Goal: Task Accomplishment & Management: Complete application form

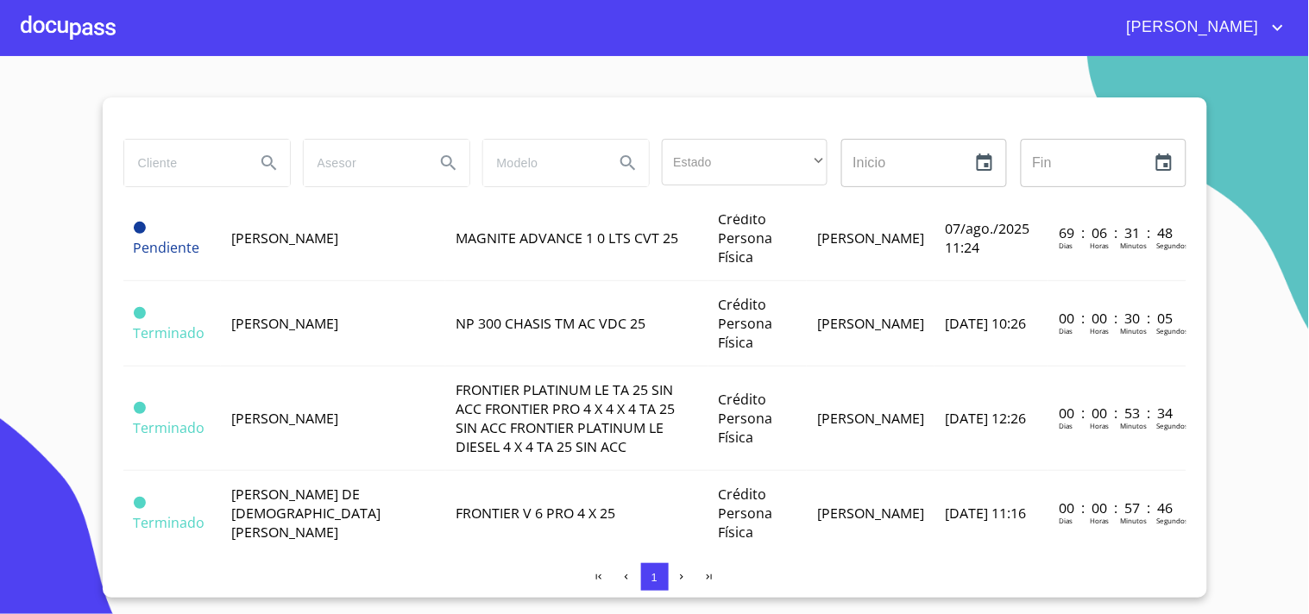
scroll to position [509, 0]
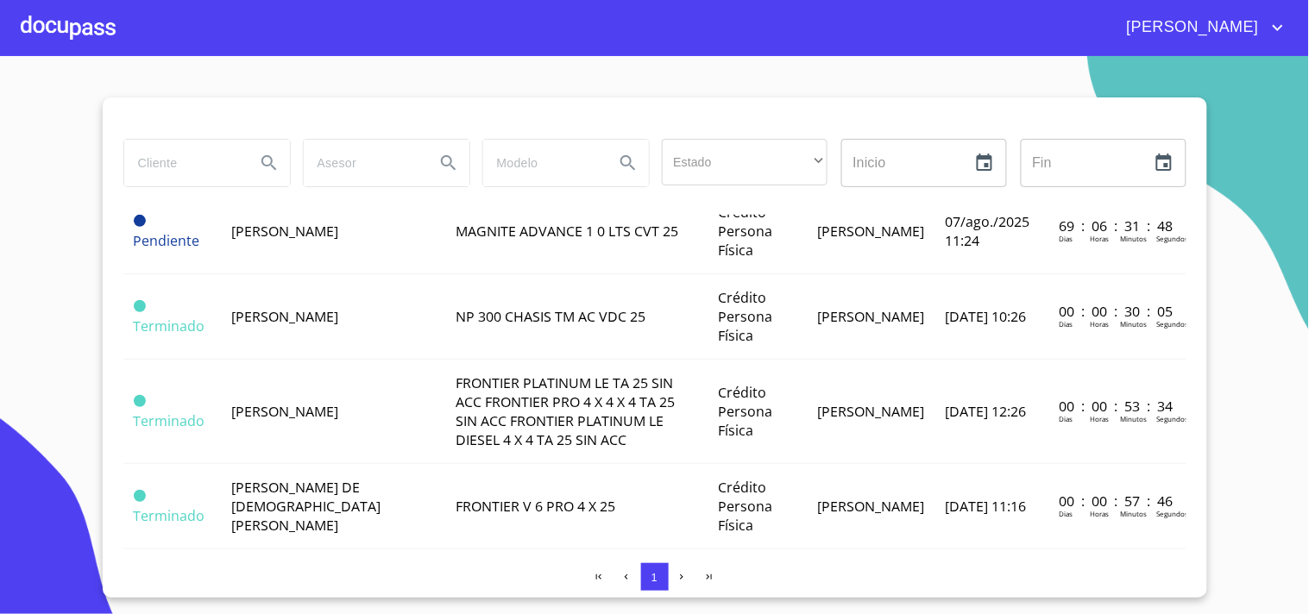
click at [312, 360] on td "[PERSON_NAME]" at bounding box center [333, 316] width 224 height 85
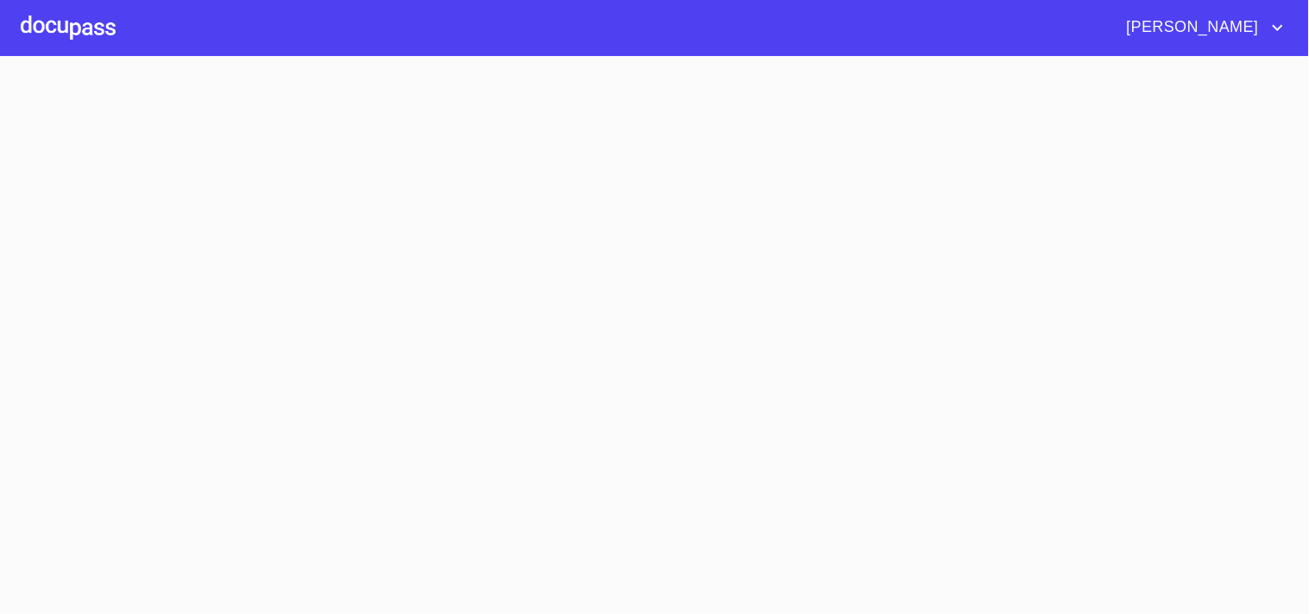
click at [312, 397] on section at bounding box center [654, 335] width 1309 height 558
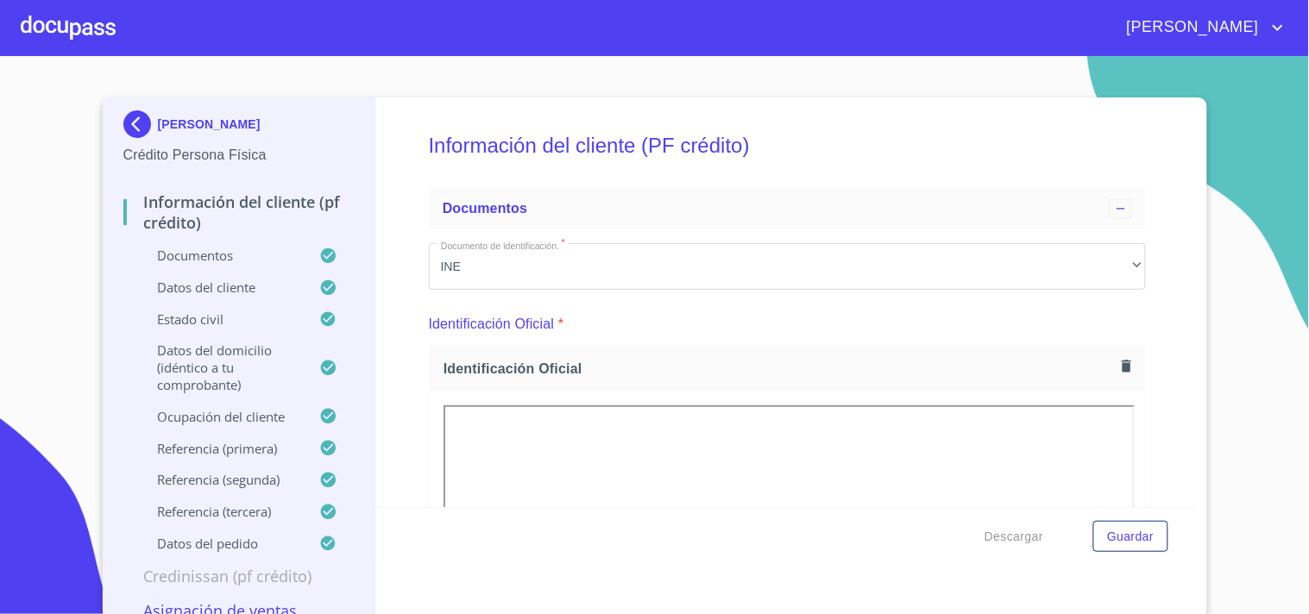
click at [573, 0] on html "[PERSON_NAME] [PERSON_NAME] Crédito Persona Física Información del cliente (PF …" at bounding box center [654, 307] width 1309 height 614
click at [213, 572] on p "Credinissan (PF crédito)" at bounding box center [239, 576] width 232 height 21
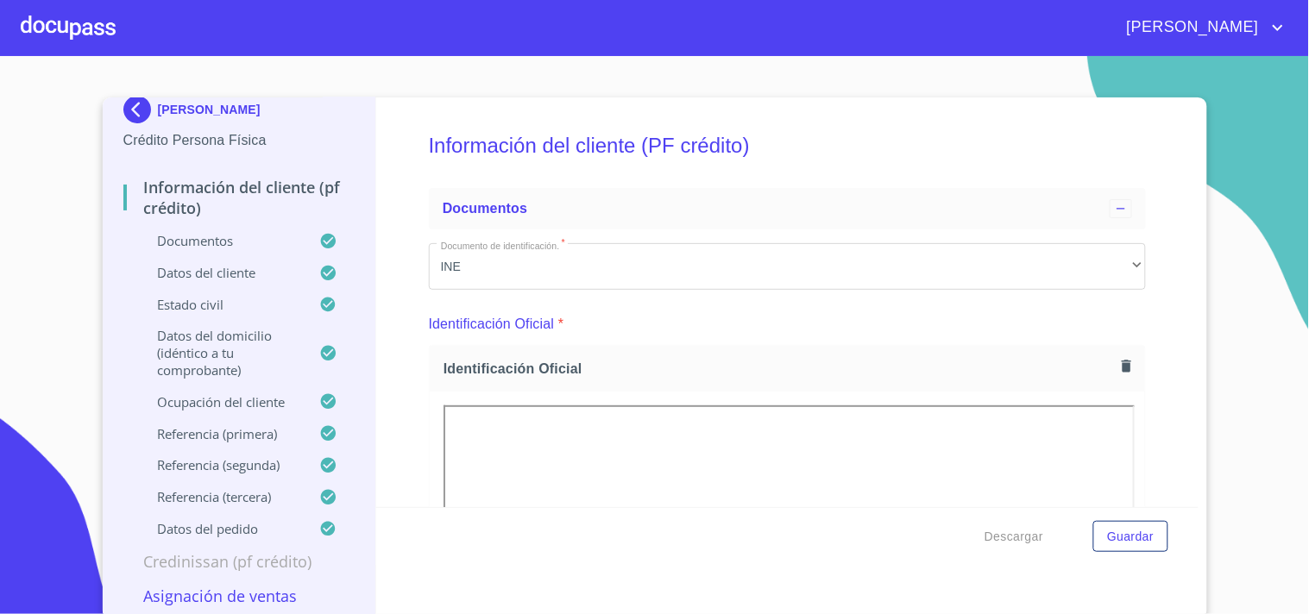
click at [227, 556] on p "Credinissan (PF crédito)" at bounding box center [239, 561] width 232 height 21
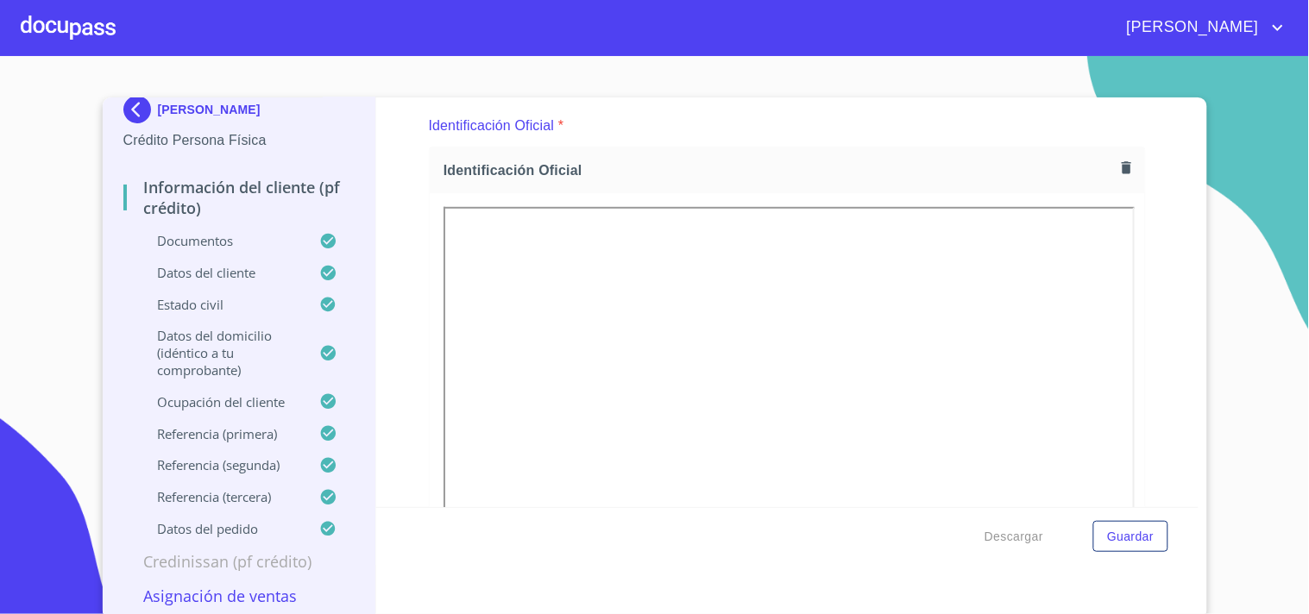
click at [227, 556] on p "Credinissan (PF crédito)" at bounding box center [239, 561] width 232 height 21
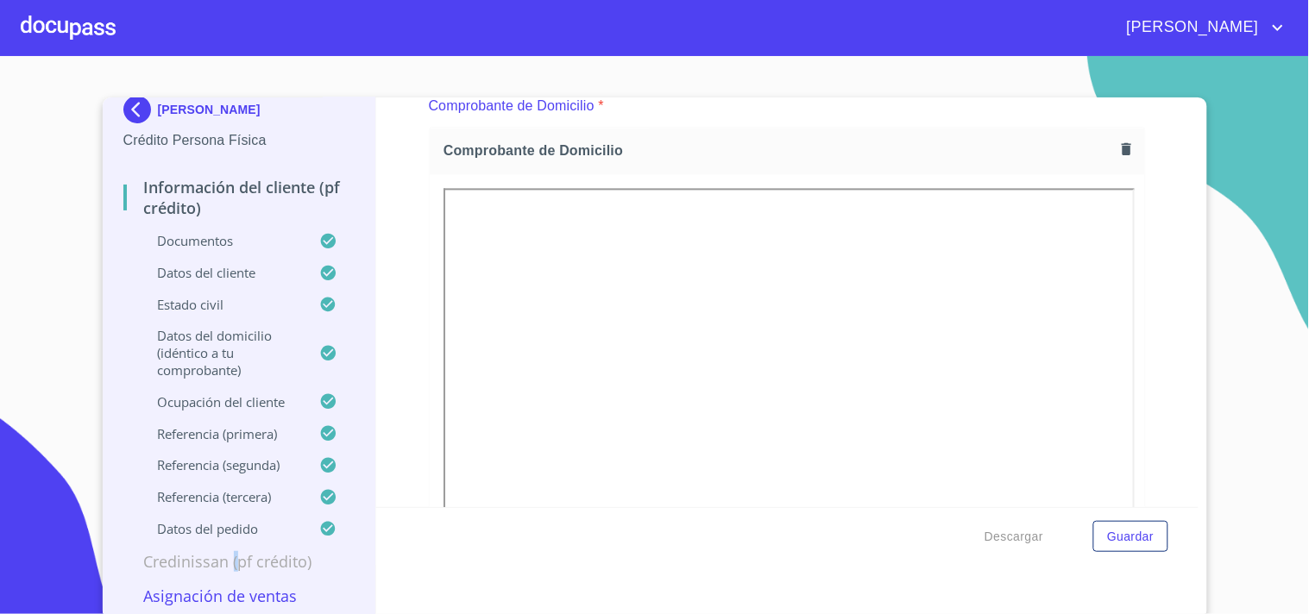
scroll to position [962, 0]
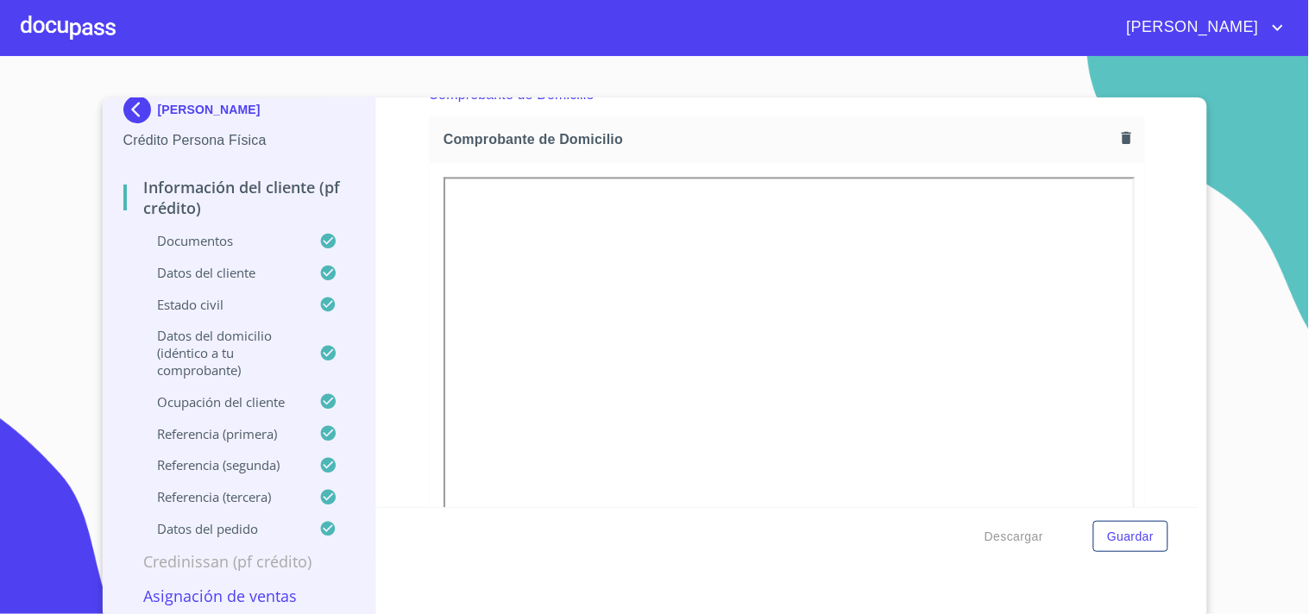
click at [182, 597] on p "Asignación de Ventas" at bounding box center [239, 596] width 232 height 21
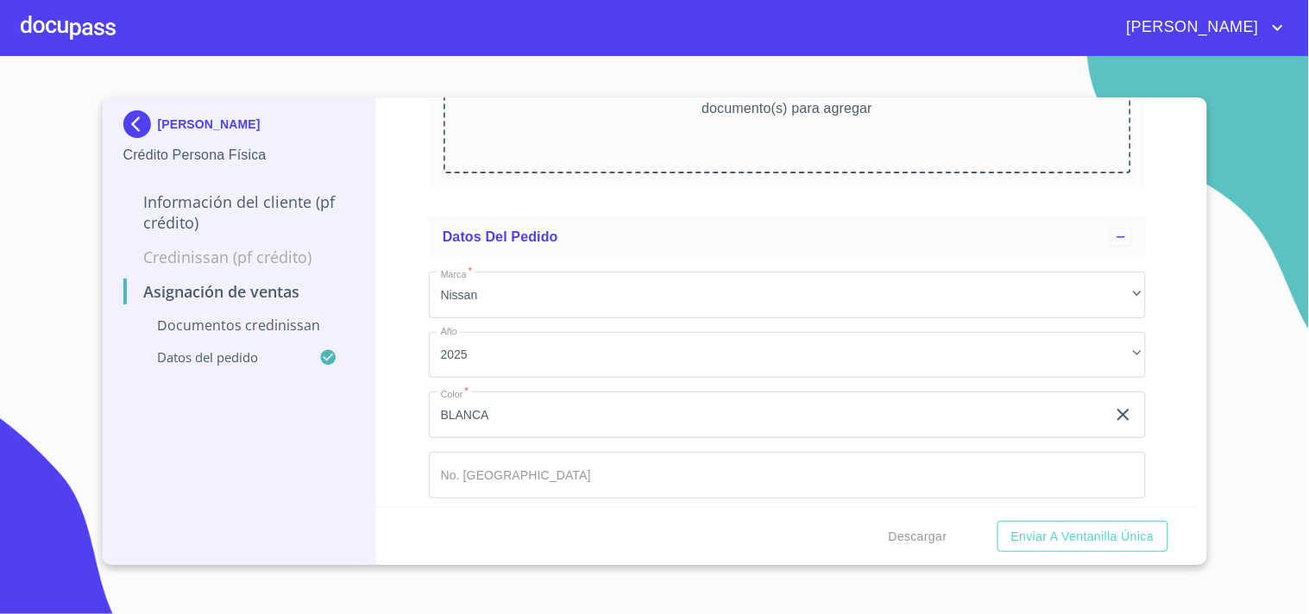
scroll to position [366, 0]
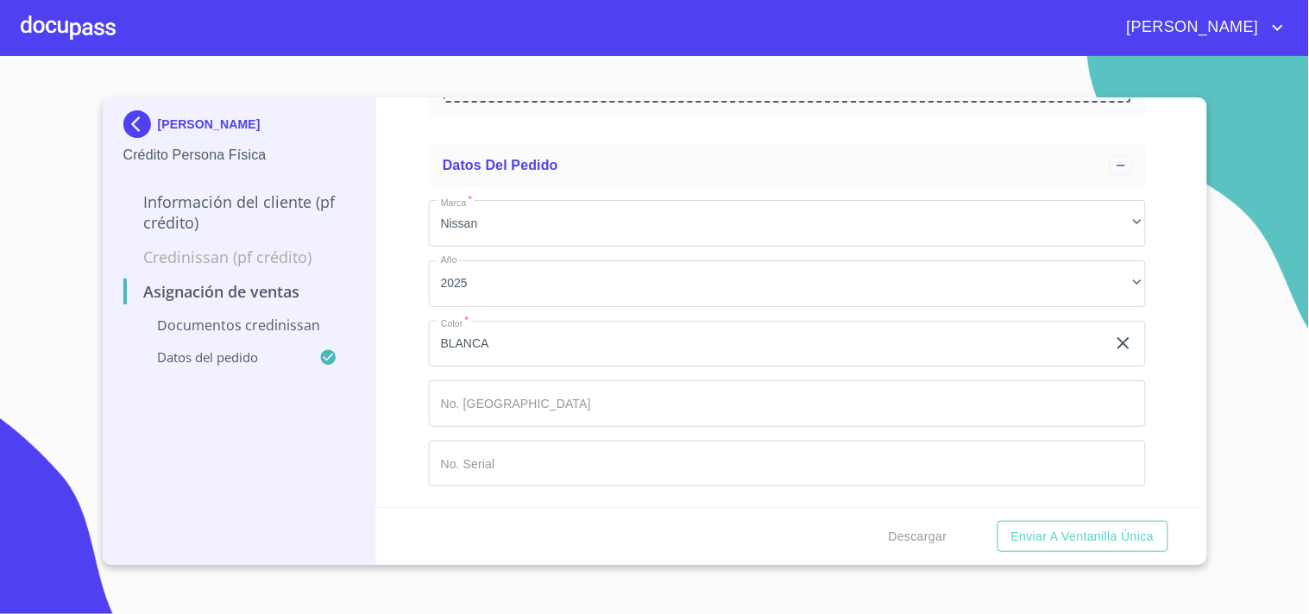
click at [238, 320] on p "Documentos CrediNissan" at bounding box center [239, 325] width 232 height 19
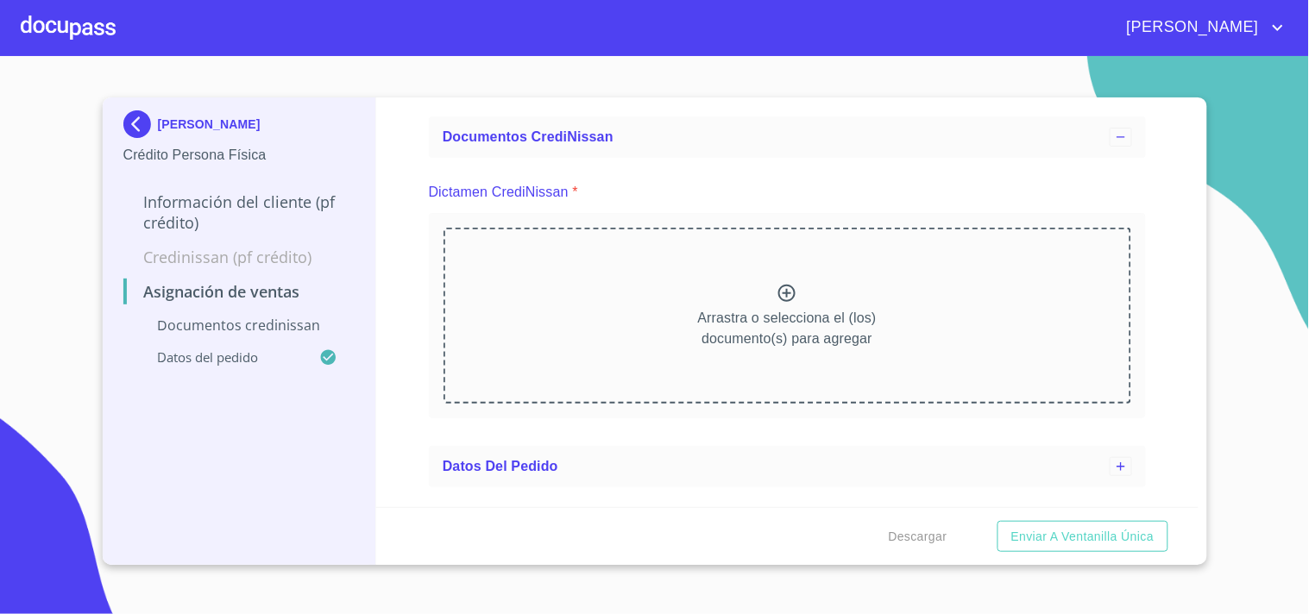
scroll to position [72, 0]
click at [645, 333] on div "Arrastra o selecciona el (los) documento(s) para agregar" at bounding box center [788, 316] width 688 height 176
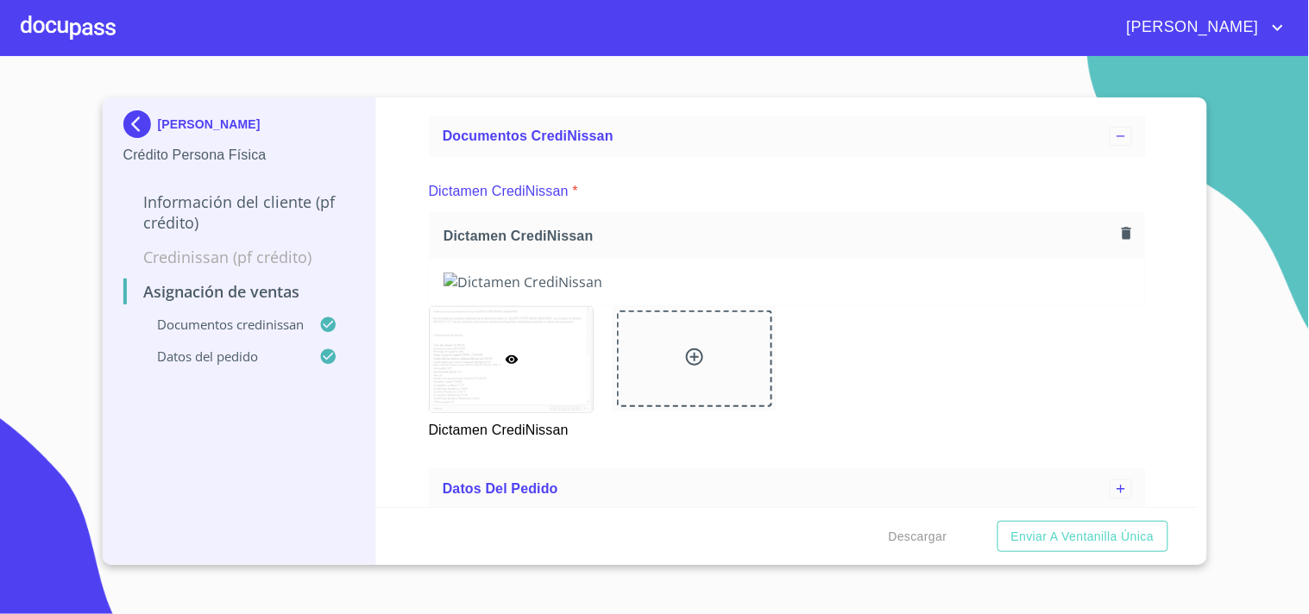
click at [427, 343] on div "Asignación de Ventas Documentos CrediNissan Dictamen CrediNissan * Dictamen Cre…" at bounding box center [787, 303] width 822 height 410
click at [1037, 532] on span "Enviar a Ventanilla única" at bounding box center [1082, 537] width 143 height 22
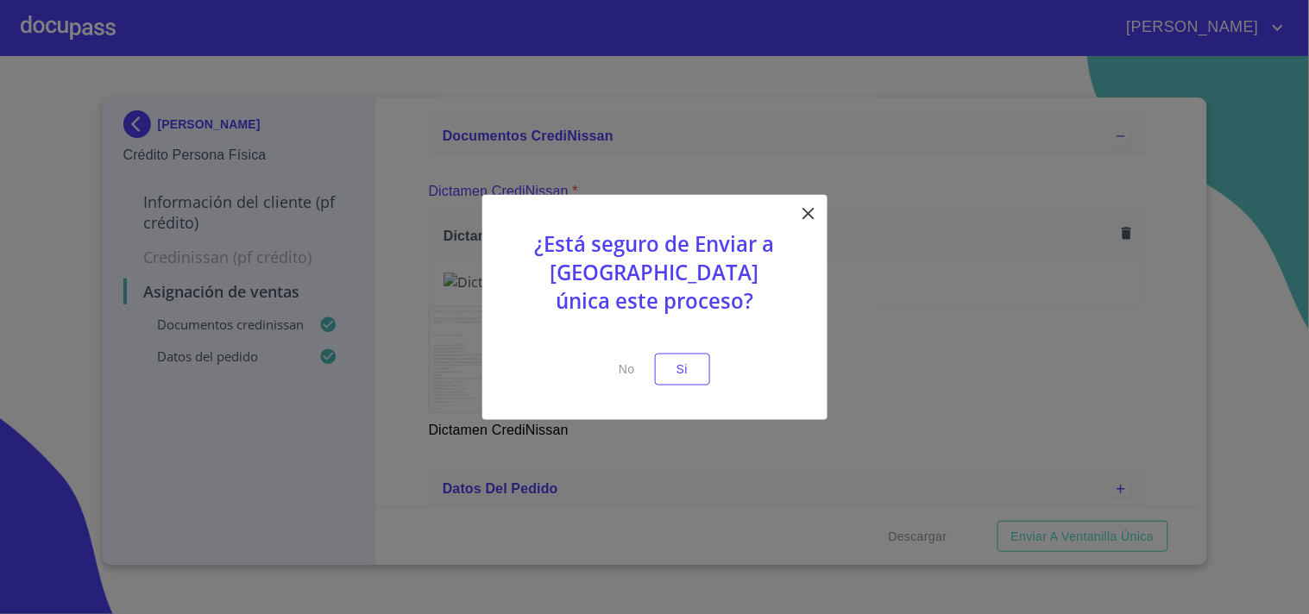
drag, startPoint x: 676, startPoint y: 364, endPoint x: 418, endPoint y: 349, distance: 258.4
click at [418, 349] on div "¿Está seguro de Enviar a [GEOGRAPHIC_DATA] única este proceso? No Si" at bounding box center [654, 307] width 1309 height 614
click at [808, 212] on icon at bounding box center [808, 214] width 21 height 21
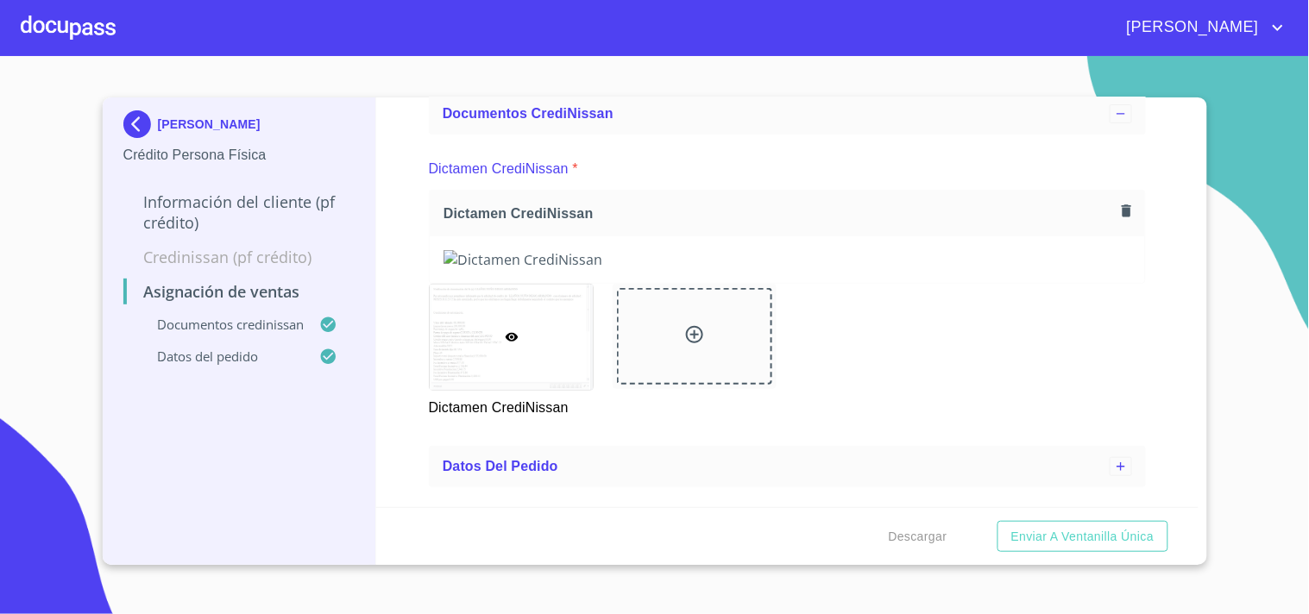
scroll to position [467, 0]
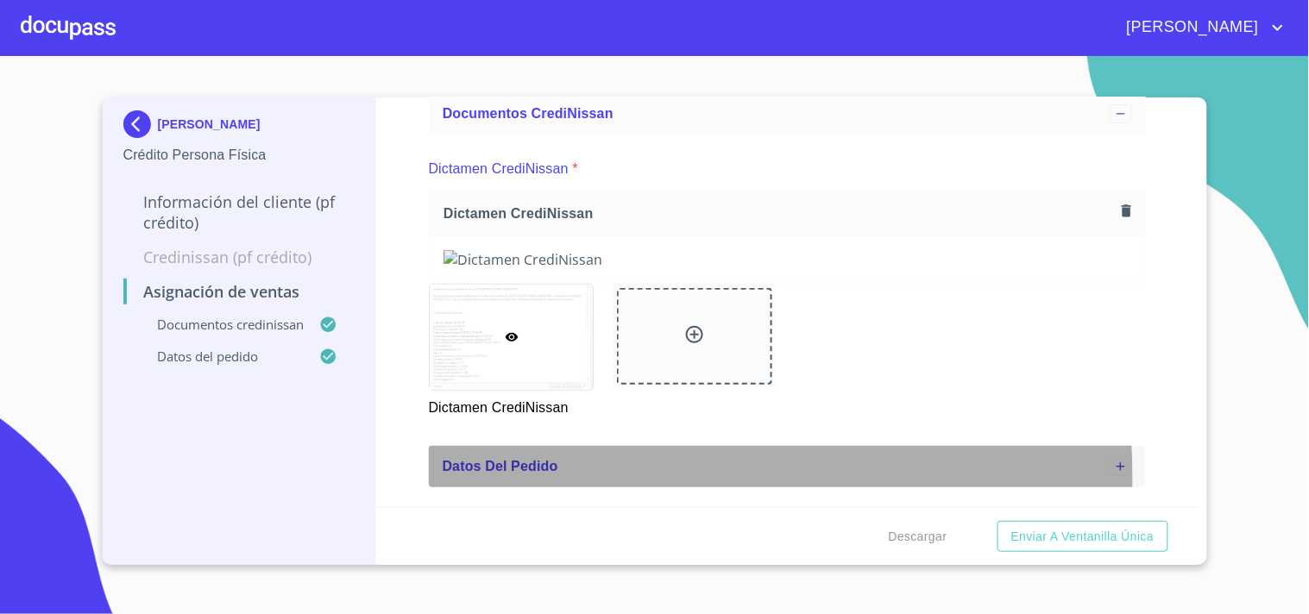
click at [515, 488] on div "Datos del pedido" at bounding box center [787, 466] width 717 height 41
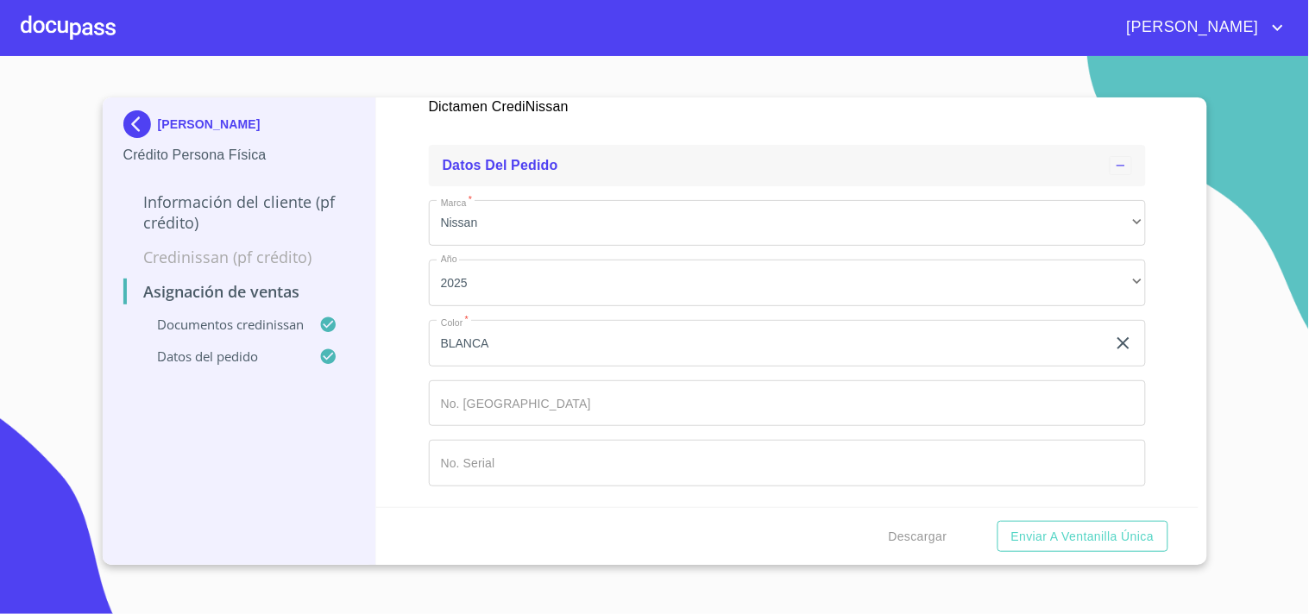
scroll to position [780, 0]
click at [467, 407] on input "Marca   *" at bounding box center [787, 404] width 717 height 47
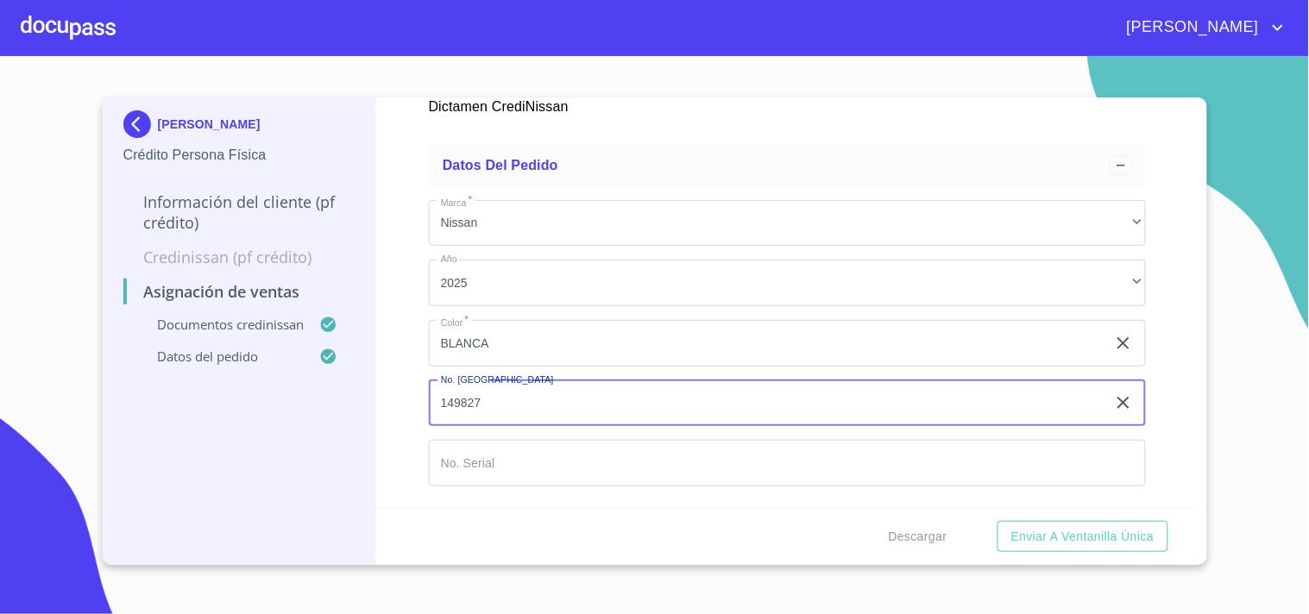
type input "149827"
click at [504, 463] on input "Marca   *" at bounding box center [787, 463] width 717 height 47
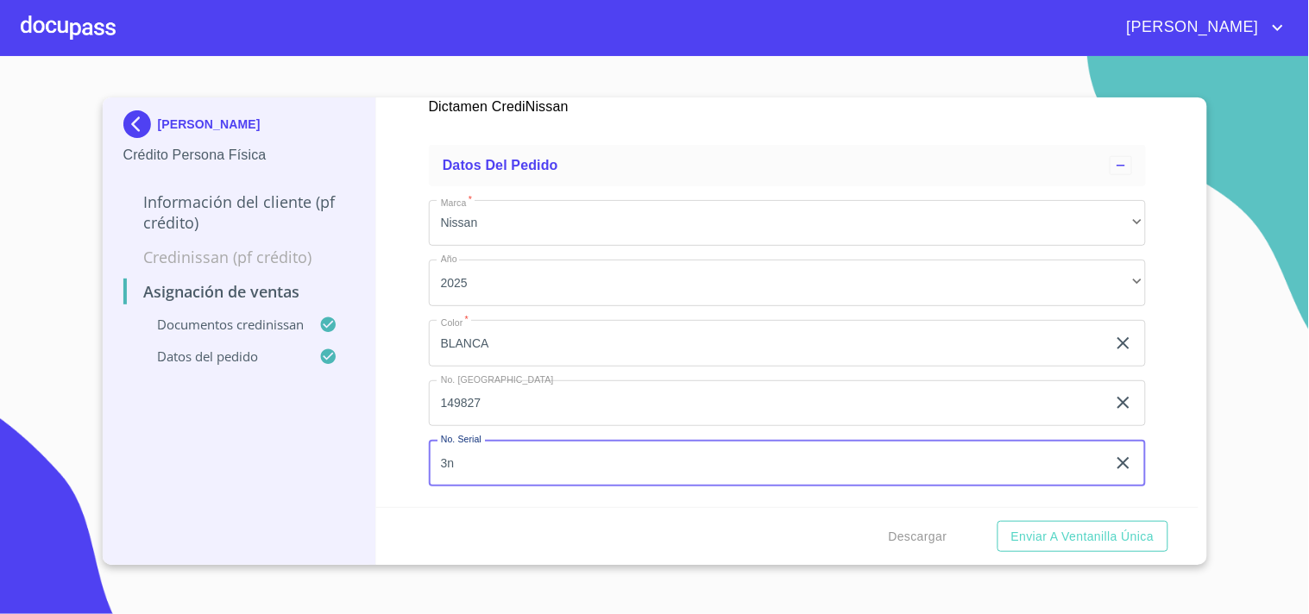
type input "3"
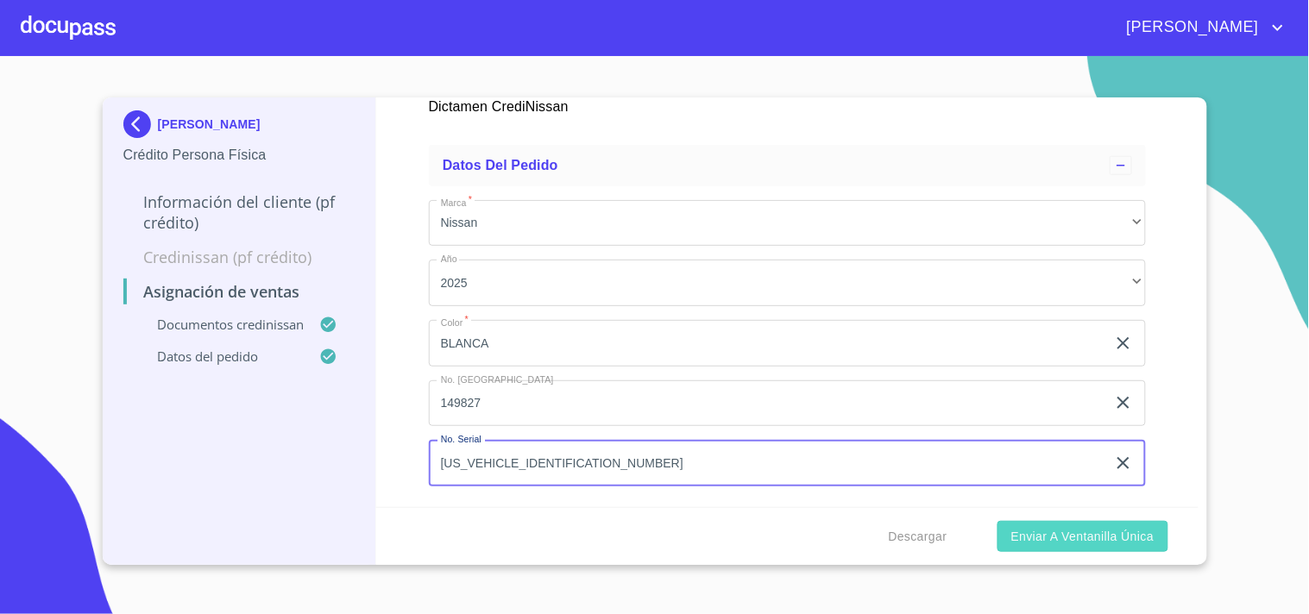
type input "[US_VEHICLE_IDENTIFICATION_NUMBER]"
click at [1100, 540] on span "Enviar a Ventanilla única" at bounding box center [1082, 537] width 143 height 22
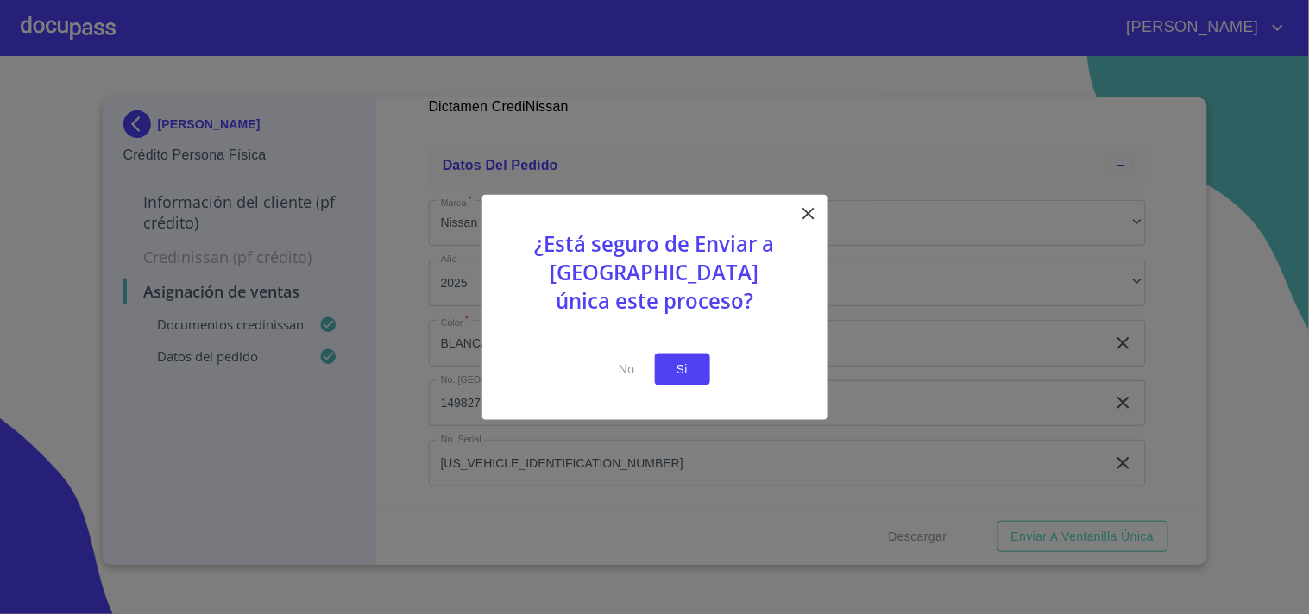
click at [694, 361] on span "Si" at bounding box center [683, 370] width 28 height 22
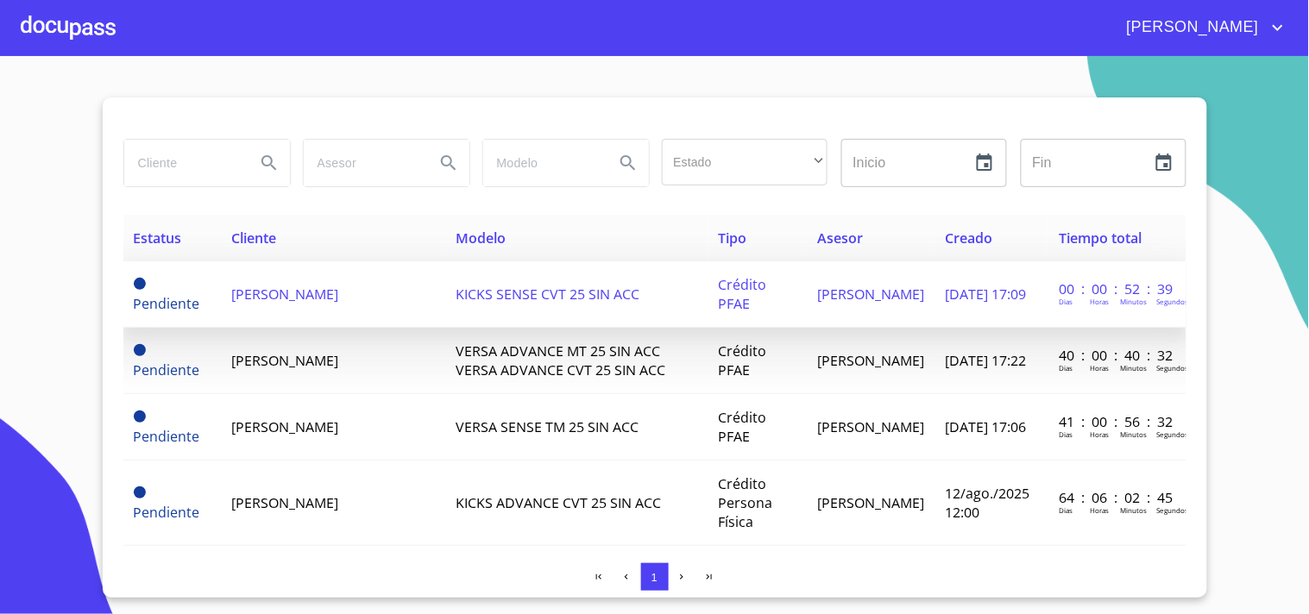
click at [313, 304] on span "[PERSON_NAME]" at bounding box center [284, 294] width 107 height 19
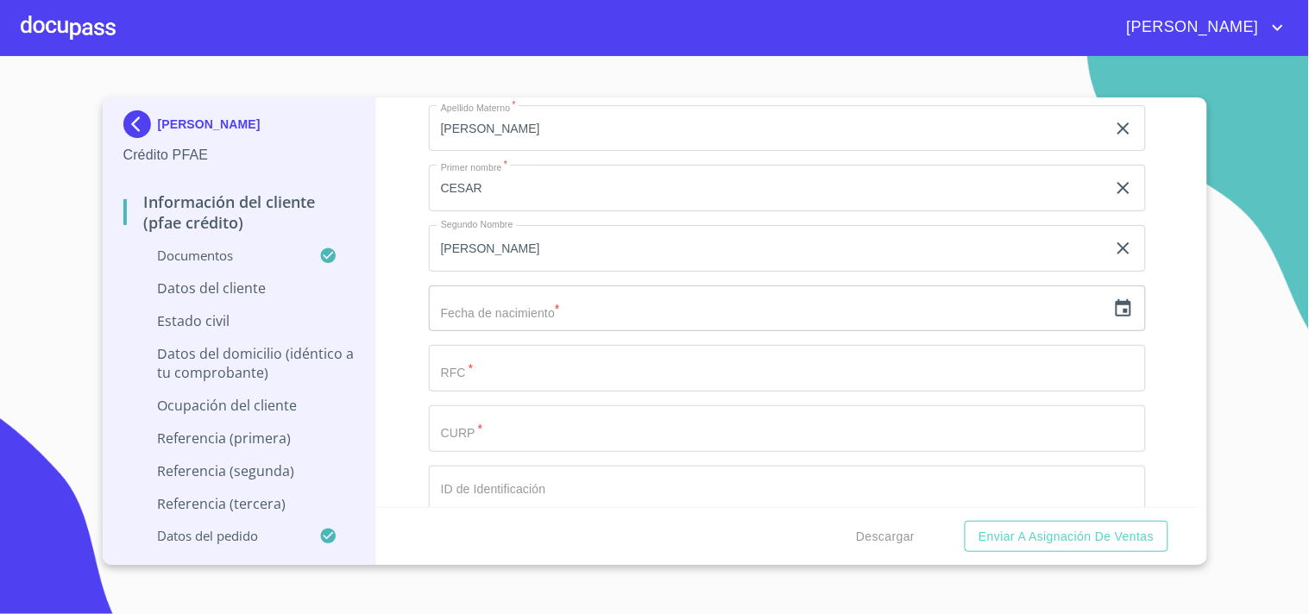
click at [536, 304] on input "text" at bounding box center [767, 309] width 677 height 47
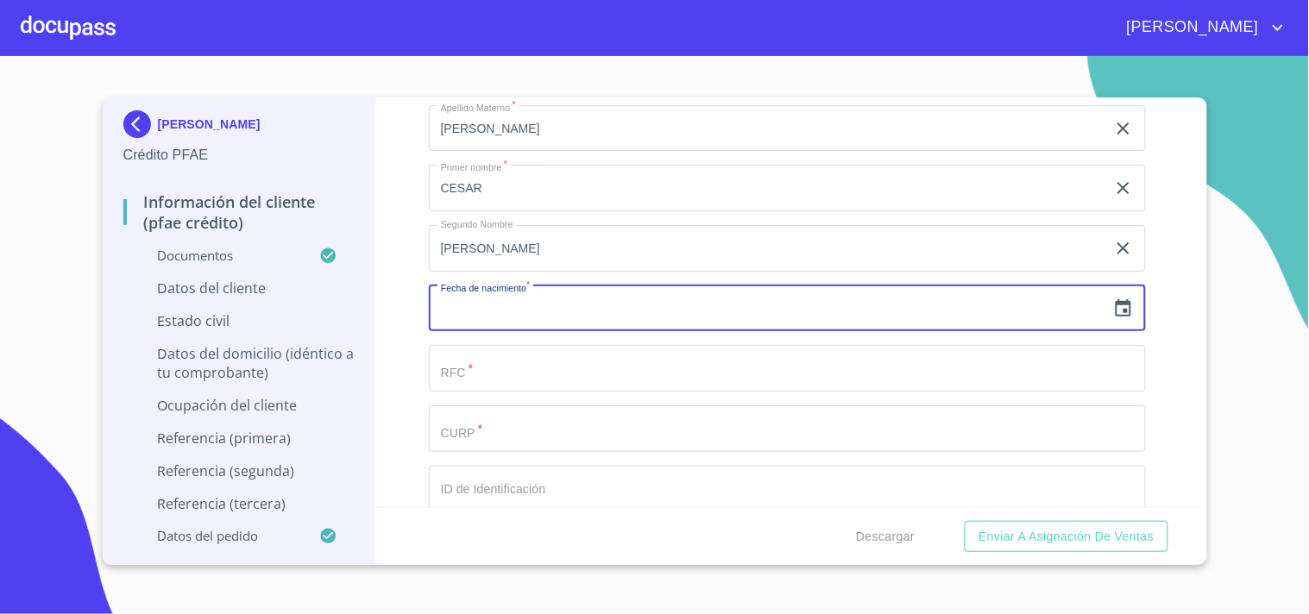
click at [1116, 302] on icon "button" at bounding box center [1124, 307] width 16 height 17
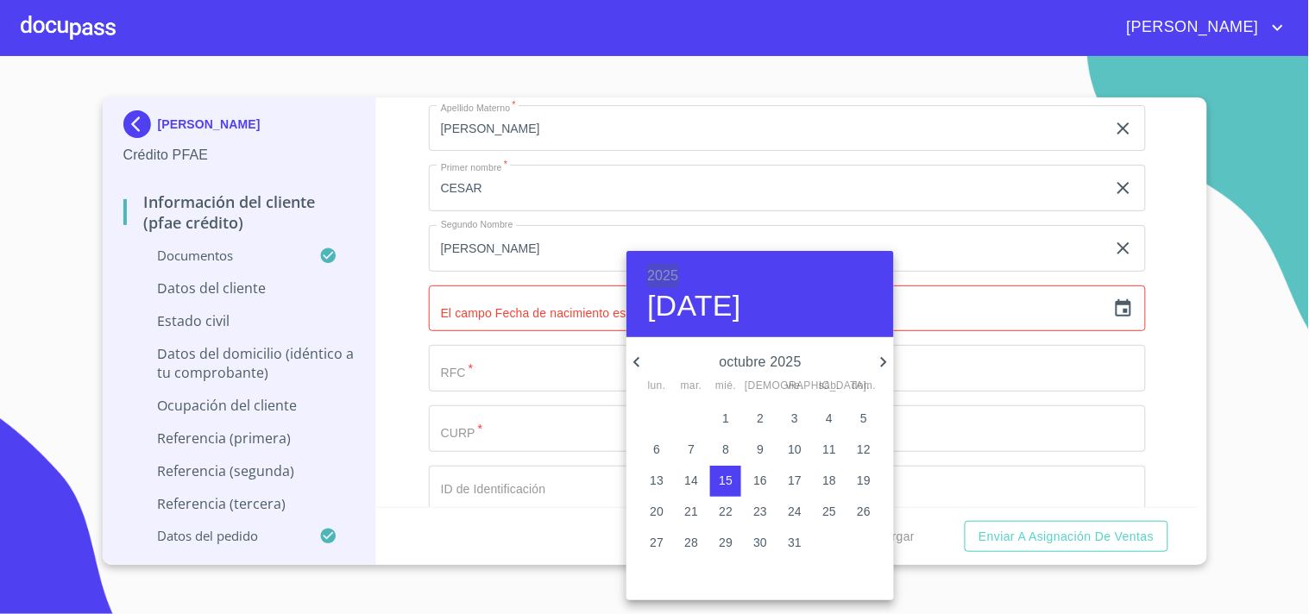
click at [666, 277] on h6 "2025" at bounding box center [662, 276] width 31 height 24
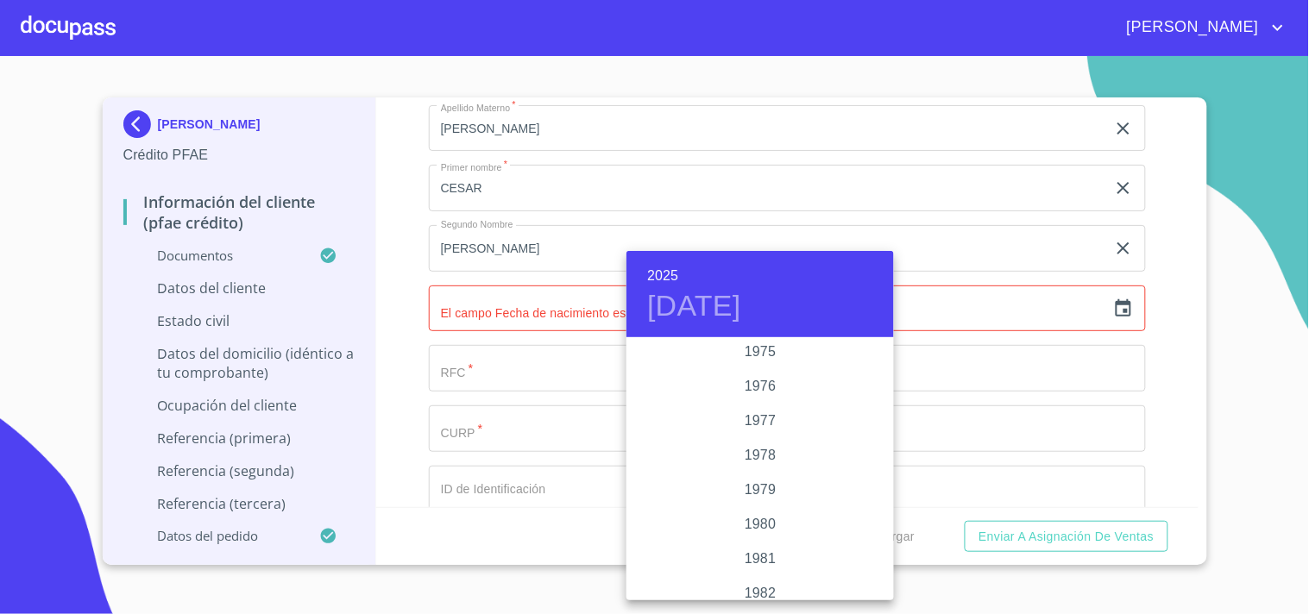
scroll to position [1730, 0]
click at [763, 389] on div "1976" at bounding box center [759, 387] width 267 height 35
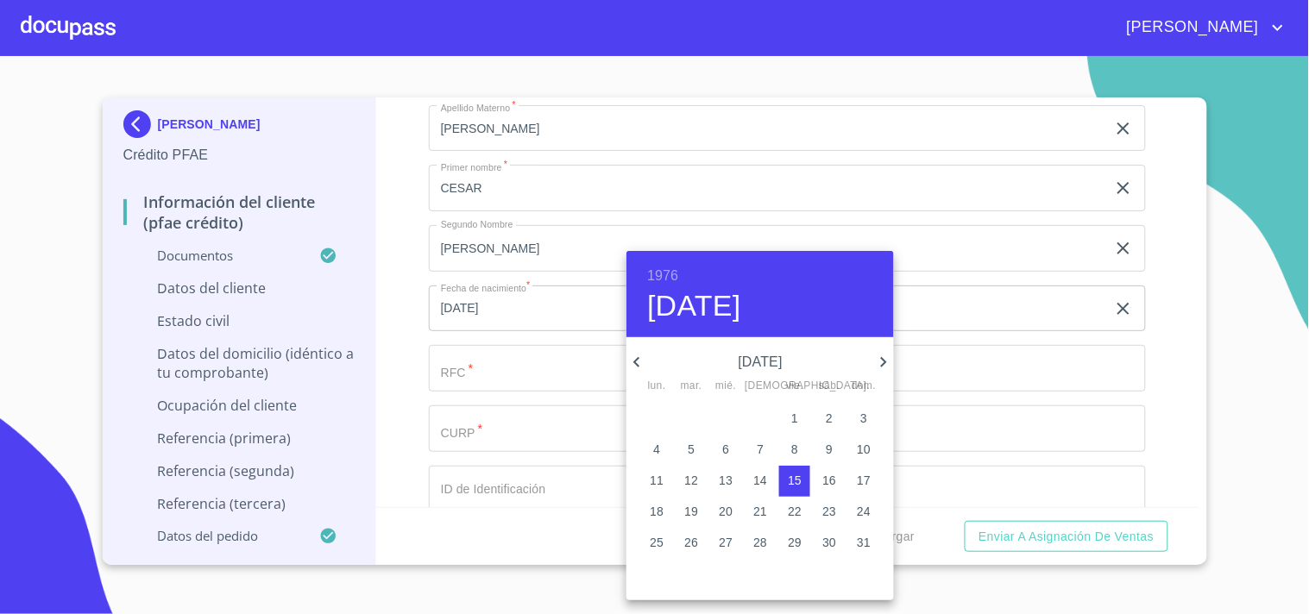
click at [636, 362] on icon "button" at bounding box center [636, 362] width 21 height 21
click at [755, 451] on span "9" at bounding box center [760, 449] width 31 height 17
type input "[DATE]"
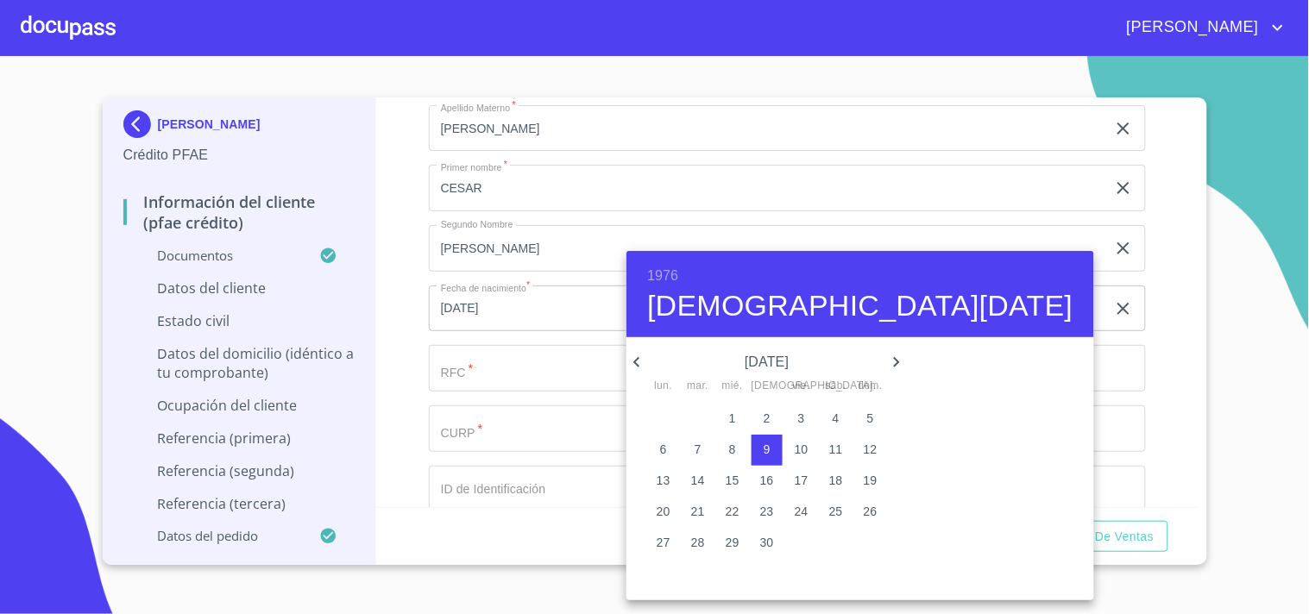
click at [430, 293] on div at bounding box center [654, 307] width 1309 height 614
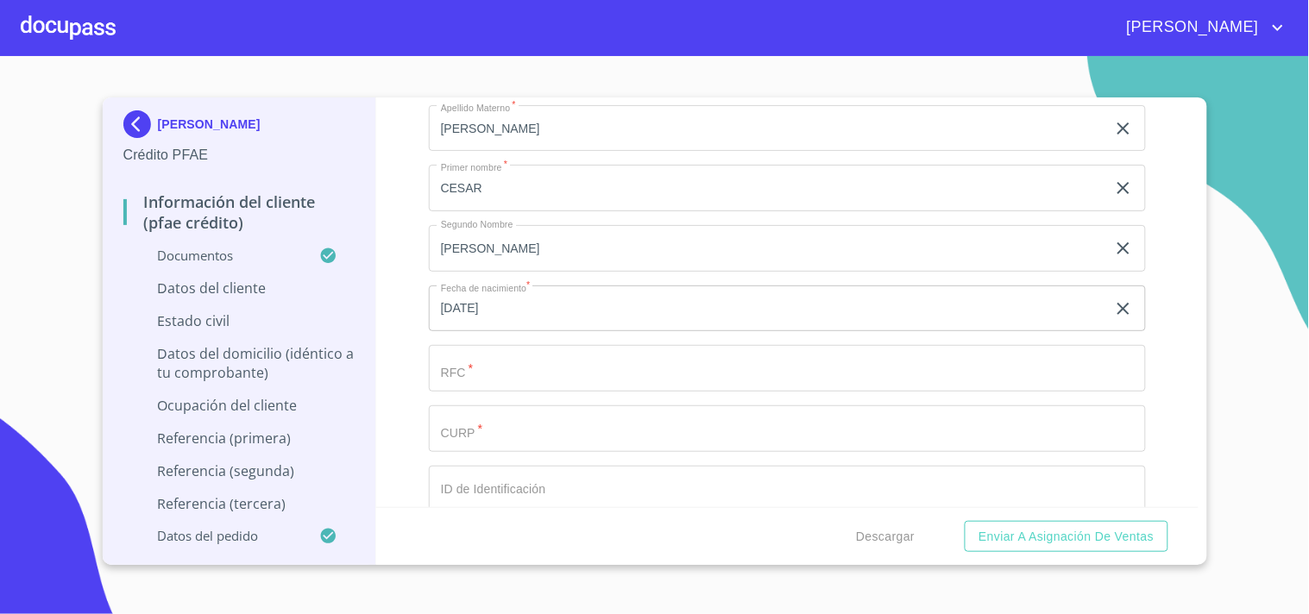
click at [473, 345] on input "Documento de identificación.   *" at bounding box center [787, 368] width 717 height 47
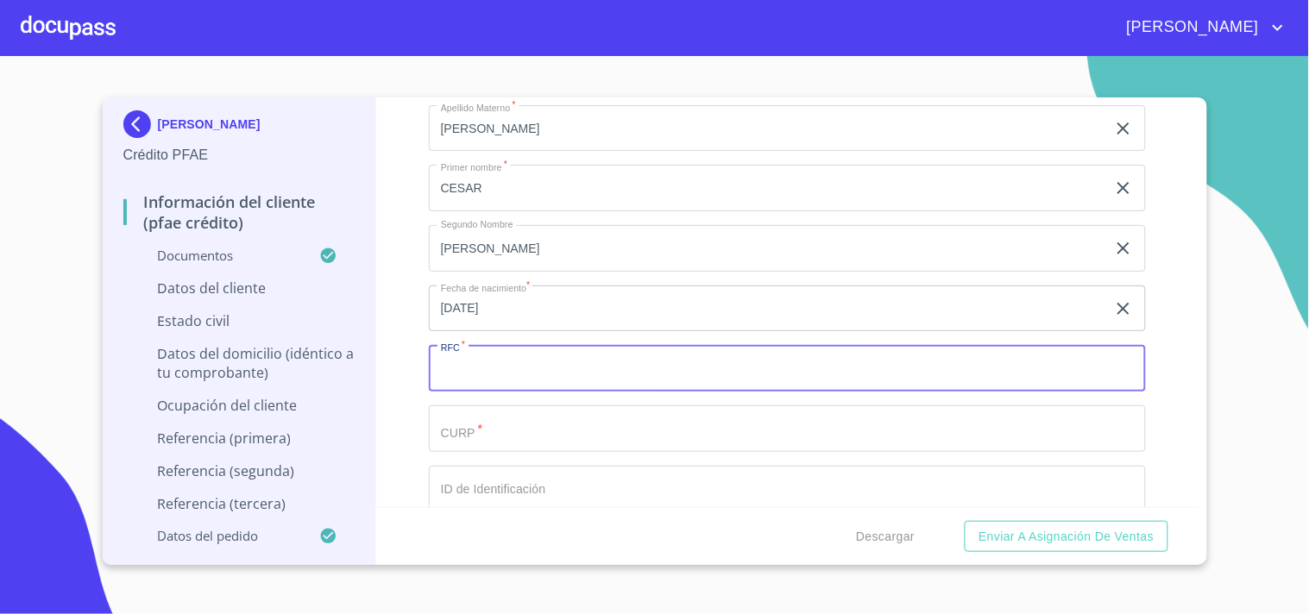
paste input "ROIC760909IJ1"
type input "ROIC760909IJ1"
click at [494, 430] on input "Documento de identificación.   *" at bounding box center [787, 429] width 717 height 47
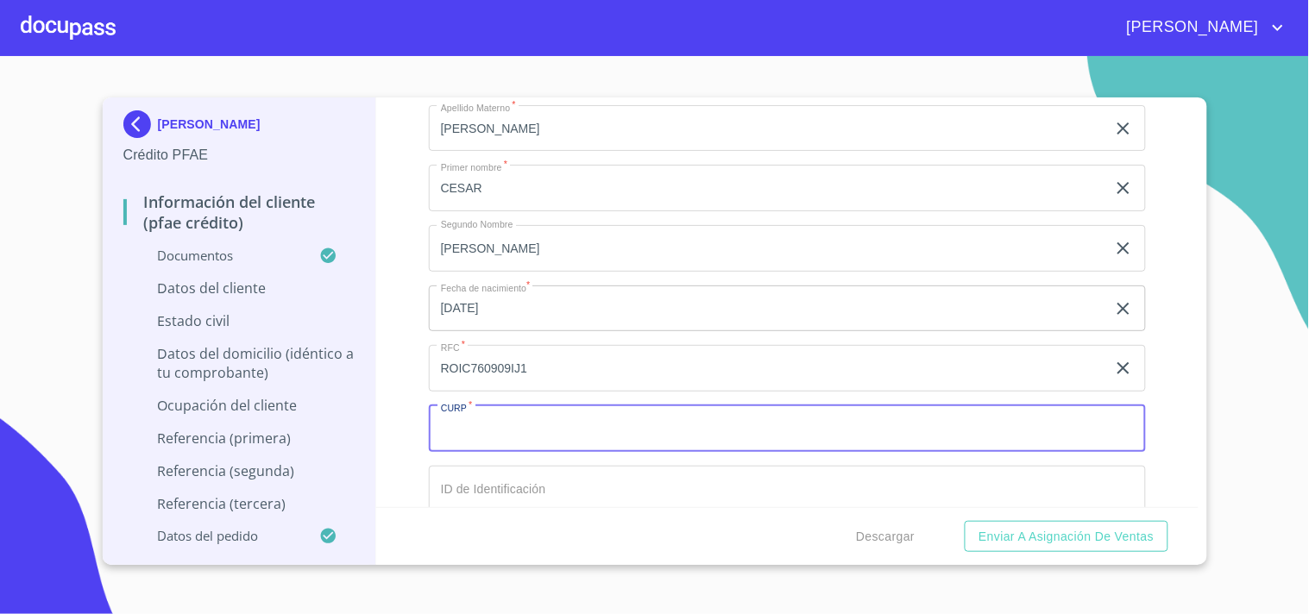
paste input "ROIC760909HJCDBS00"
type input "ROIC760909HJCDBS00"
click at [404, 362] on div "Información del cliente (PFAE crédito) Documentos Documento de identificación. …" at bounding box center [787, 303] width 822 height 410
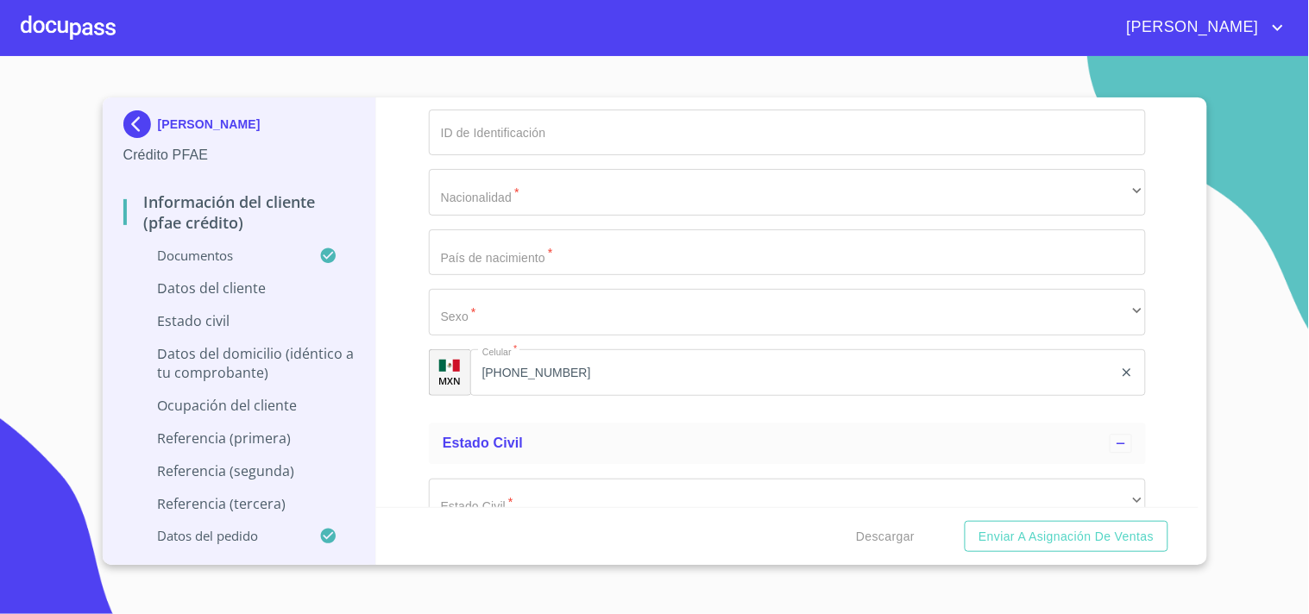
scroll to position [5981, 0]
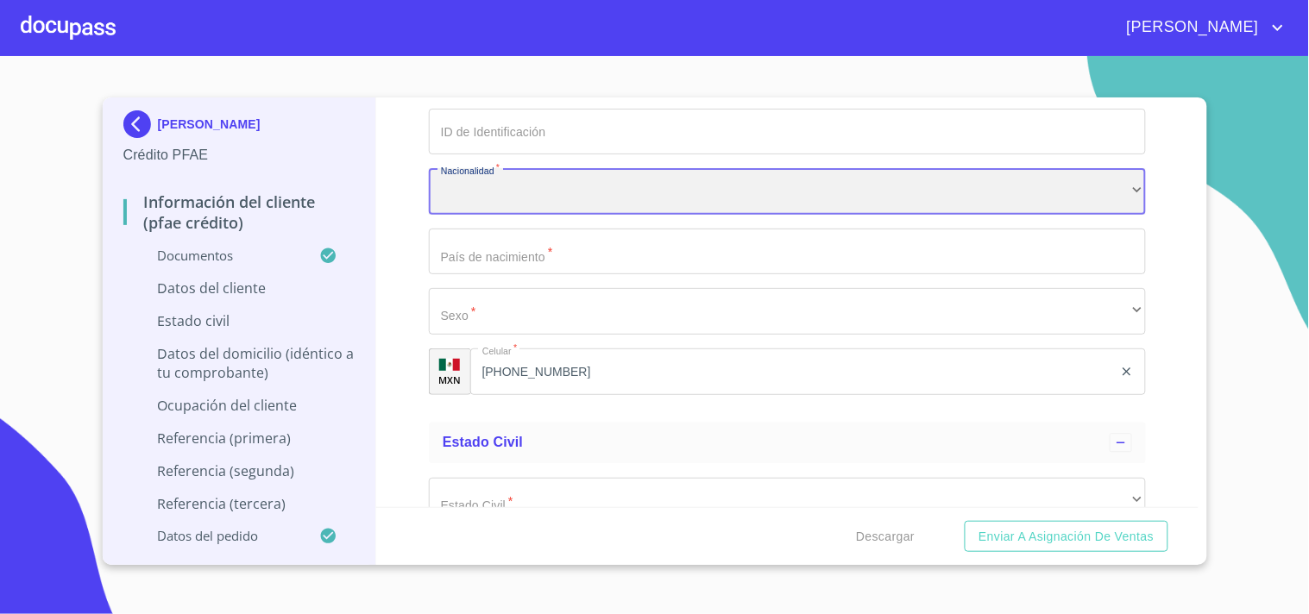
click at [481, 186] on div "​" at bounding box center [787, 191] width 717 height 47
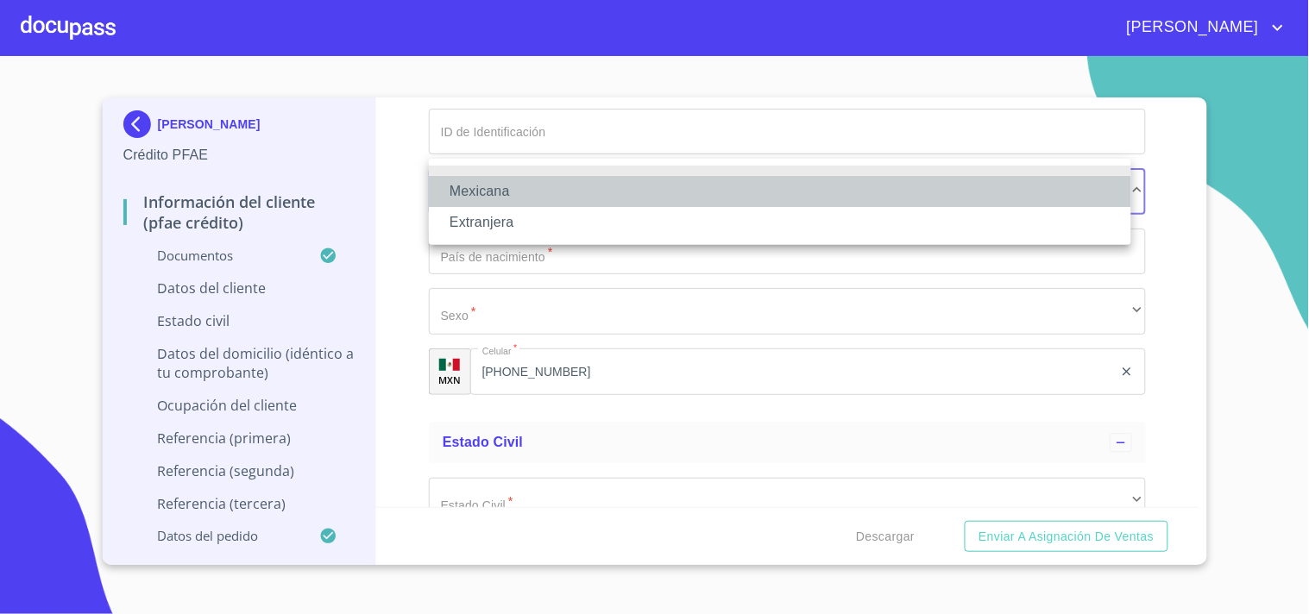
click at [481, 186] on li "Mexicana" at bounding box center [780, 191] width 702 height 31
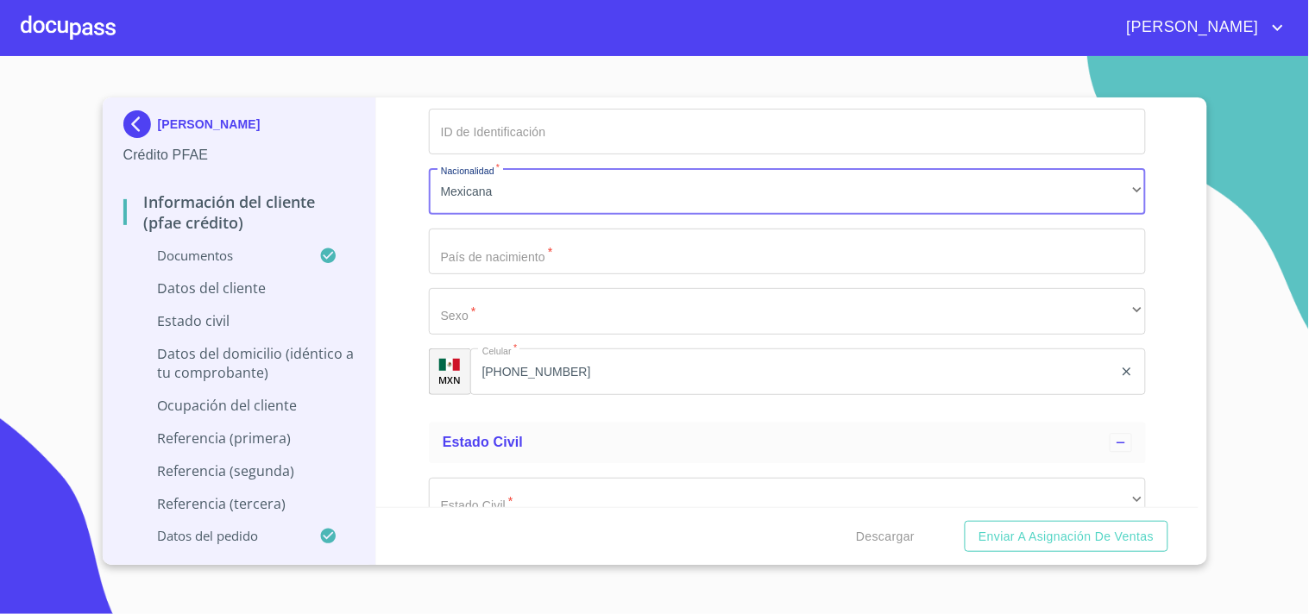
click at [494, 249] on input "Documento de identificación.   *" at bounding box center [787, 252] width 717 height 47
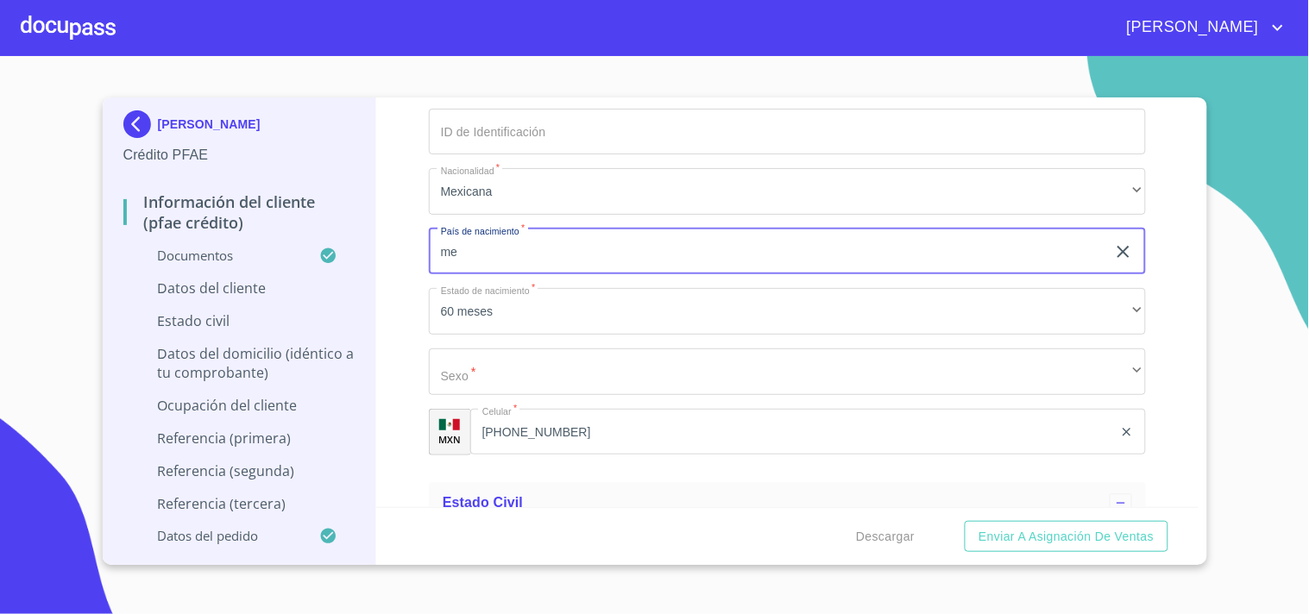
type input "[GEOGRAPHIC_DATA]"
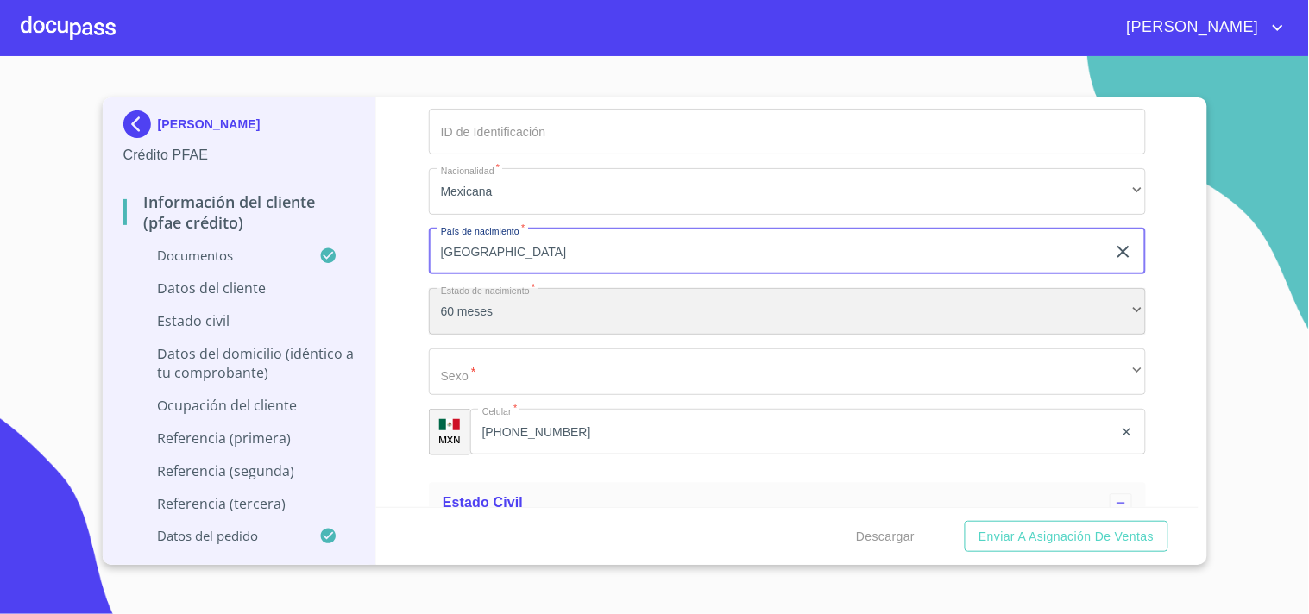
click at [529, 296] on div "60 meses" at bounding box center [787, 311] width 717 height 47
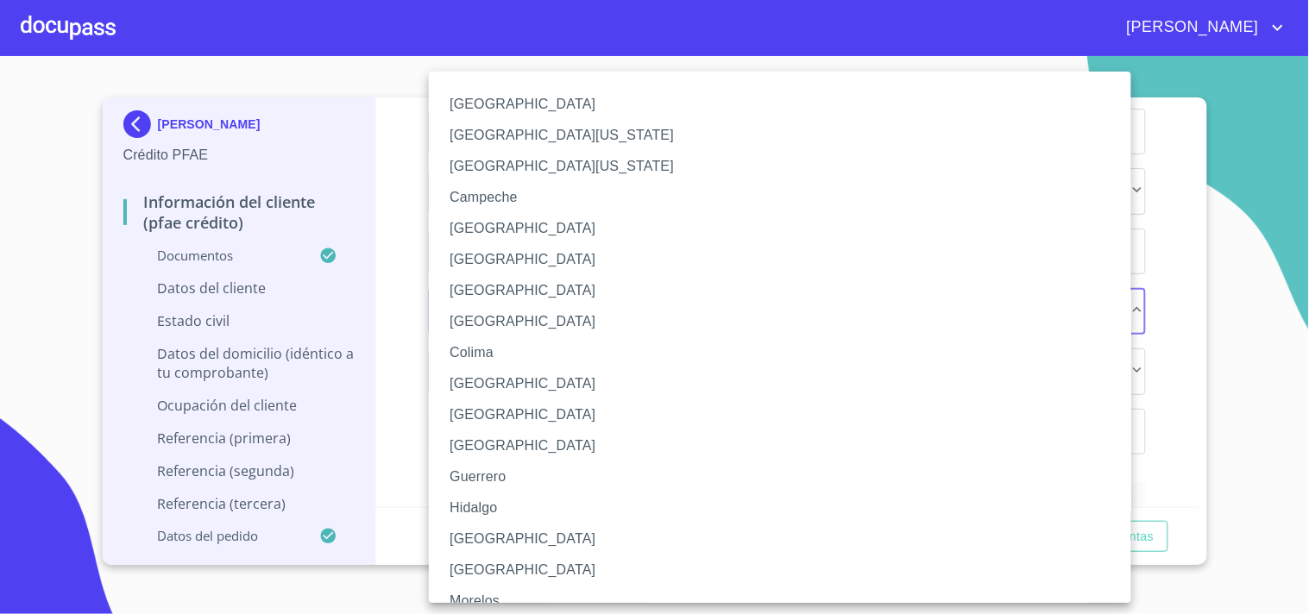
click at [529, 296] on ul "[GEOGRAPHIC_DATA] [GEOGRAPHIC_DATA][US_STATE] [GEOGRAPHIC_DATA][US_STATE] [GEOG…" at bounding box center [795, 581] width 732 height 1018
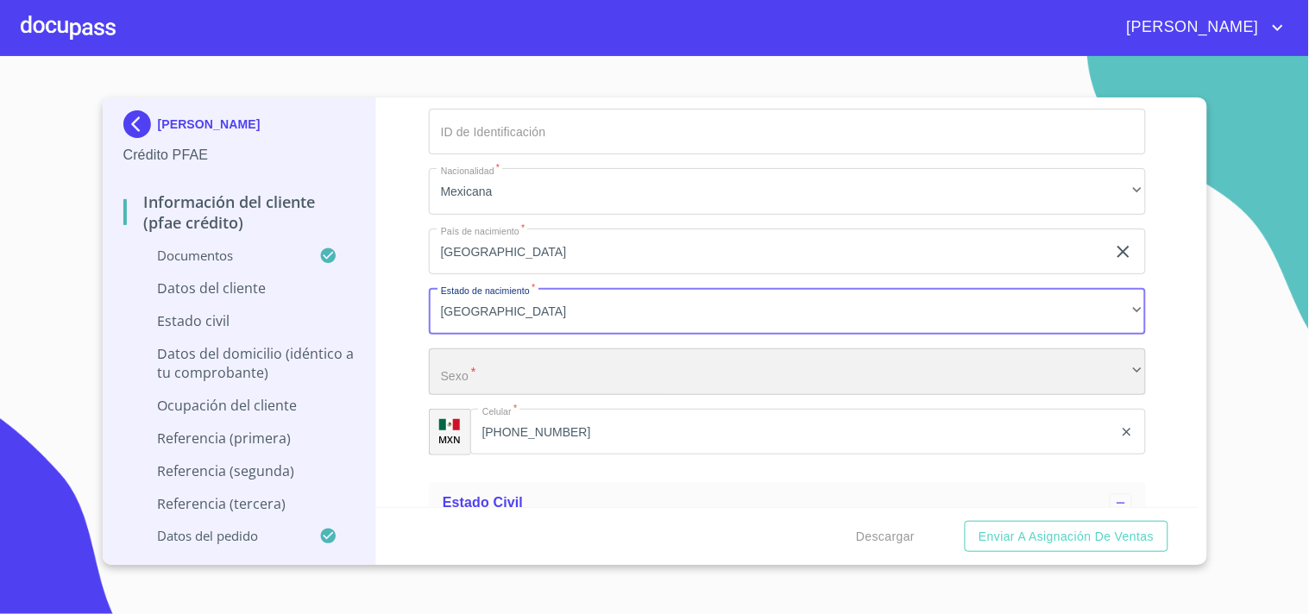
click at [488, 354] on div "​" at bounding box center [787, 372] width 717 height 47
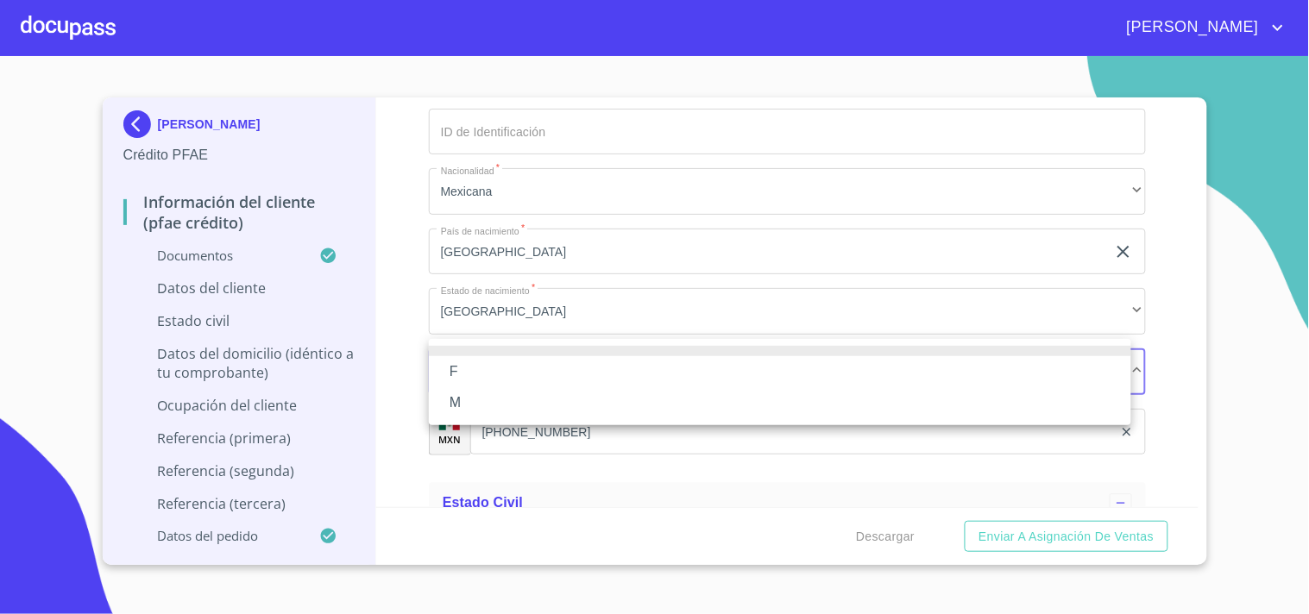
click at [457, 400] on li "M" at bounding box center [780, 402] width 702 height 31
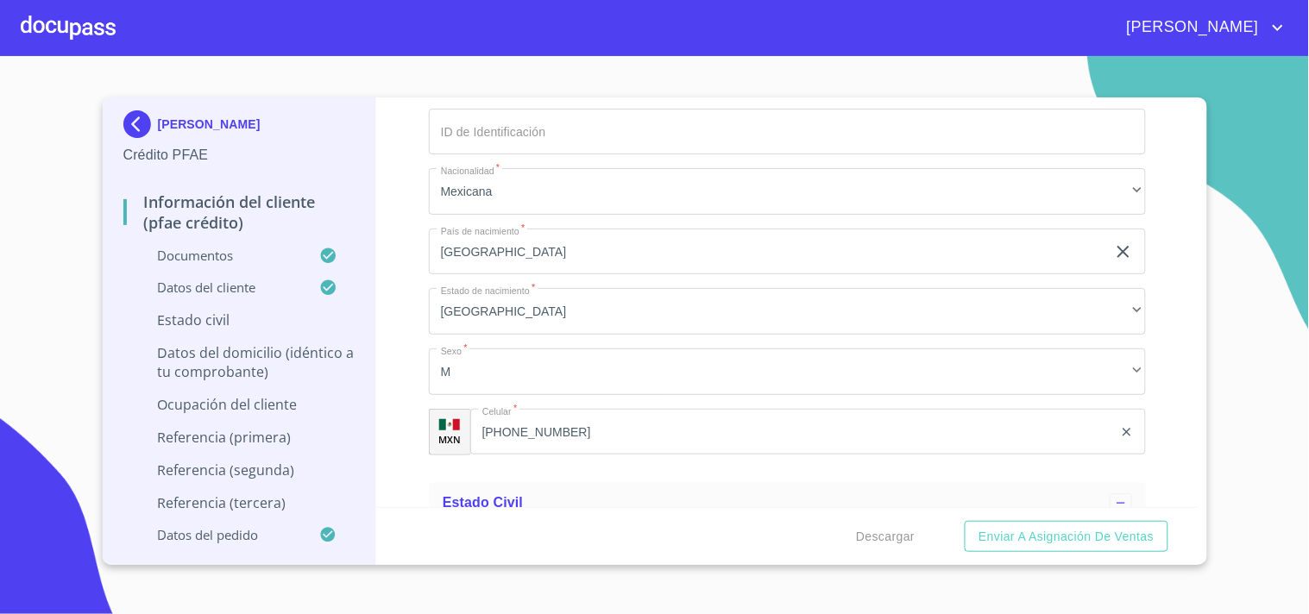
click at [391, 349] on div "Información del cliente (PFAE crédito) Documentos Documento de identificación. …" at bounding box center [787, 303] width 822 height 410
click at [412, 366] on div "Información del cliente (PFAE crédito) Documentos Documento de identificación. …" at bounding box center [787, 303] width 822 height 410
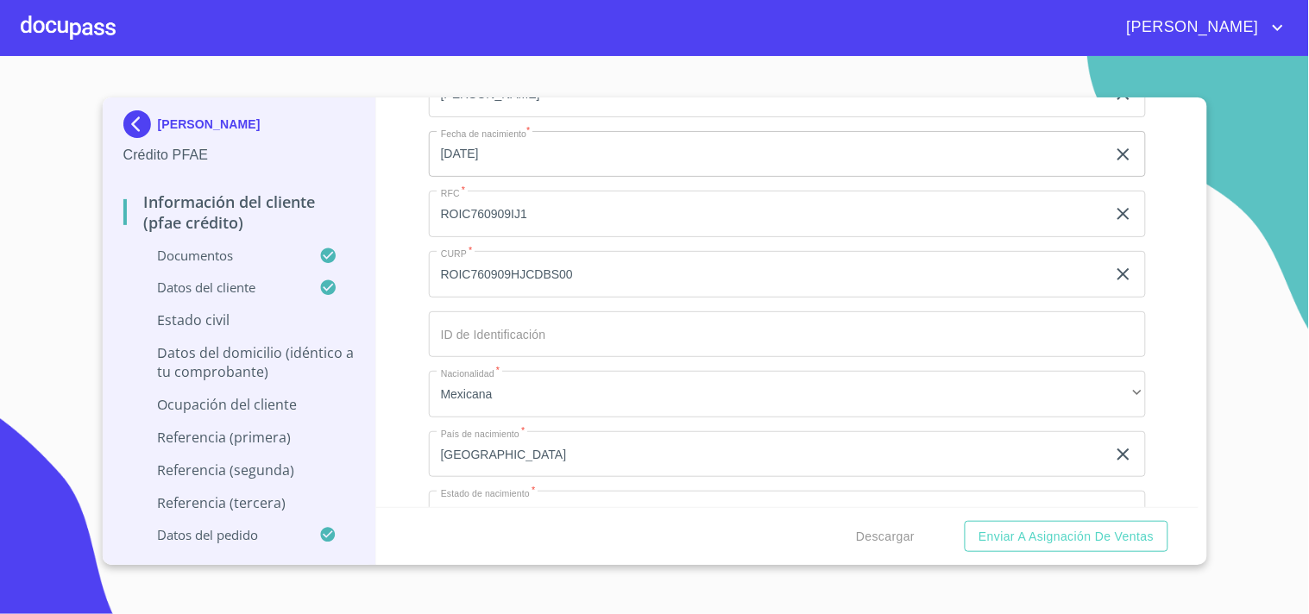
scroll to position [5777, 0]
click at [512, 345] on input "Documento de identificación.   *" at bounding box center [787, 335] width 717 height 47
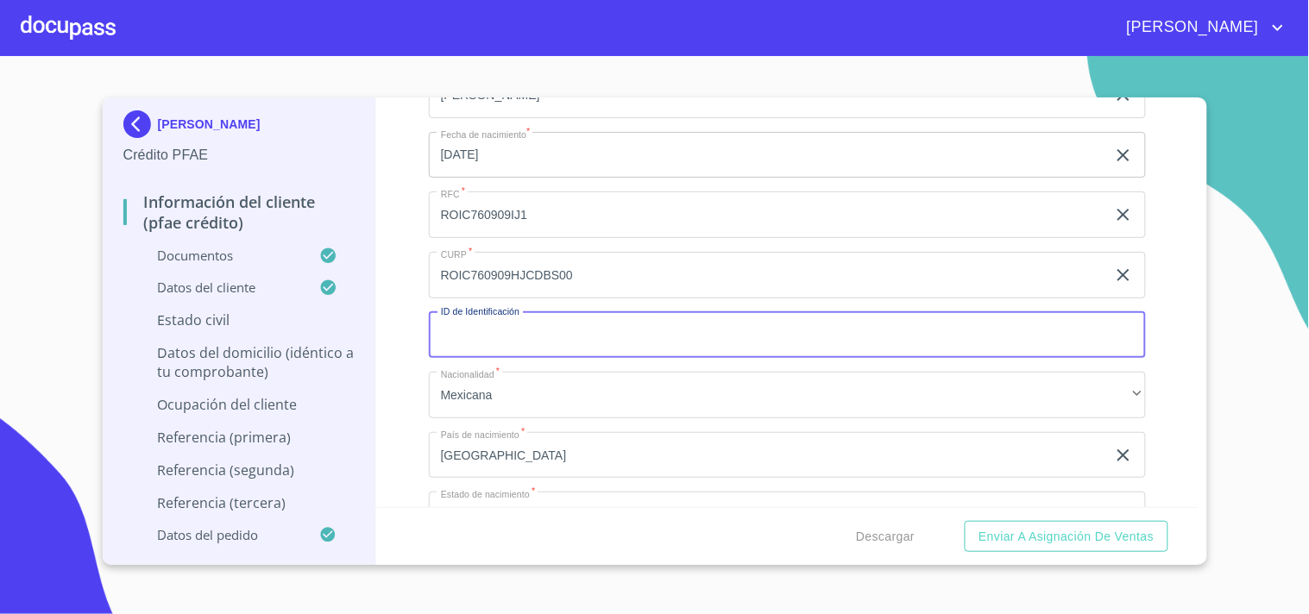
paste input "2623002528883"
type input "2623002528883"
click at [410, 280] on div "Información del cliente (PFAE crédito) Documentos Documento de identificación. …" at bounding box center [787, 303] width 822 height 410
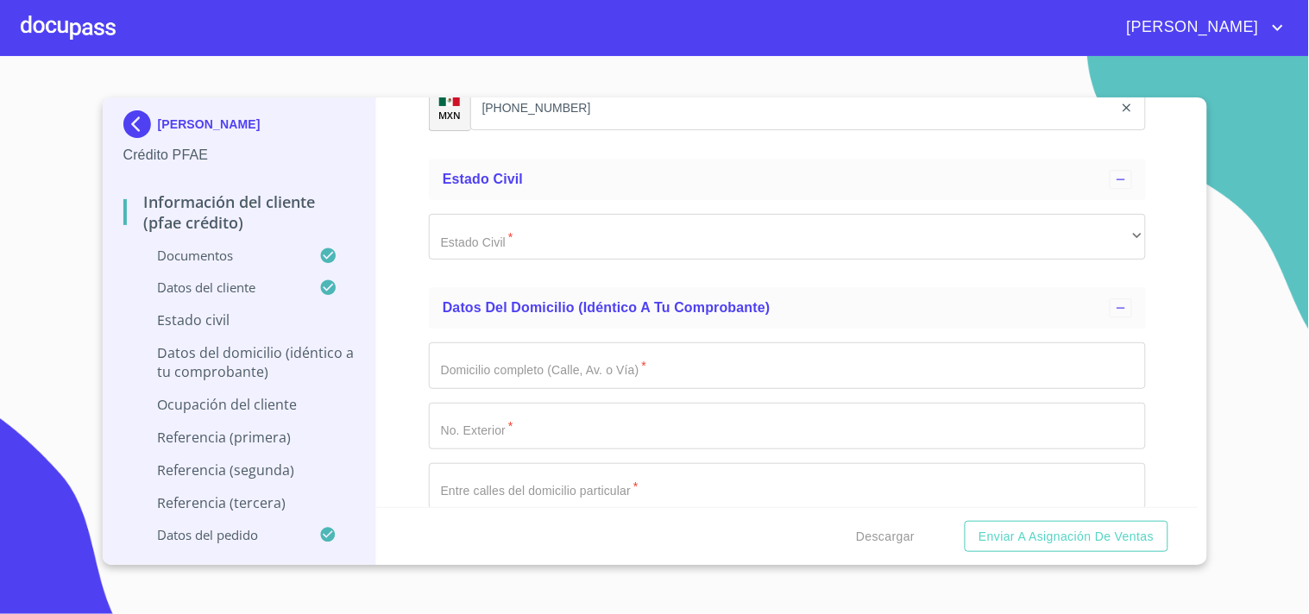
scroll to position [6306, 0]
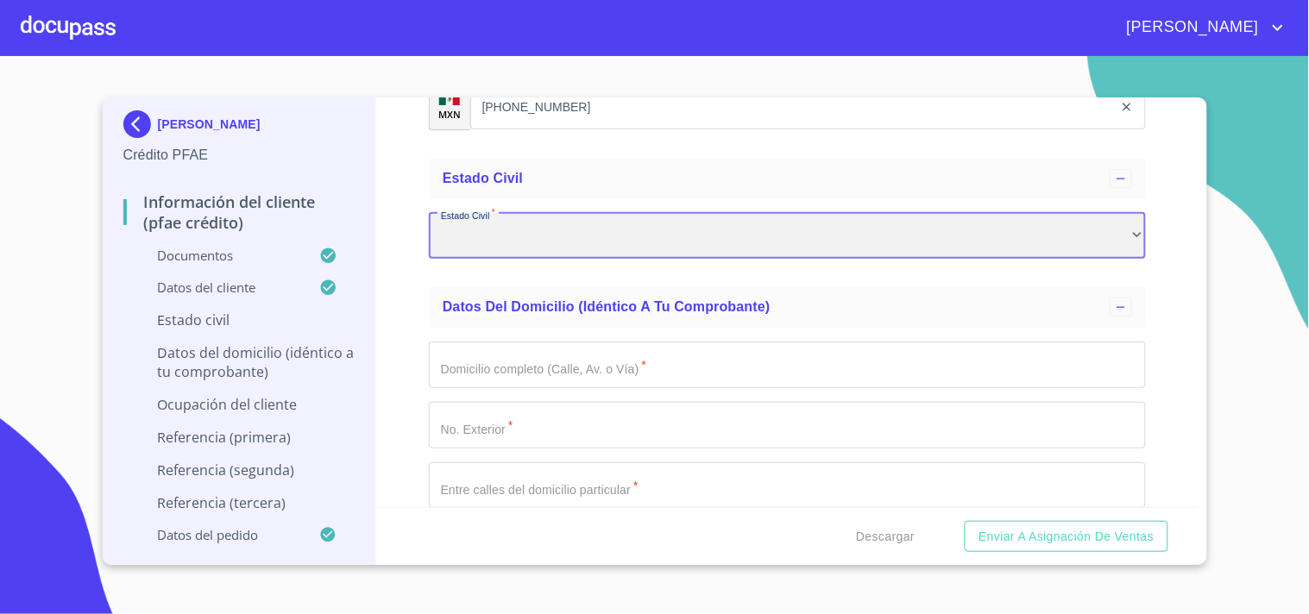
click at [464, 238] on div "​" at bounding box center [787, 236] width 717 height 47
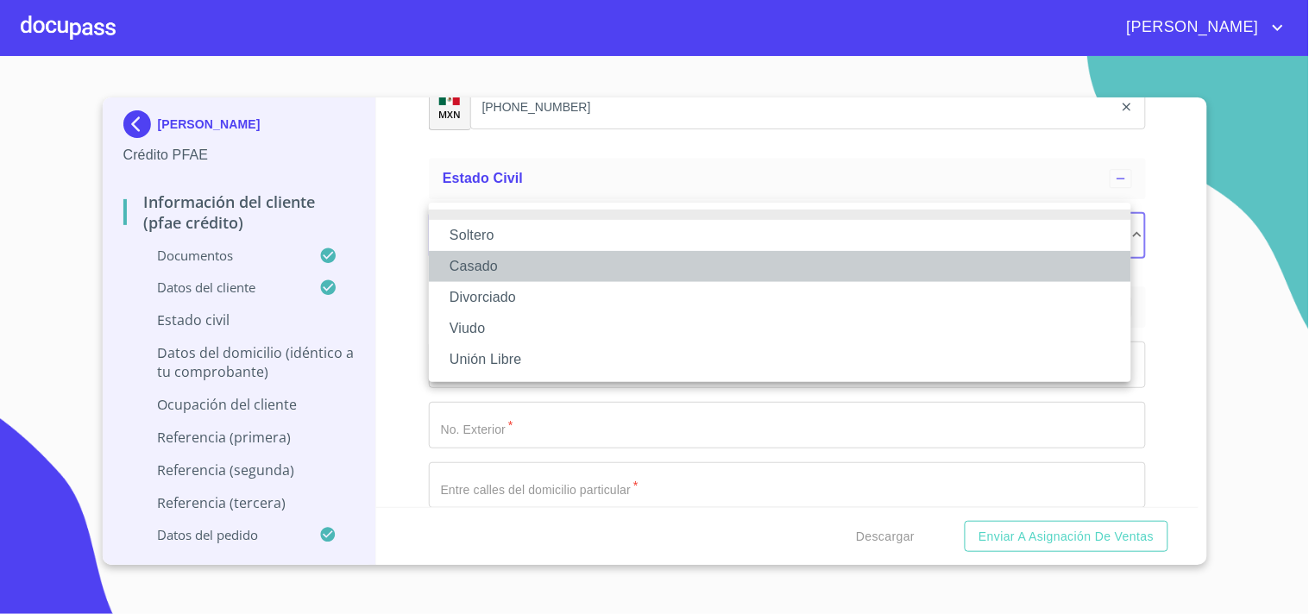
click at [481, 272] on li "Casado" at bounding box center [780, 266] width 702 height 31
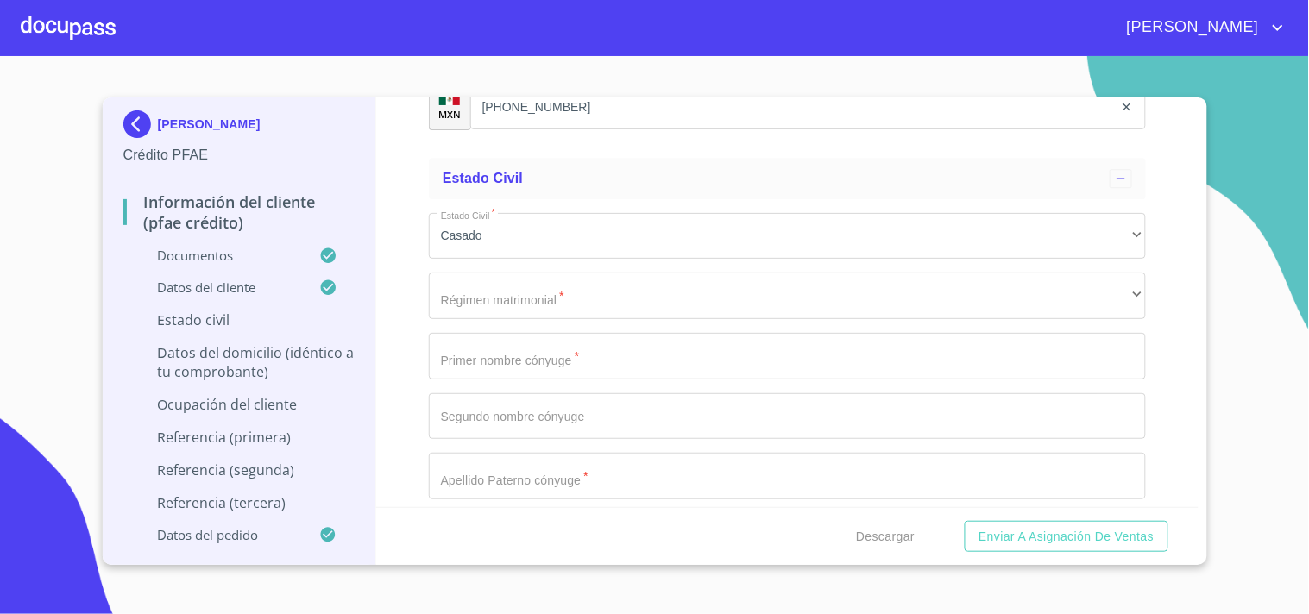
click at [427, 265] on div "Información del cliente (PFAE crédito) Documentos Documento de identificación. …" at bounding box center [787, 303] width 822 height 410
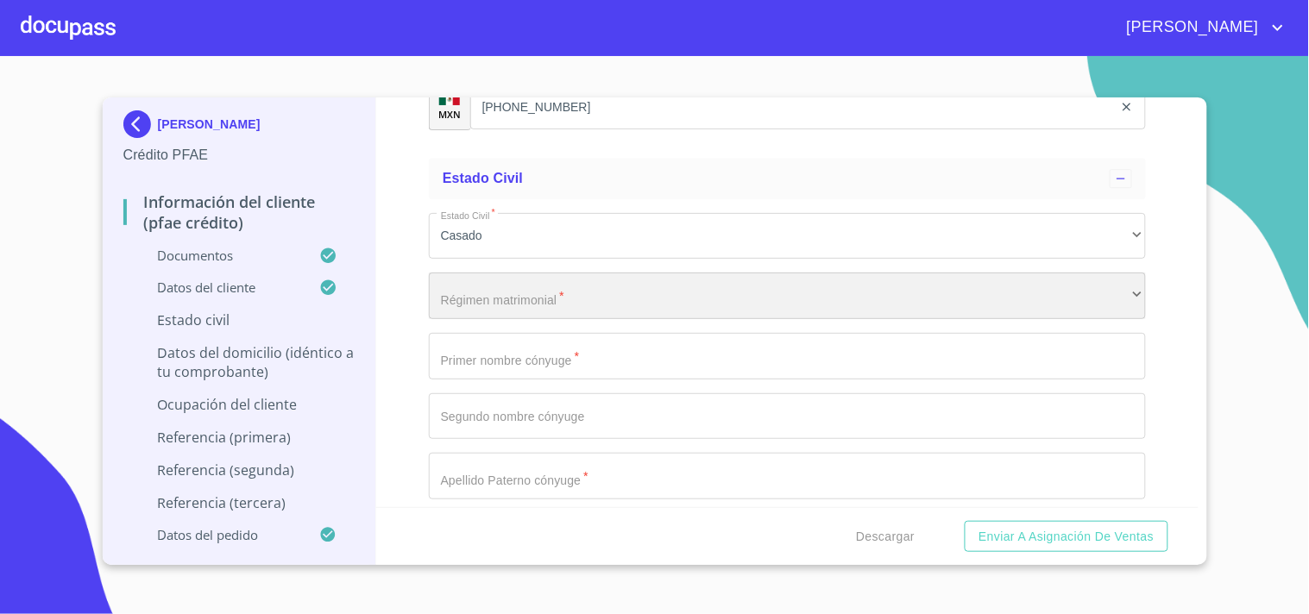
click at [462, 287] on div "​" at bounding box center [787, 296] width 717 height 47
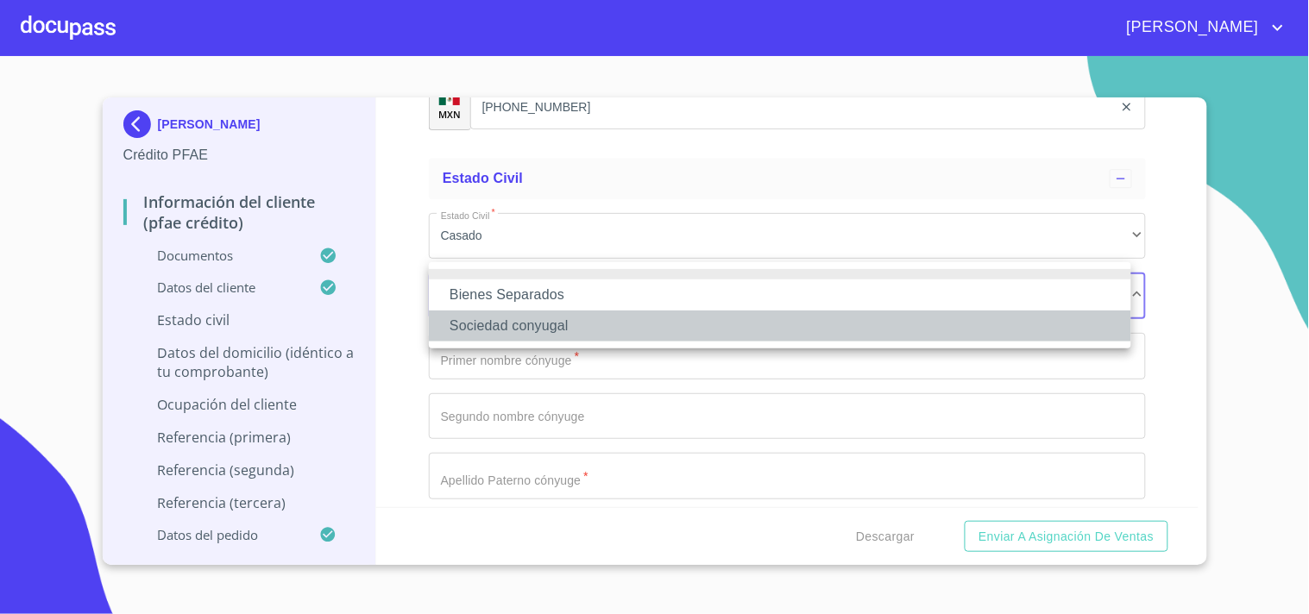
click at [538, 323] on li "Sociedad conyugal" at bounding box center [780, 326] width 702 height 31
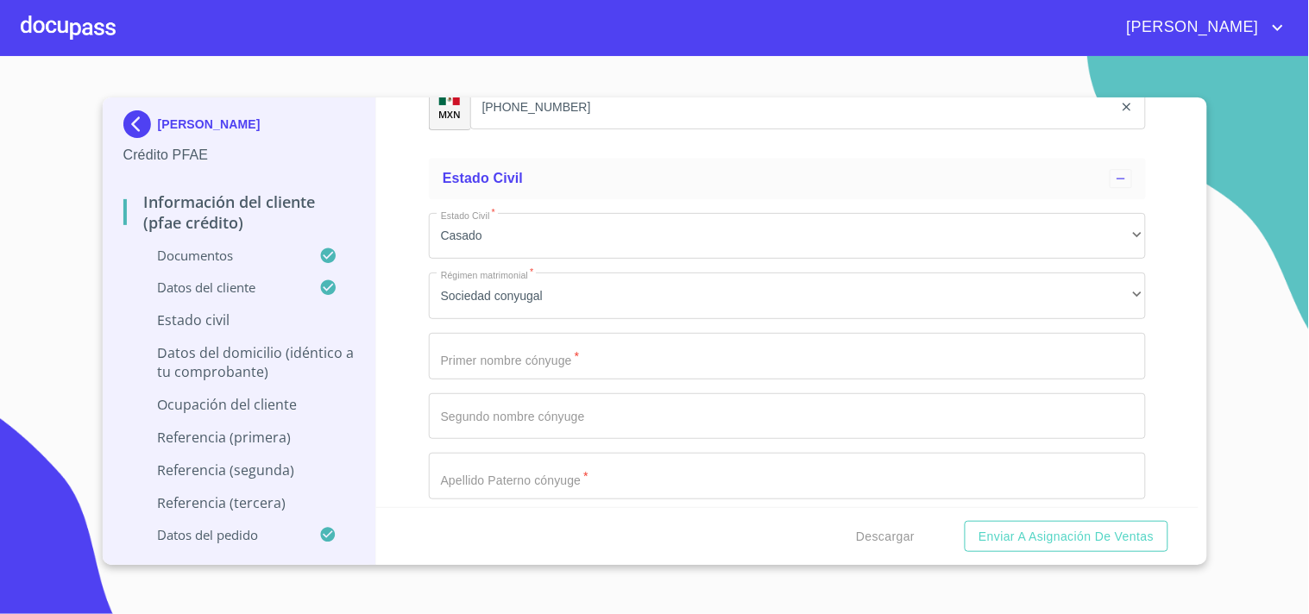
click at [397, 279] on div "Información del cliente (PFAE crédito) Documentos Documento de identificación. …" at bounding box center [787, 303] width 822 height 410
click at [507, 360] on input "Documento de identificación.   *" at bounding box center [787, 356] width 717 height 47
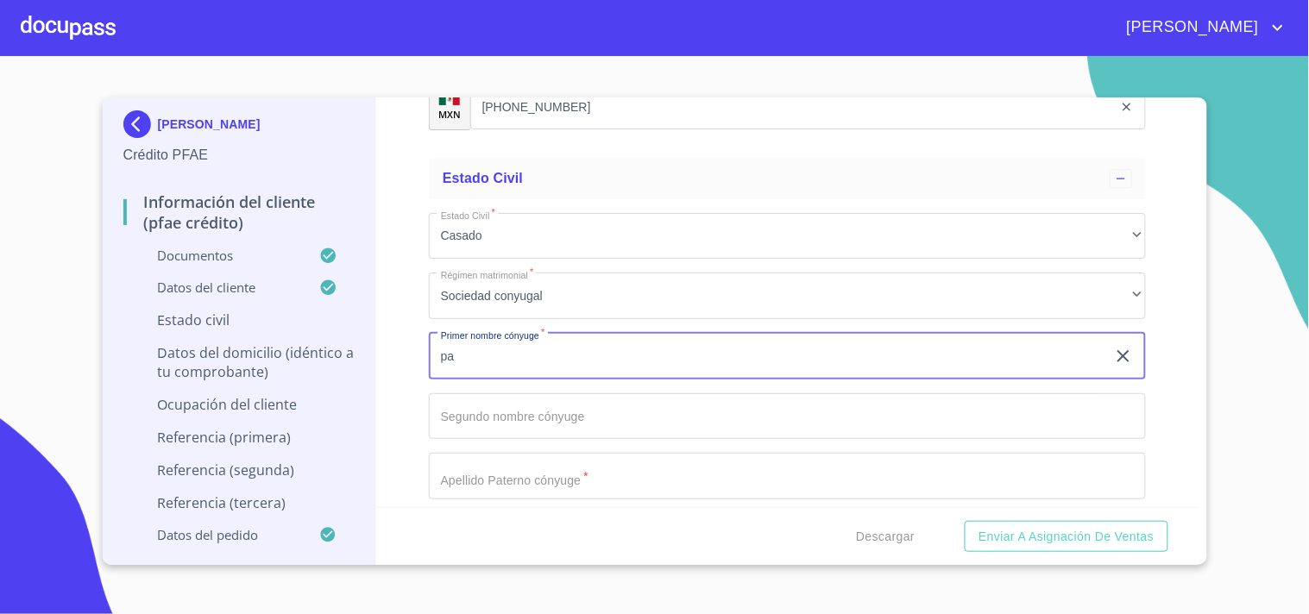
type input "p"
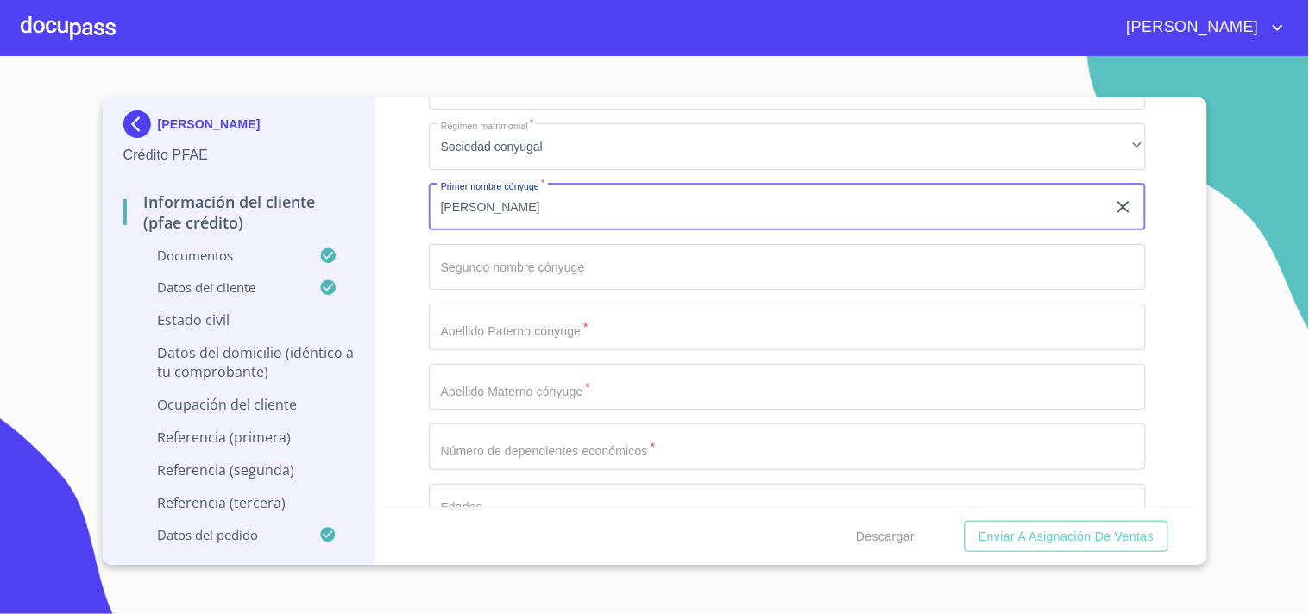
scroll to position [6518, 0]
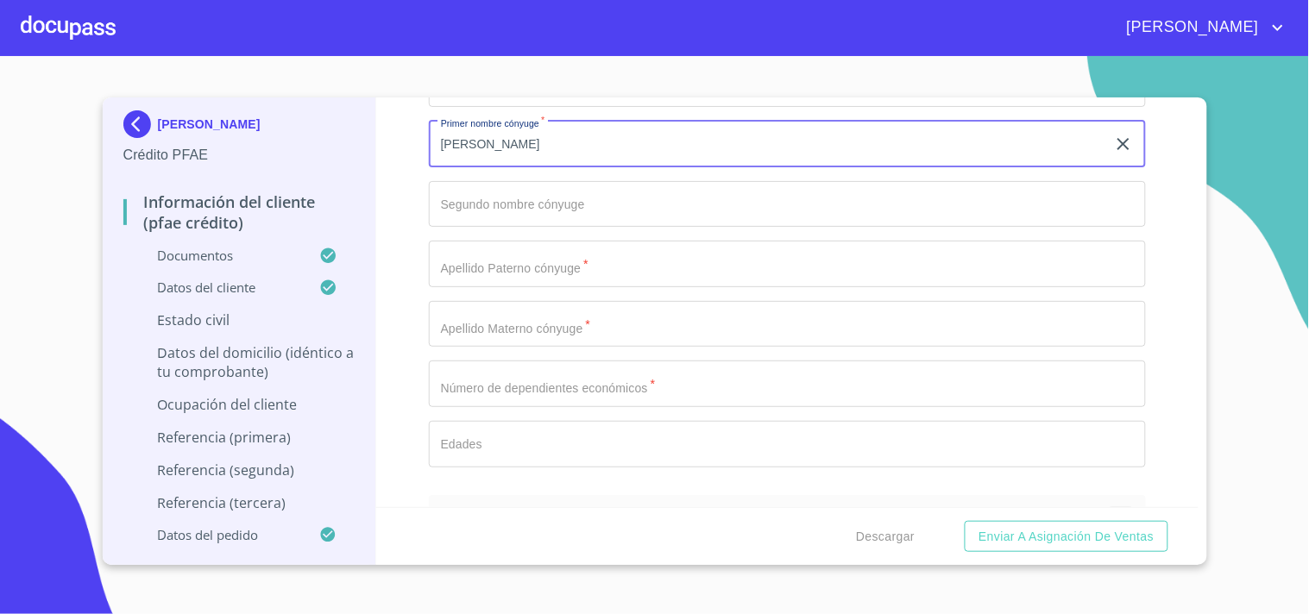
type input "[PERSON_NAME]"
click at [488, 252] on input "Documento de identificación.   *" at bounding box center [787, 264] width 717 height 47
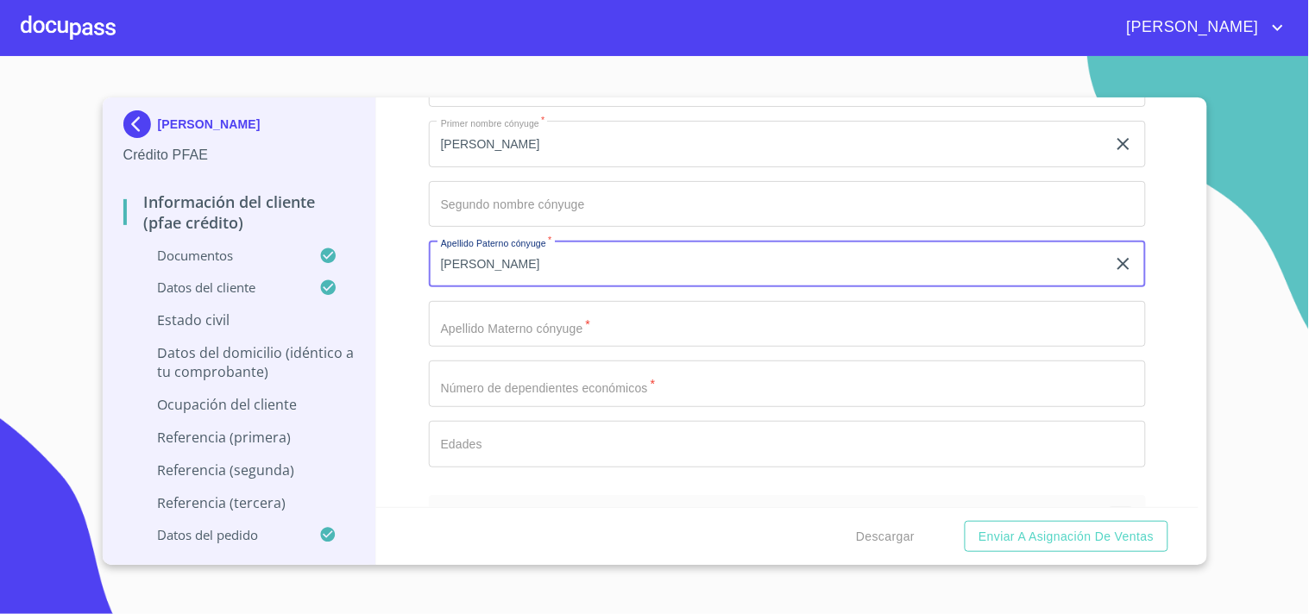
type input "[PERSON_NAME]"
click at [501, 319] on input "Documento de identificación.   *" at bounding box center [787, 324] width 717 height 47
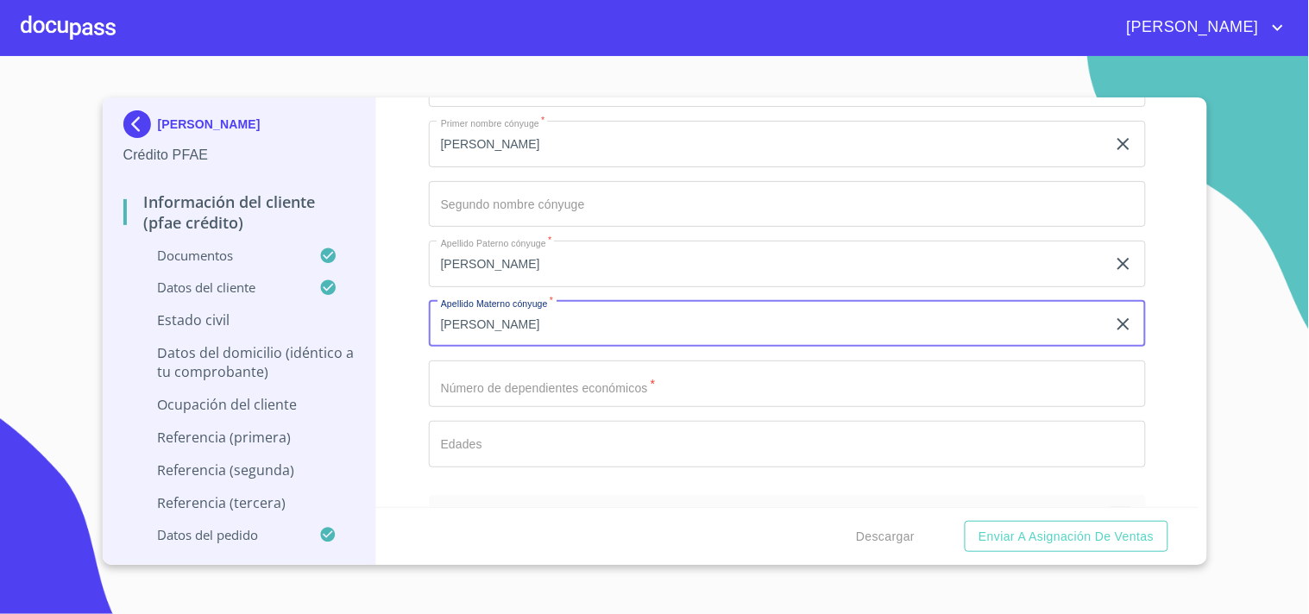
type input "[PERSON_NAME]"
click at [524, 368] on input "Documento de identificación.   *" at bounding box center [787, 384] width 717 height 47
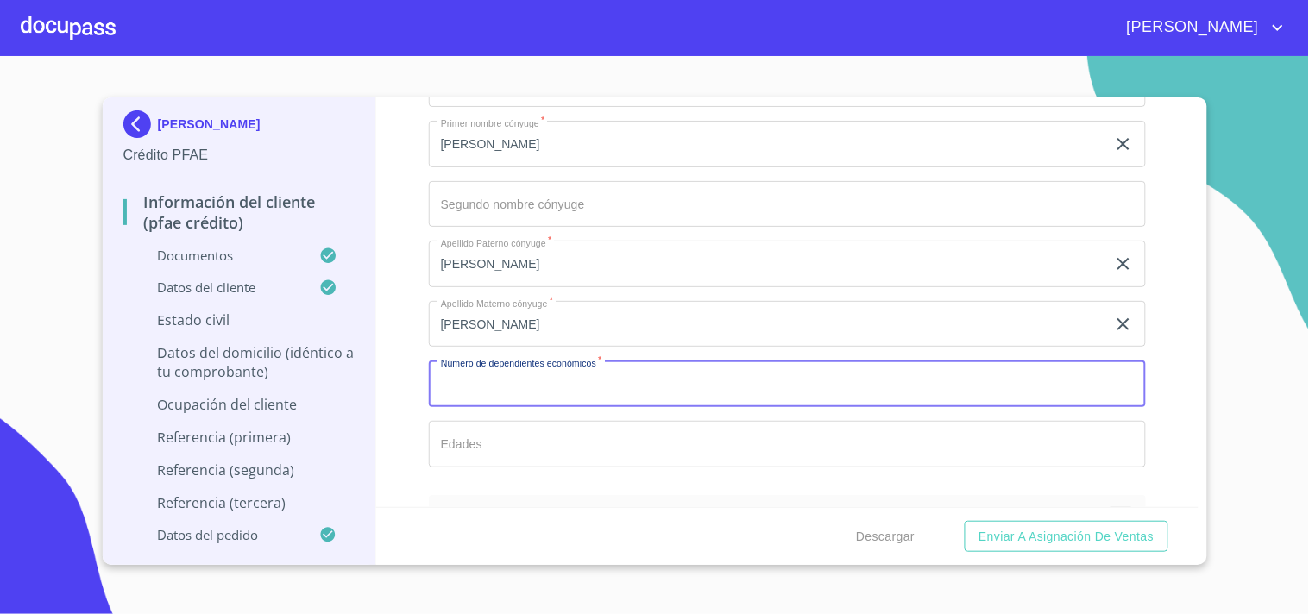
click at [524, 368] on input "Documento de identificación.   *" at bounding box center [787, 384] width 717 height 47
type input "0"
click at [393, 402] on div "Información del cliente (PFAE crédito) Documentos Documento de identificación. …" at bounding box center [787, 303] width 822 height 410
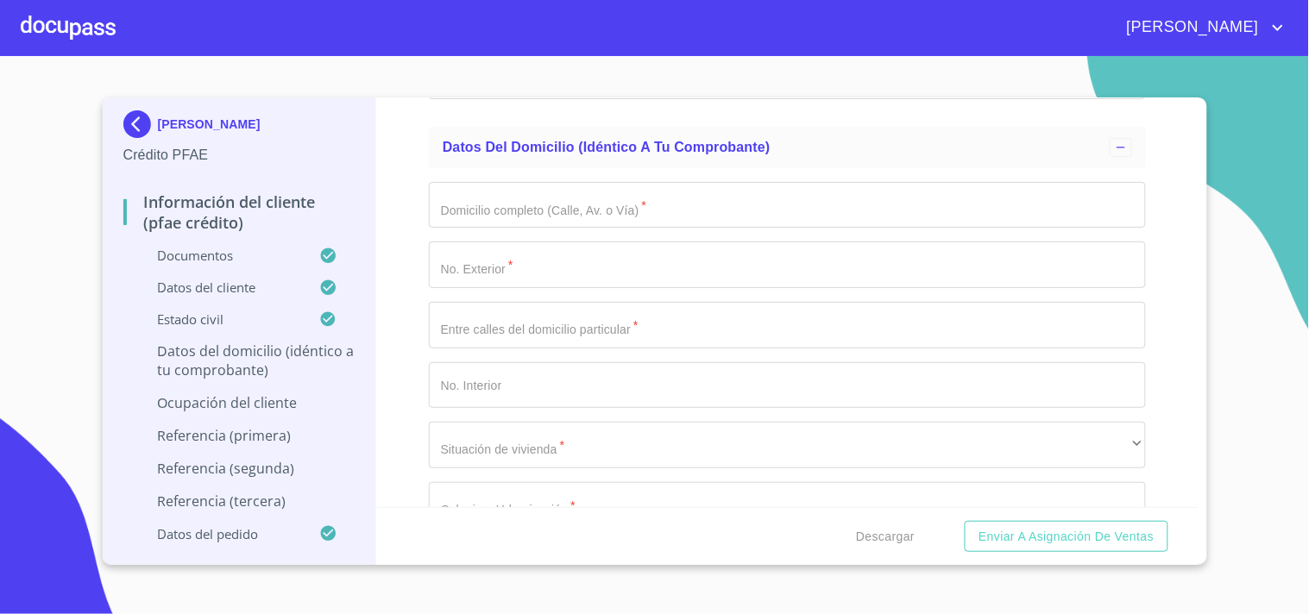
scroll to position [6886, 0]
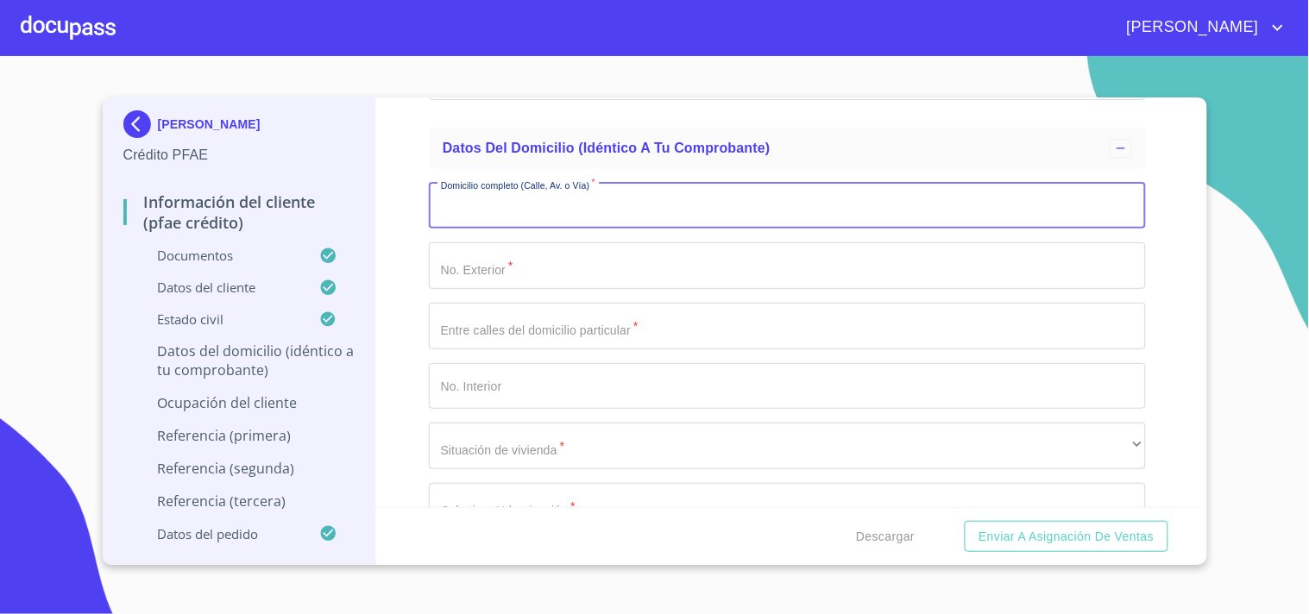
click at [492, 186] on input "Documento de identificación.   *" at bounding box center [787, 206] width 717 height 47
paste input "[DATE][PERSON_NAME]"
type input "[DATE][PERSON_NAME]"
click at [513, 259] on input "Documento de identificación.   *" at bounding box center [787, 265] width 717 height 47
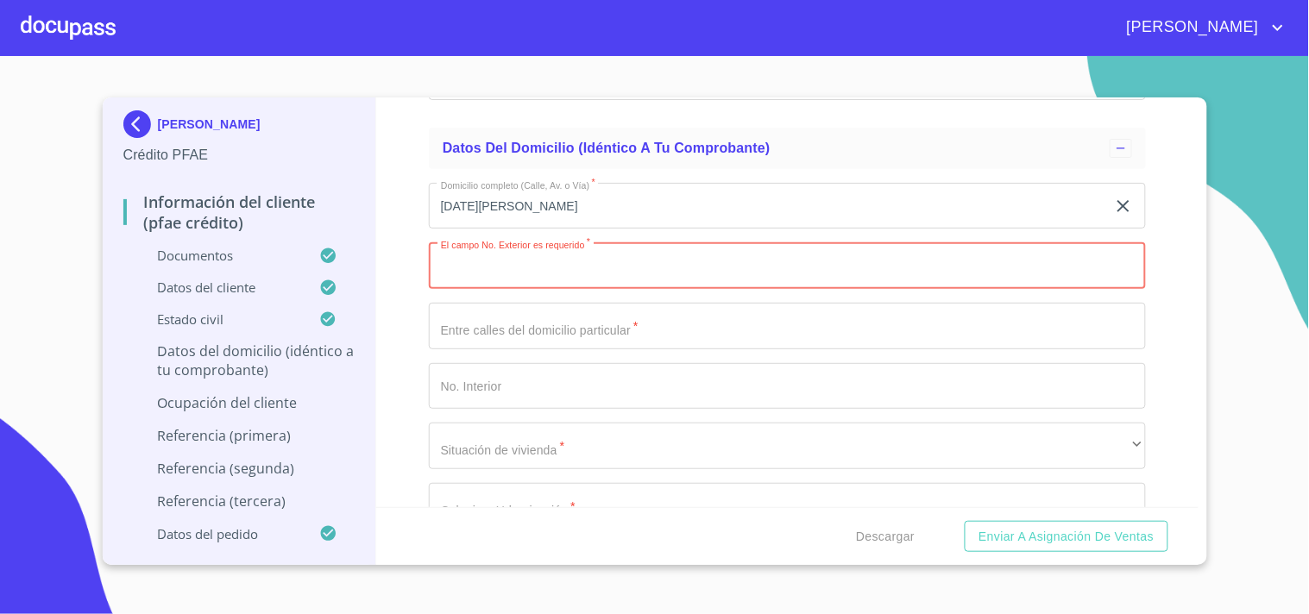
paste input "143"
type input "143"
click at [511, 315] on input "Documento de identificación.   *" at bounding box center [787, 326] width 717 height 47
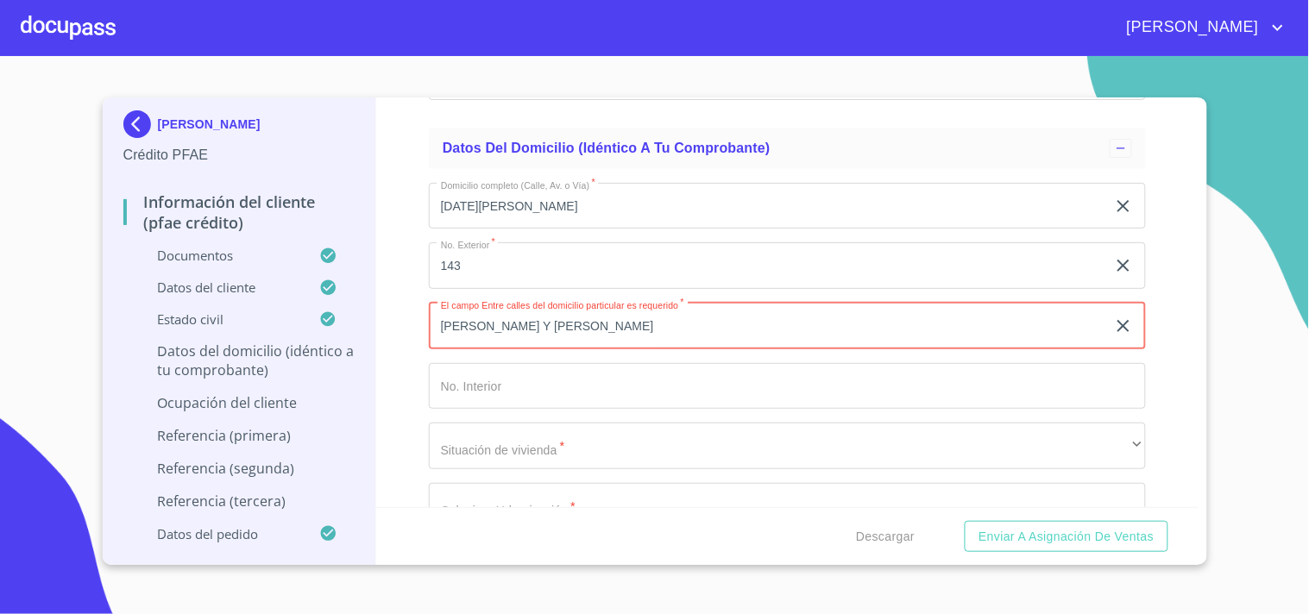
type input "[PERSON_NAME] Y [PERSON_NAME]"
click at [467, 363] on input "Documento de identificación.   *" at bounding box center [787, 386] width 717 height 47
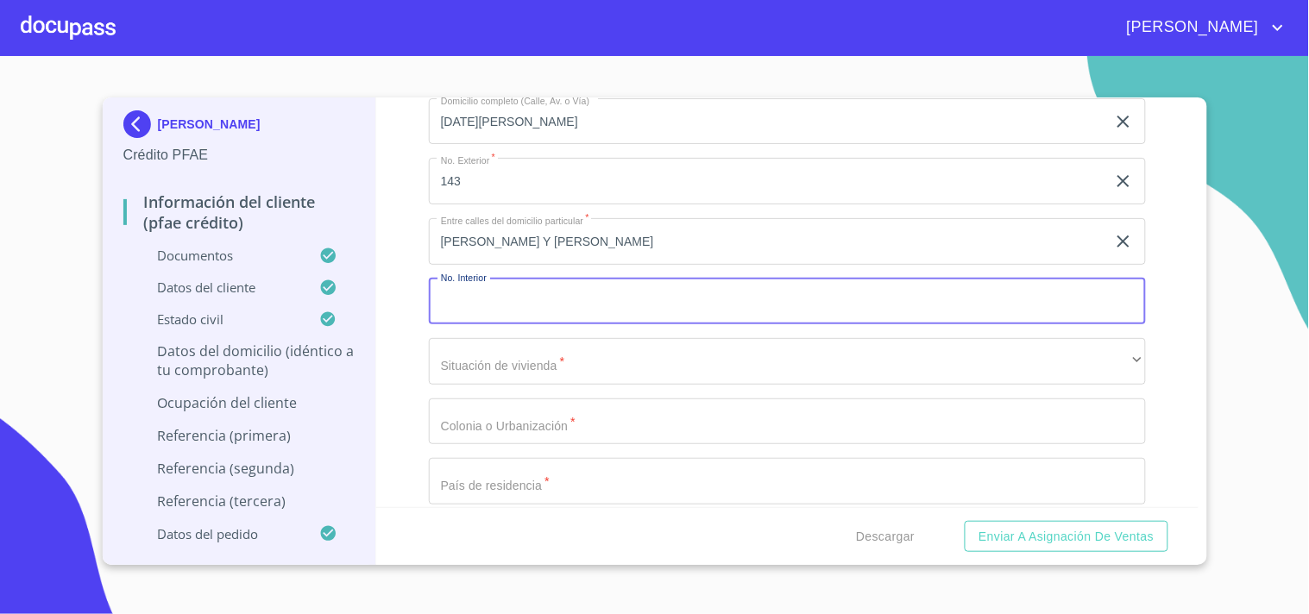
scroll to position [6972, 0]
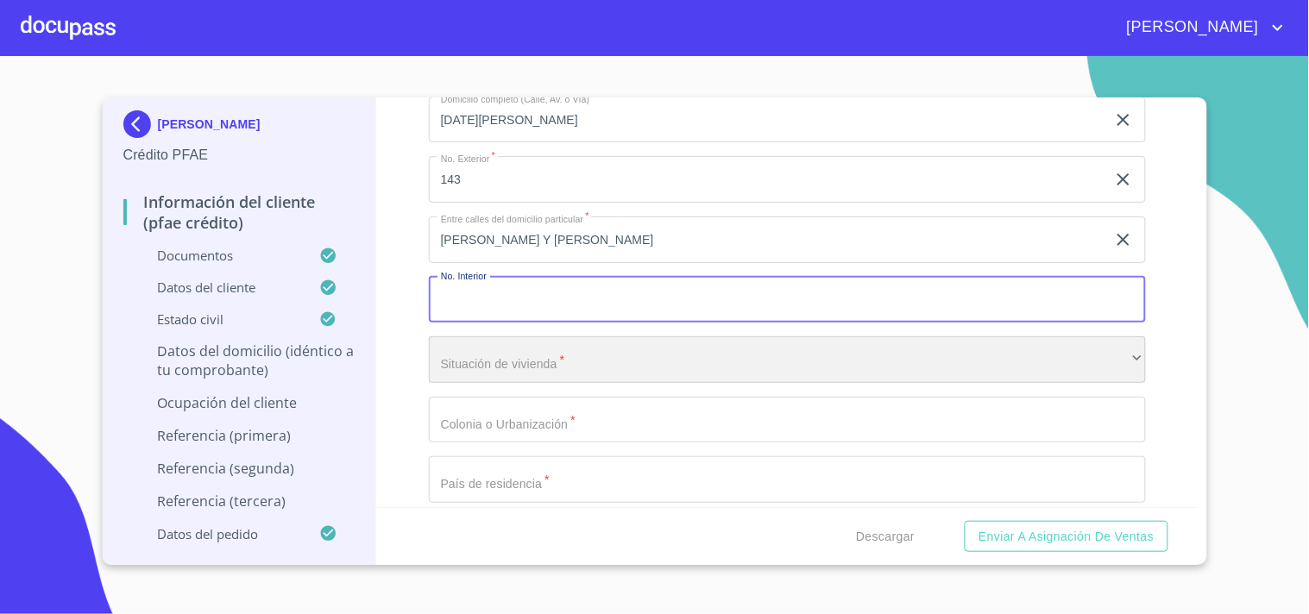
click at [483, 345] on div "​" at bounding box center [787, 360] width 717 height 47
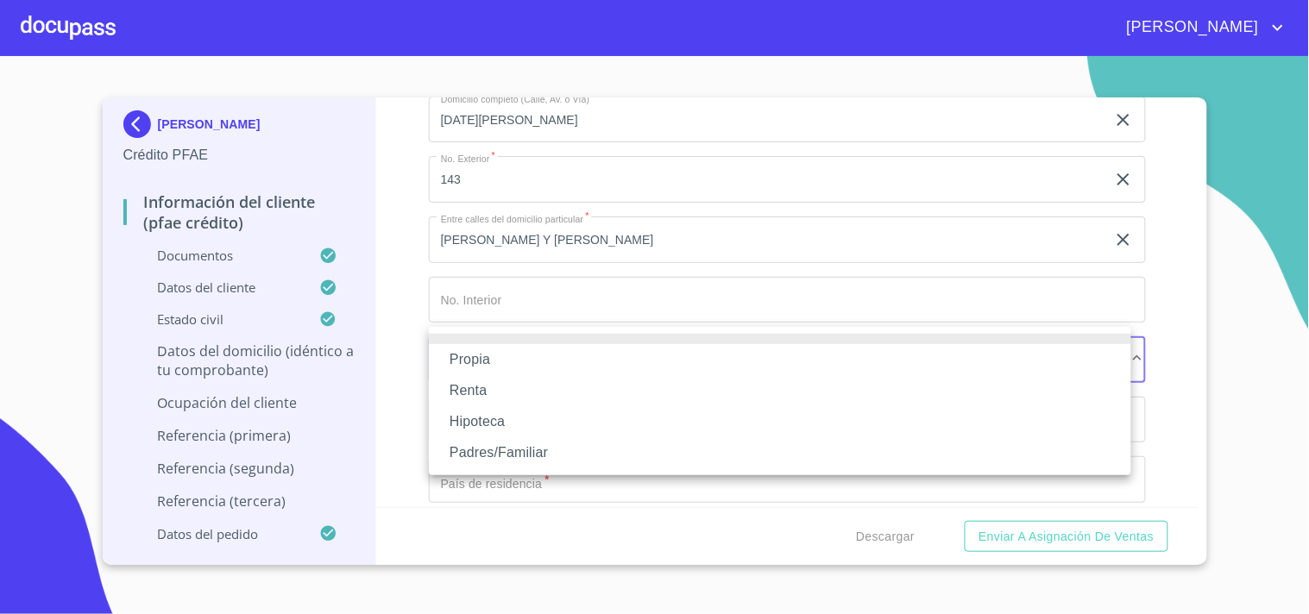
click at [484, 354] on li "Propia" at bounding box center [780, 359] width 702 height 31
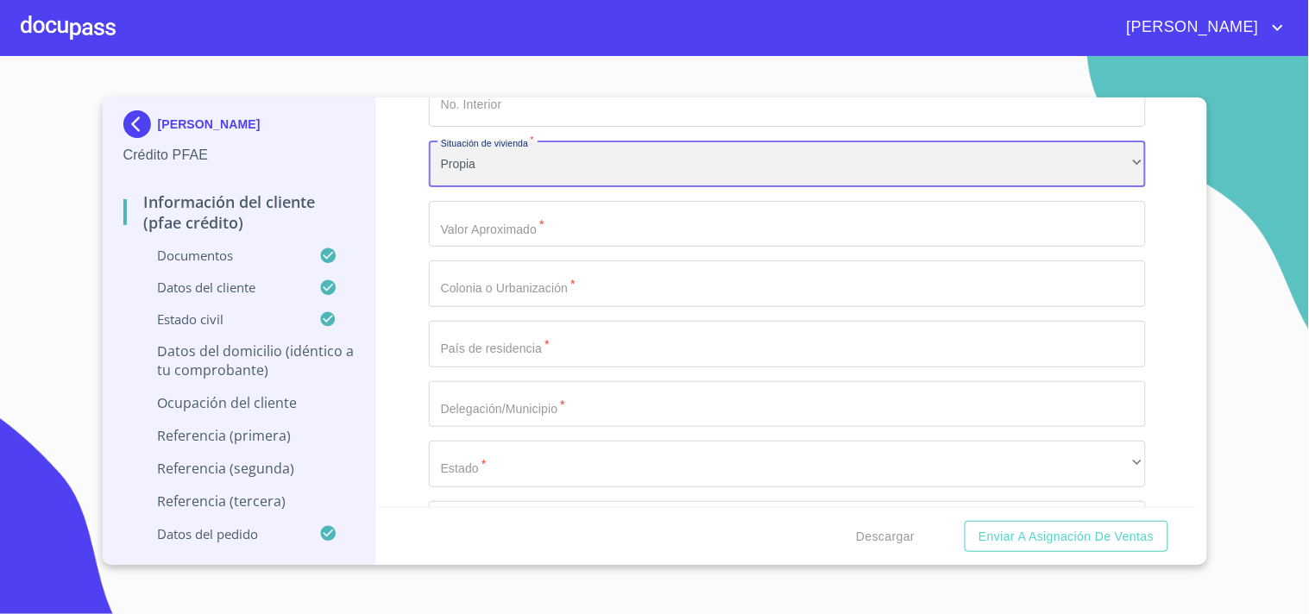
scroll to position [7209, 0]
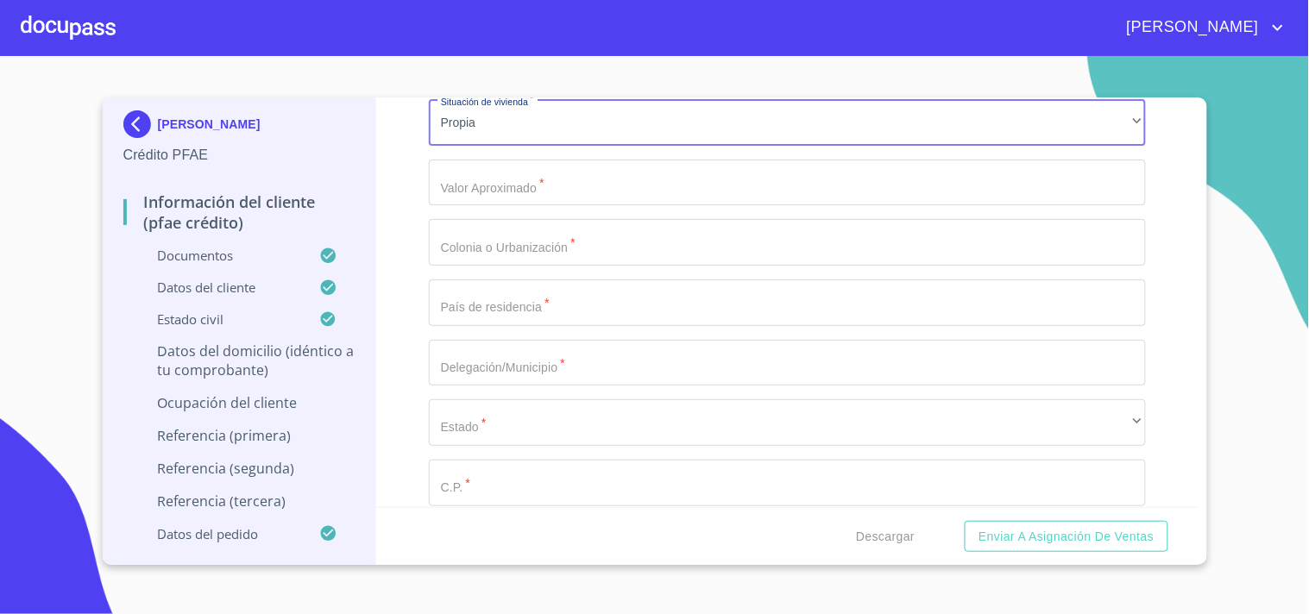
click at [488, 181] on input "Documento de identificación.   *" at bounding box center [787, 183] width 717 height 47
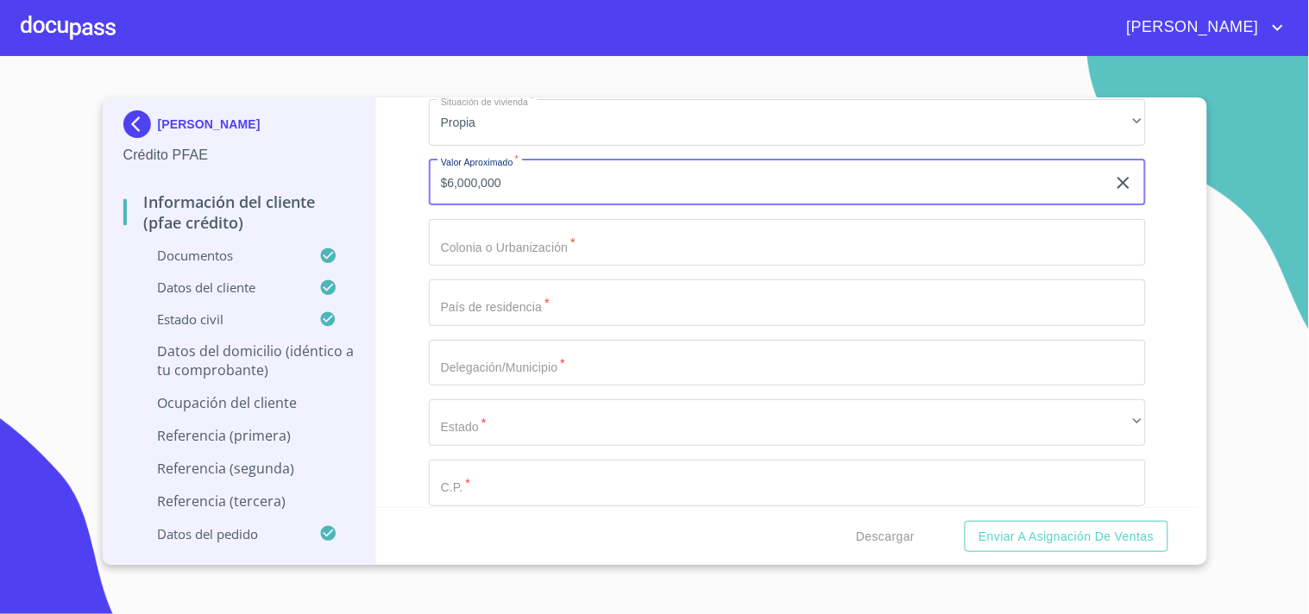
type input "$6,000,000"
click at [510, 224] on input "Documento de identificación.   *" at bounding box center [787, 242] width 717 height 47
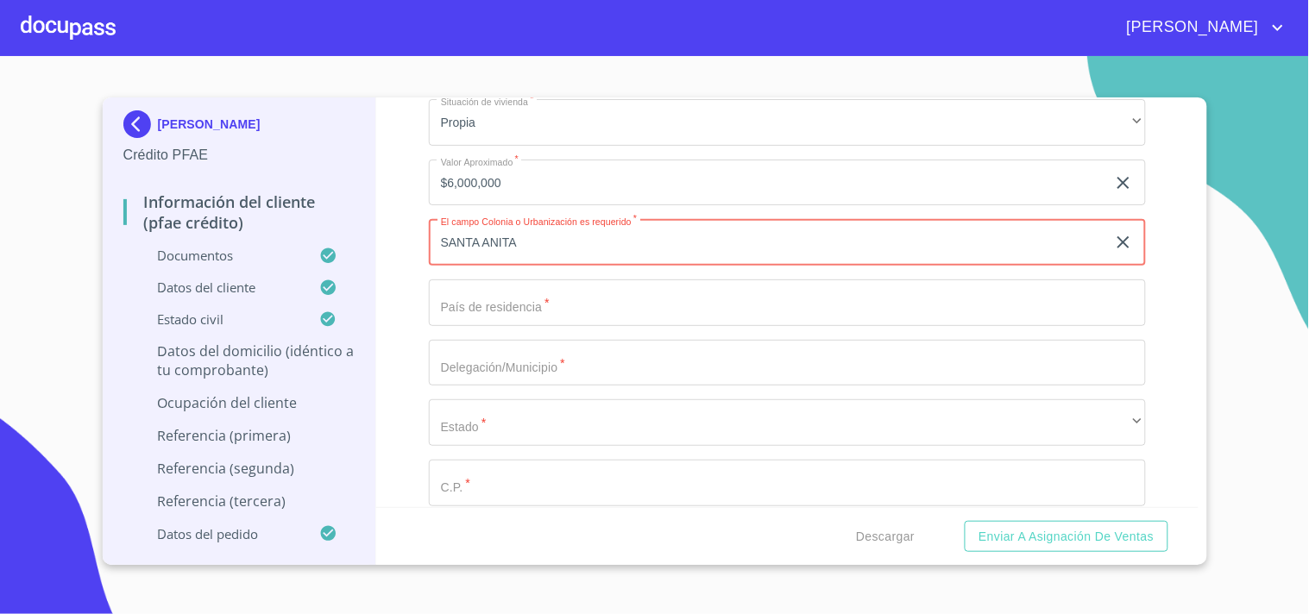
type input "SANTA ANITA"
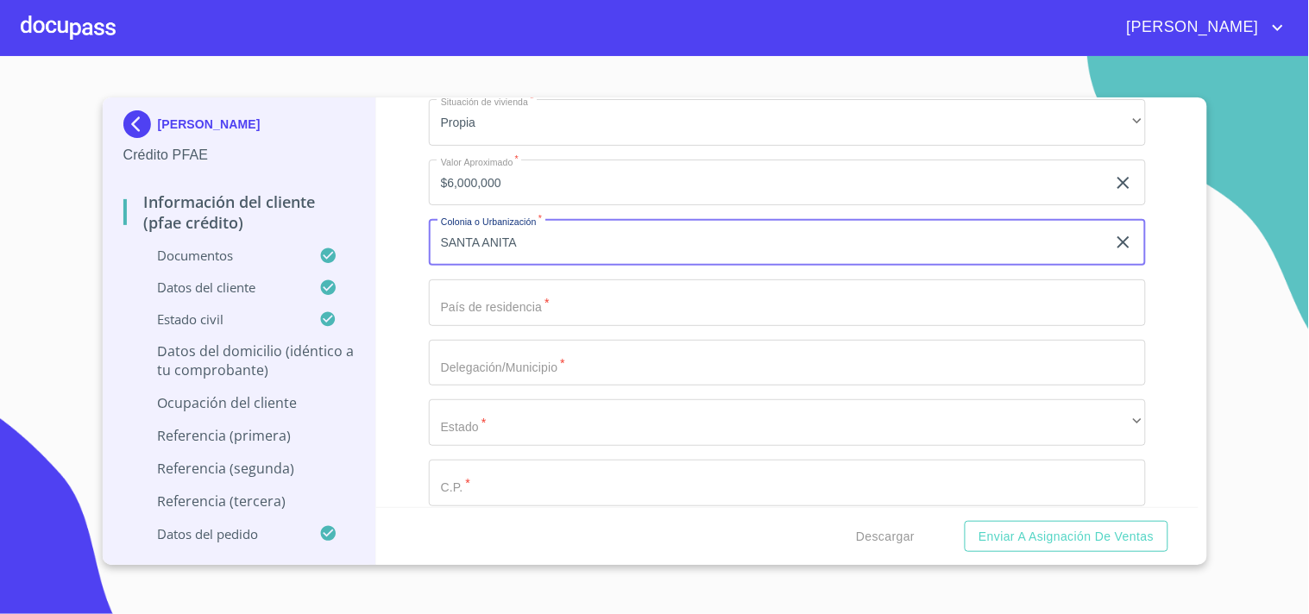
click at [481, 280] on input "Documento de identificación.   *" at bounding box center [787, 303] width 717 height 47
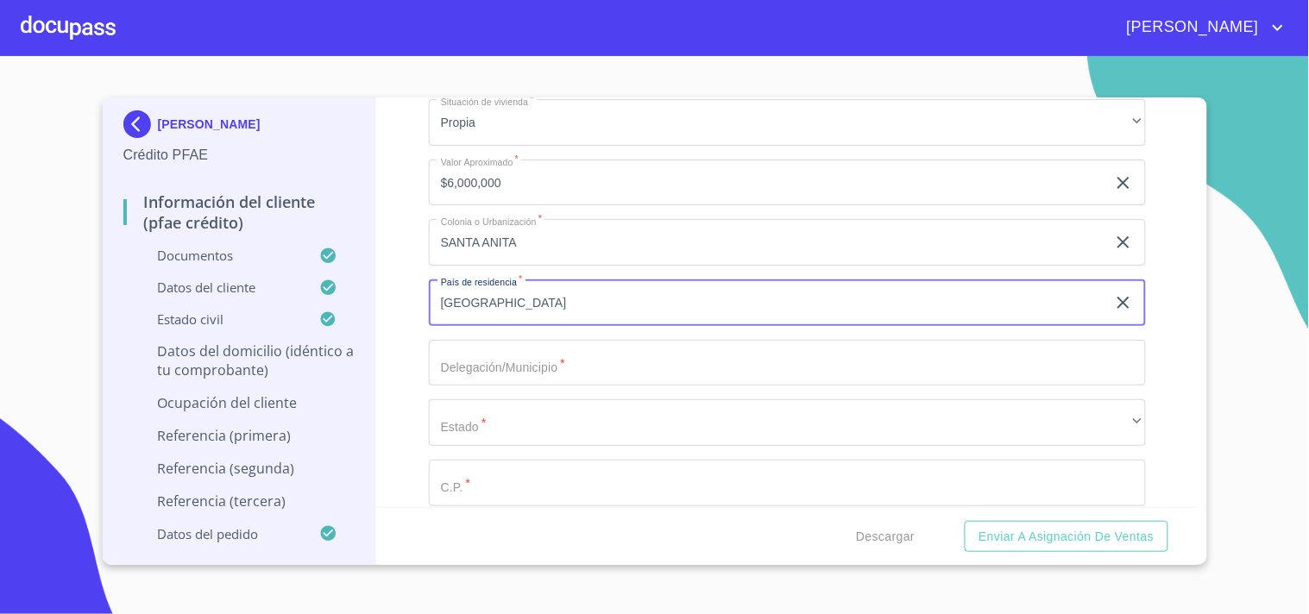
type input "[GEOGRAPHIC_DATA]"
click at [450, 359] on input "Documento de identificación.   *" at bounding box center [787, 363] width 717 height 47
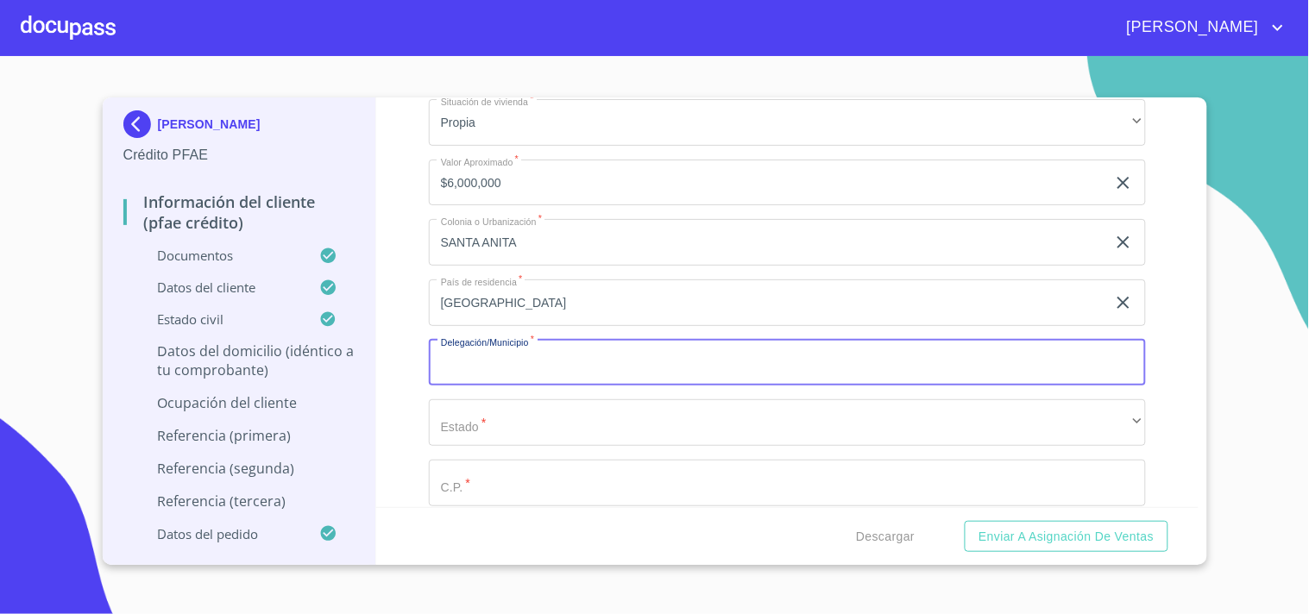
click at [450, 359] on input "Documento de identificación.   *" at bounding box center [787, 363] width 717 height 47
click at [527, 238] on input "SANTA ANITA" at bounding box center [767, 242] width 677 height 47
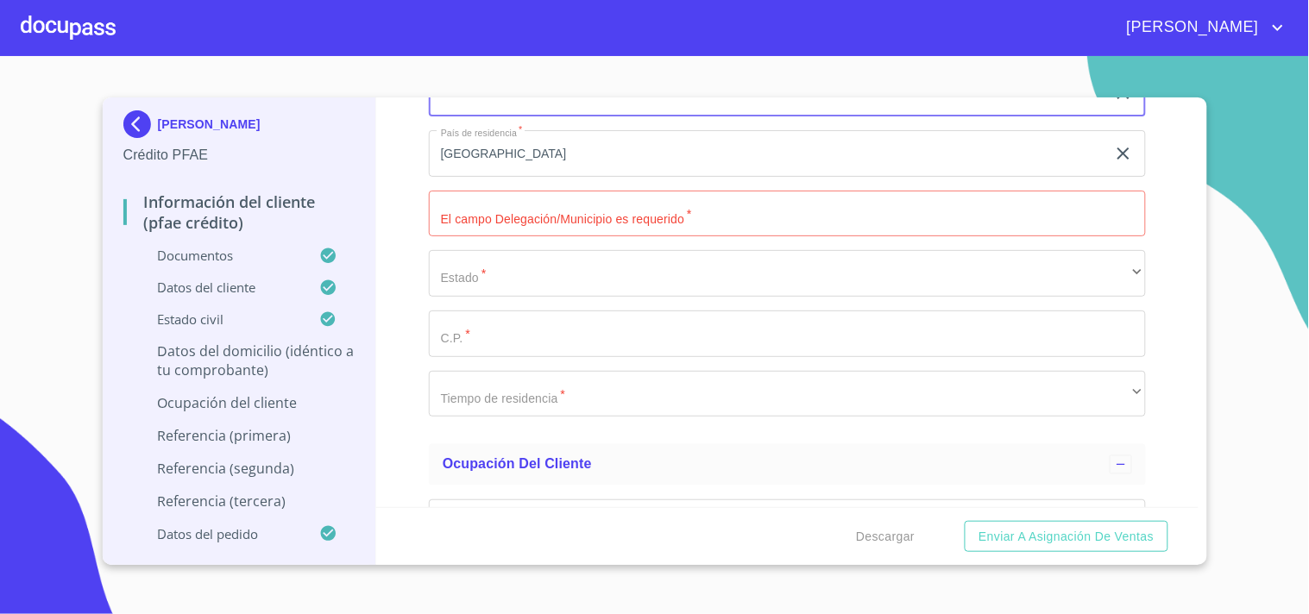
scroll to position [7360, 0]
click at [493, 203] on input "Documento de identificación.   *" at bounding box center [787, 212] width 717 height 47
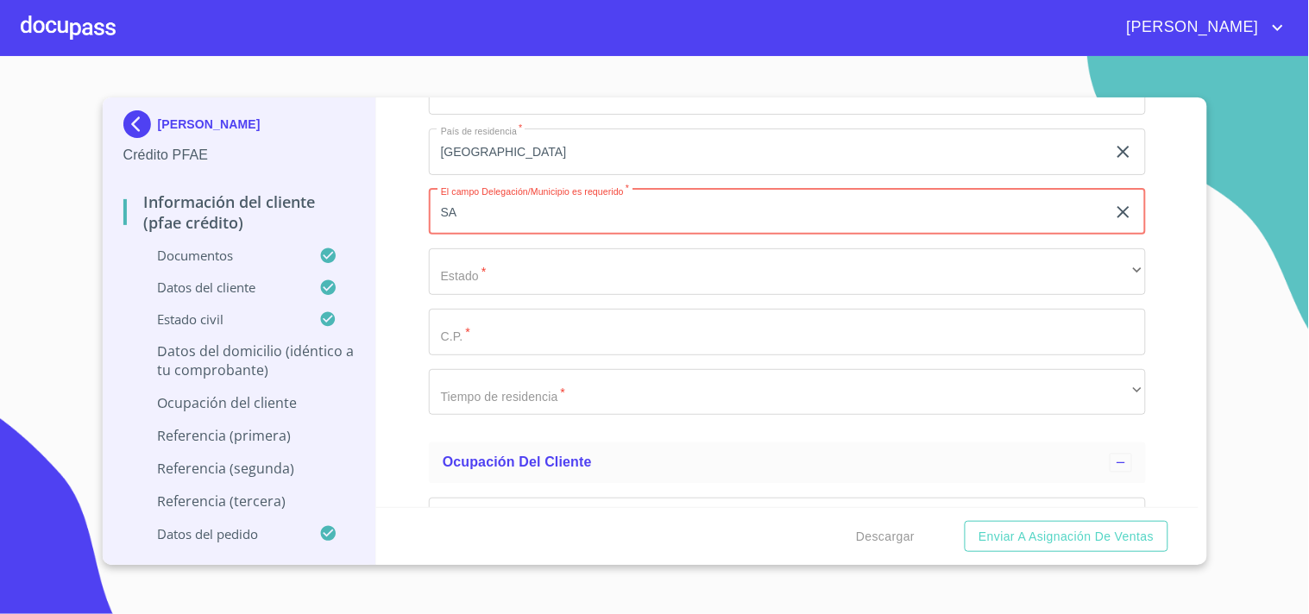
type input "S"
type input "TLAQUEPAQUE"
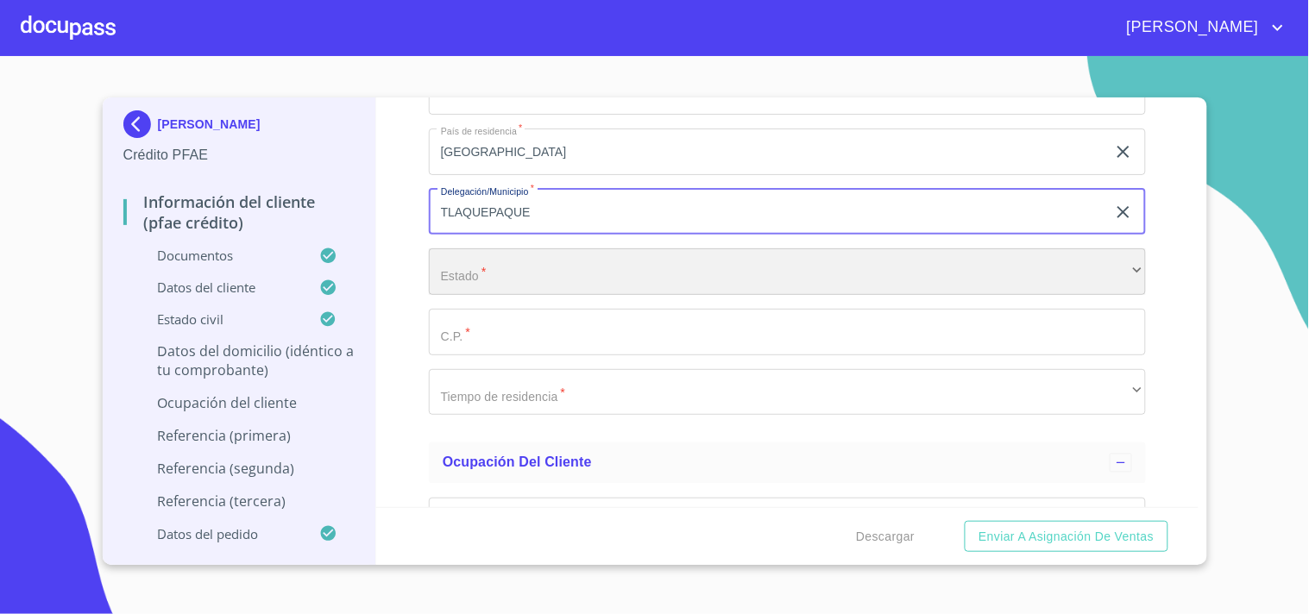
click at [506, 264] on div "​" at bounding box center [787, 272] width 717 height 47
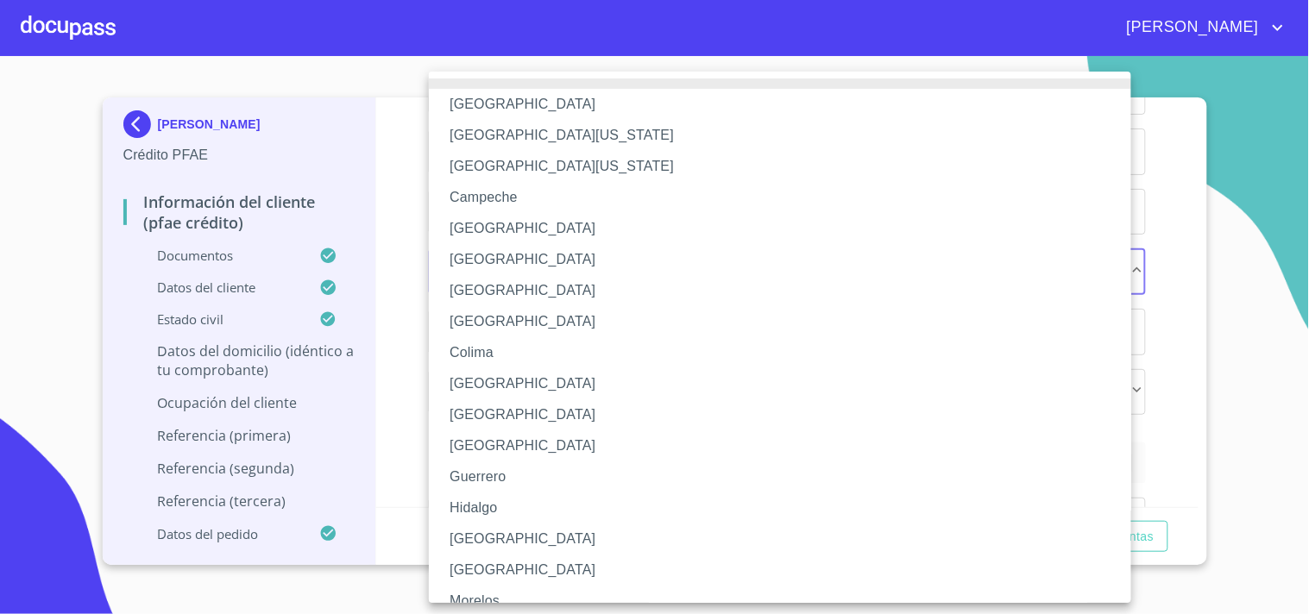
click at [469, 537] on li "[GEOGRAPHIC_DATA]" at bounding box center [787, 539] width 717 height 31
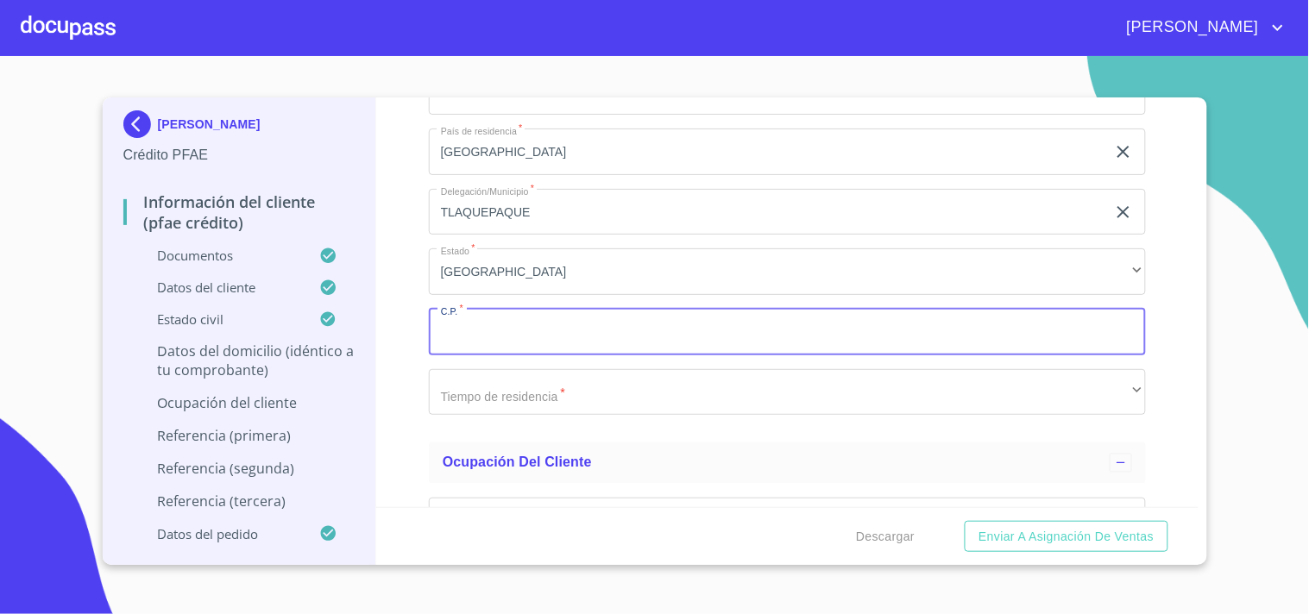
click at [441, 323] on input "Documento de identificación.   *" at bounding box center [787, 332] width 717 height 47
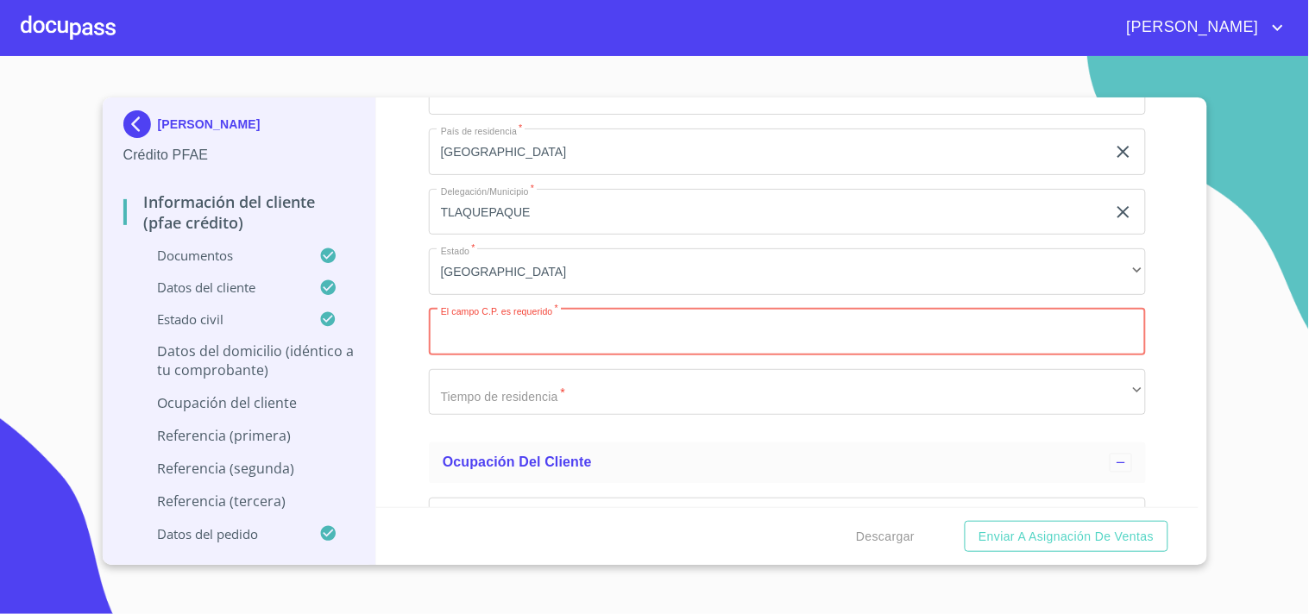
paste input "45600"
type input "45600"
click at [382, 303] on div "Información del cliente (PFAE crédito) Documentos Documento de identificación. …" at bounding box center [787, 303] width 822 height 410
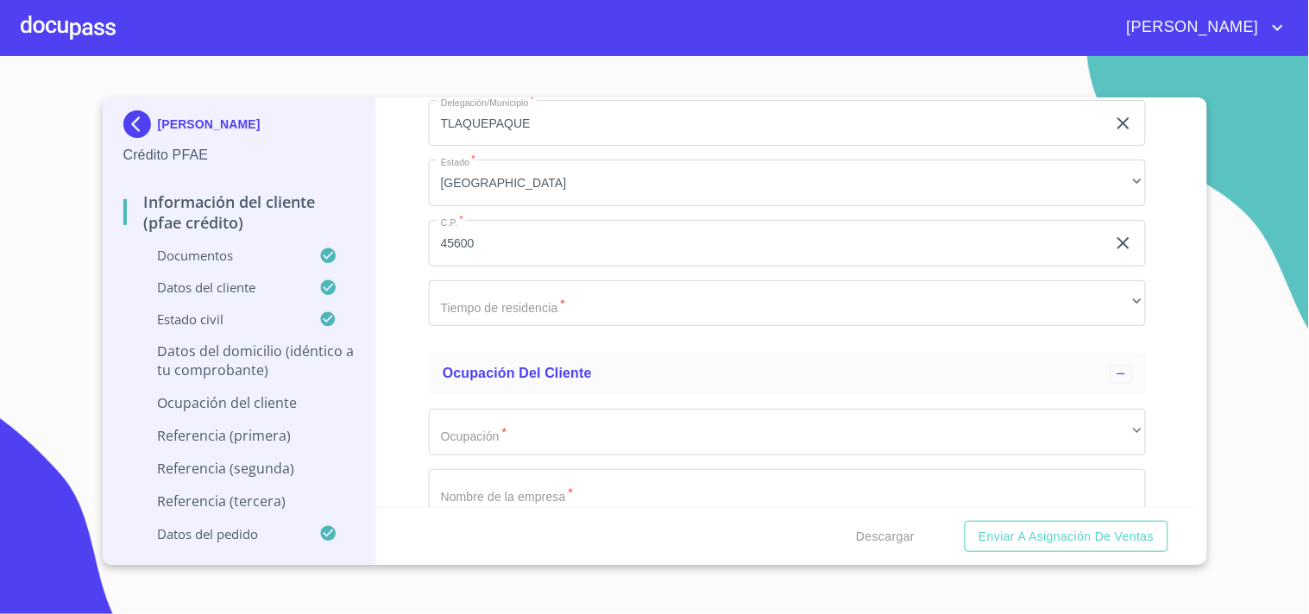
scroll to position [7493, 0]
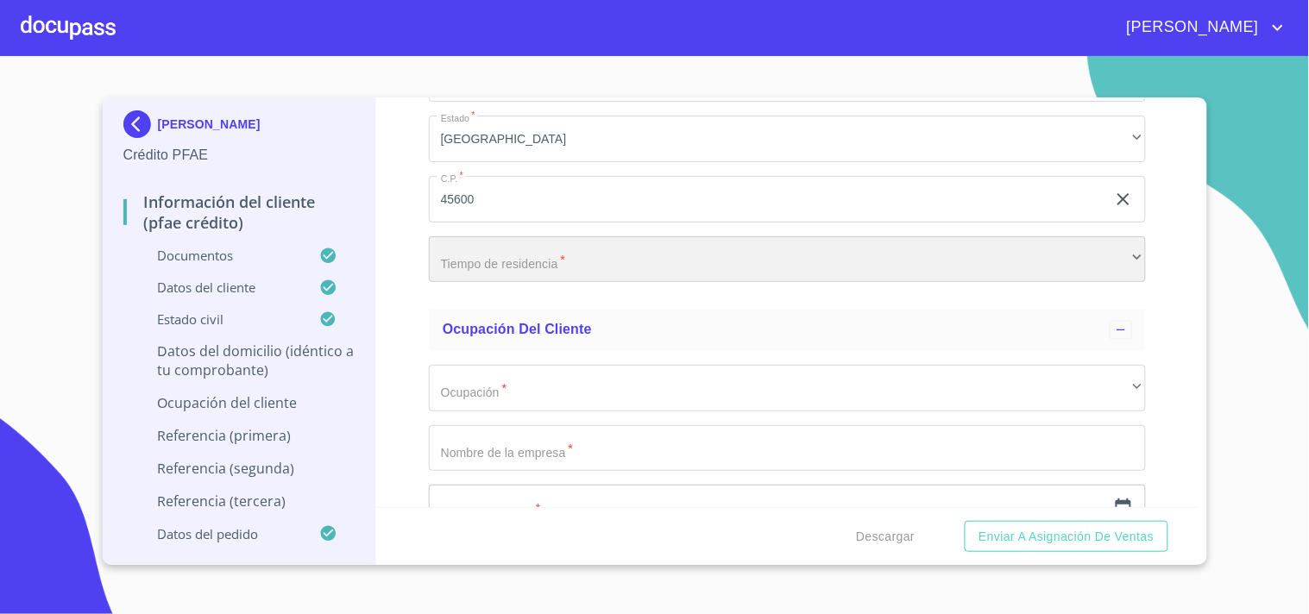
click at [506, 236] on div "​" at bounding box center [787, 259] width 717 height 47
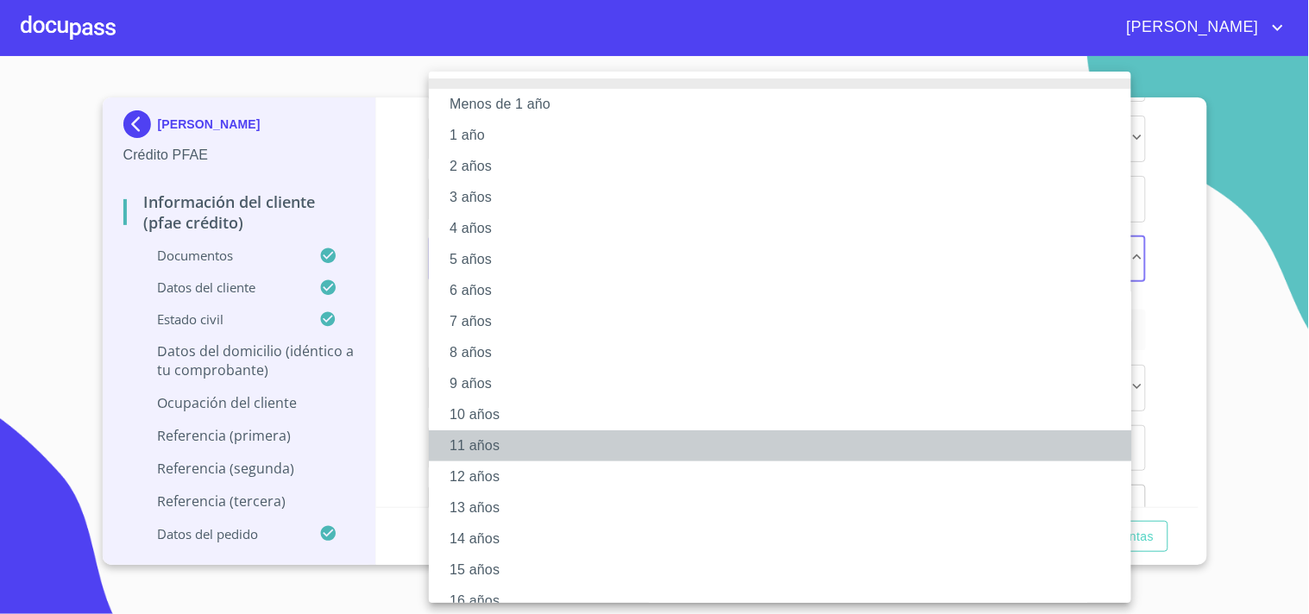
click at [479, 444] on li "11 años" at bounding box center [787, 446] width 717 height 31
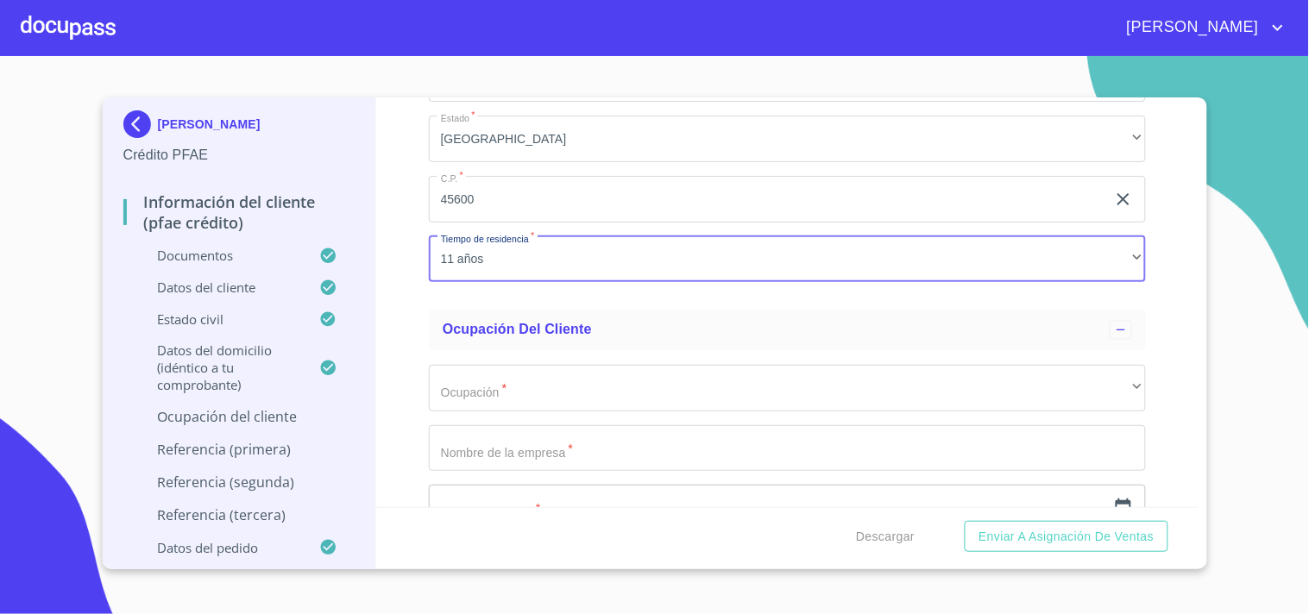
click at [425, 330] on div "Información del cliente (PFAE crédito) Documentos Documento de identificación. …" at bounding box center [787, 303] width 822 height 410
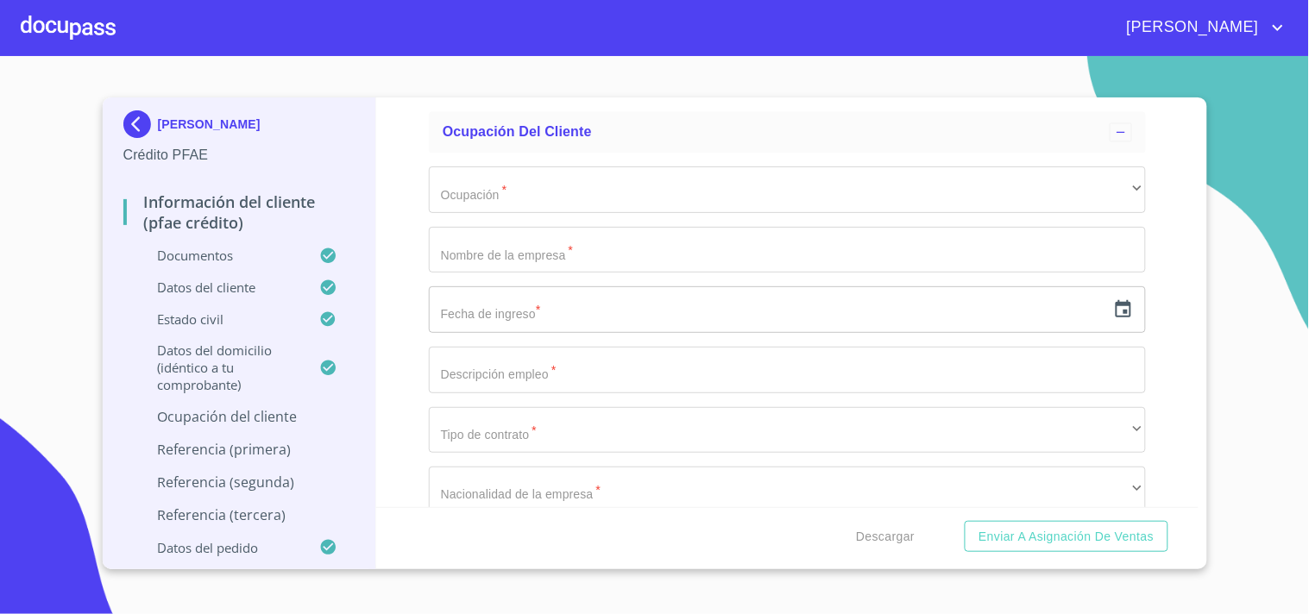
scroll to position [7693, 0]
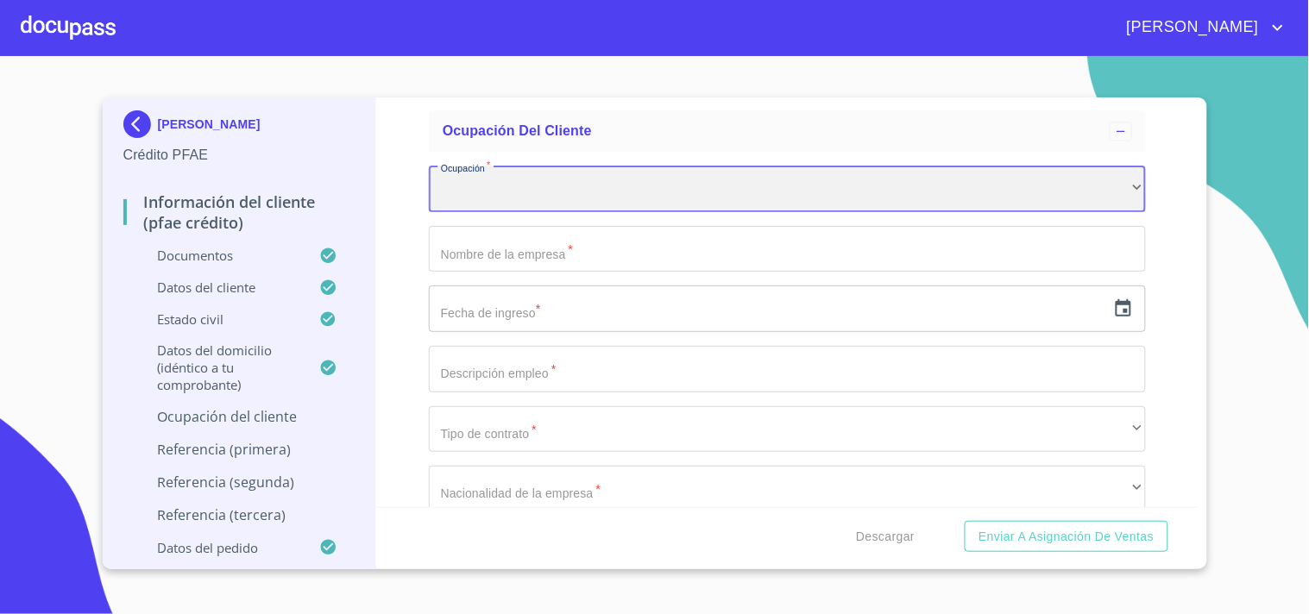
click at [483, 178] on div "​" at bounding box center [787, 189] width 717 height 47
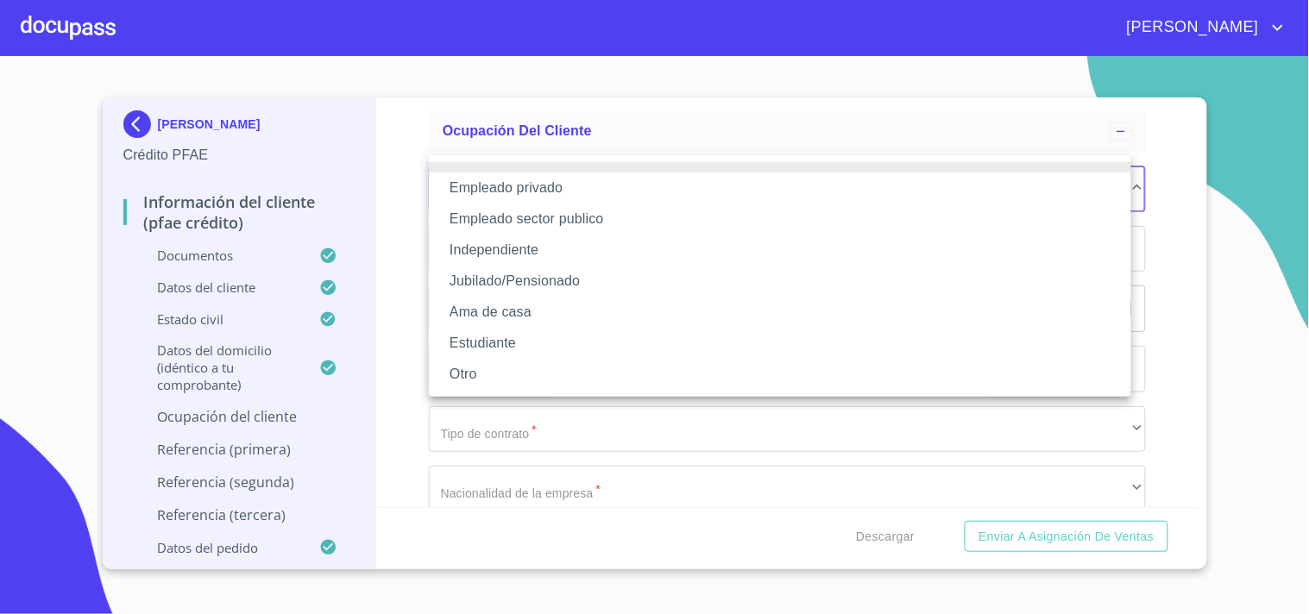
click at [542, 254] on li "Independiente" at bounding box center [780, 250] width 702 height 31
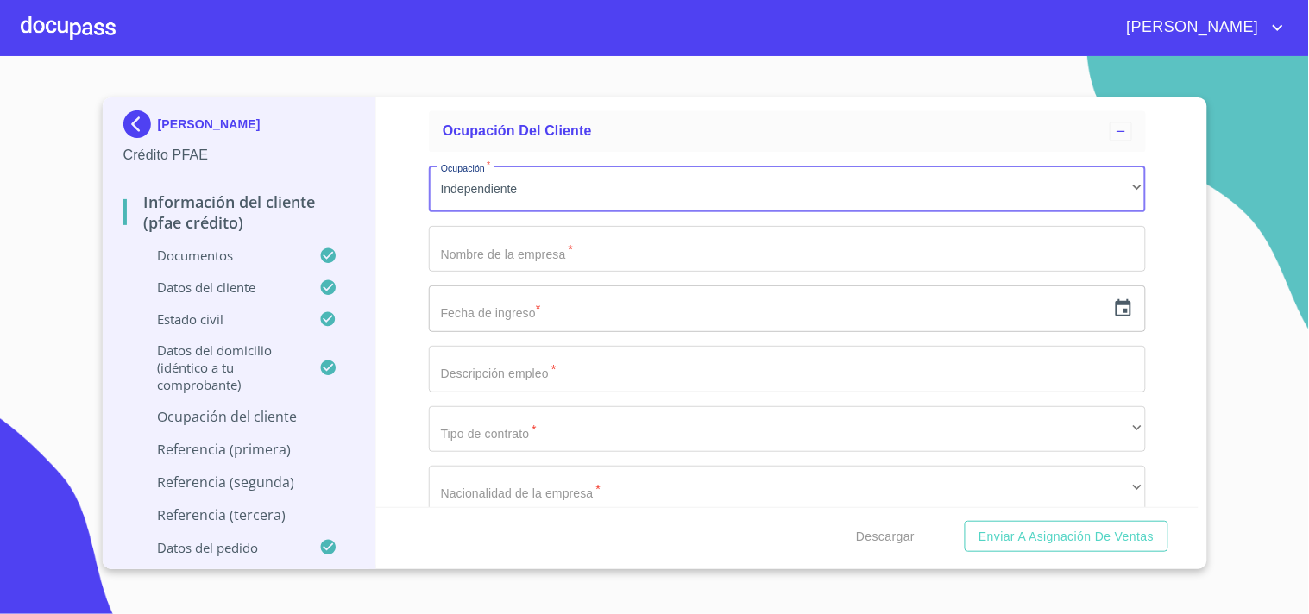
click at [486, 237] on input "Documento de identificación.   *" at bounding box center [787, 249] width 717 height 47
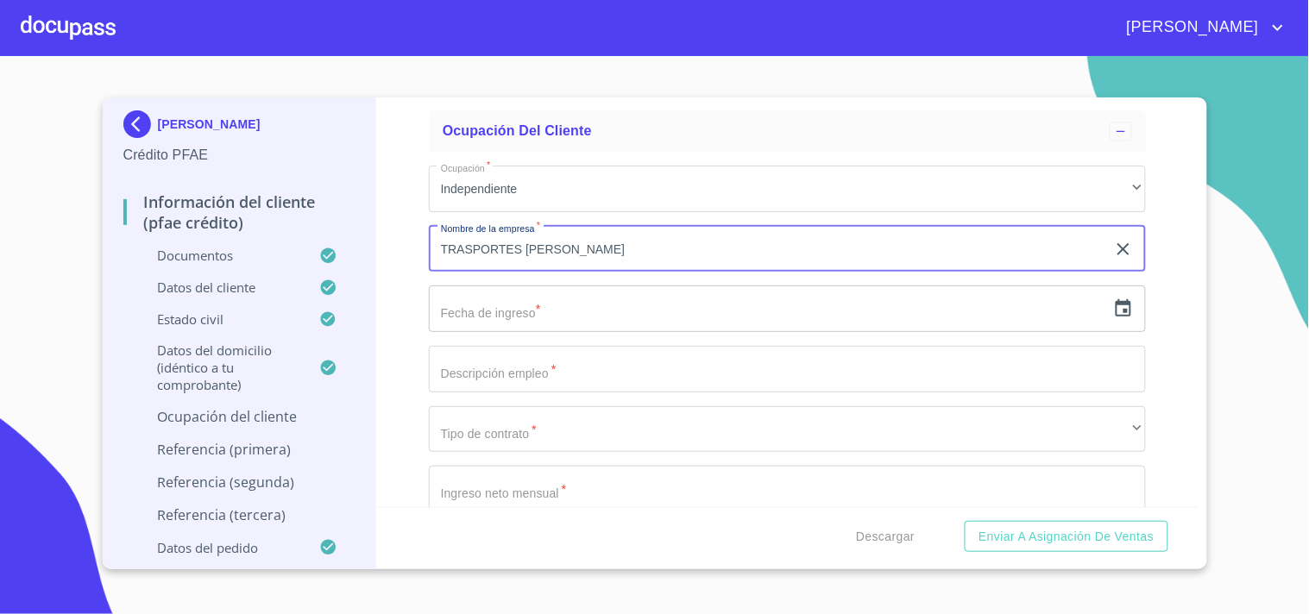
type input "TRASPORTES [PERSON_NAME]"
click at [493, 287] on input "text" at bounding box center [767, 309] width 677 height 47
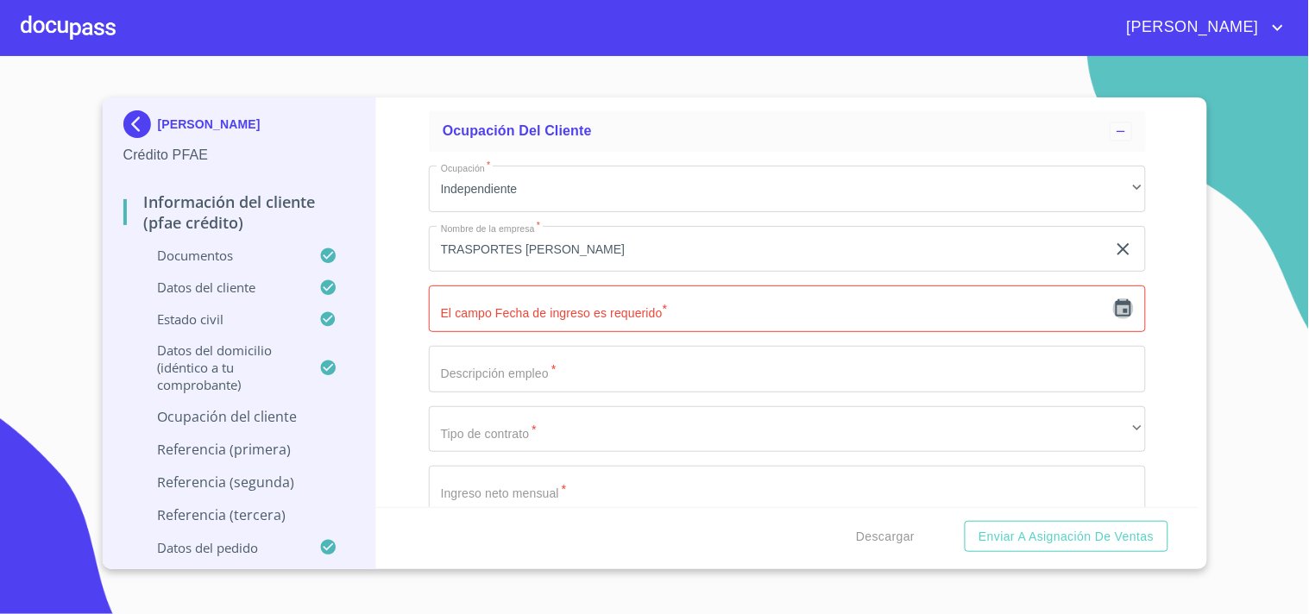
click at [1116, 299] on icon "button" at bounding box center [1124, 307] width 16 height 17
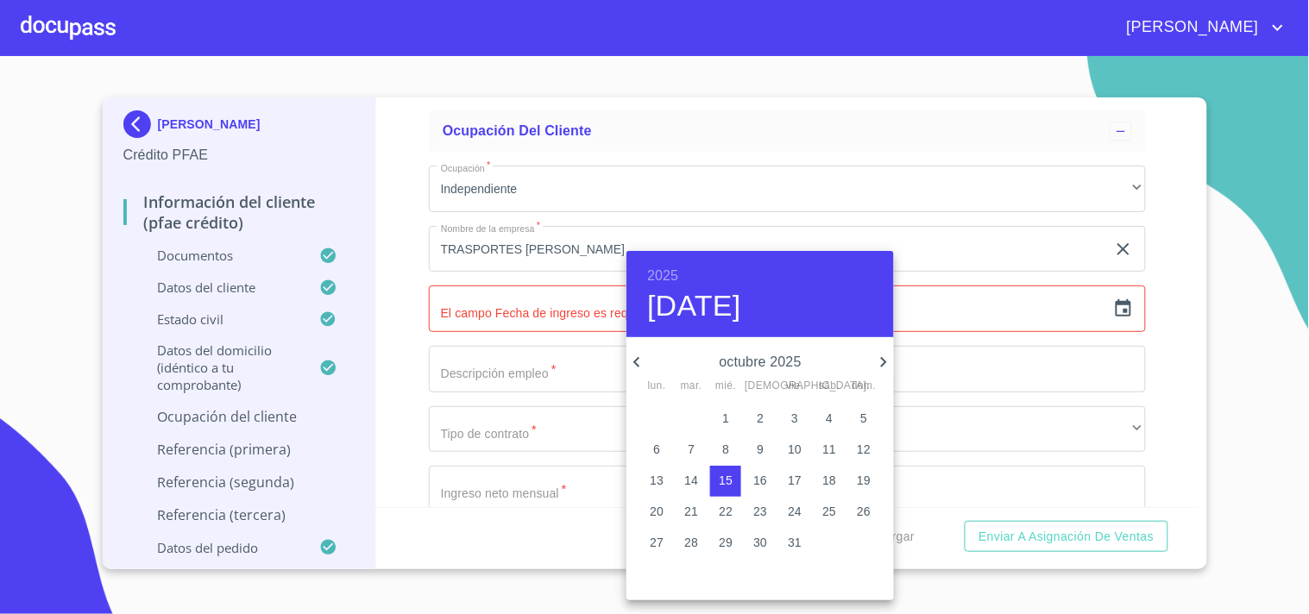
click at [639, 357] on icon "button" at bounding box center [636, 362] width 6 height 10
click at [665, 272] on h6 "2025" at bounding box center [662, 276] width 31 height 24
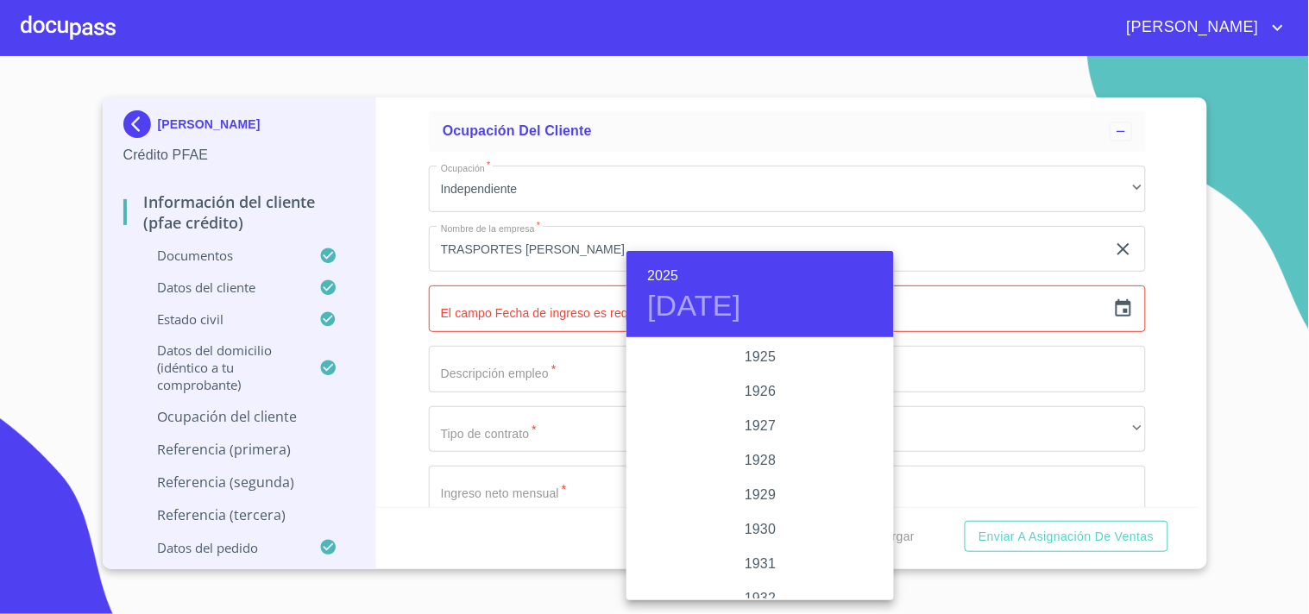
scroll to position [3348, 0]
click at [748, 427] on div "2024" at bounding box center [759, 426] width 267 height 35
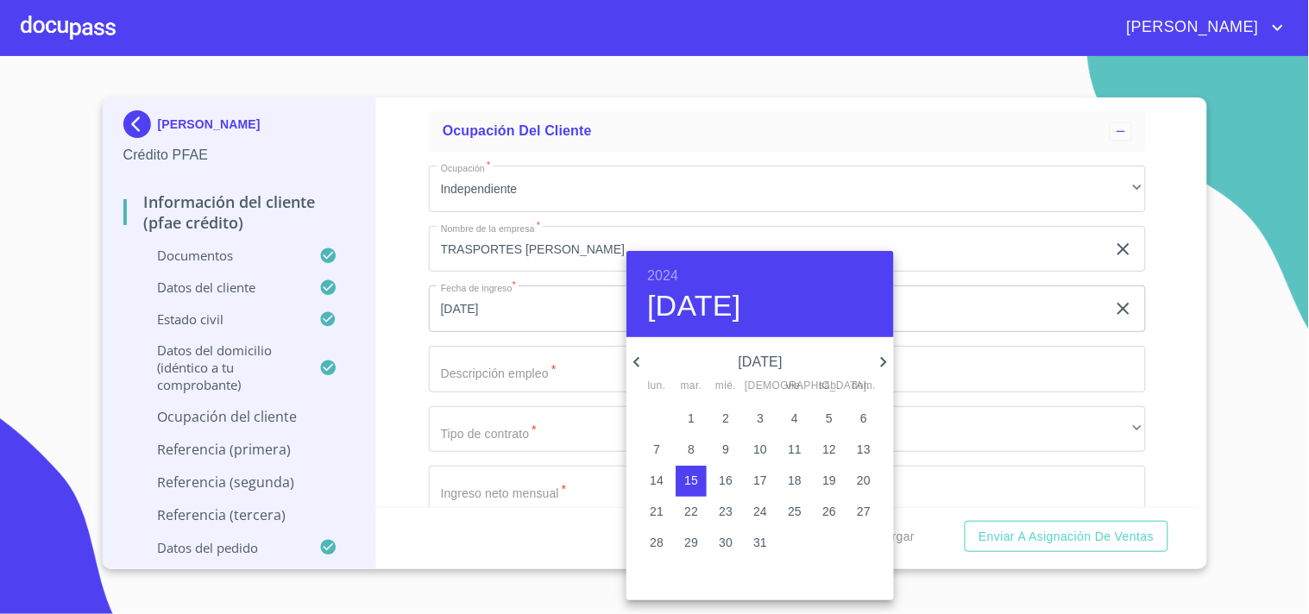
click at [640, 358] on icon "button" at bounding box center [636, 362] width 21 height 21
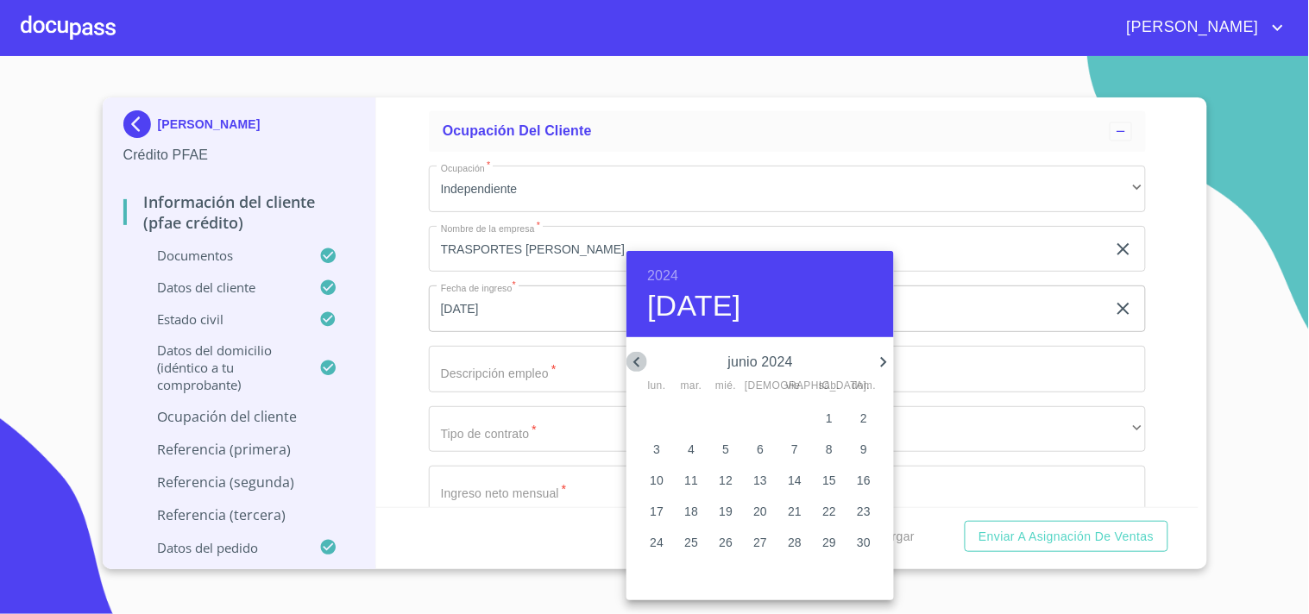
click at [640, 358] on icon "button" at bounding box center [636, 362] width 21 height 21
click at [884, 364] on icon "button" at bounding box center [884, 362] width 6 height 10
click at [656, 418] on p "1" at bounding box center [656, 418] width 7 height 17
type input "[DATE]"
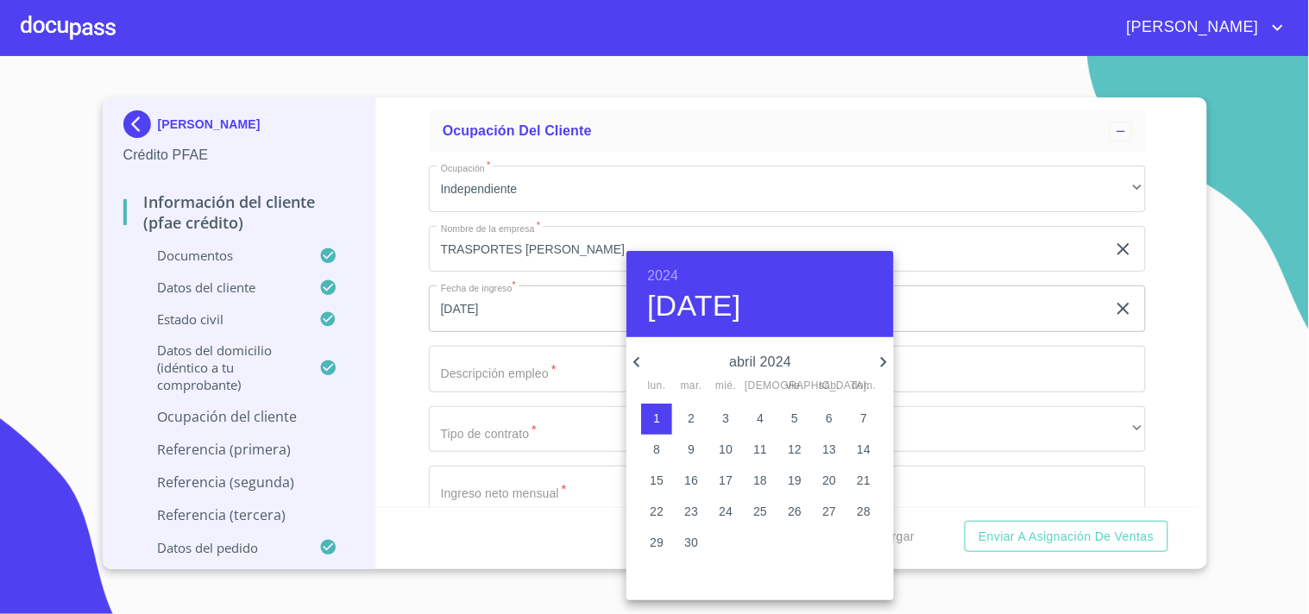
click at [401, 299] on div at bounding box center [654, 307] width 1309 height 614
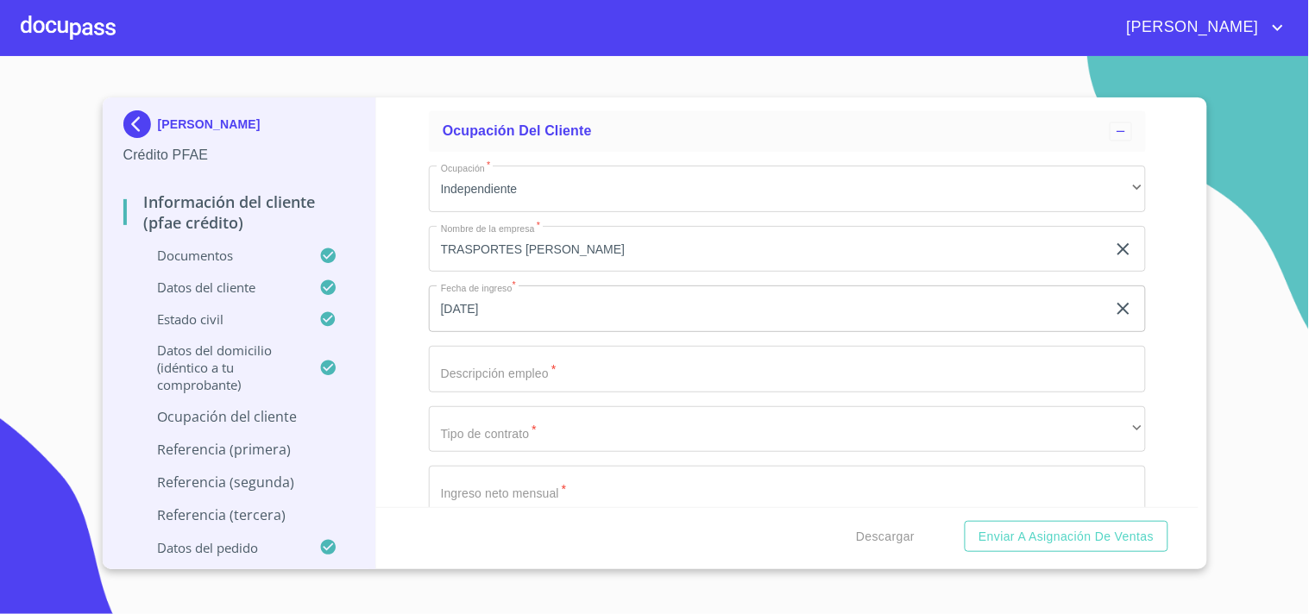
click at [518, 361] on input "Documento de identificación.   *" at bounding box center [787, 369] width 717 height 47
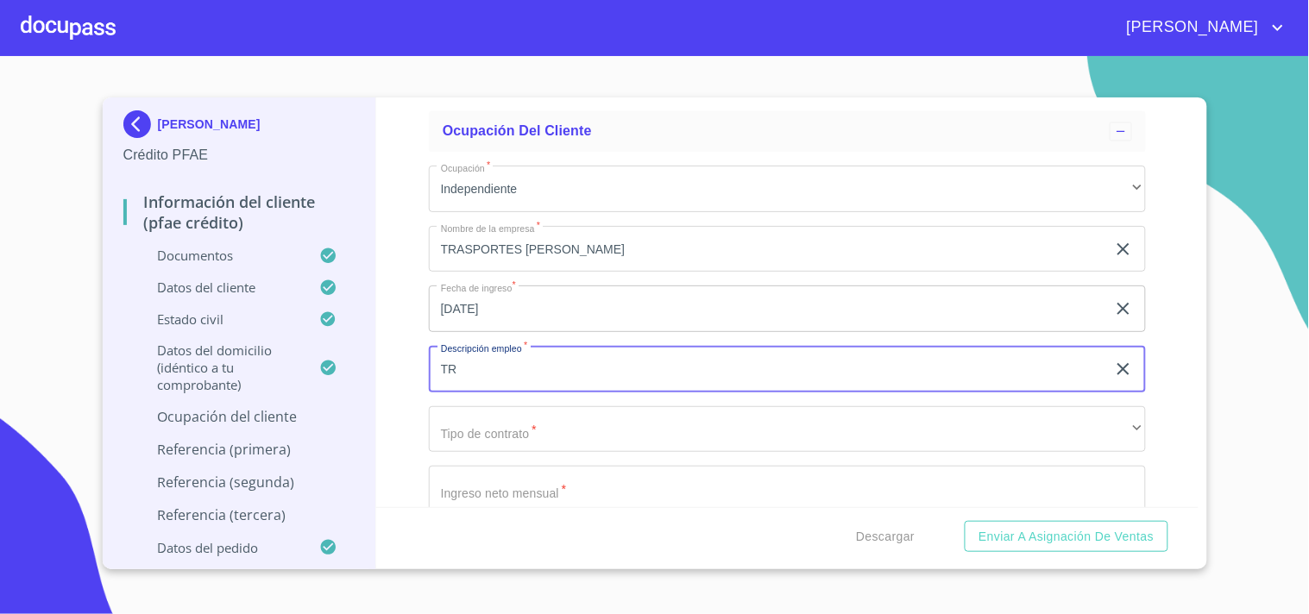
type input "T"
type input "AUTOTRASPORTES"
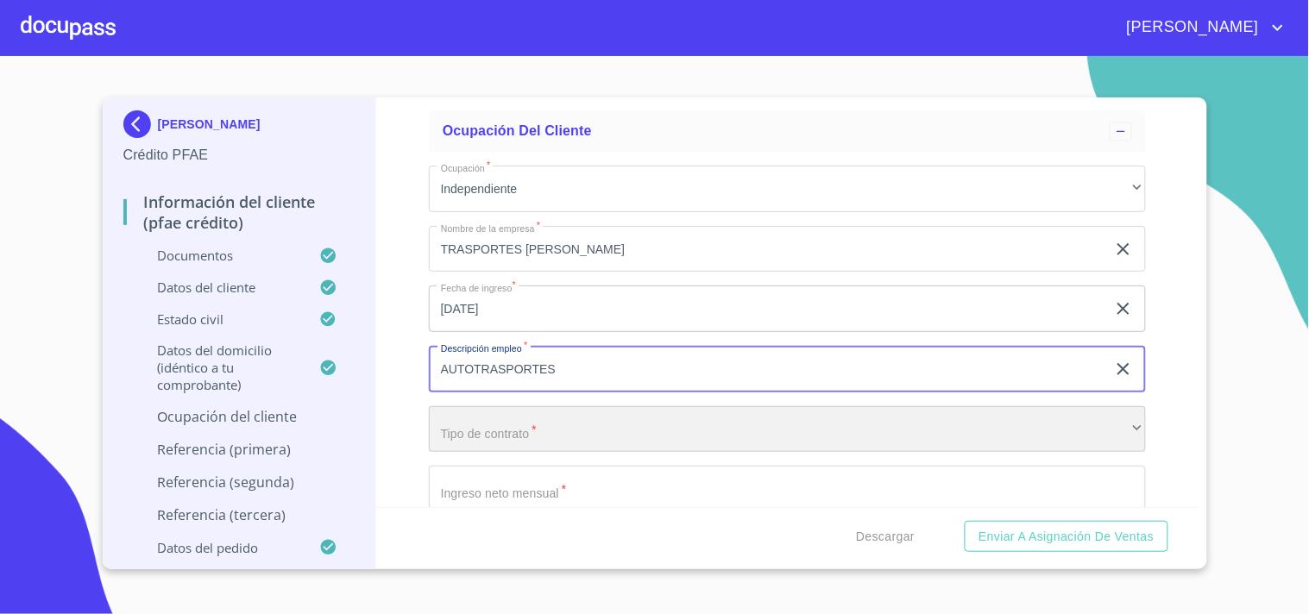
click at [537, 421] on div "​" at bounding box center [787, 429] width 717 height 47
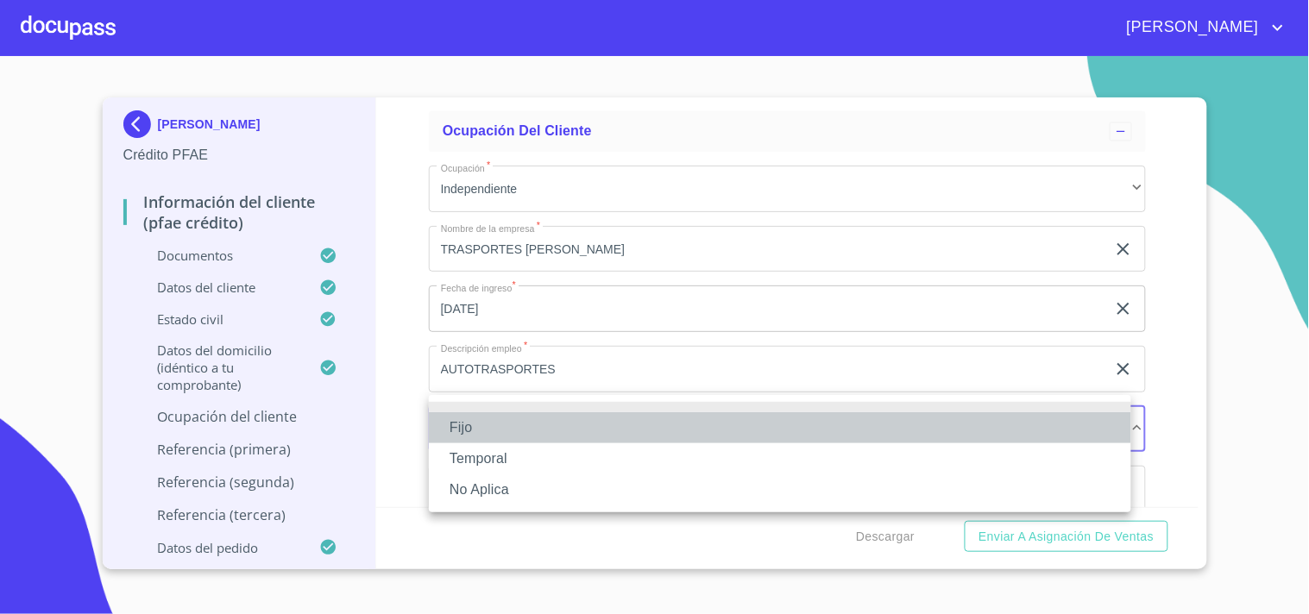
click at [489, 425] on li "Fijo" at bounding box center [780, 427] width 702 height 31
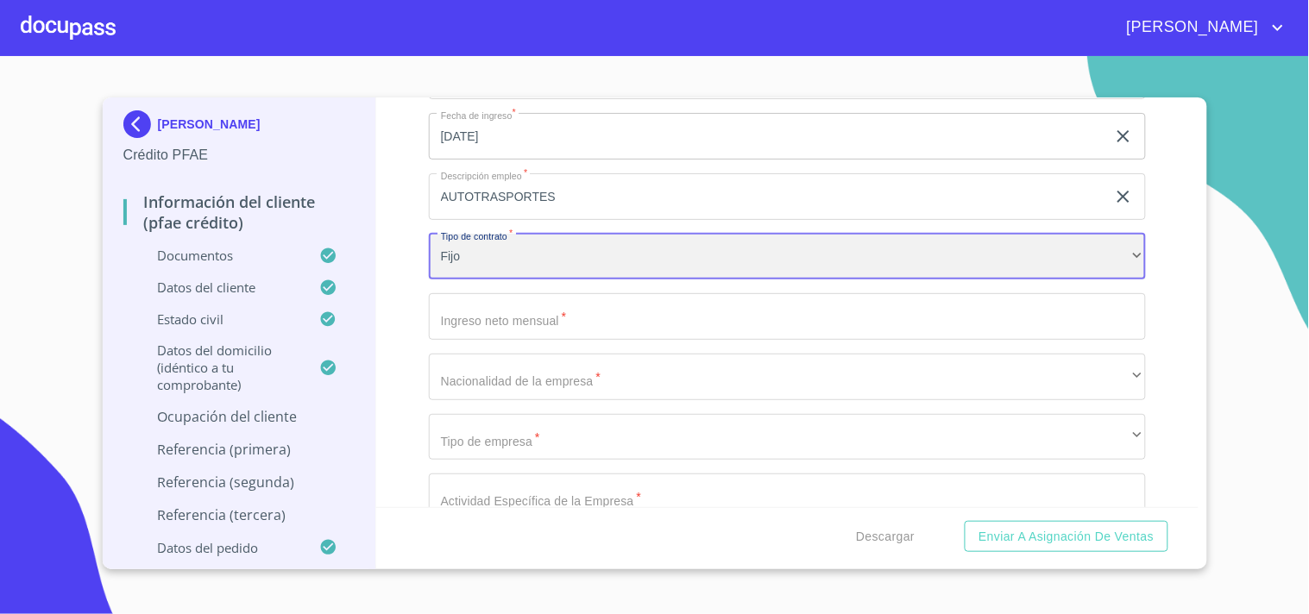
scroll to position [7932, 0]
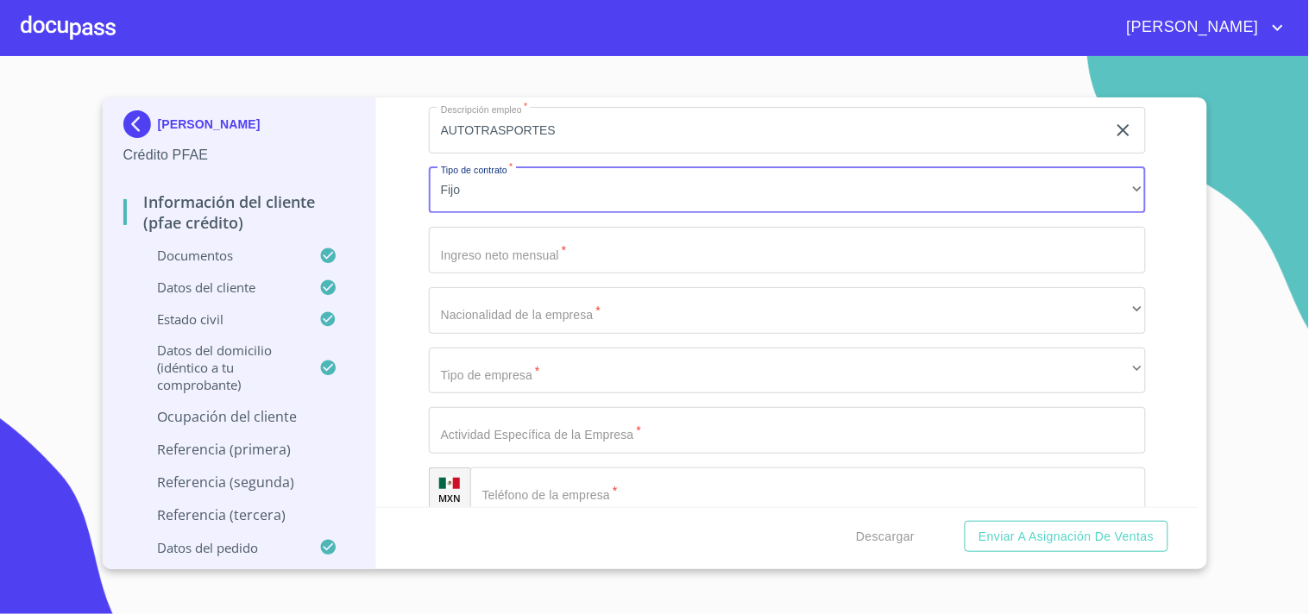
click at [502, 236] on input "Documento de identificación.   *" at bounding box center [787, 250] width 717 height 47
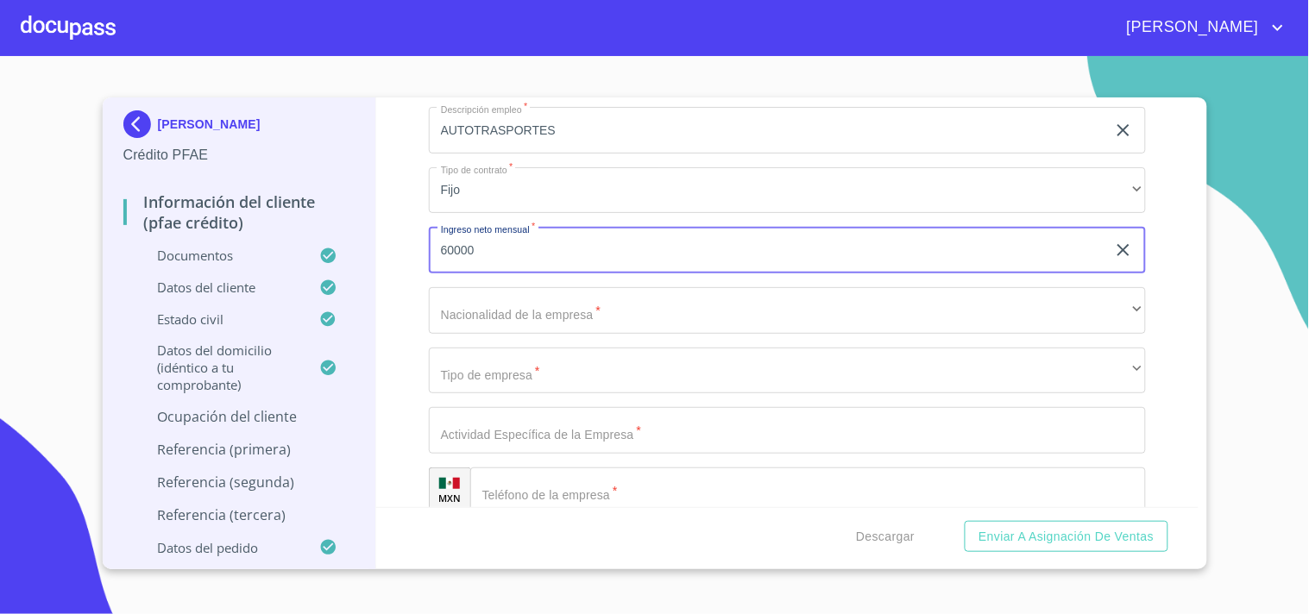
click at [397, 242] on div "Información del cliente (PFAE crédito) Documentos Documento de identificación. …" at bounding box center [787, 303] width 822 height 410
click at [398, 246] on div "Información del cliente (PFAE crédito) Documentos Documento de identificación. …" at bounding box center [787, 303] width 822 height 410
click at [486, 244] on input "60000" at bounding box center [767, 250] width 677 height 47
click at [462, 233] on input "600000" at bounding box center [767, 250] width 677 height 47
type input "600 000"
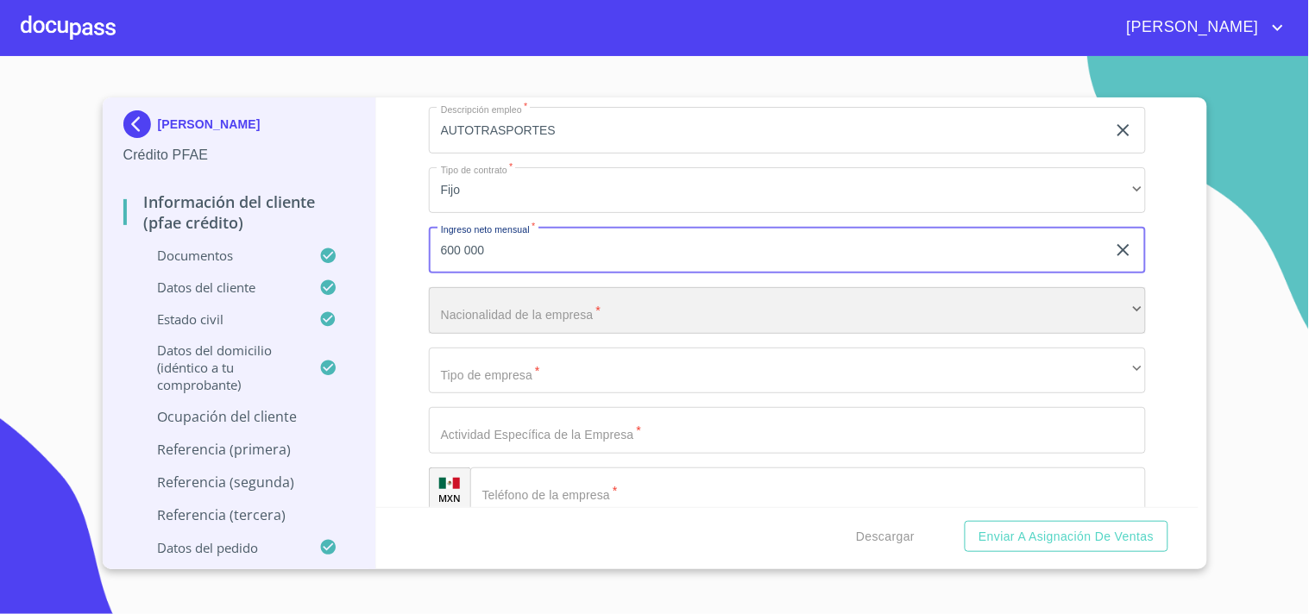
click at [529, 304] on div "​" at bounding box center [787, 310] width 717 height 47
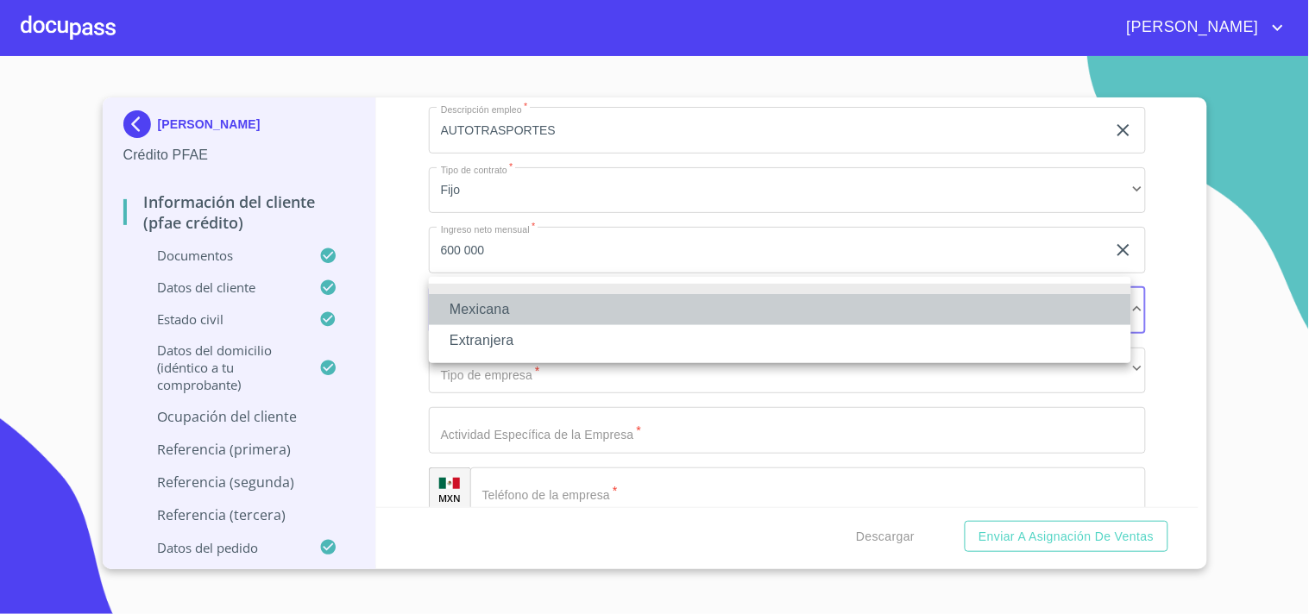
click at [470, 318] on li "Mexicana" at bounding box center [780, 309] width 702 height 31
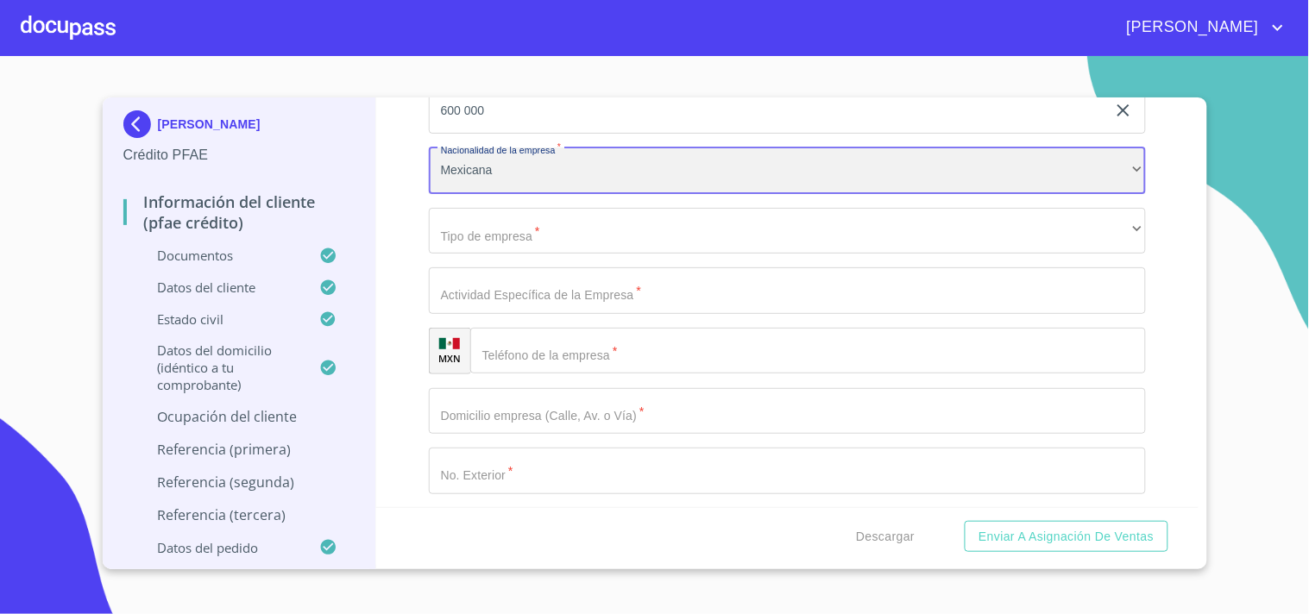
scroll to position [8072, 0]
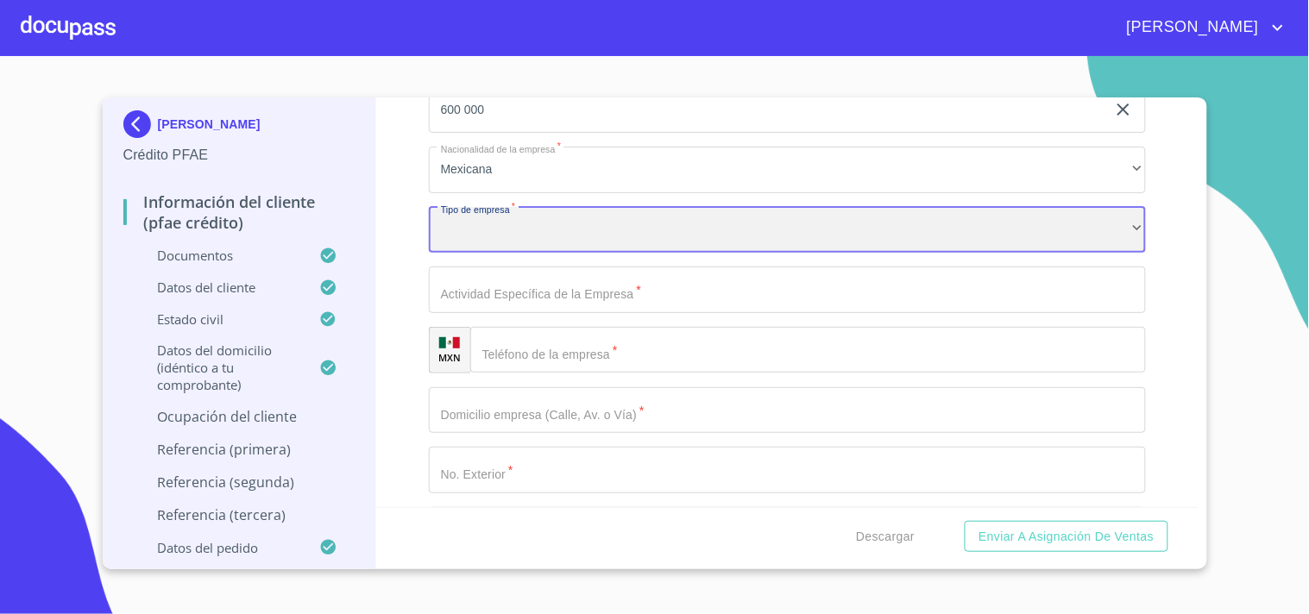
click at [494, 229] on div "​" at bounding box center [787, 230] width 717 height 47
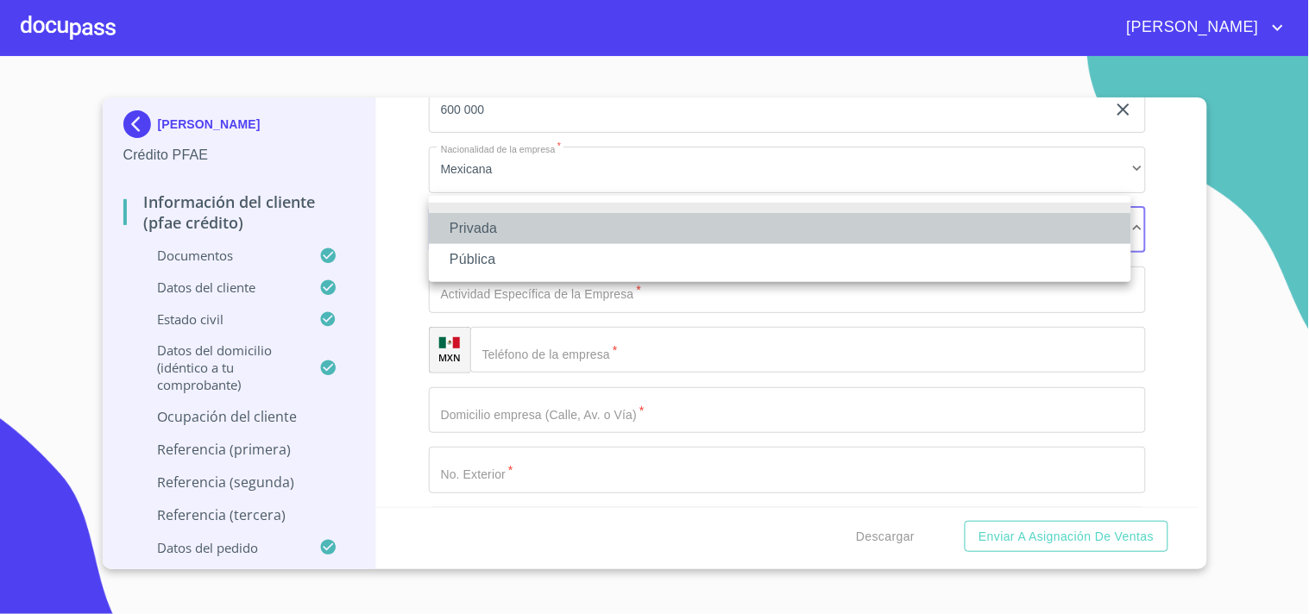
click at [499, 236] on li "Privada" at bounding box center [780, 228] width 702 height 31
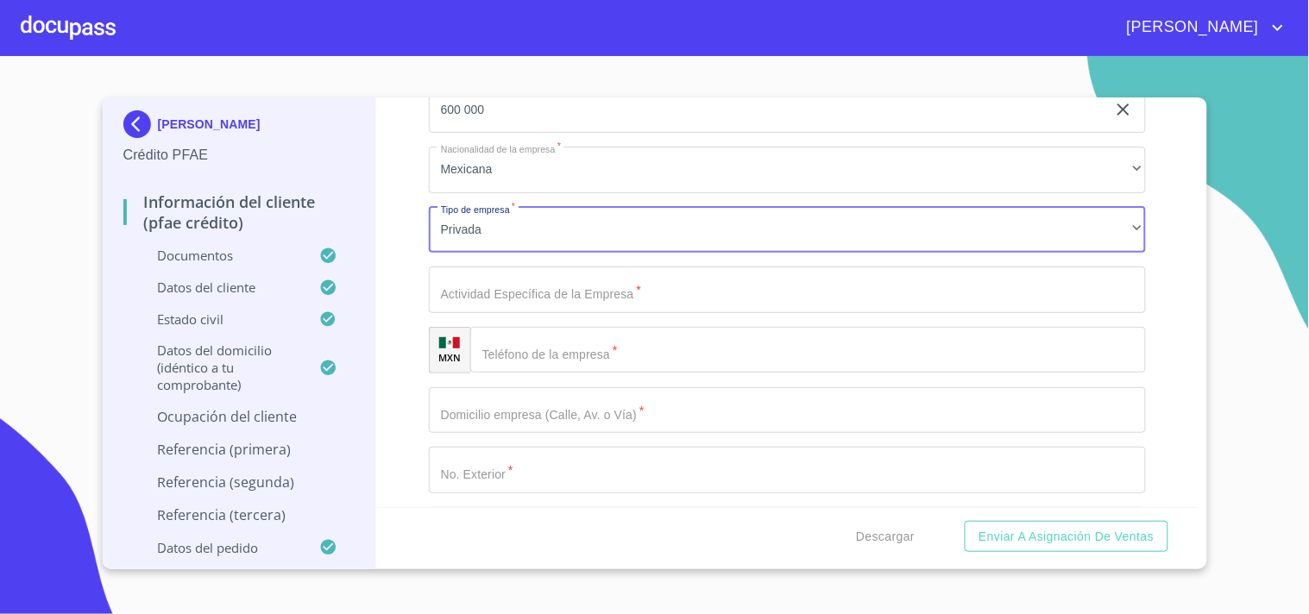
click at [518, 299] on div "Ocupación   * Independiente ​ Nombre de la empresa   * TRASPORTES [PERSON_NAME]…" at bounding box center [787, 410] width 717 height 1276
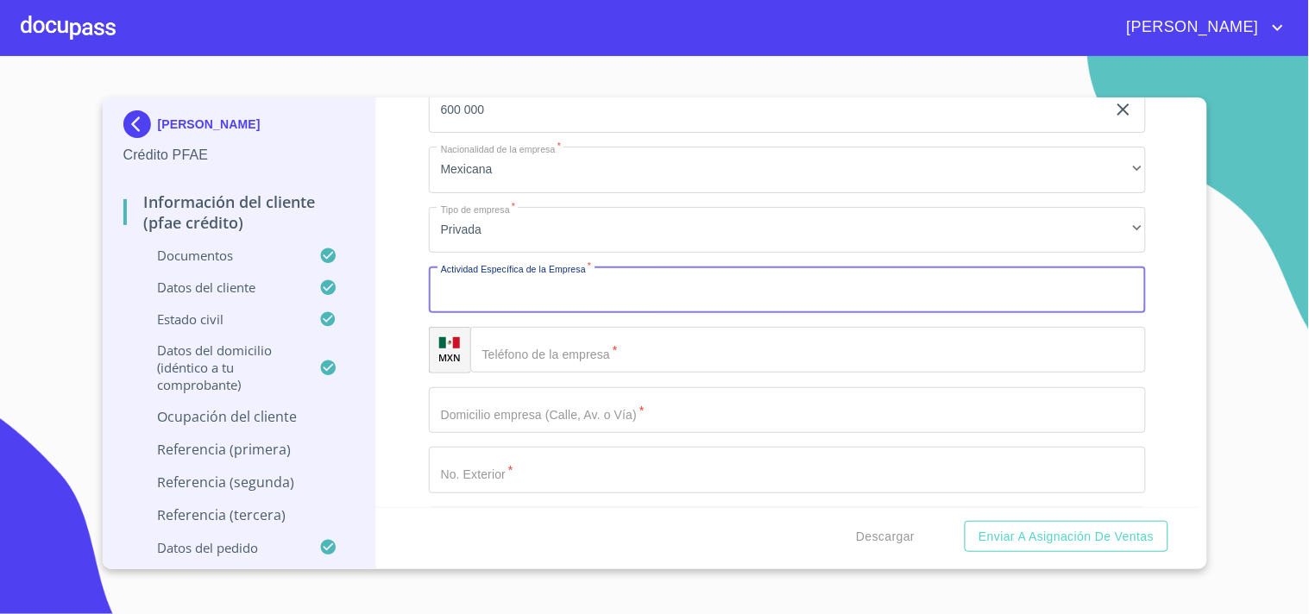
click at [516, 280] on input "Documento de identificación.   *" at bounding box center [787, 290] width 717 height 47
type input "TRASPORTE"
click at [567, 337] on input "Documento de identificación.   *" at bounding box center [808, 350] width 676 height 47
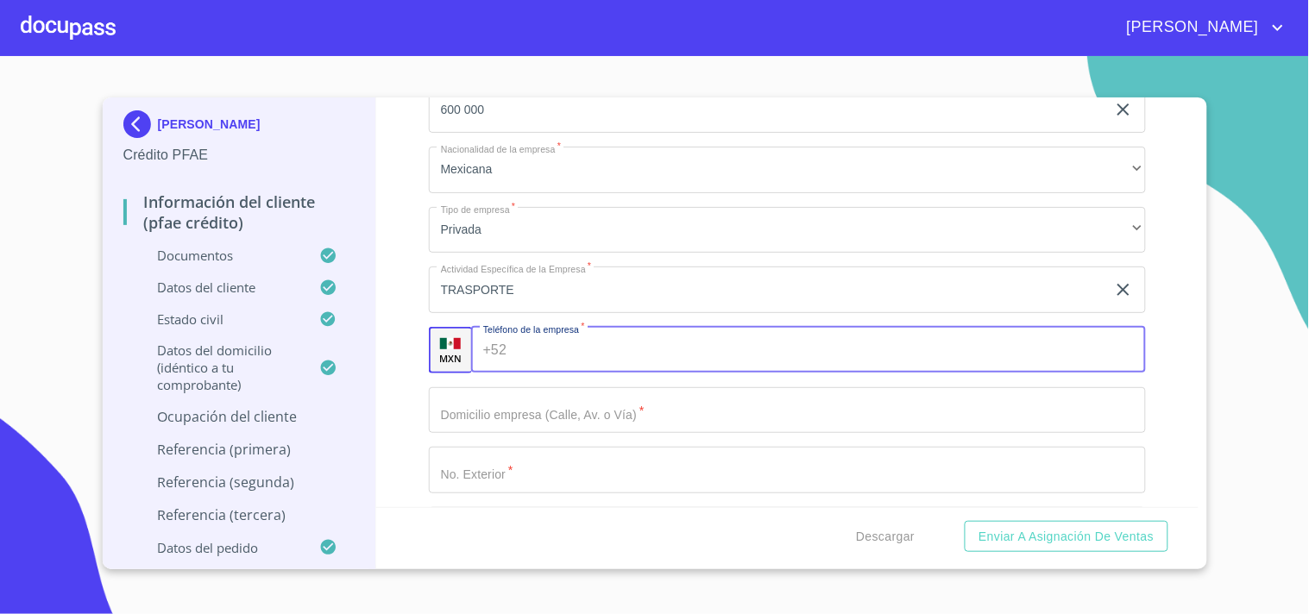
click at [567, 337] on input "Documento de identificación.   *" at bounding box center [829, 350] width 632 height 47
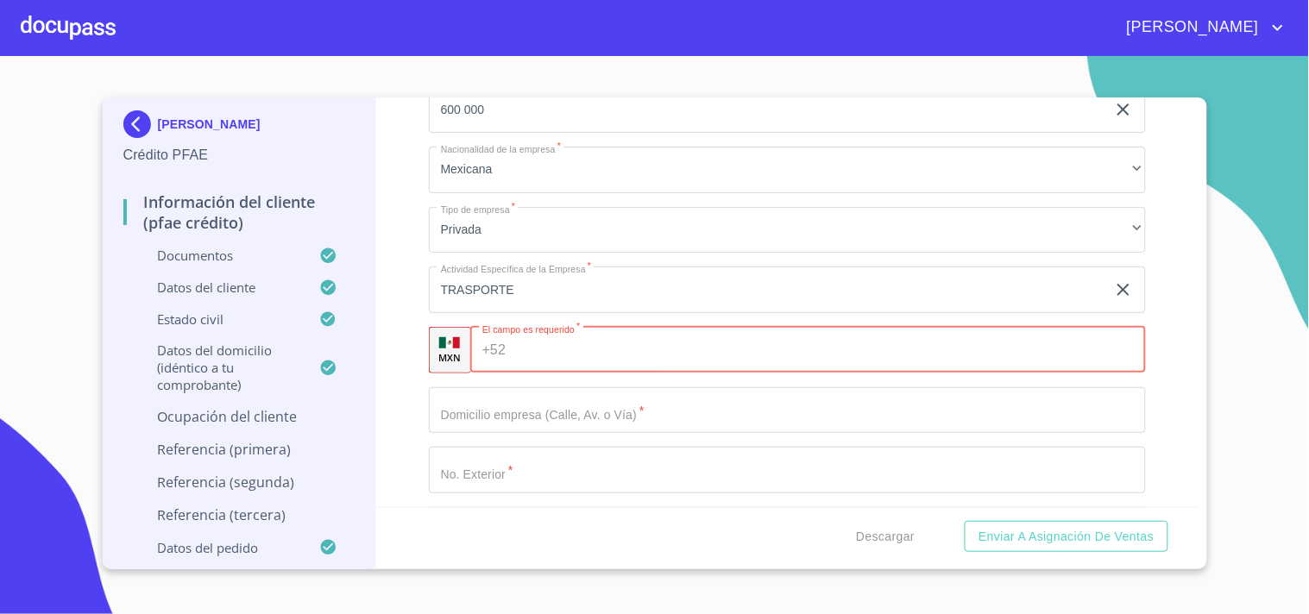
paste input "[PHONE_NUMBER]"
type input "[PHONE_NUMBER]"
click at [412, 268] on div "Información del cliente (PFAE crédito) Documentos Documento de identificación. …" at bounding box center [787, 303] width 822 height 410
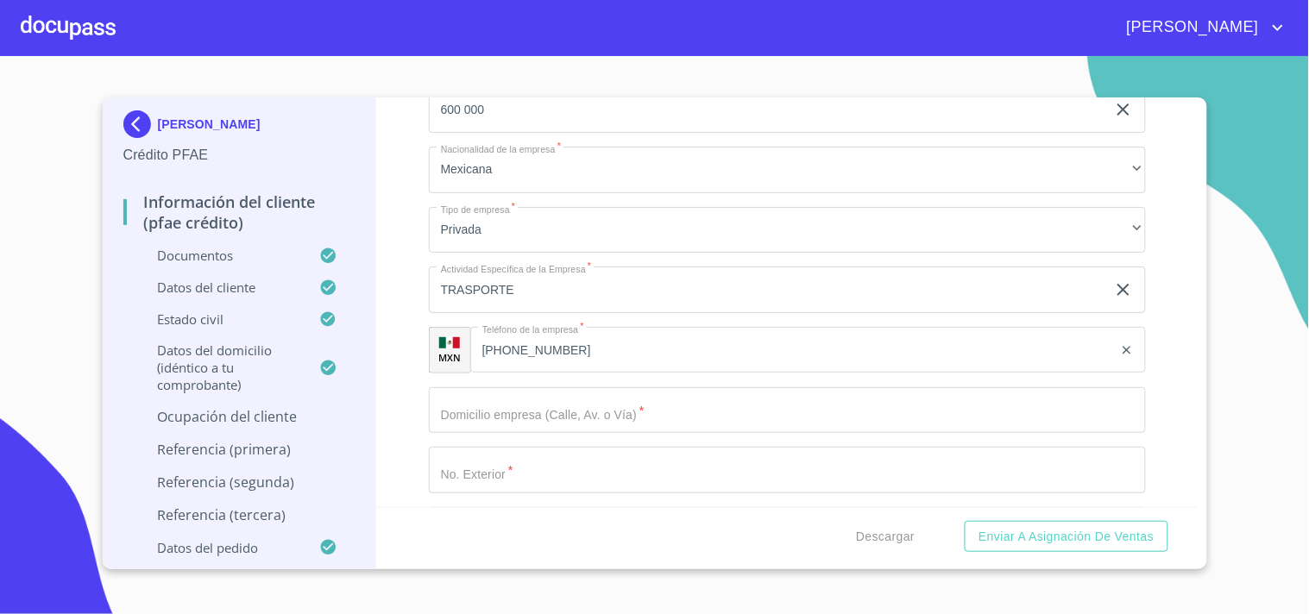
click at [412, 268] on div "Información del cliente (PFAE crédito) Documentos Documento de identificación. …" at bounding box center [787, 303] width 822 height 410
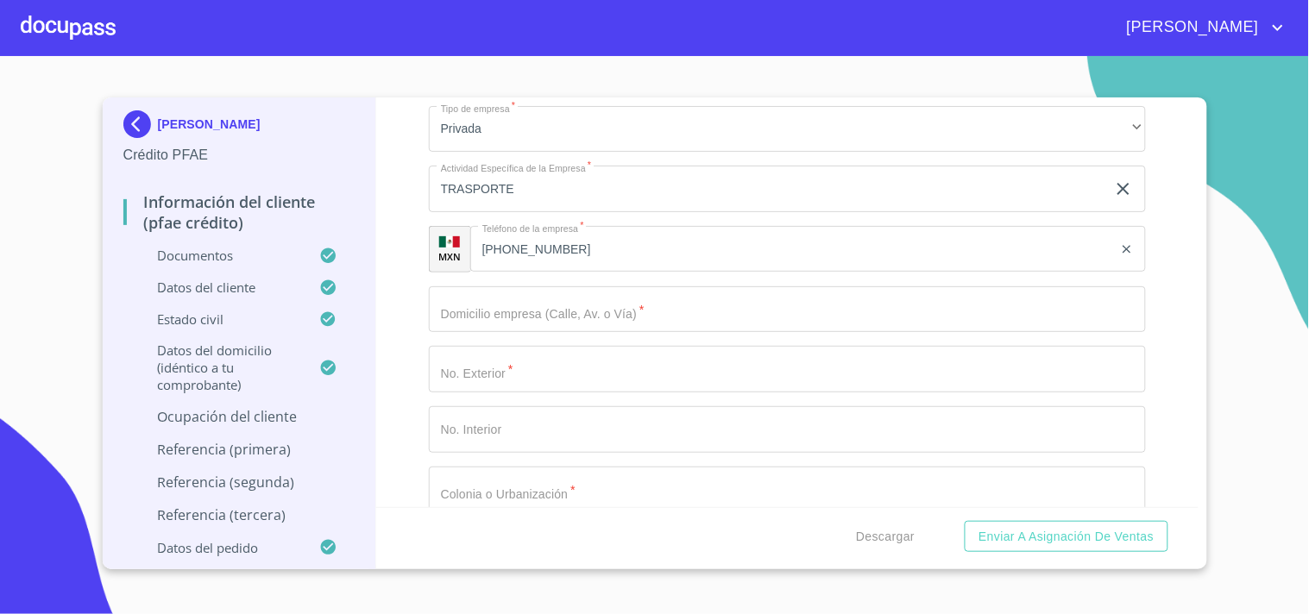
scroll to position [8229, 0]
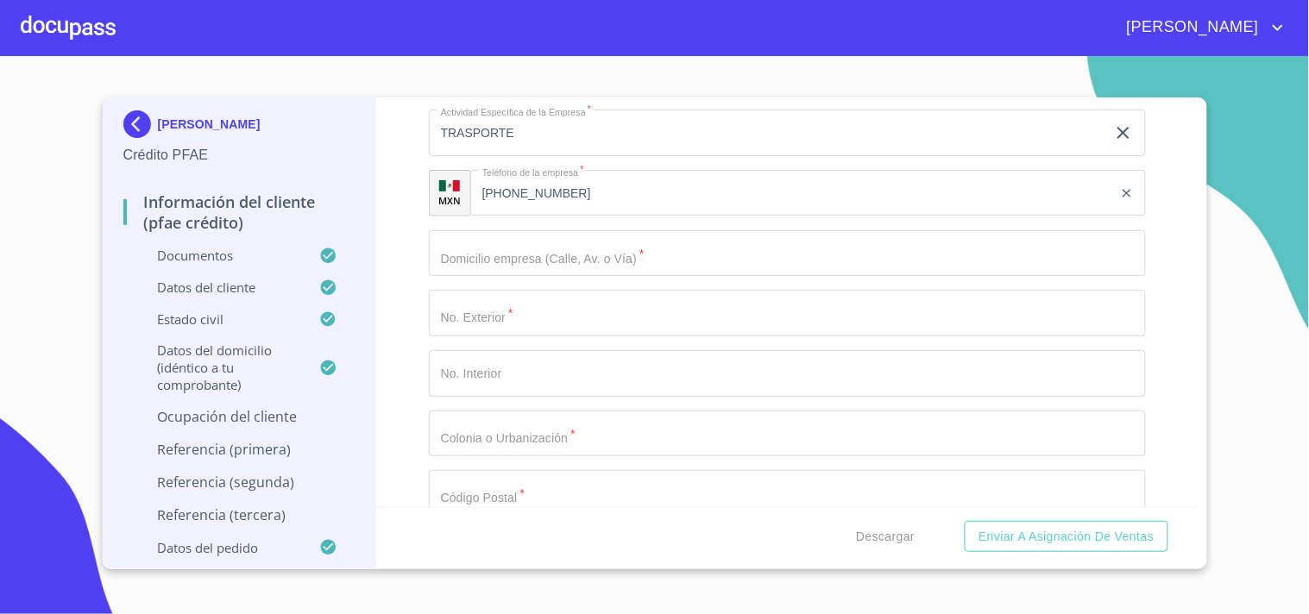
click at [496, 243] on input "Documento de identificación.   *" at bounding box center [787, 253] width 717 height 47
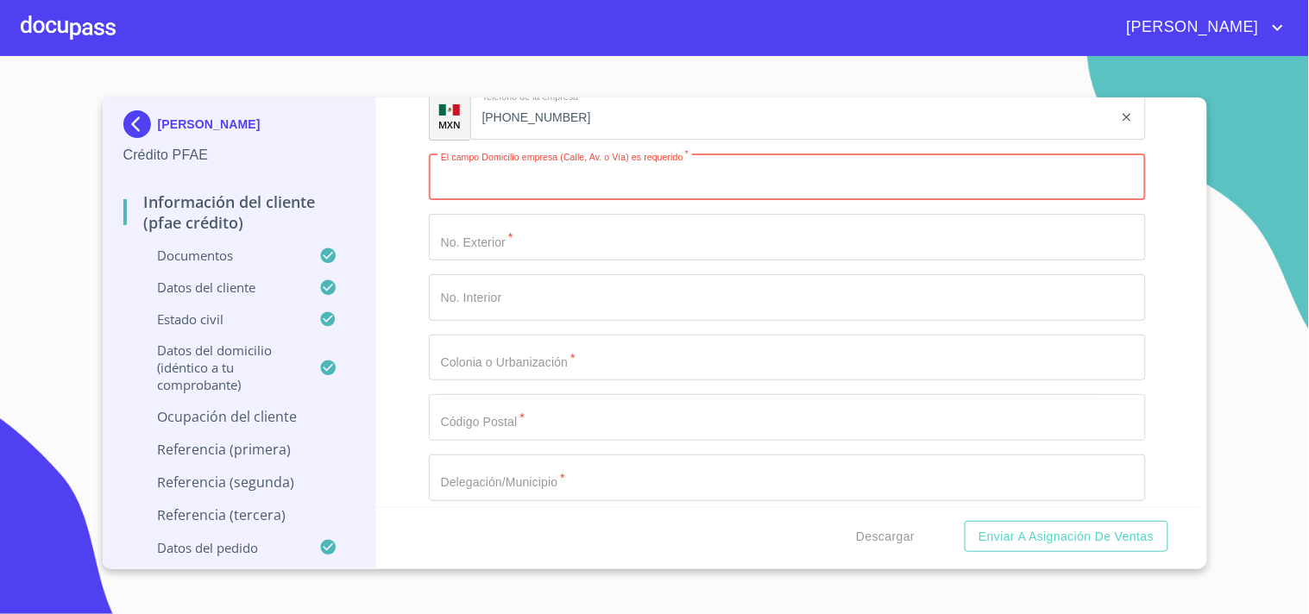
scroll to position [8320, 0]
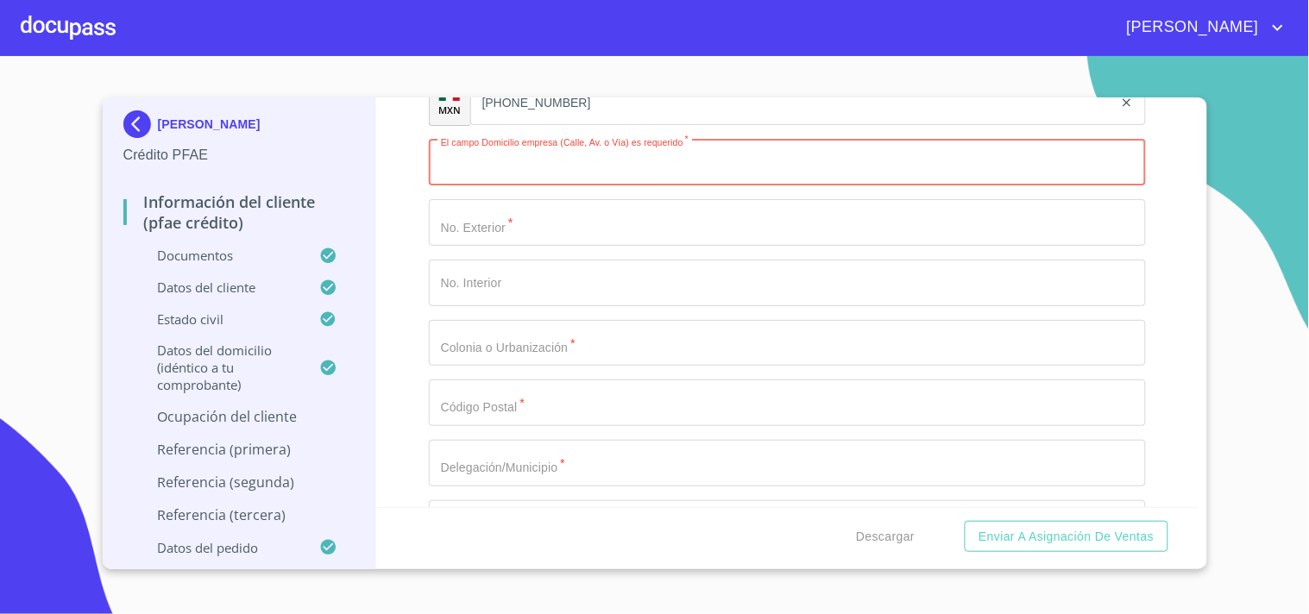
paste input "[DATE][PERSON_NAME]"
type input "[DATE][PERSON_NAME]"
click at [554, 205] on input "Documento de identificación.   *" at bounding box center [787, 222] width 717 height 47
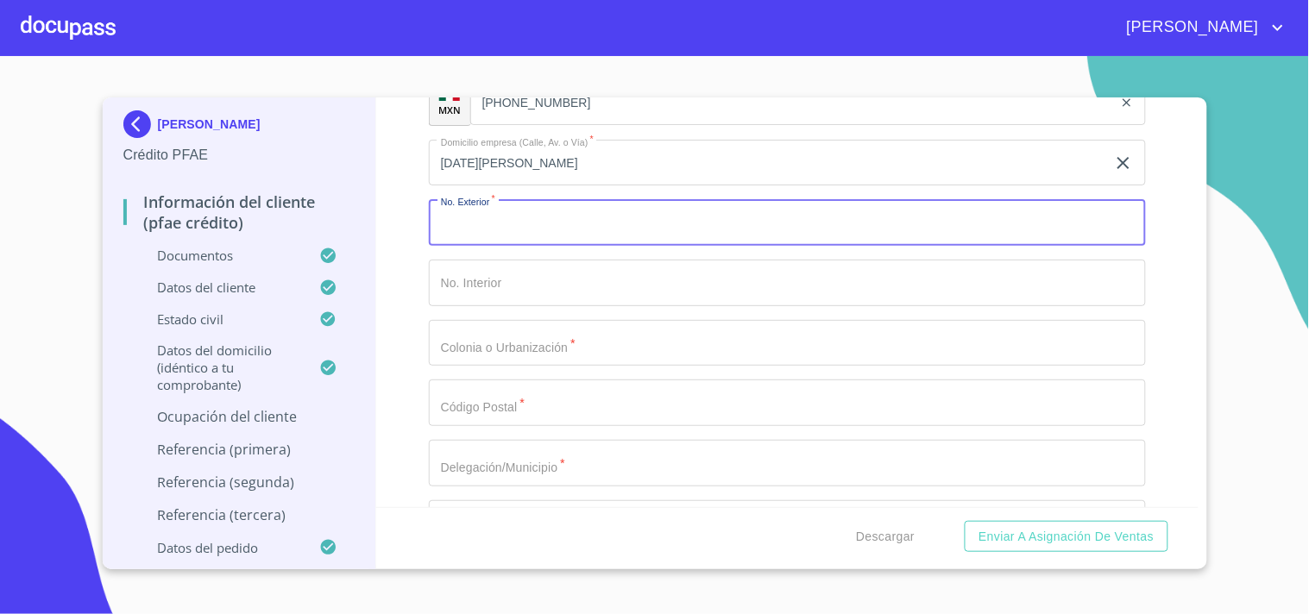
drag, startPoint x: 554, startPoint y: 205, endPoint x: 781, endPoint y: -84, distance: 366.8
click at [781, 0] on html "[PERSON_NAME] [PERSON_NAME] Crédito PFAE Información del cliente (PFAE crédito)…" at bounding box center [654, 307] width 1309 height 614
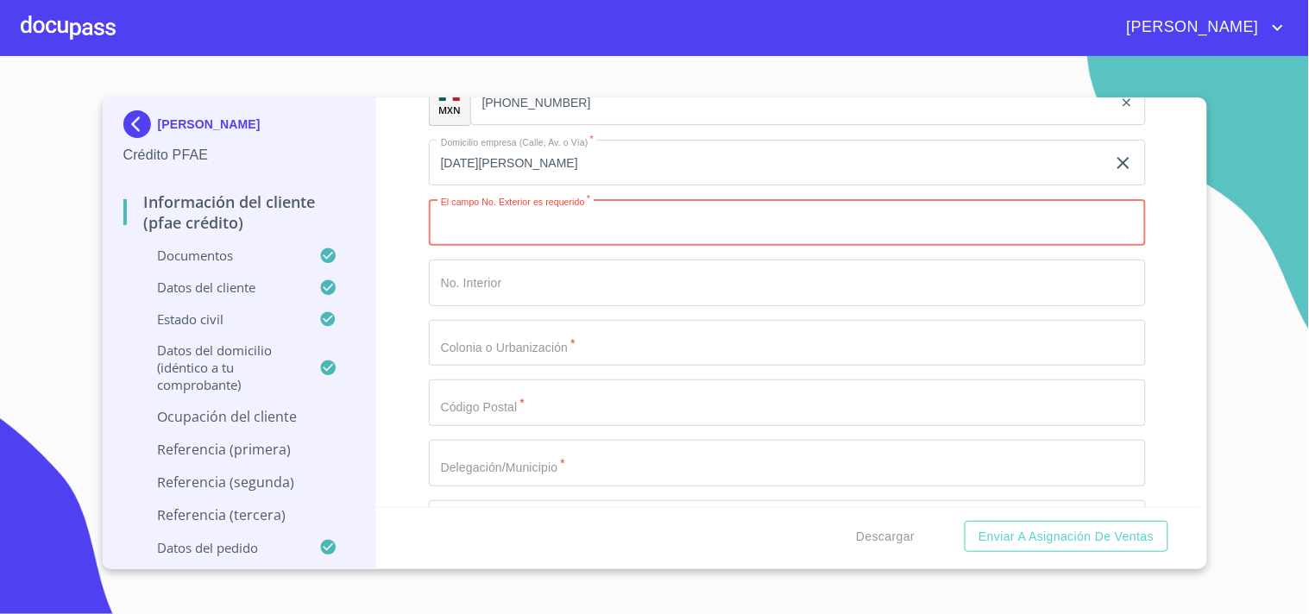
paste input "143"
type input "143"
click at [557, 263] on input "Documento de identificación.   *" at bounding box center [787, 283] width 717 height 47
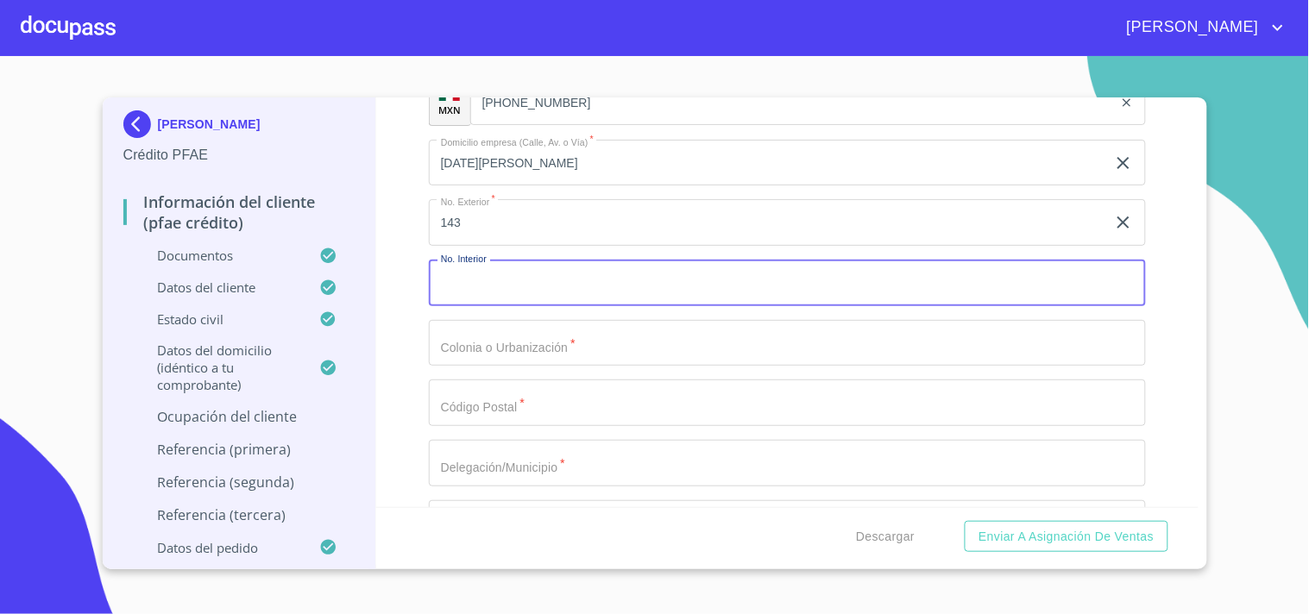
click at [544, 325] on input "Documento de identificación.   *" at bounding box center [787, 343] width 717 height 47
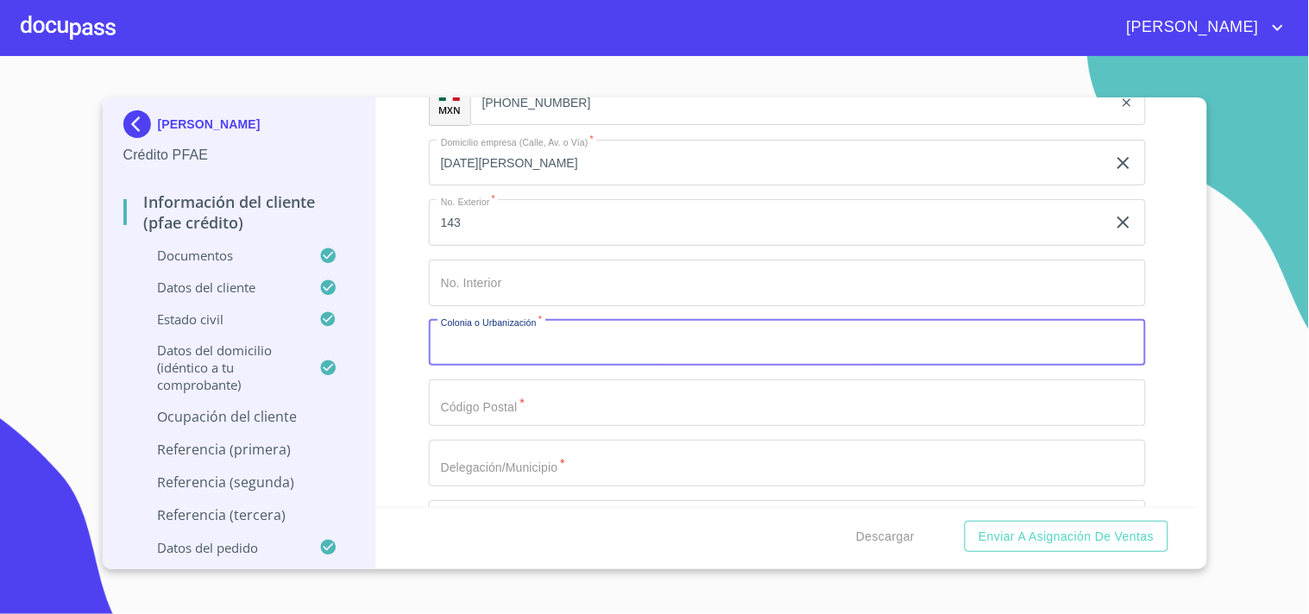
click at [544, 325] on input "Documento de identificación.   *" at bounding box center [787, 343] width 717 height 47
paste input "SANTA ANITA"
type input "SANTA ANITA"
click at [505, 380] on input "Documento de identificación.   *" at bounding box center [787, 403] width 717 height 47
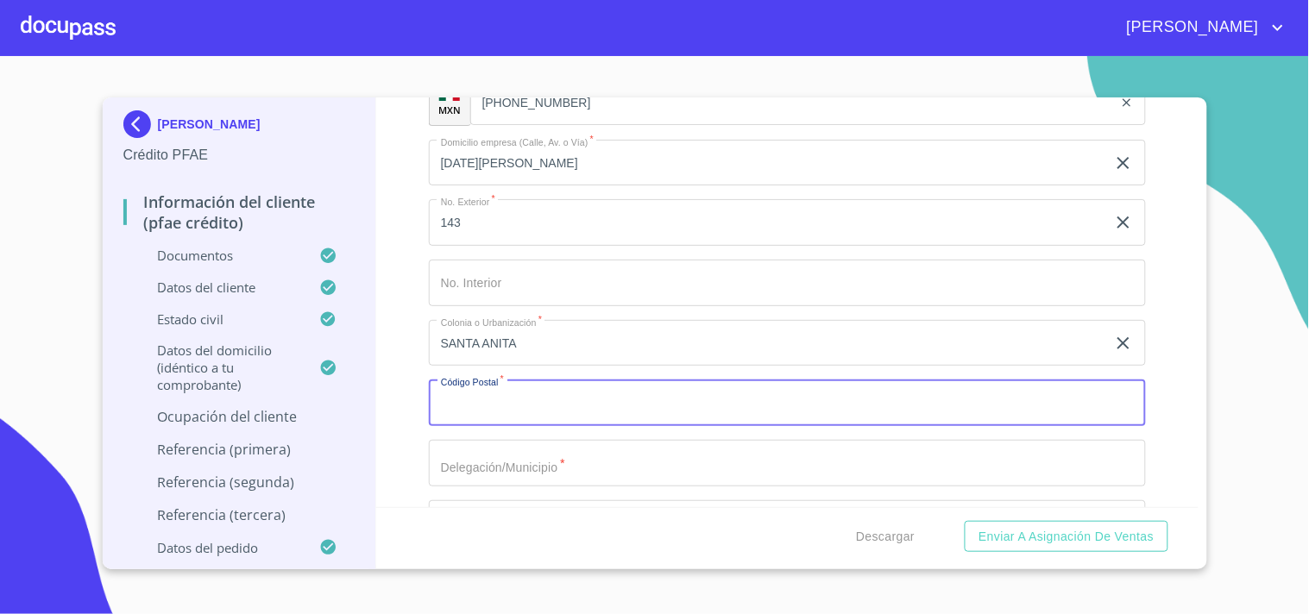
paste input "45600"
type input "45600"
click at [513, 449] on input "Documento de identificación.   *" at bounding box center [787, 463] width 717 height 47
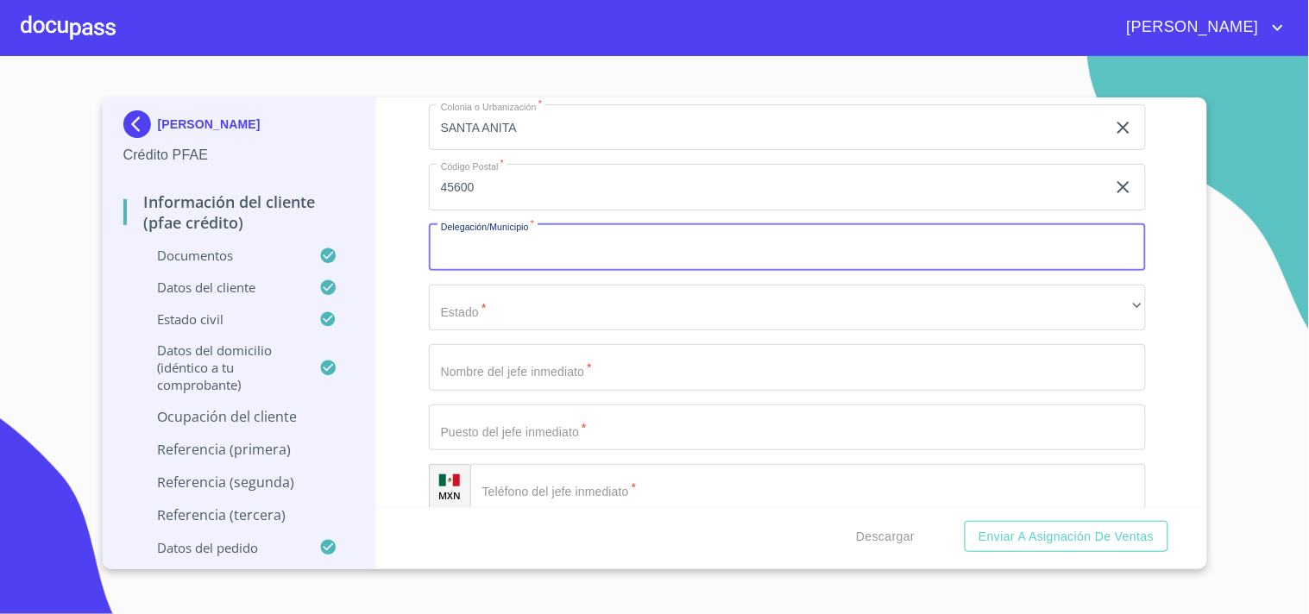
scroll to position [8541, 0]
type input "S"
type input "TLAQUEPAQUE"
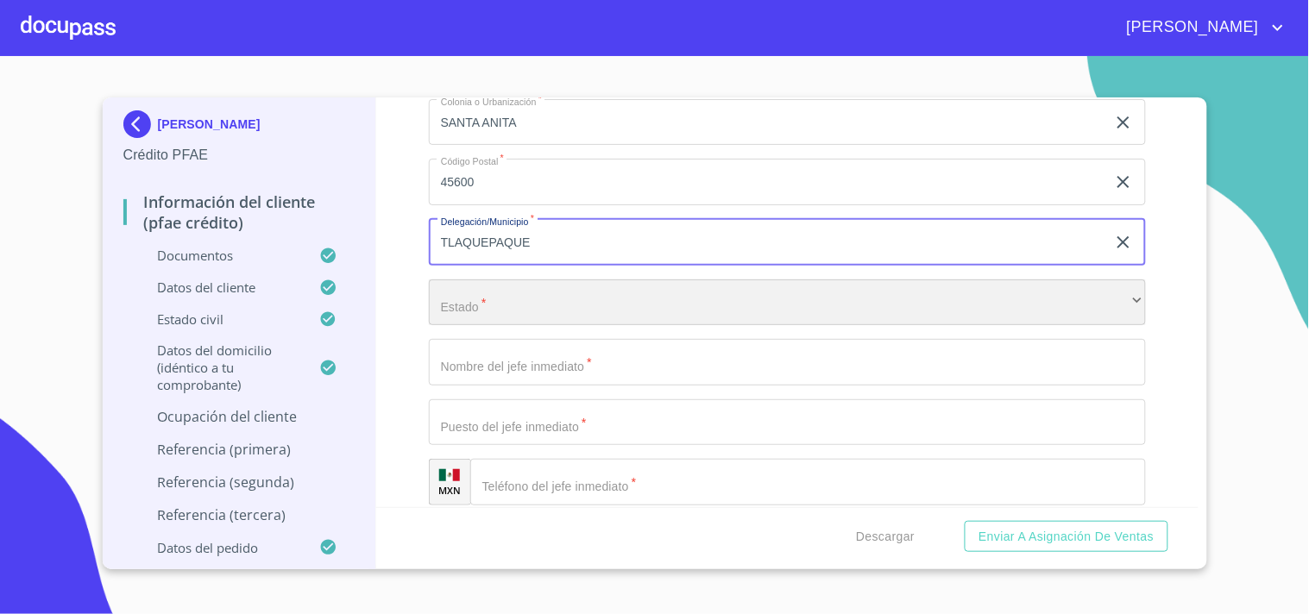
click at [470, 280] on div "​" at bounding box center [787, 303] width 717 height 47
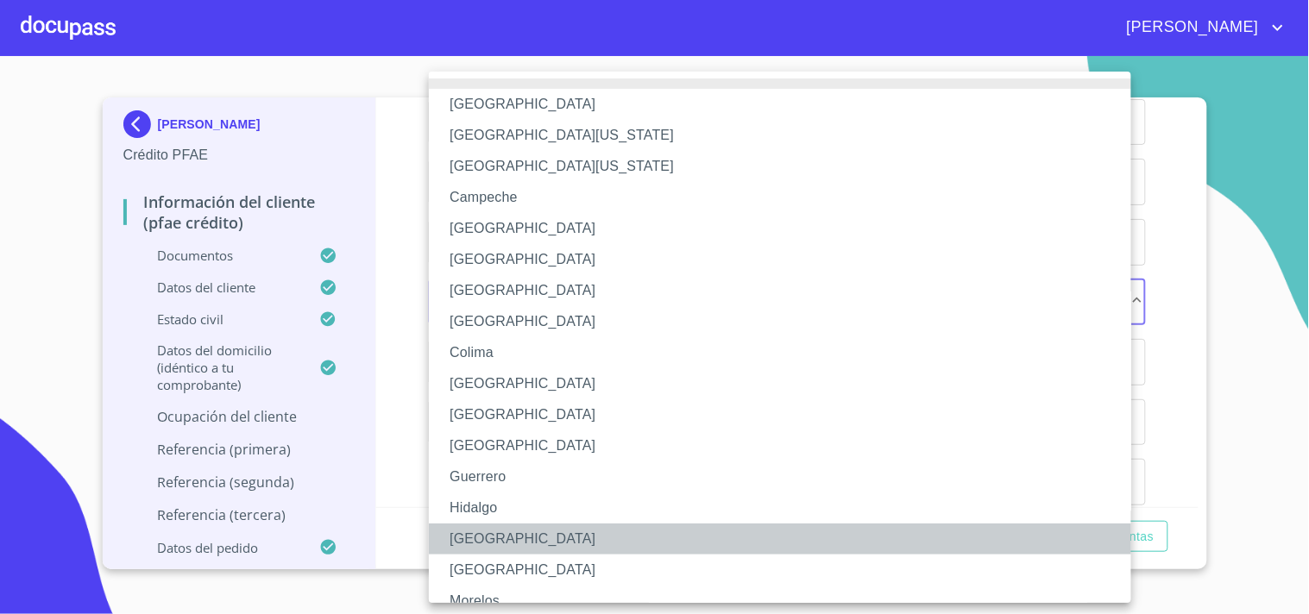
click at [469, 528] on li "[GEOGRAPHIC_DATA]" at bounding box center [787, 539] width 717 height 31
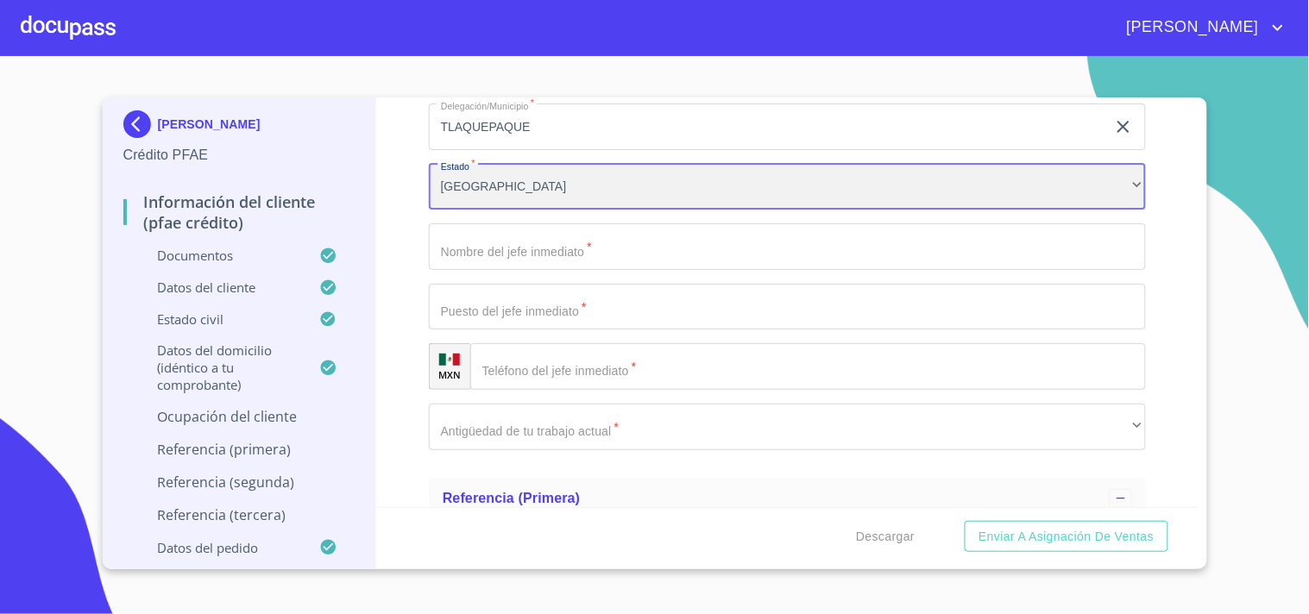
scroll to position [8657, 0]
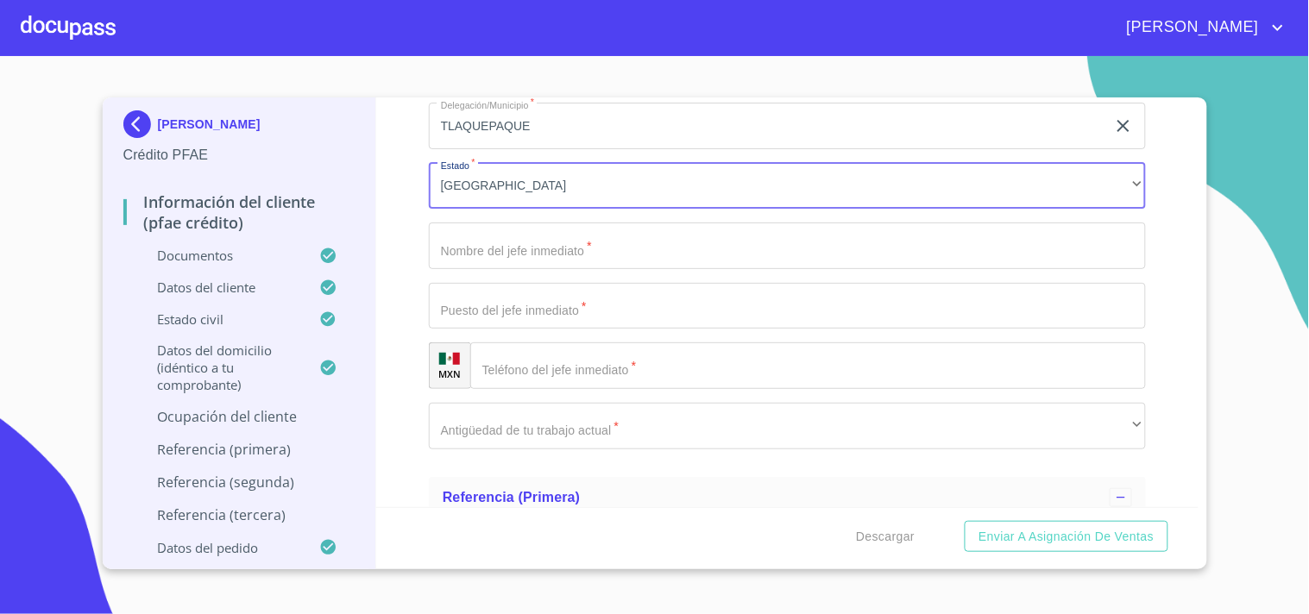
click at [532, 236] on input "Documento de identificación.   *" at bounding box center [787, 246] width 717 height 47
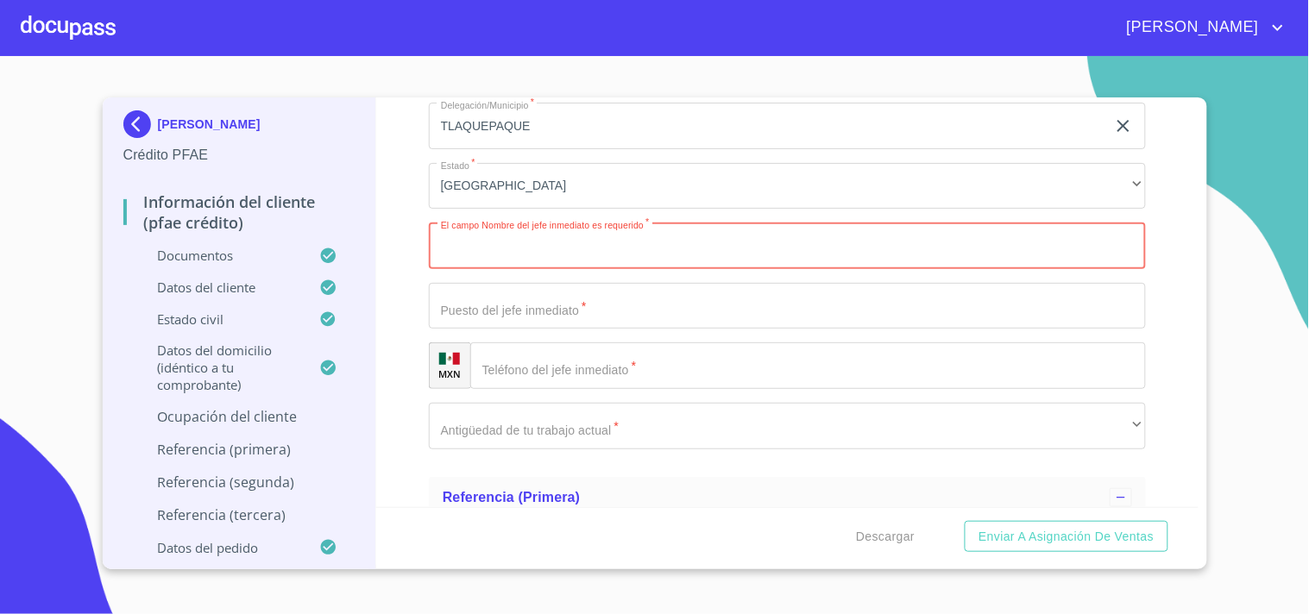
paste input "[PERSON_NAME]"
click at [617, 231] on input "[PERSON_NAME]" at bounding box center [767, 246] width 677 height 47
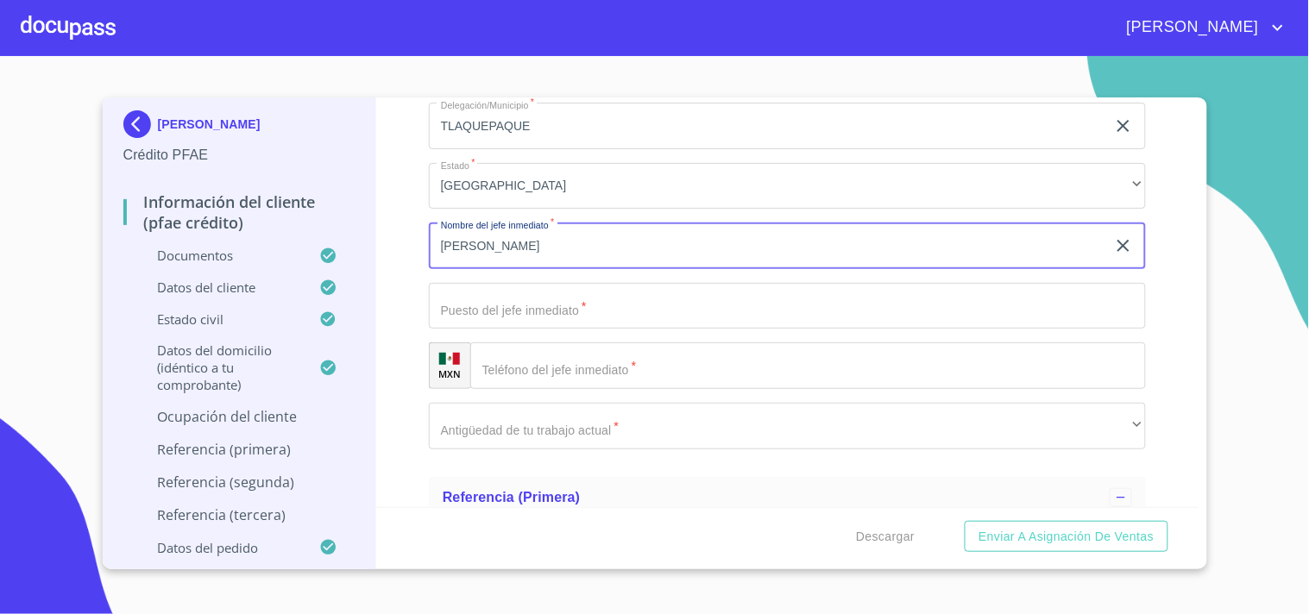
paste input "[PERSON_NAME]"
type input "[PERSON_NAME]"
click at [529, 290] on input "Documento de identificación.   *" at bounding box center [787, 306] width 717 height 47
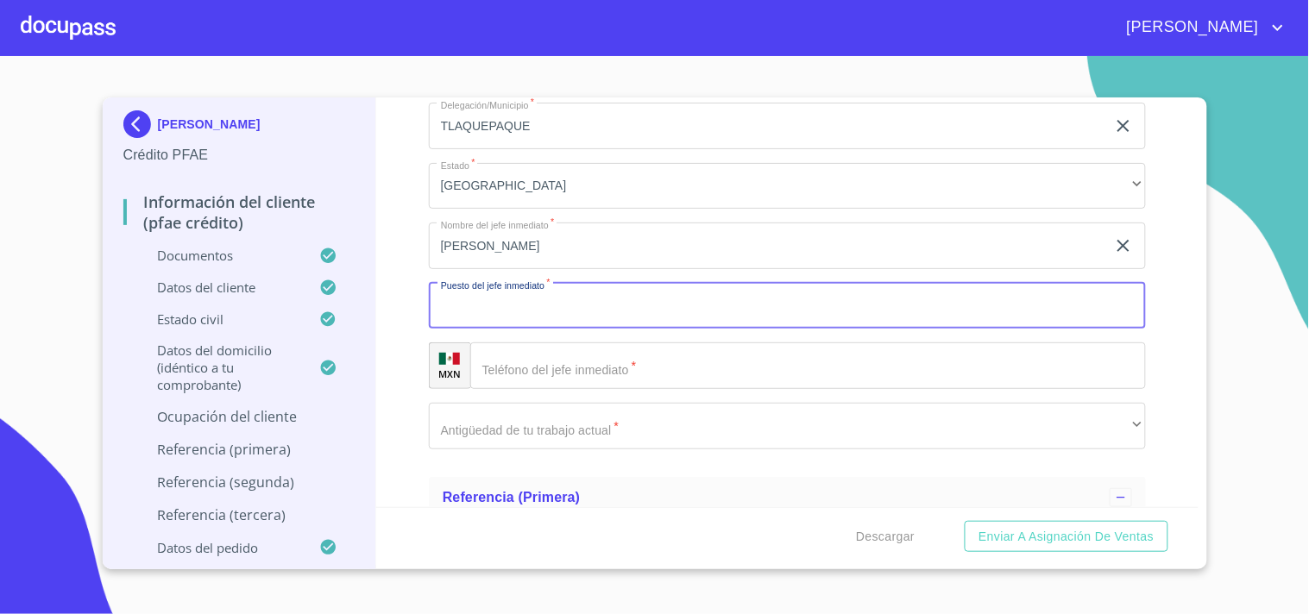
click at [529, 290] on input "Documento de identificación.   *" at bounding box center [787, 306] width 717 height 47
type input "D"
type input "DUEÑO"
click at [633, 360] on input "Documento de identificación.   *" at bounding box center [808, 366] width 676 height 47
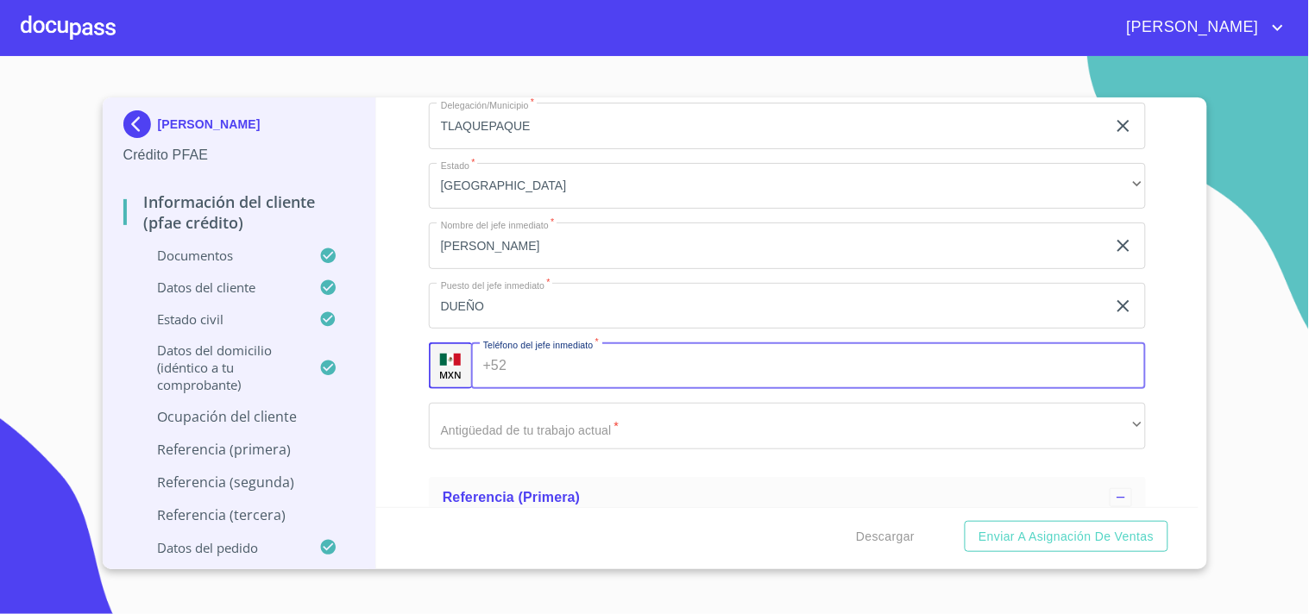
click at [633, 360] on input "Documento de identificación.   *" at bounding box center [829, 366] width 632 height 47
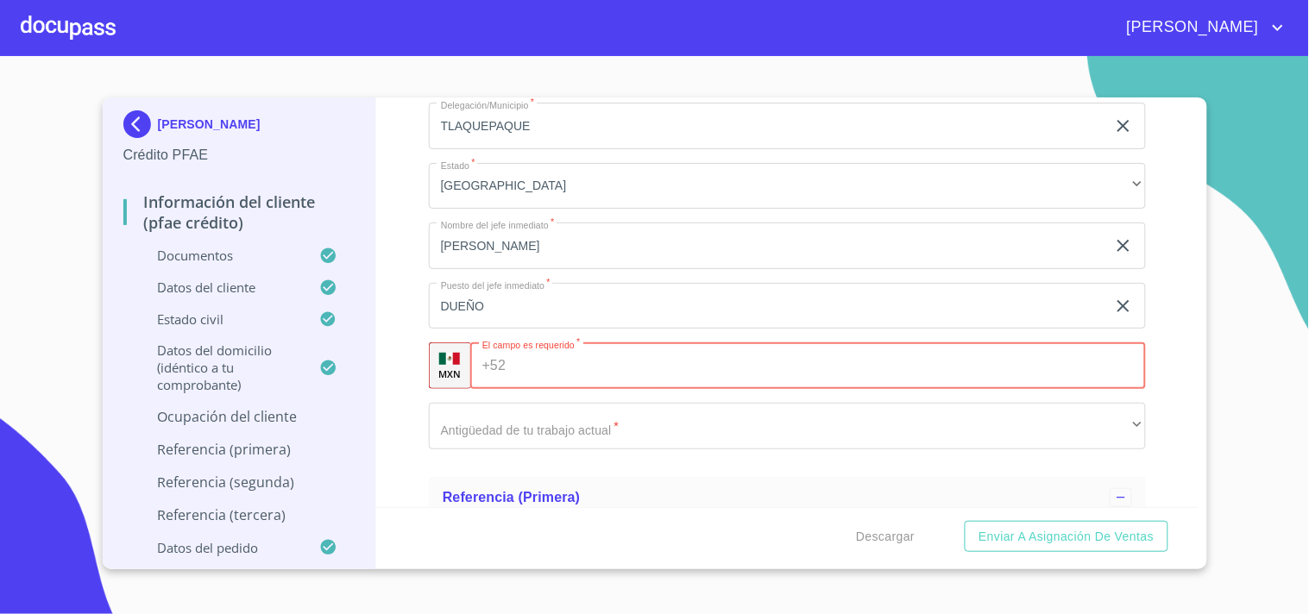
paste input "[PHONE_NUMBER]"
type input "[PHONE_NUMBER]"
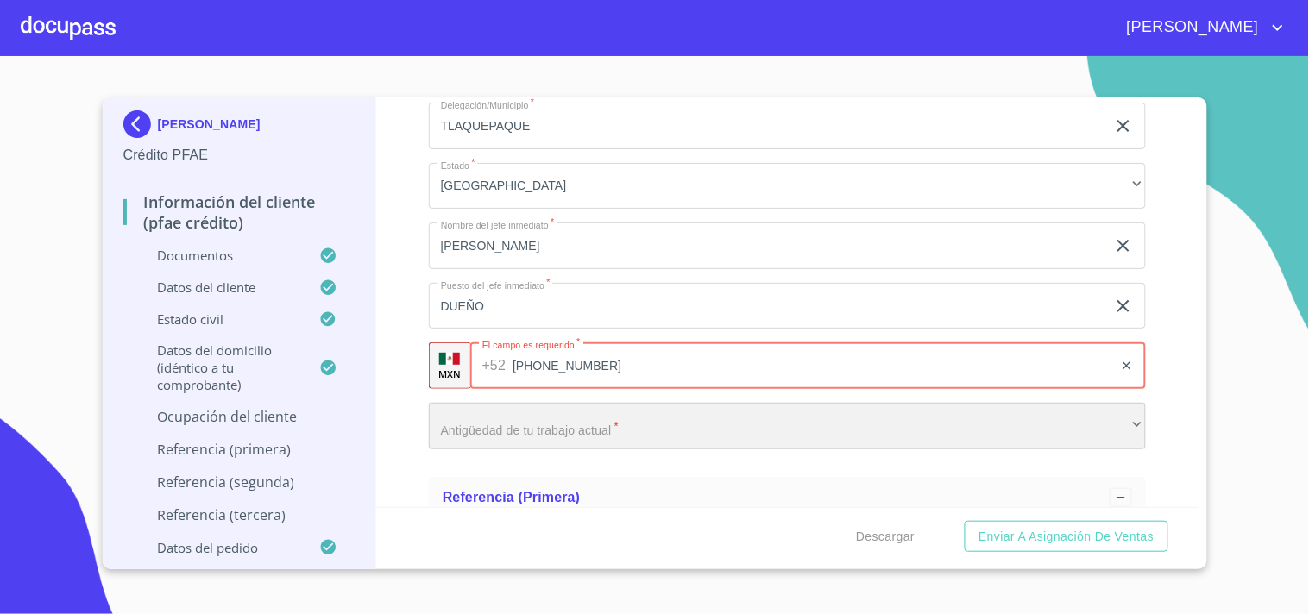
click at [563, 403] on div "​" at bounding box center [787, 426] width 717 height 47
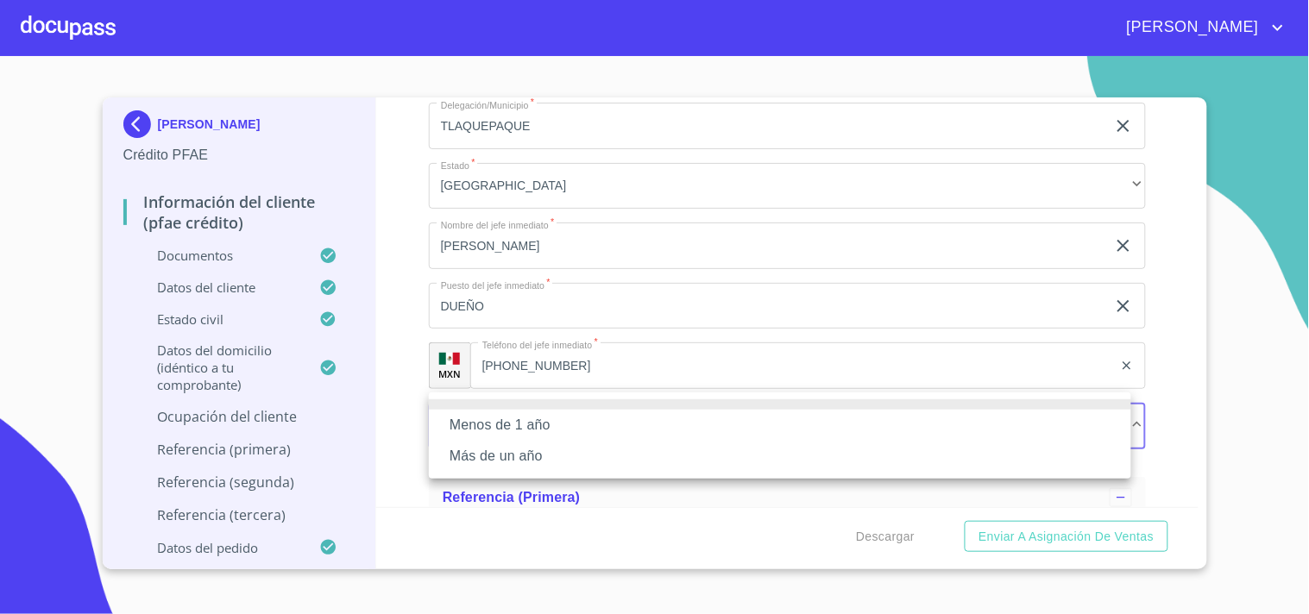
click at [519, 459] on li "Más de un año" at bounding box center [780, 456] width 702 height 31
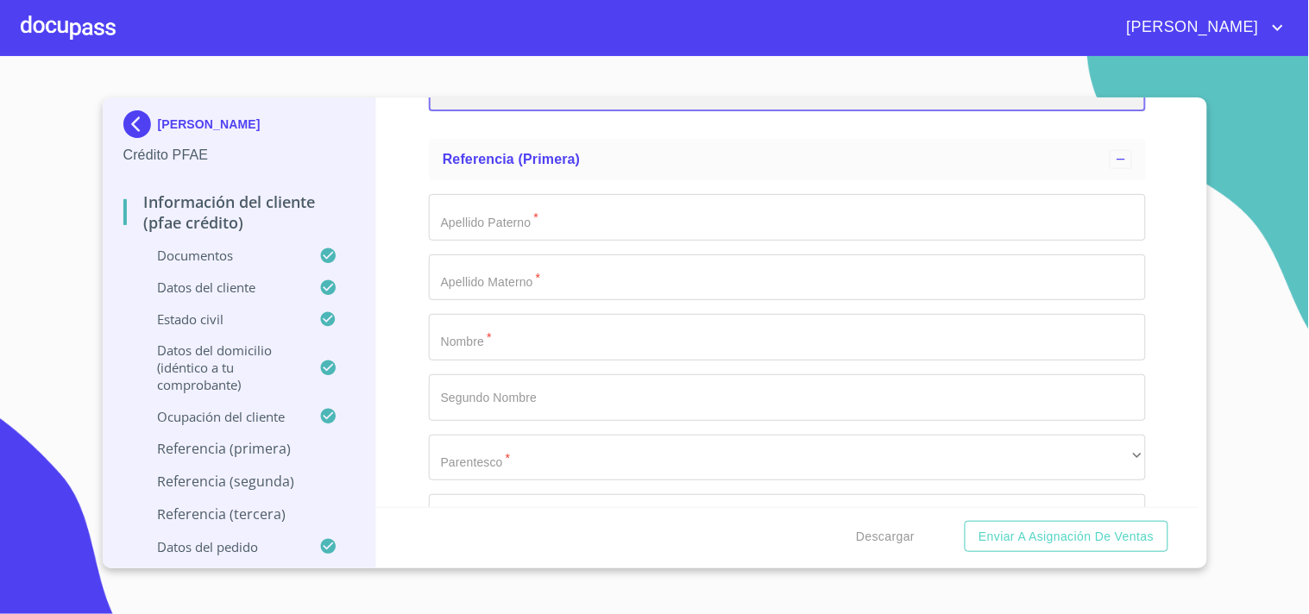
scroll to position [8988, 0]
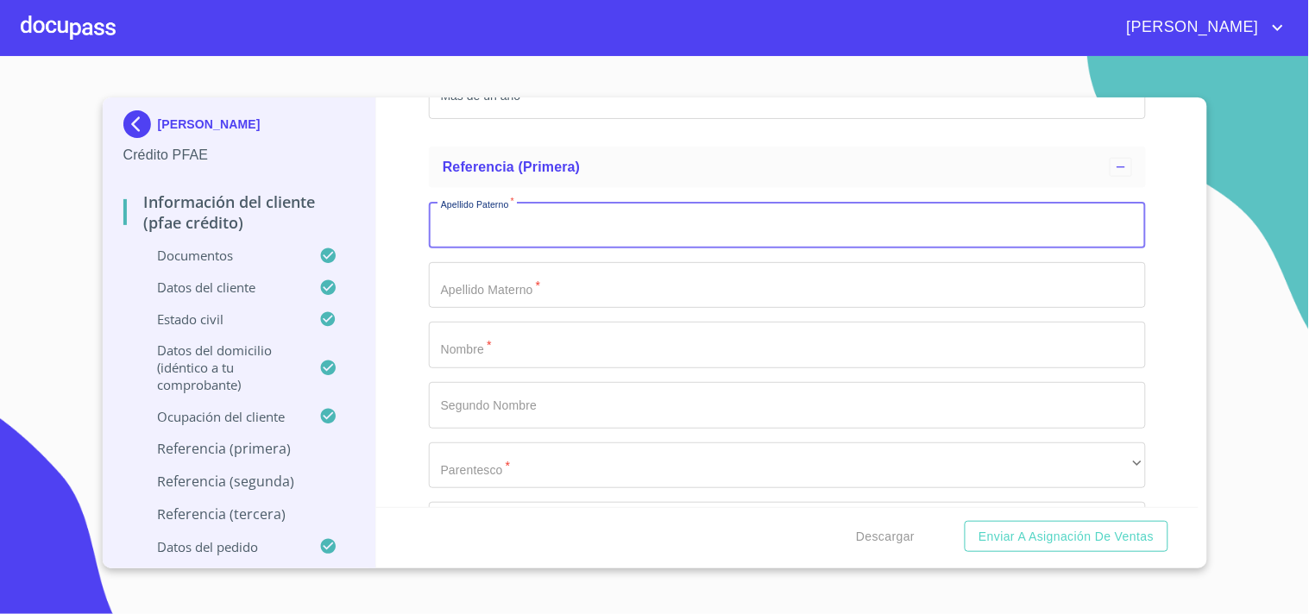
click at [521, 213] on input "Documento de identificación.   *" at bounding box center [787, 225] width 717 height 47
type input "[PERSON_NAME]"
click at [540, 273] on input "Documento de identificación.   *" at bounding box center [787, 285] width 717 height 47
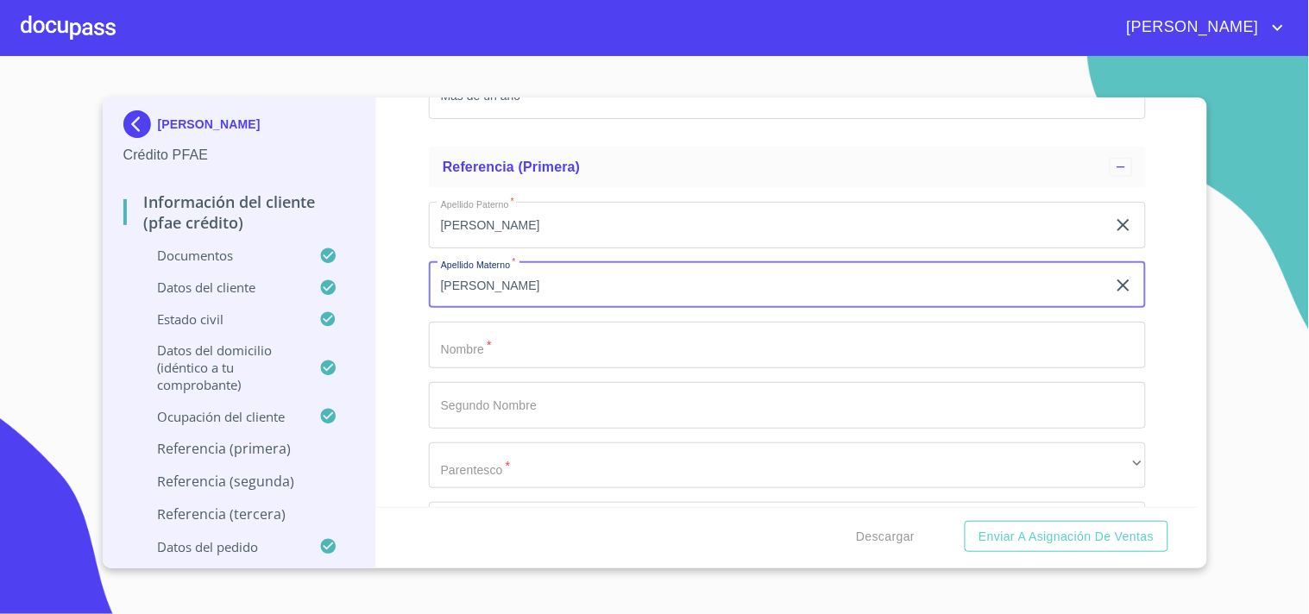
type input "[PERSON_NAME]"
click at [511, 330] on input "Documento de identificación.   *" at bounding box center [787, 345] width 717 height 47
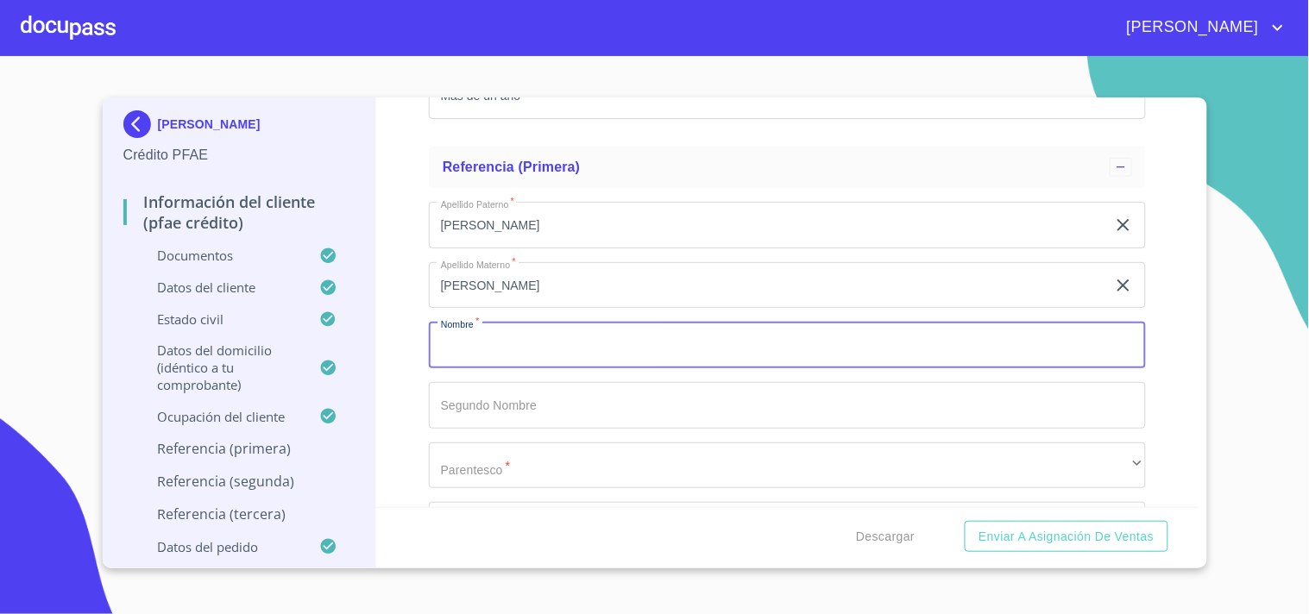
click at [511, 330] on input "Documento de identificación.   *" at bounding box center [787, 345] width 717 height 47
type input "[PERSON_NAME]"
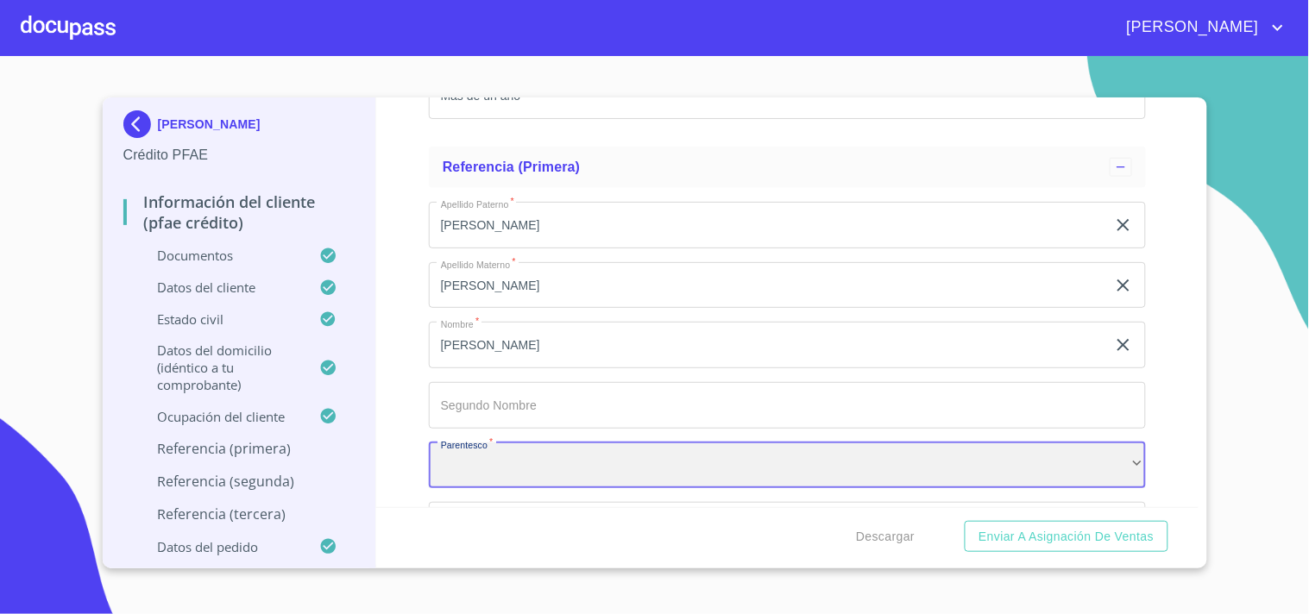
click at [472, 443] on div "​" at bounding box center [787, 466] width 717 height 47
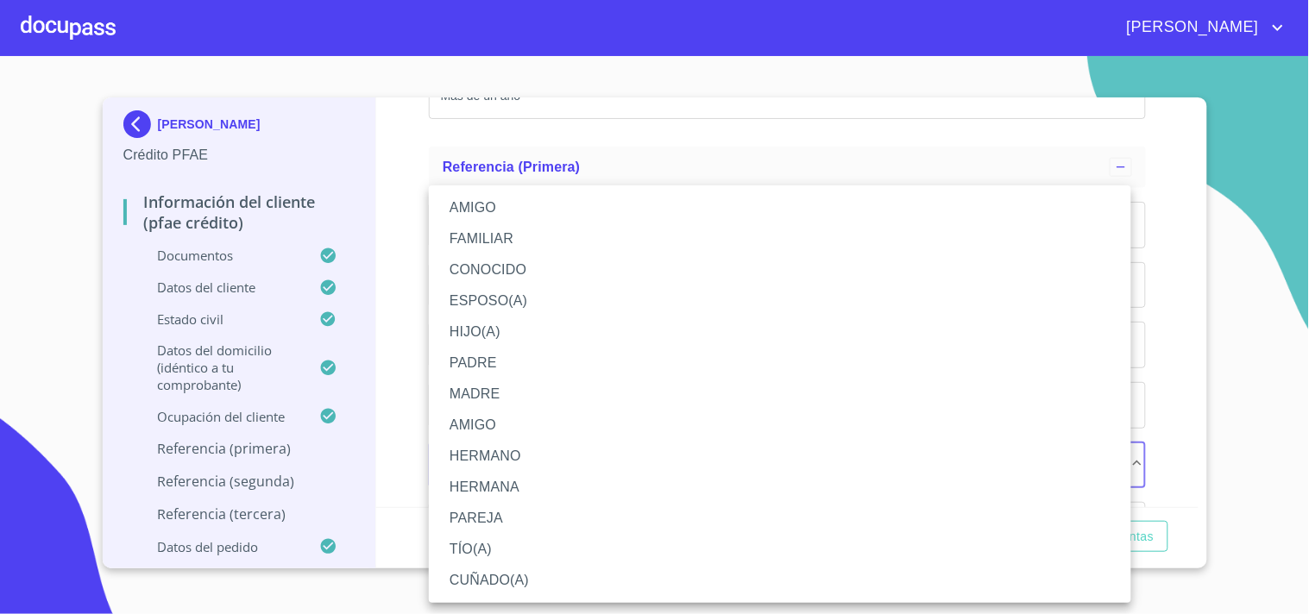
click at [481, 231] on li "FAMILIAR" at bounding box center [780, 238] width 702 height 31
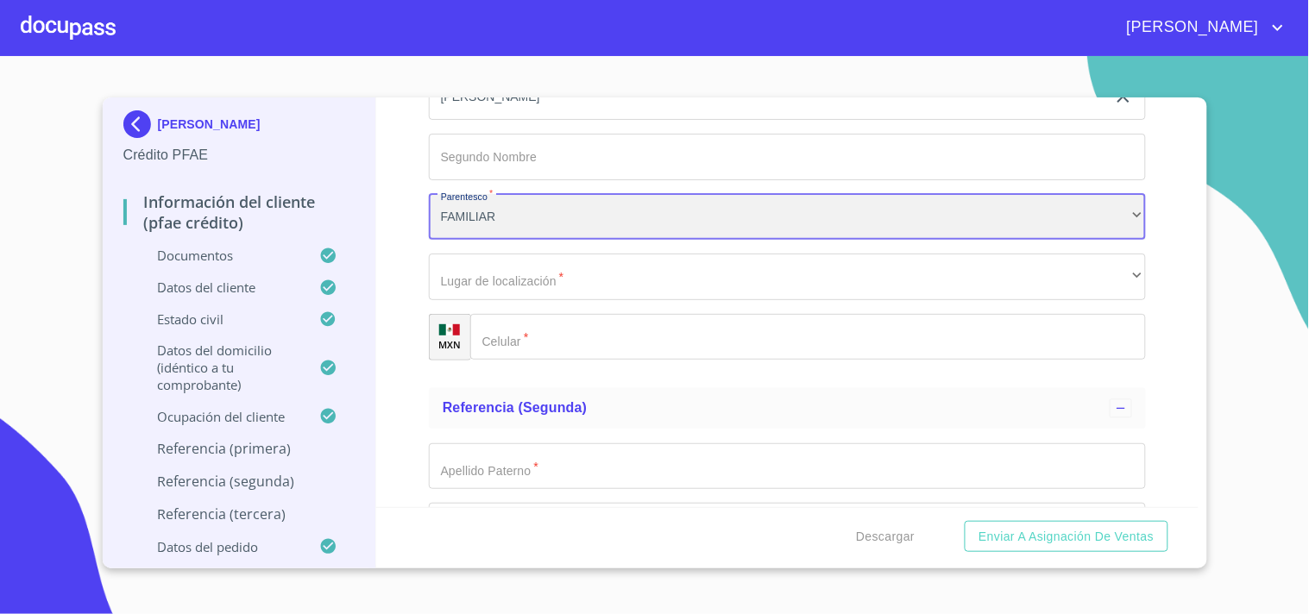
scroll to position [9238, 0]
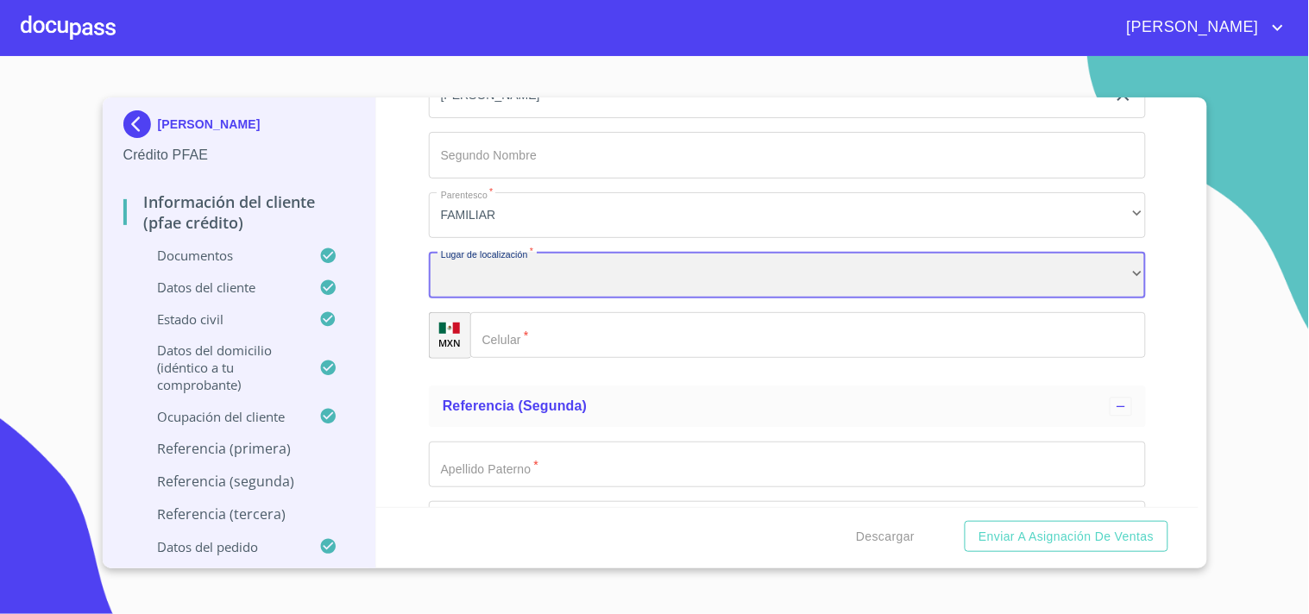
click at [484, 262] on div "​" at bounding box center [787, 275] width 717 height 47
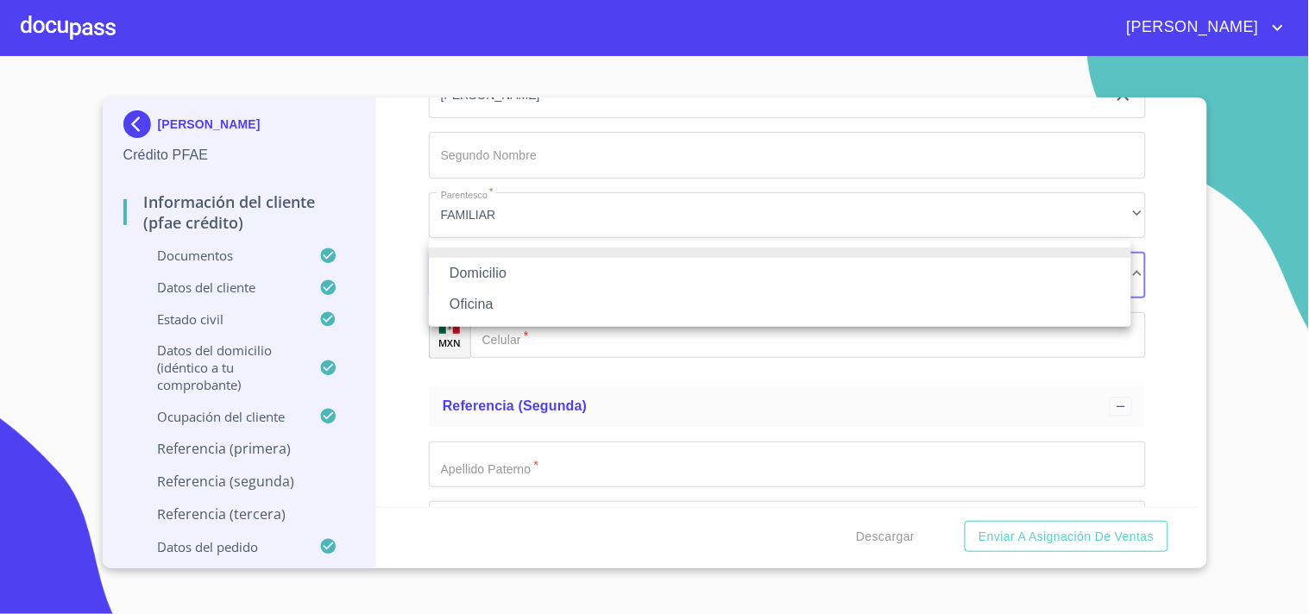
click at [498, 266] on li "Domicilio" at bounding box center [780, 273] width 702 height 31
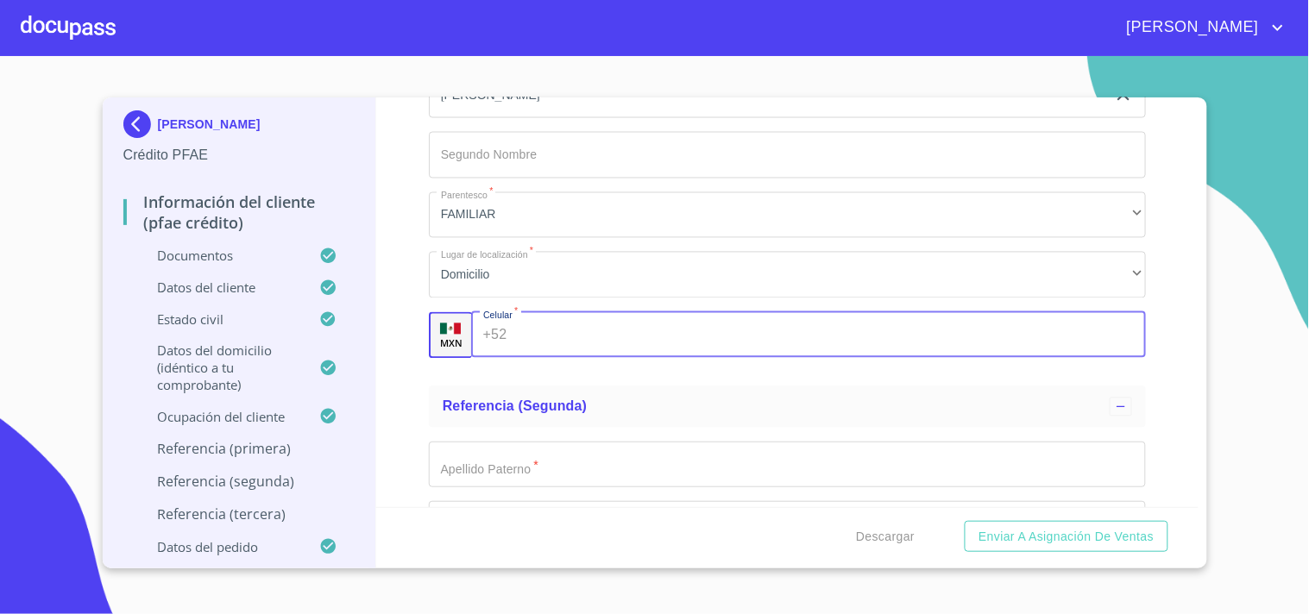
click at [520, 322] on input "Documento de identificación.   *" at bounding box center [829, 335] width 632 height 47
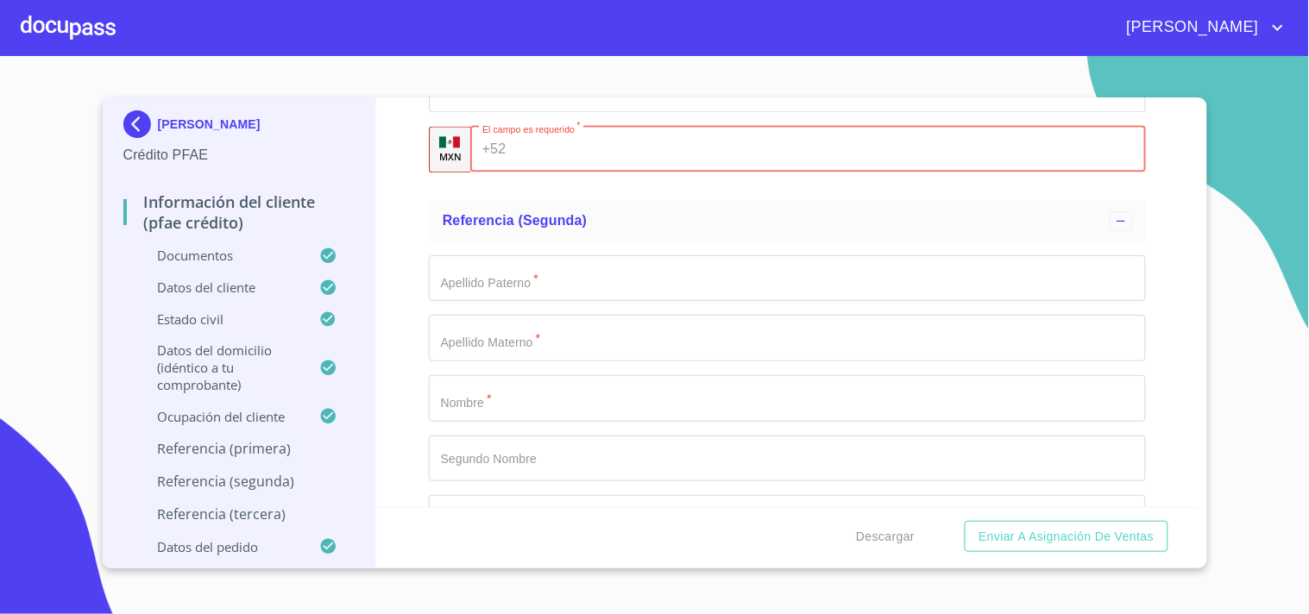
scroll to position [9390, 0]
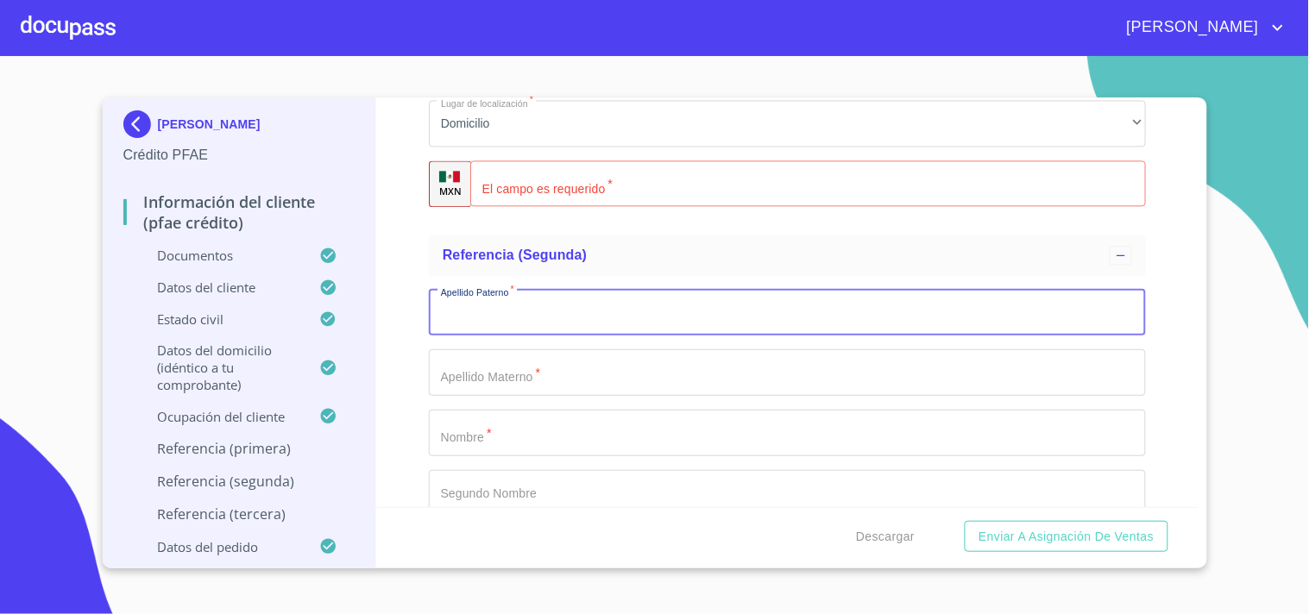
click at [509, 290] on input "Documento de identificación.   *" at bounding box center [787, 313] width 717 height 47
type input "[PERSON_NAME]"
click at [513, 349] on input "Documento de identificación.   *" at bounding box center [787, 372] width 717 height 47
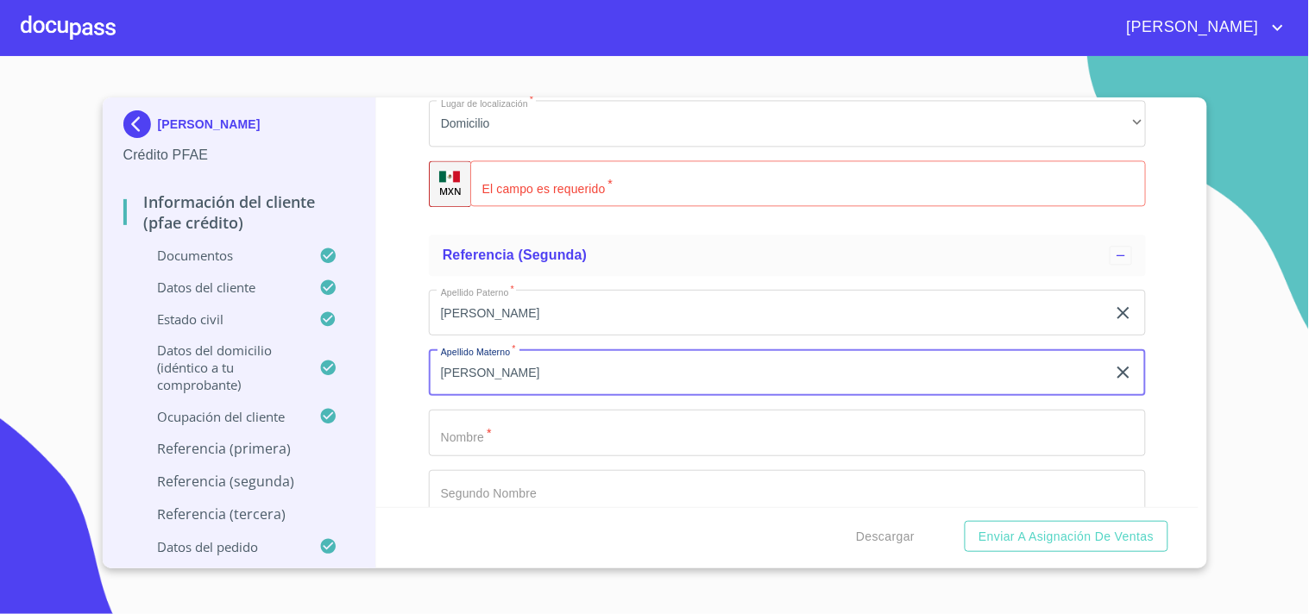
type input "[PERSON_NAME]"
click at [493, 423] on input "Documento de identificación.   *" at bounding box center [787, 433] width 717 height 47
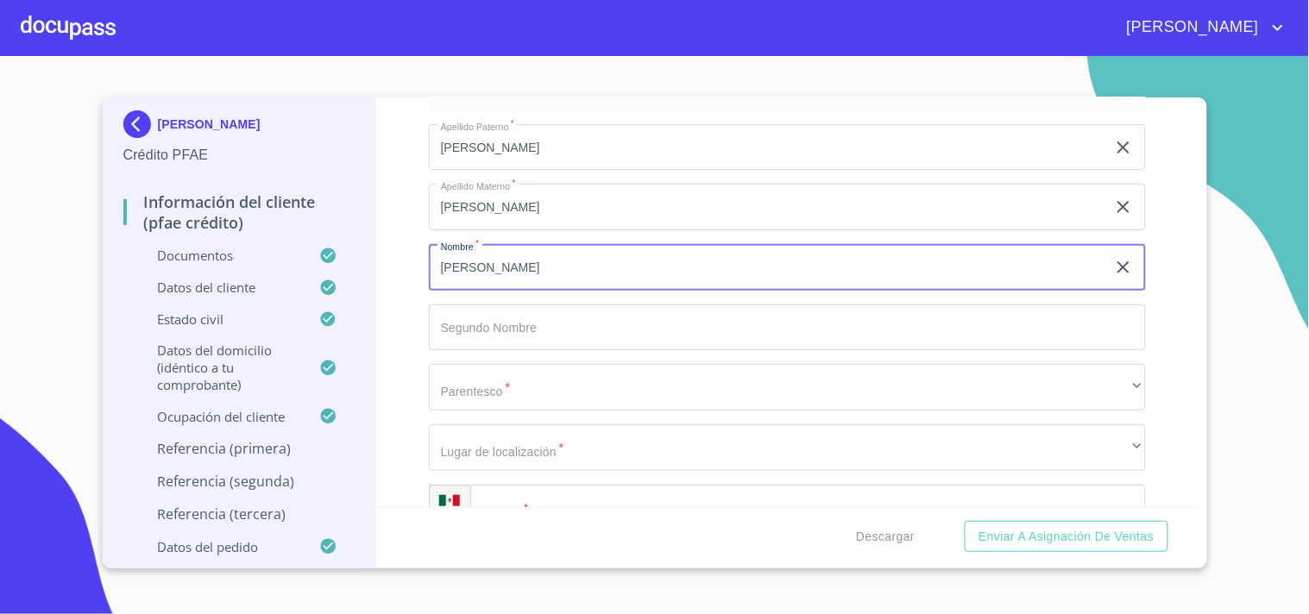
scroll to position [9585, 0]
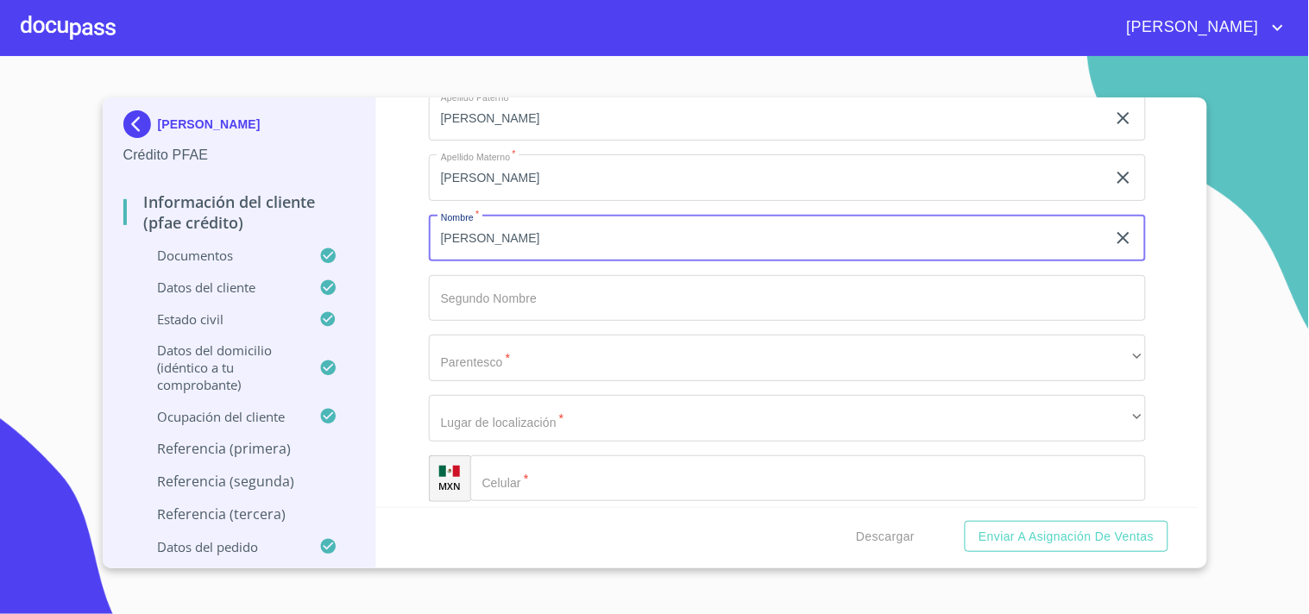
type input "[PERSON_NAME]"
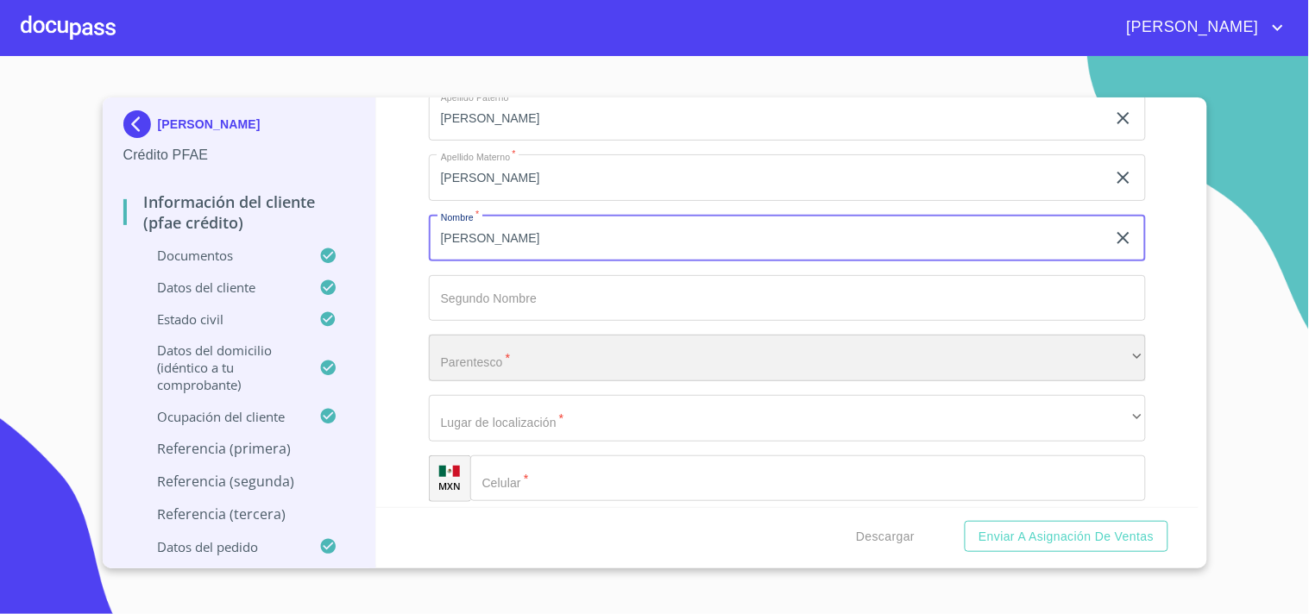
click at [507, 349] on div "​" at bounding box center [787, 358] width 717 height 47
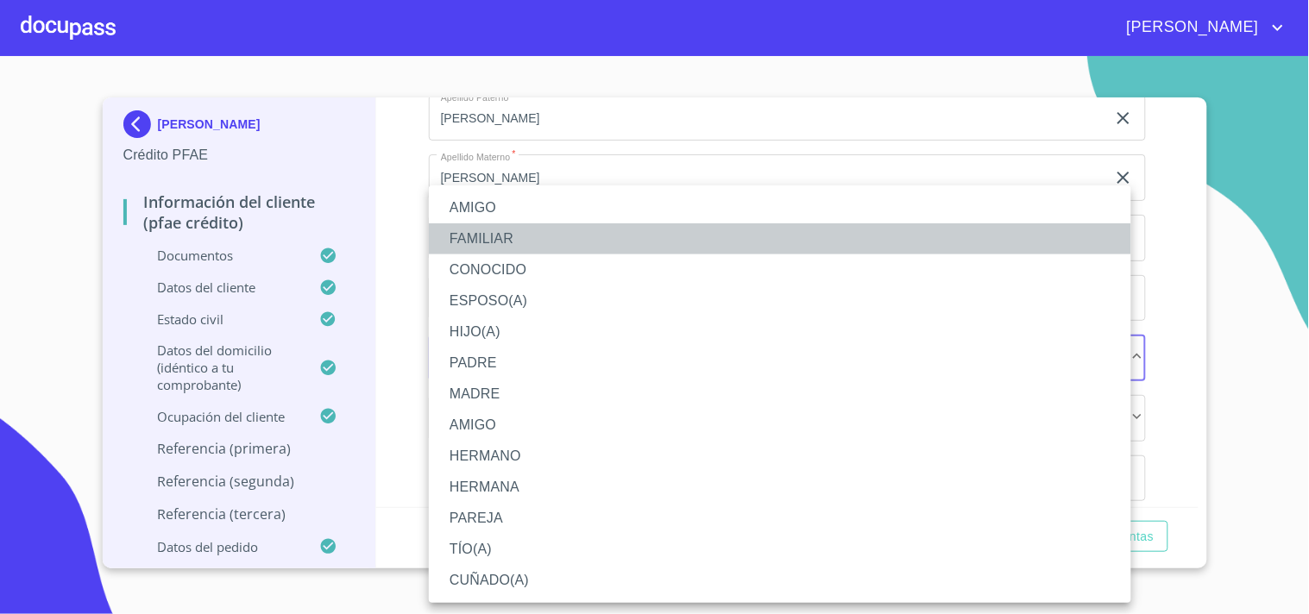
click at [488, 236] on li "FAMILIAR" at bounding box center [780, 238] width 702 height 31
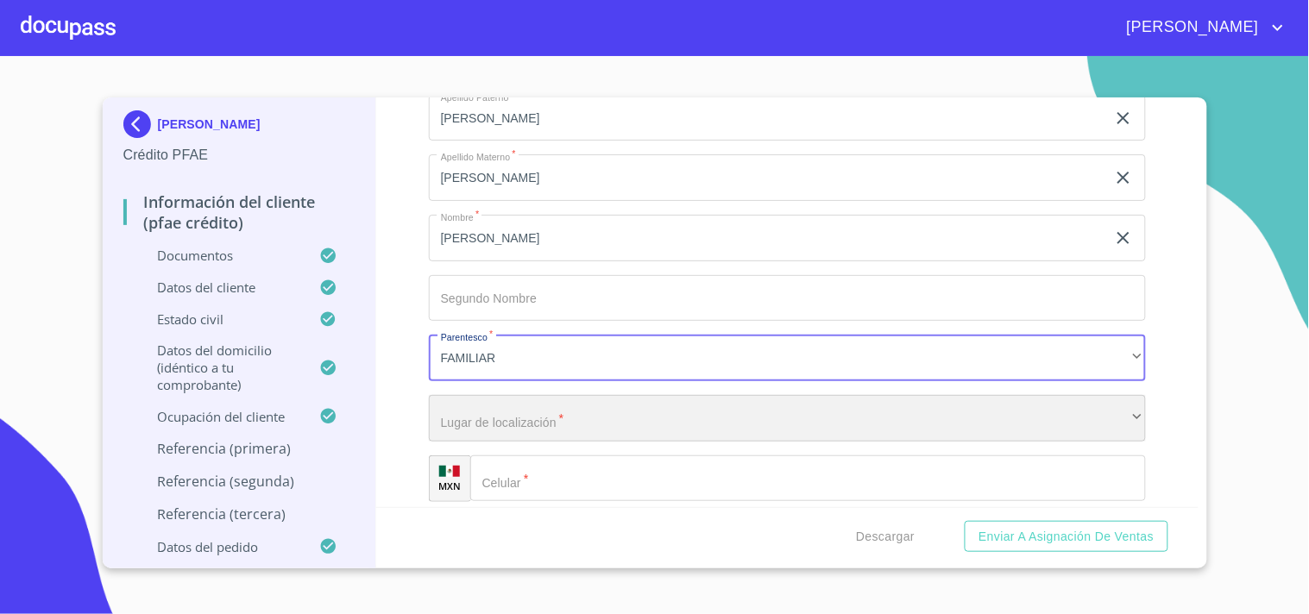
click at [506, 395] on div "​" at bounding box center [787, 418] width 717 height 47
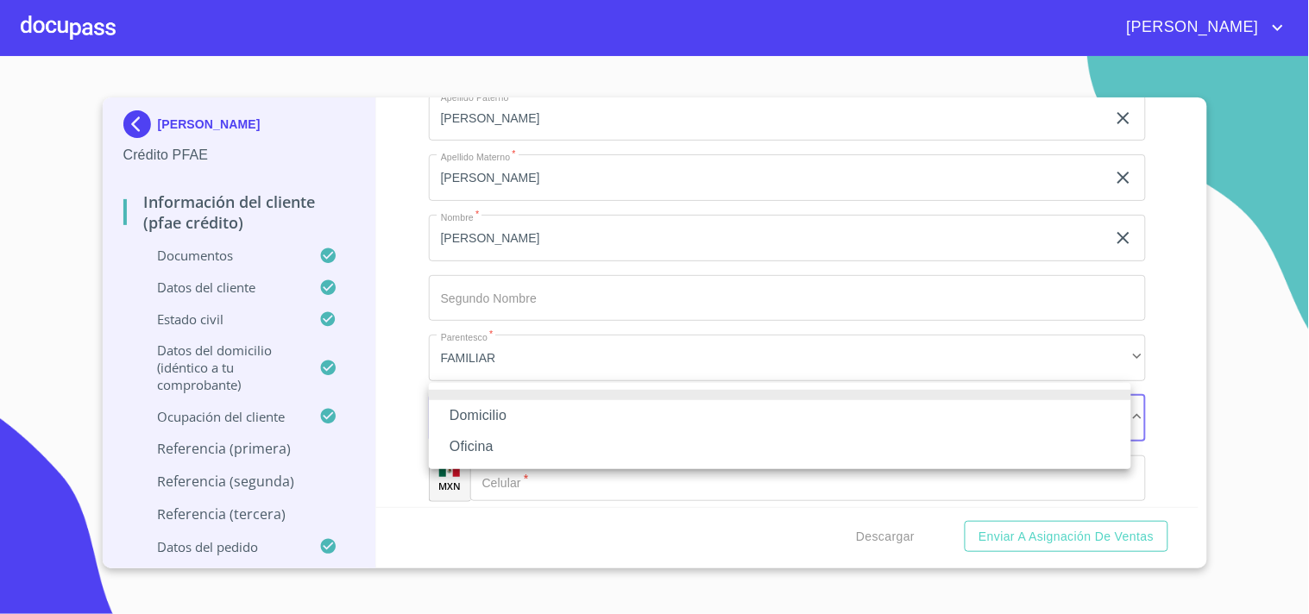
click at [496, 411] on li "Domicilio" at bounding box center [780, 415] width 702 height 31
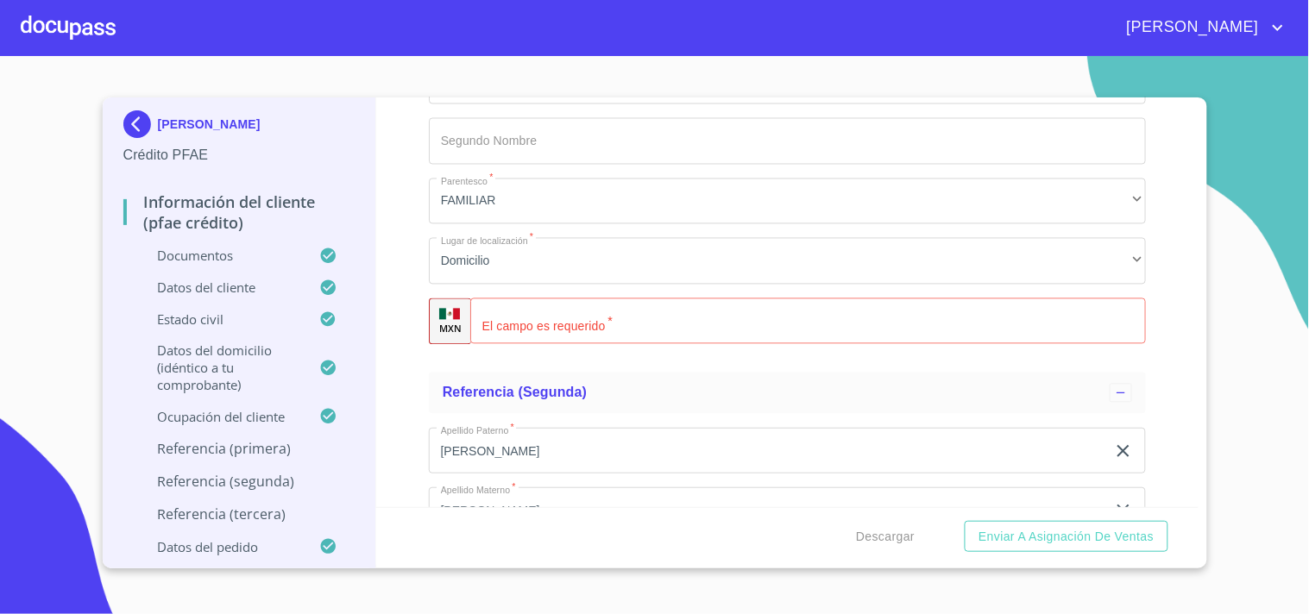
scroll to position [9253, 0]
click at [527, 311] on input "Documento de identificación.   *" at bounding box center [808, 321] width 676 height 47
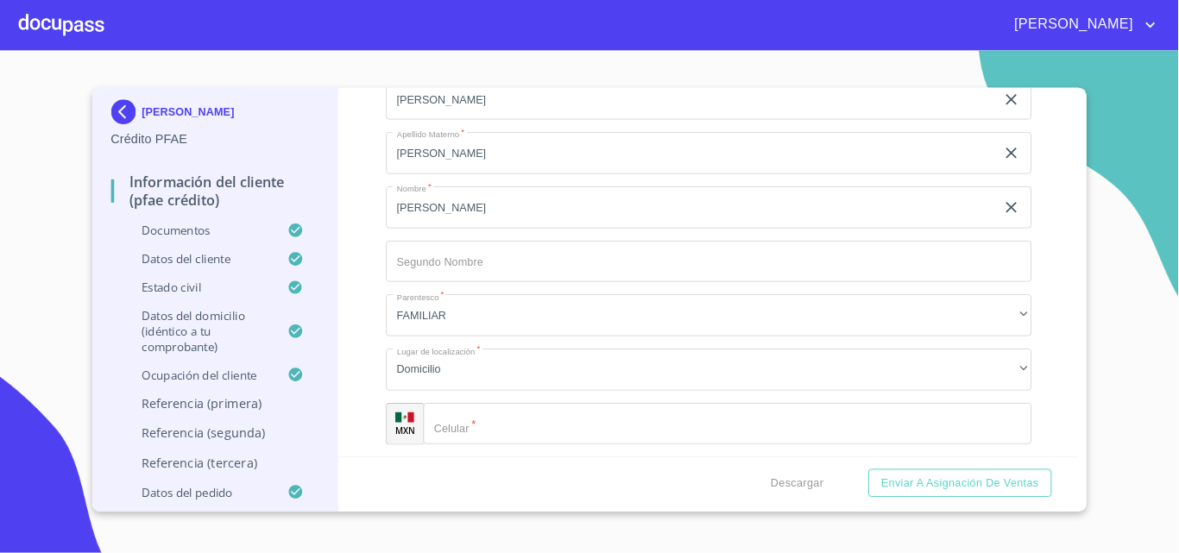
scroll to position [9596, 0]
click at [507, 451] on div "​" at bounding box center [808, 467] width 676 height 47
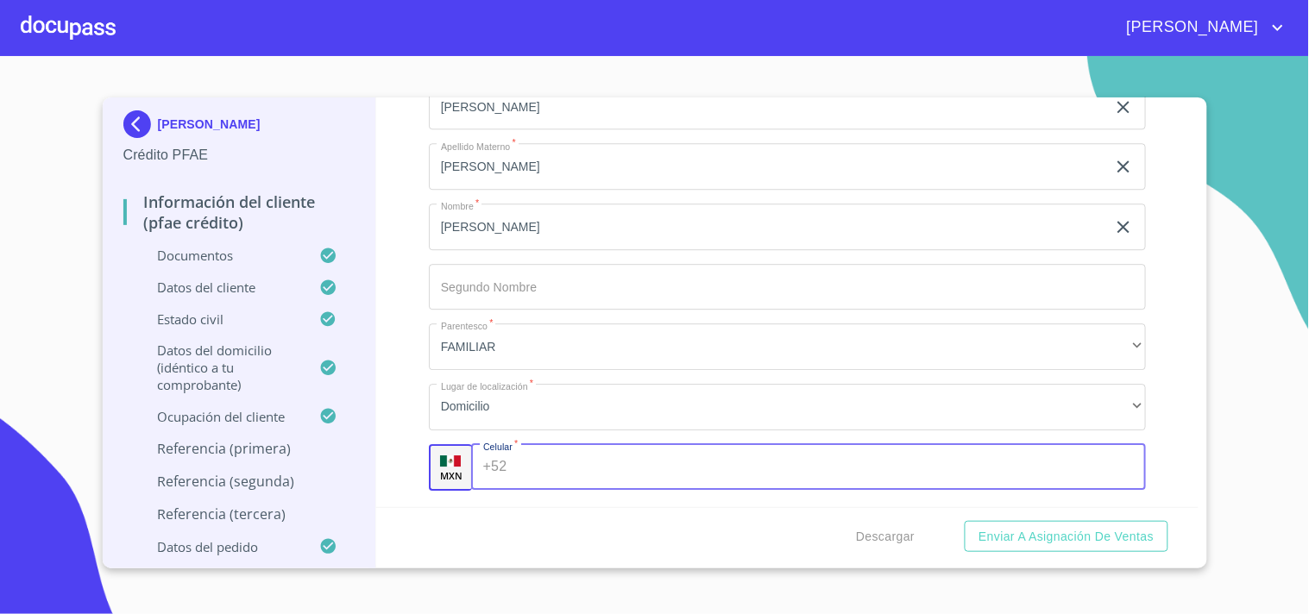
paste input "[PHONE_NUMBER]"
click at [542, 454] on input "[PHONE_NUMBER]" at bounding box center [813, 467] width 600 height 47
type input "[PHONE_NUMBER]"
click at [965, 521] on button "Enviar a Asignación de Ventas" at bounding box center [1066, 537] width 203 height 32
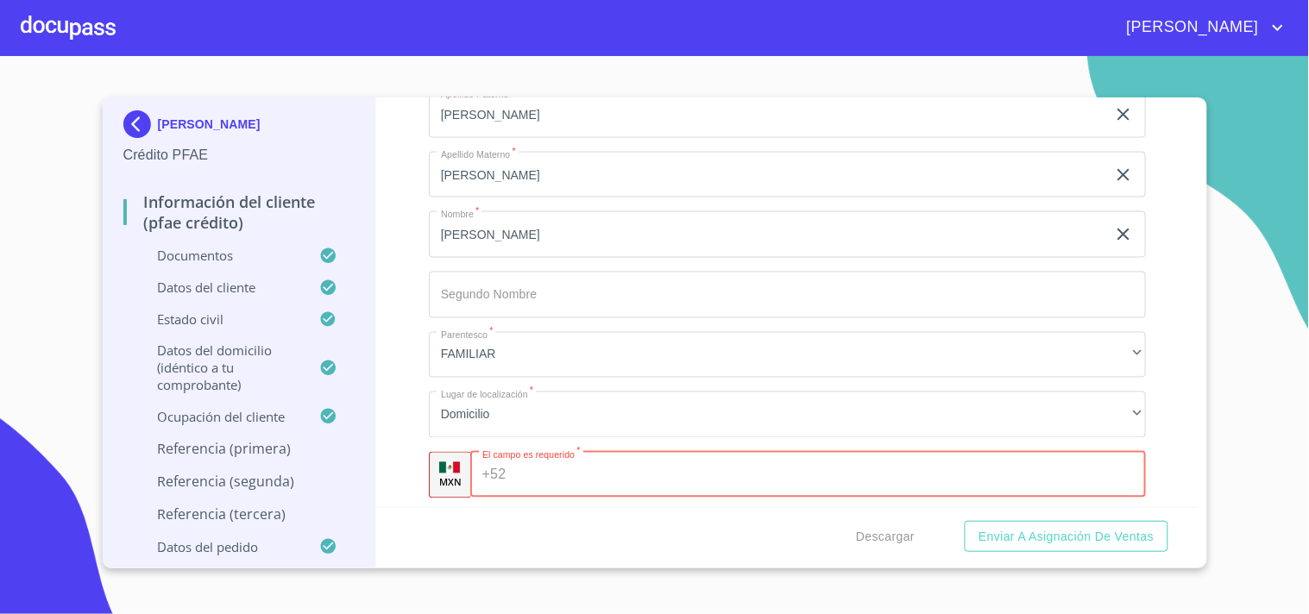
scroll to position [9124, 0]
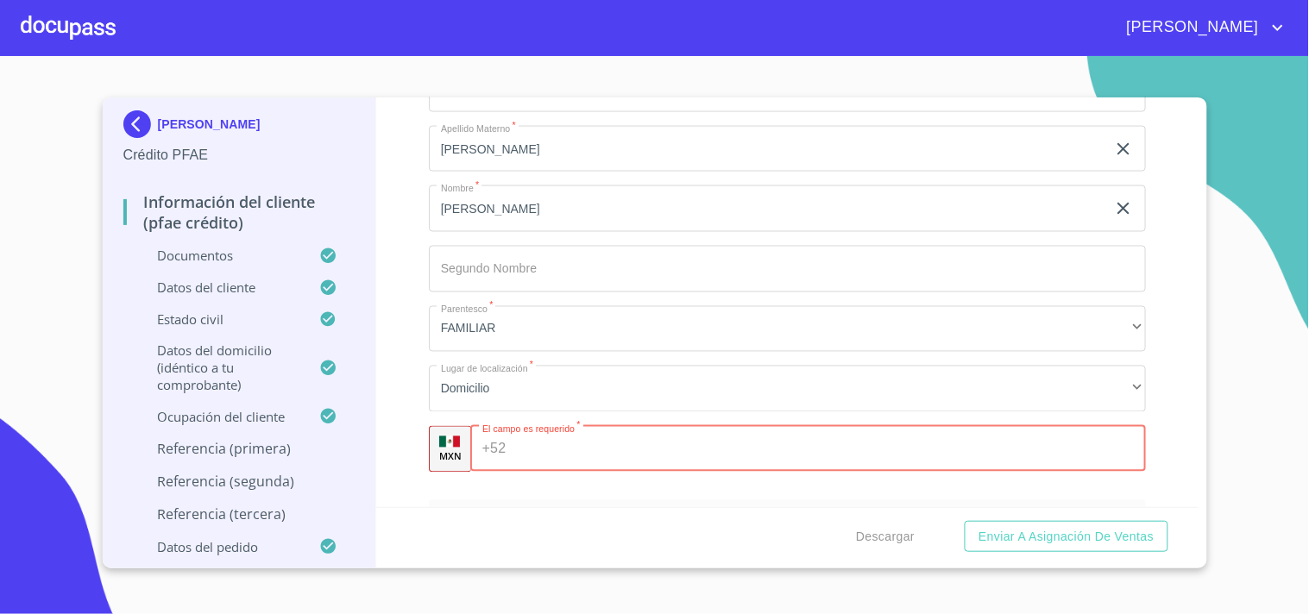
click at [519, 427] on input "Documento de identificación.   *" at bounding box center [829, 449] width 633 height 47
paste input "[PHONE_NUMBER]"
type input "[PHONE_NUMBER]"
click at [540, 433] on input "[PHONE_NUMBER]" at bounding box center [813, 449] width 601 height 47
click at [552, 430] on input "[PHONE_NUMBER]" at bounding box center [813, 449] width 601 height 47
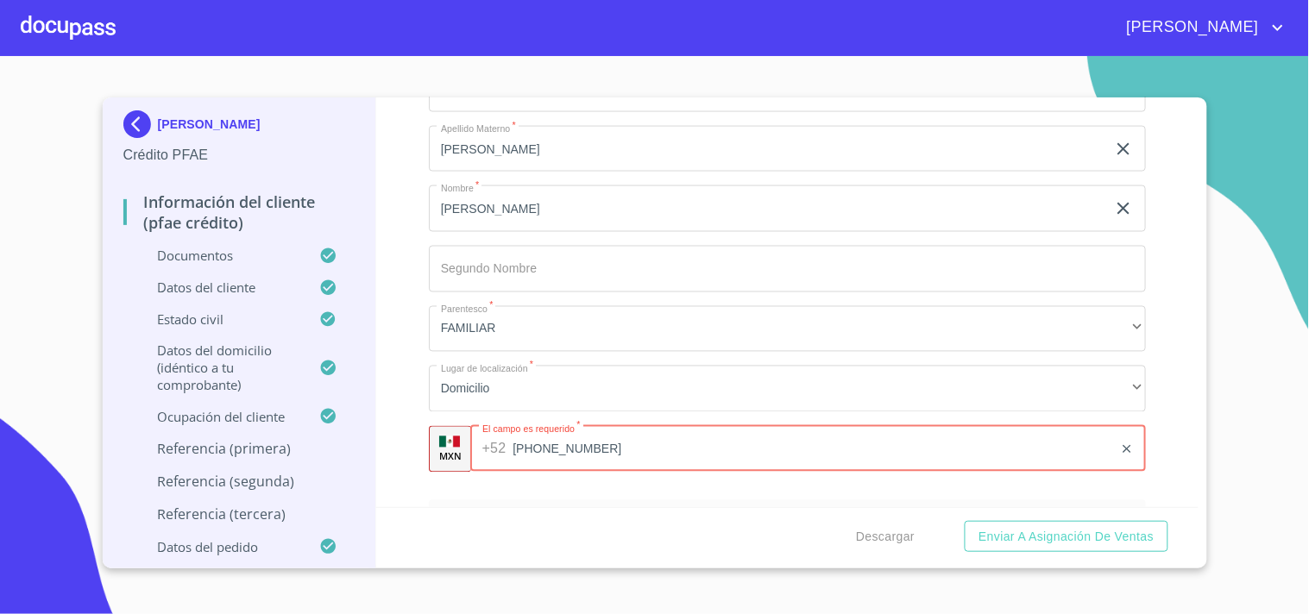
click at [552, 430] on input "[PHONE_NUMBER]" at bounding box center [813, 449] width 601 height 47
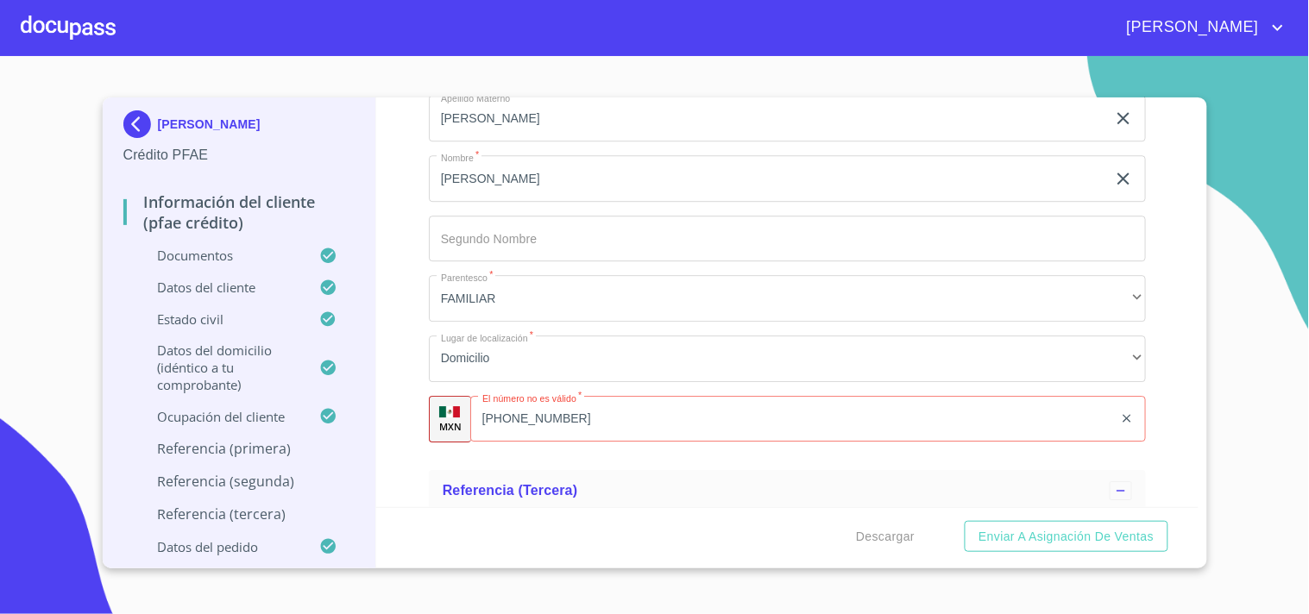
scroll to position [9670, 0]
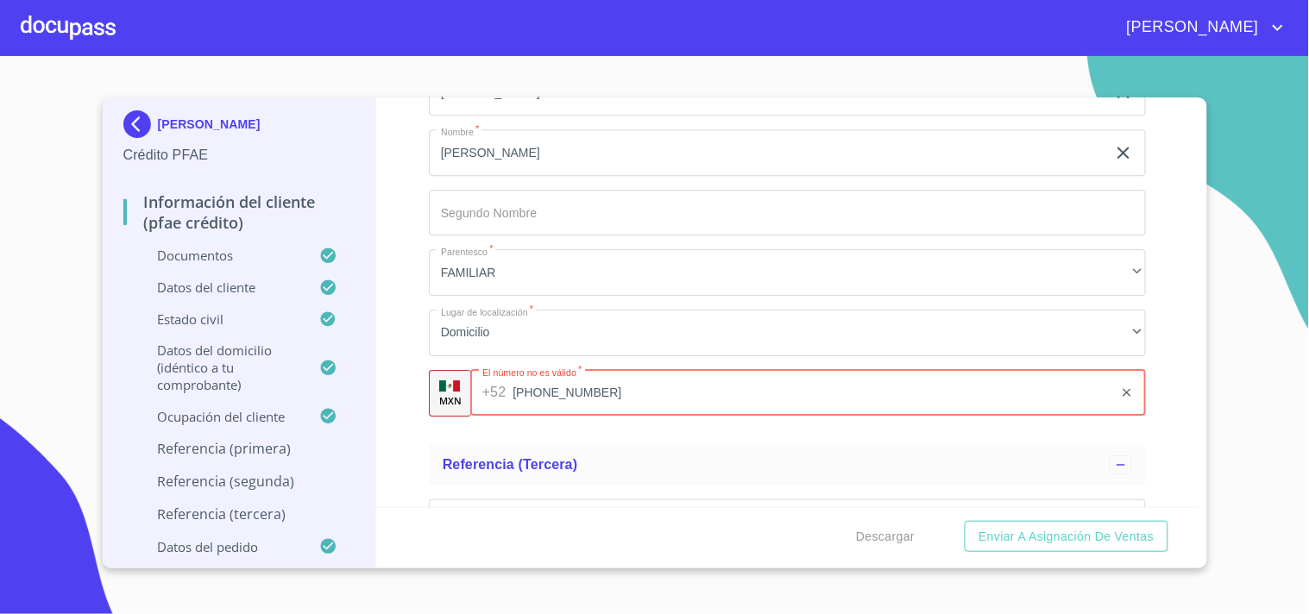
click at [538, 380] on input "[PHONE_NUMBER]" at bounding box center [813, 393] width 601 height 47
type input "[PHONE_NUMBER]"
click at [627, 419] on ul "Referencia (segunda) Apellido Paterno   * [PERSON_NAME] ​ Apellido Materno   * …" at bounding box center [787, 192] width 717 height 490
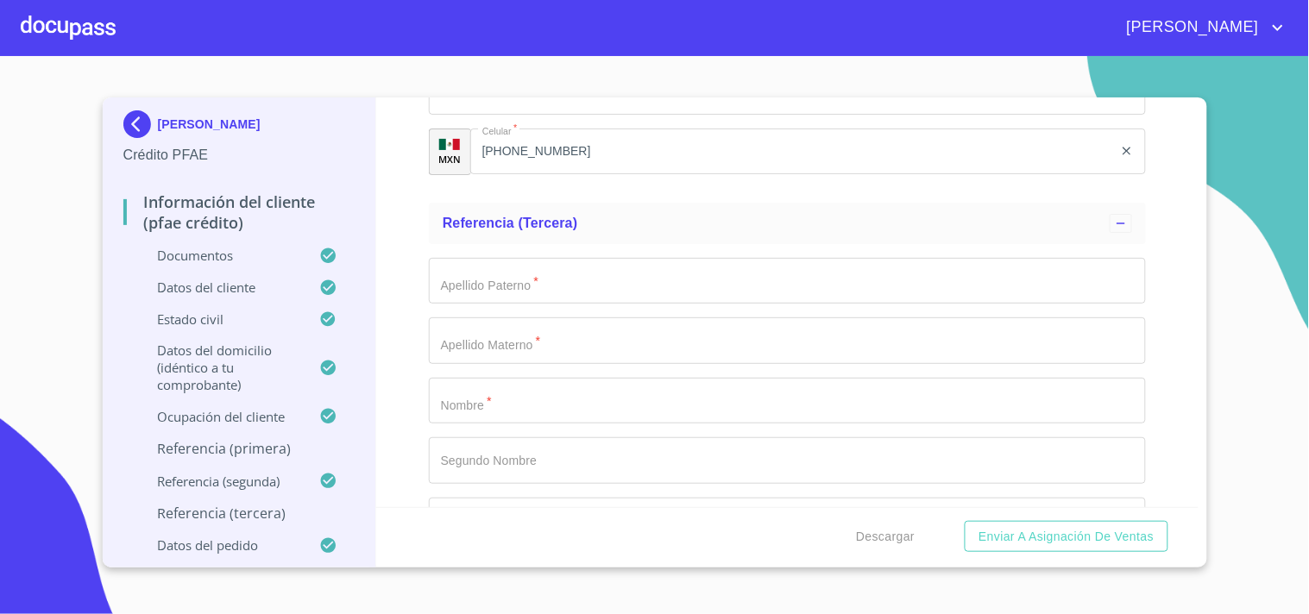
scroll to position [9950, 0]
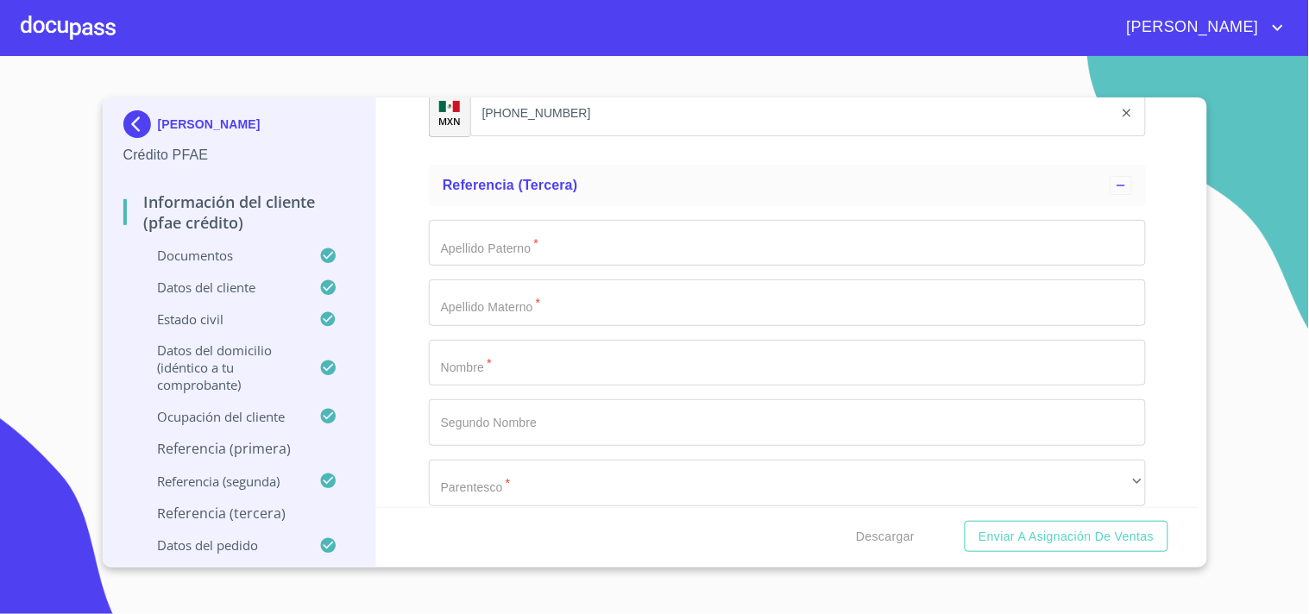
click at [392, 277] on div "Información del cliente (PFAE crédito) Documentos Documento de identificación. …" at bounding box center [787, 303] width 822 height 410
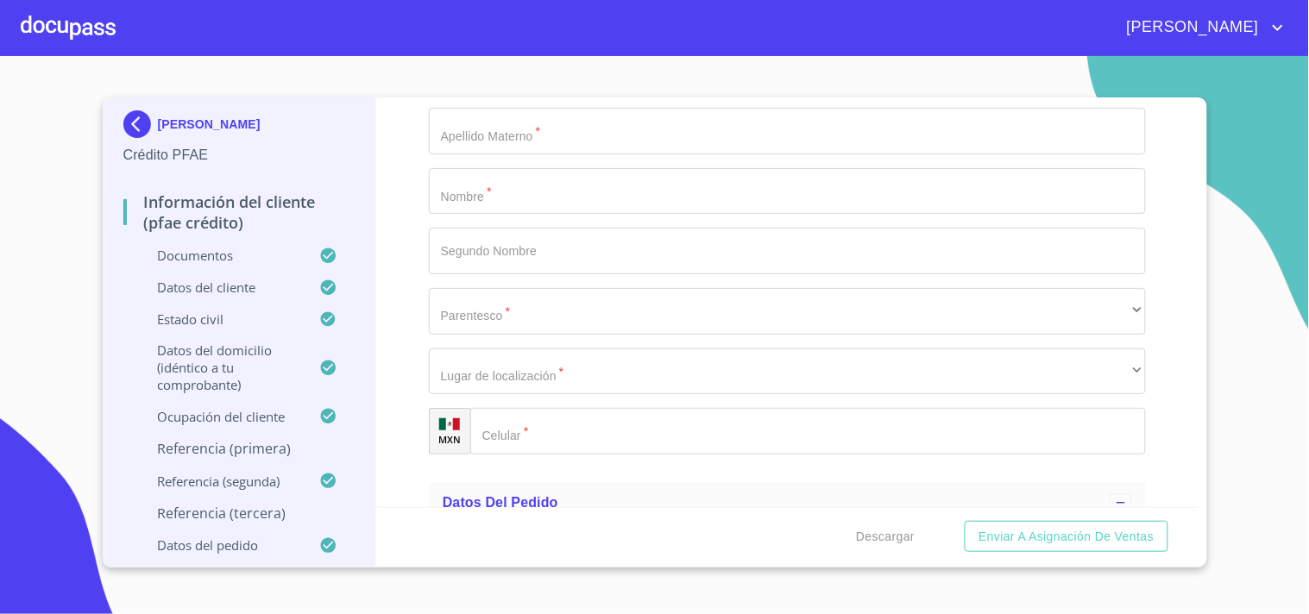
scroll to position [10123, 0]
click at [31, 22] on div at bounding box center [68, 27] width 95 height 55
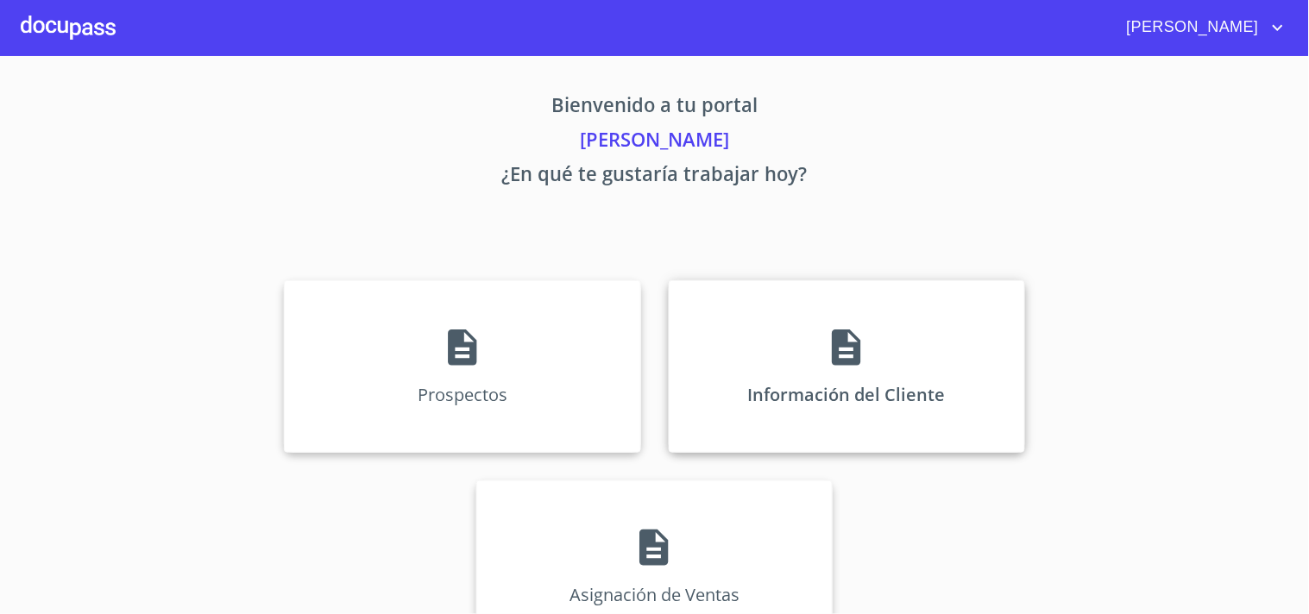
click at [809, 355] on div "Información del Cliente" at bounding box center [847, 366] width 356 height 173
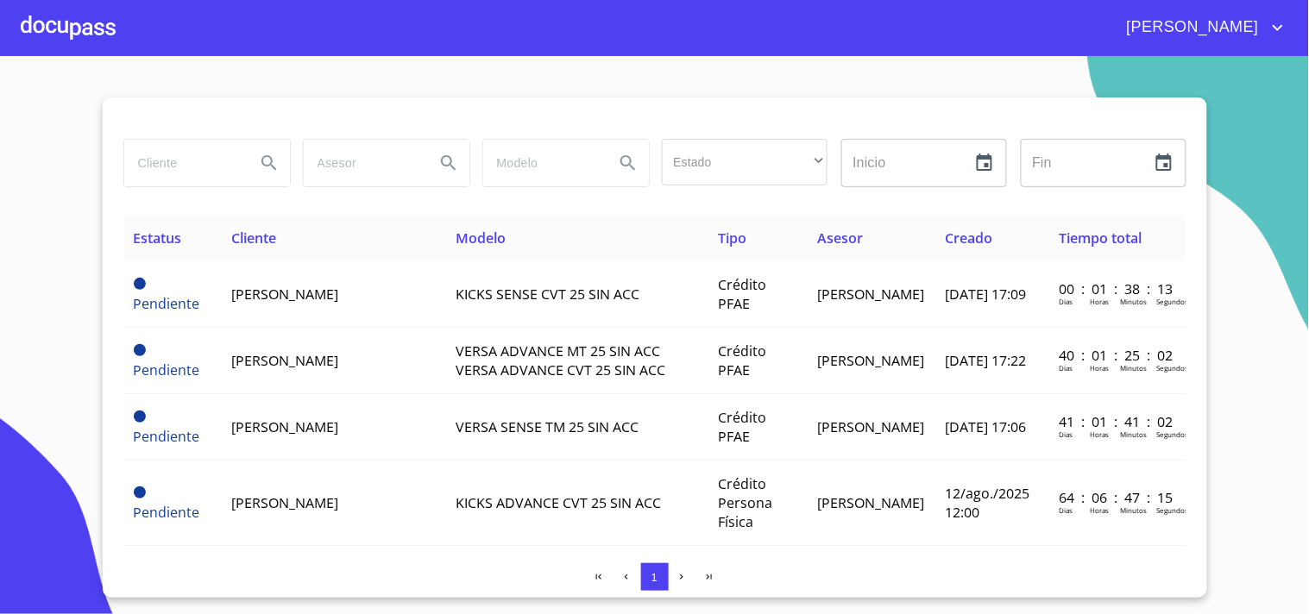
click at [84, 36] on div at bounding box center [68, 27] width 95 height 55
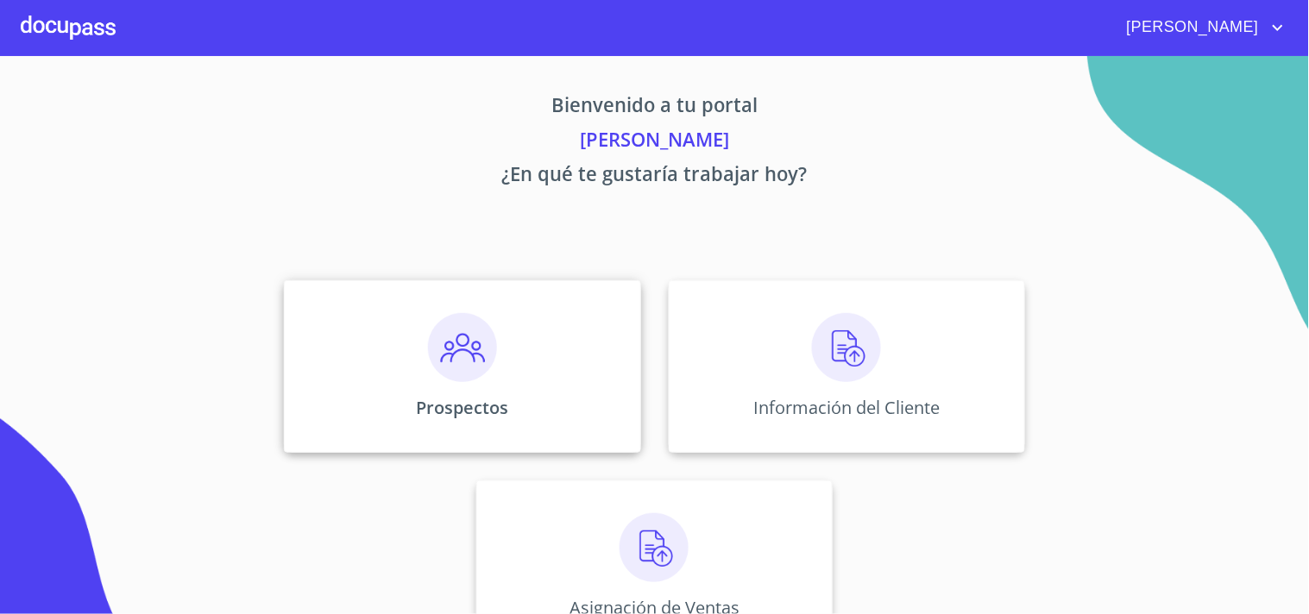
click at [367, 393] on div "Prospectos" at bounding box center [462, 366] width 356 height 173
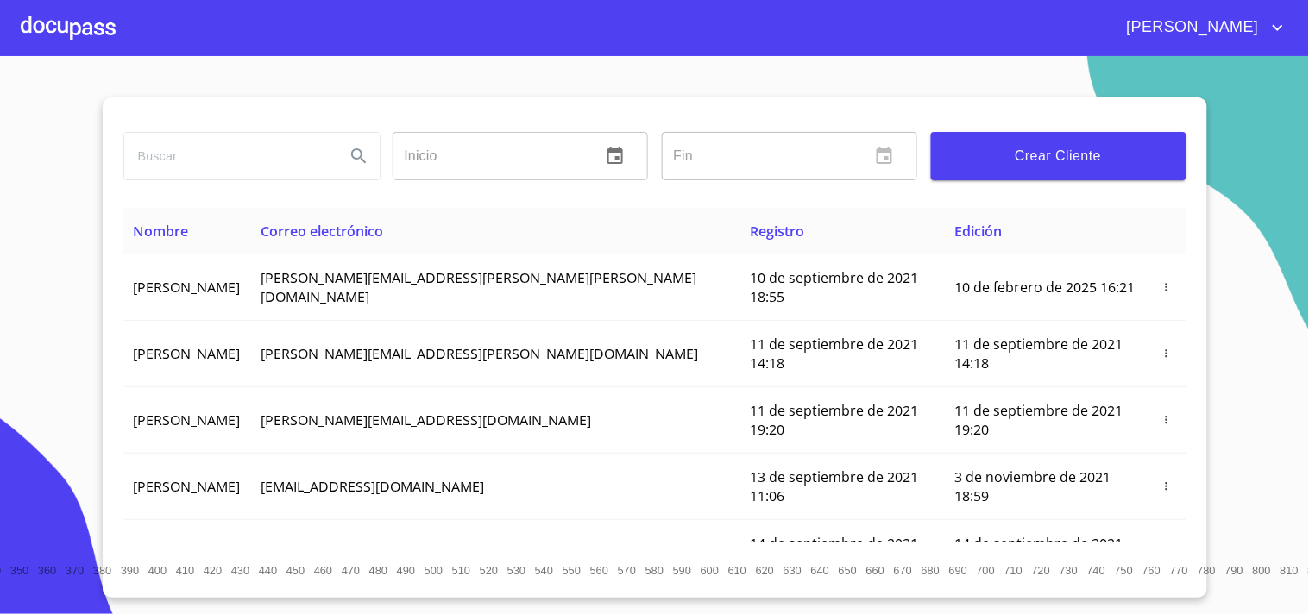
click at [82, 22] on div at bounding box center [68, 27] width 95 height 55
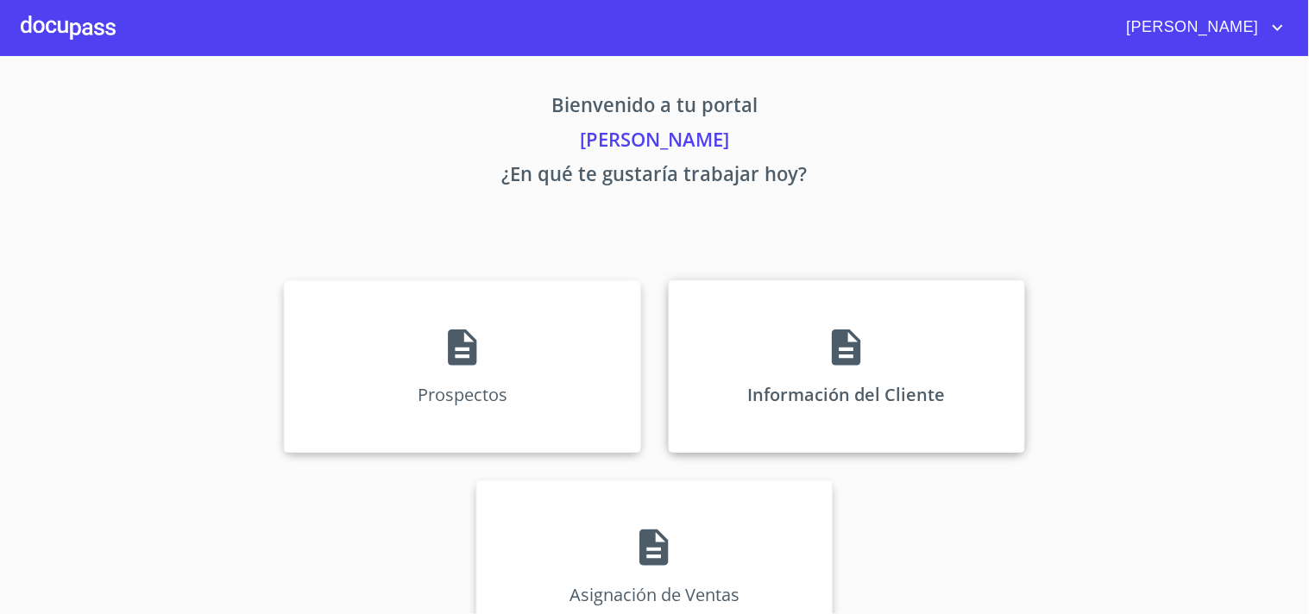
click at [777, 351] on div "Información del Cliente" at bounding box center [847, 366] width 356 height 173
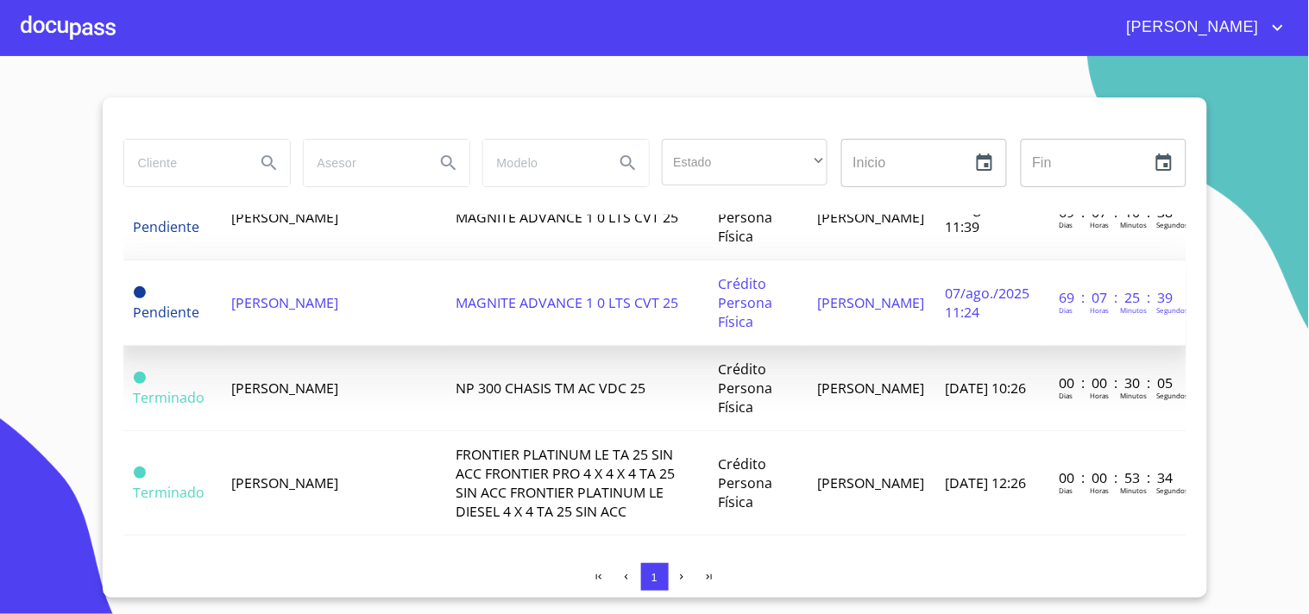
scroll to position [438, 0]
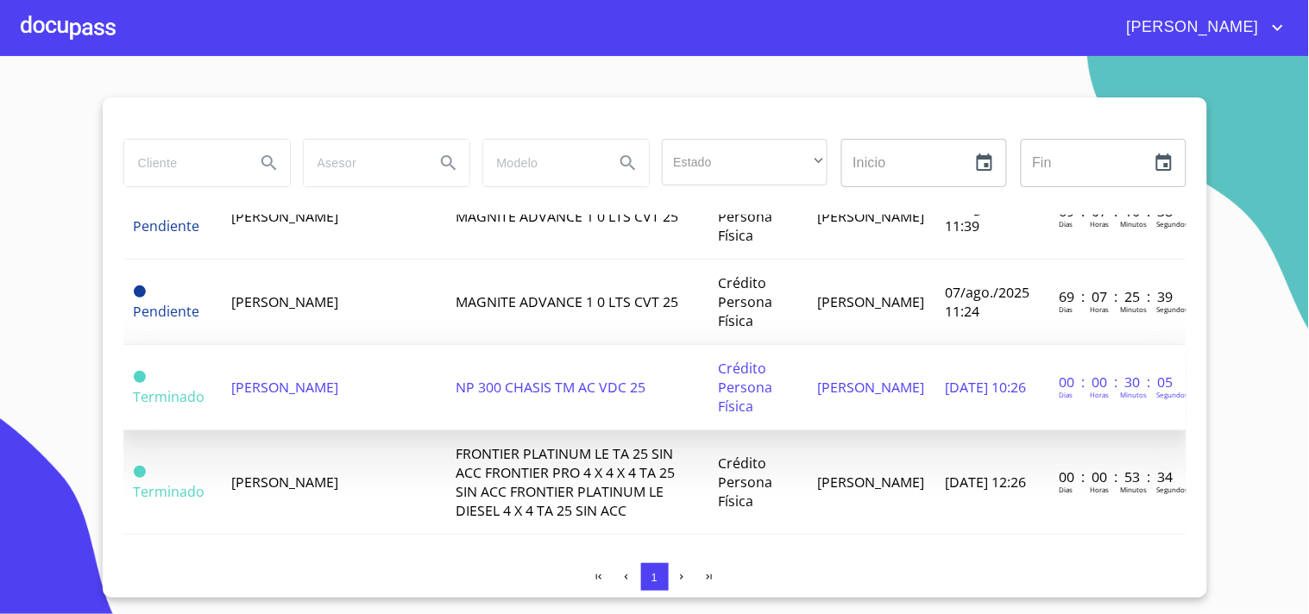
click at [268, 397] on span "[PERSON_NAME]" at bounding box center [284, 387] width 107 height 19
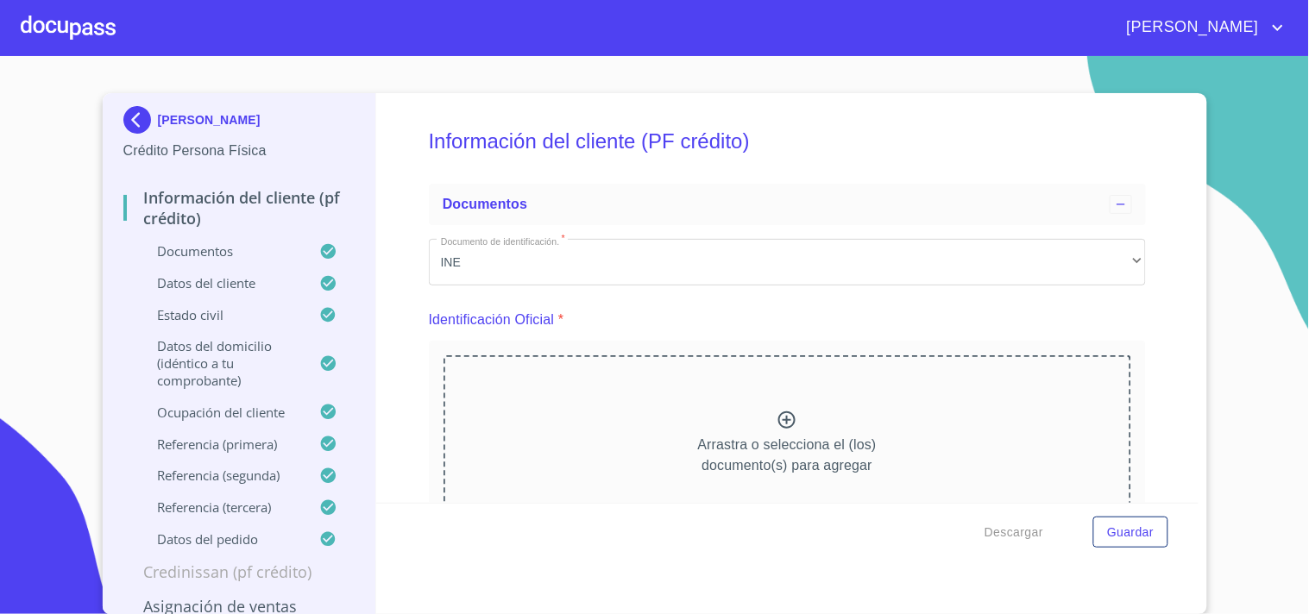
scroll to position [50, 0]
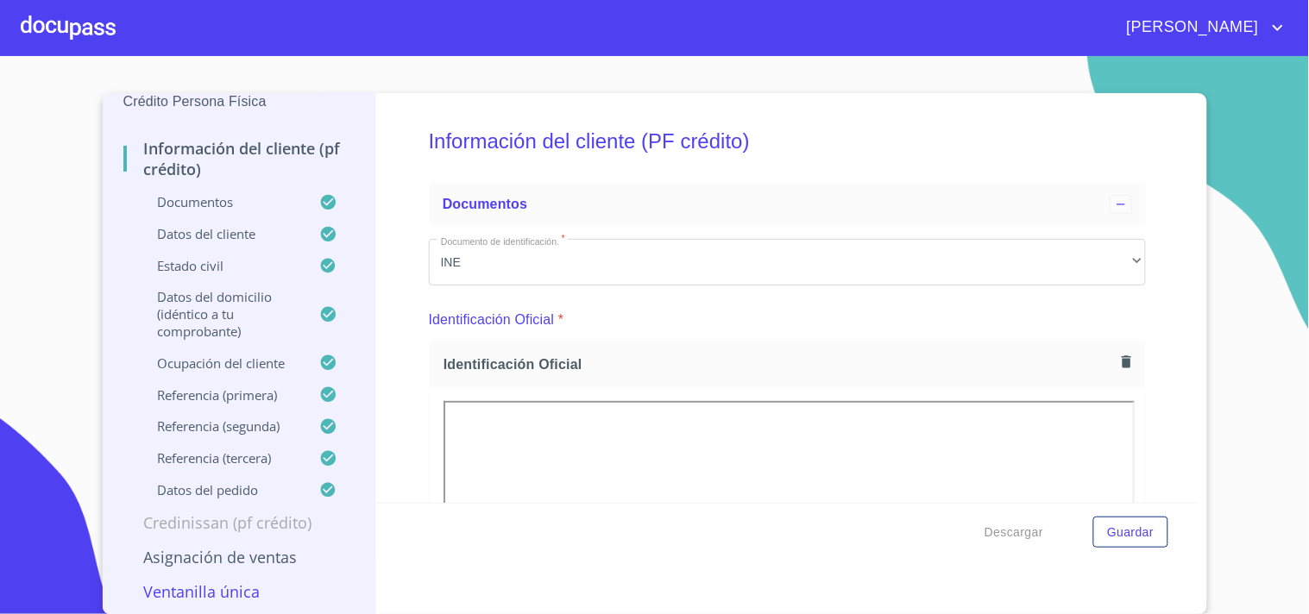
click at [207, 202] on p "Documentos" at bounding box center [221, 201] width 197 height 17
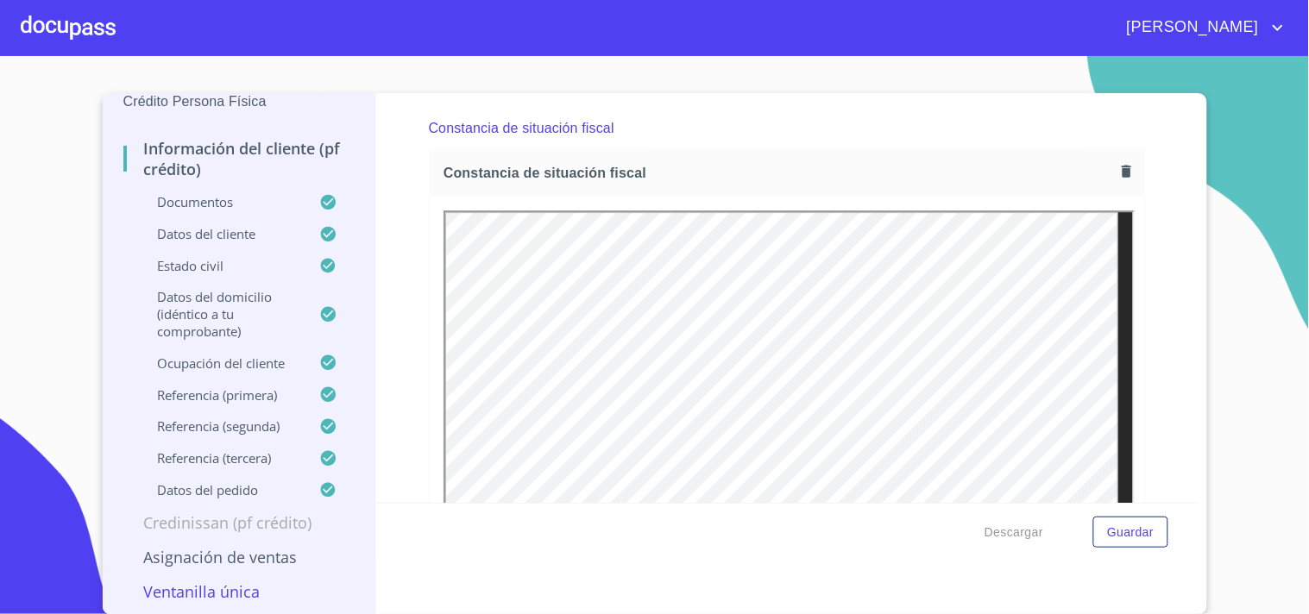
scroll to position [4735, 0]
click at [1118, 166] on icon "button" at bounding box center [1126, 169] width 16 height 16
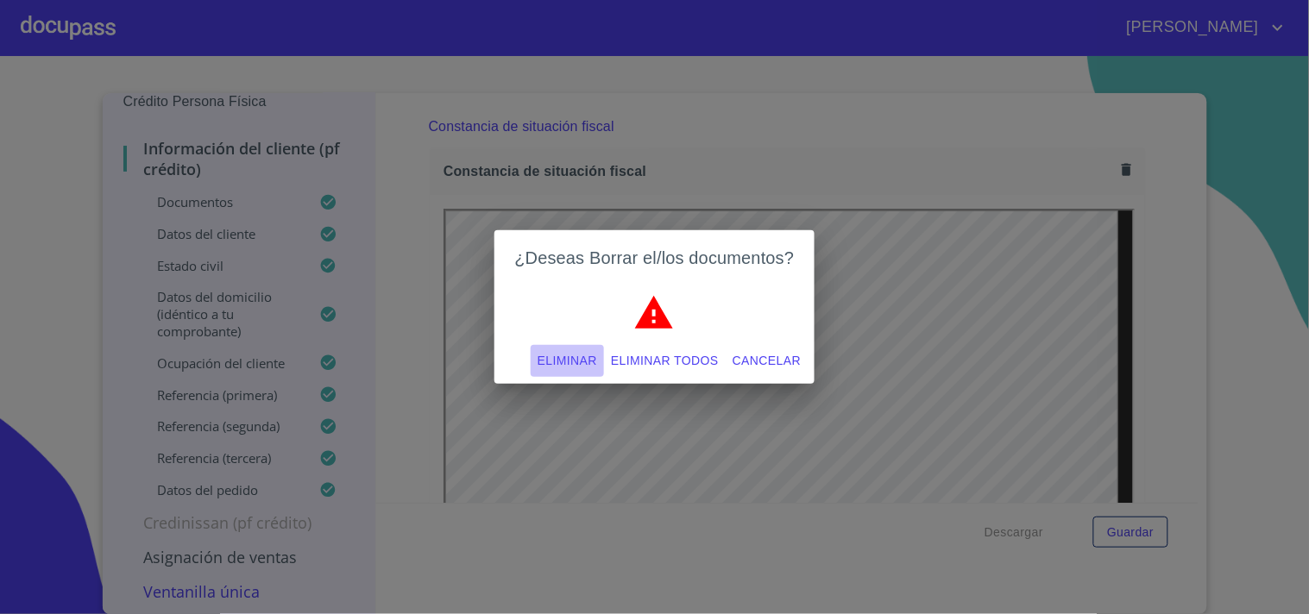
click at [582, 360] on span "Eliminar" at bounding box center [568, 361] width 60 height 22
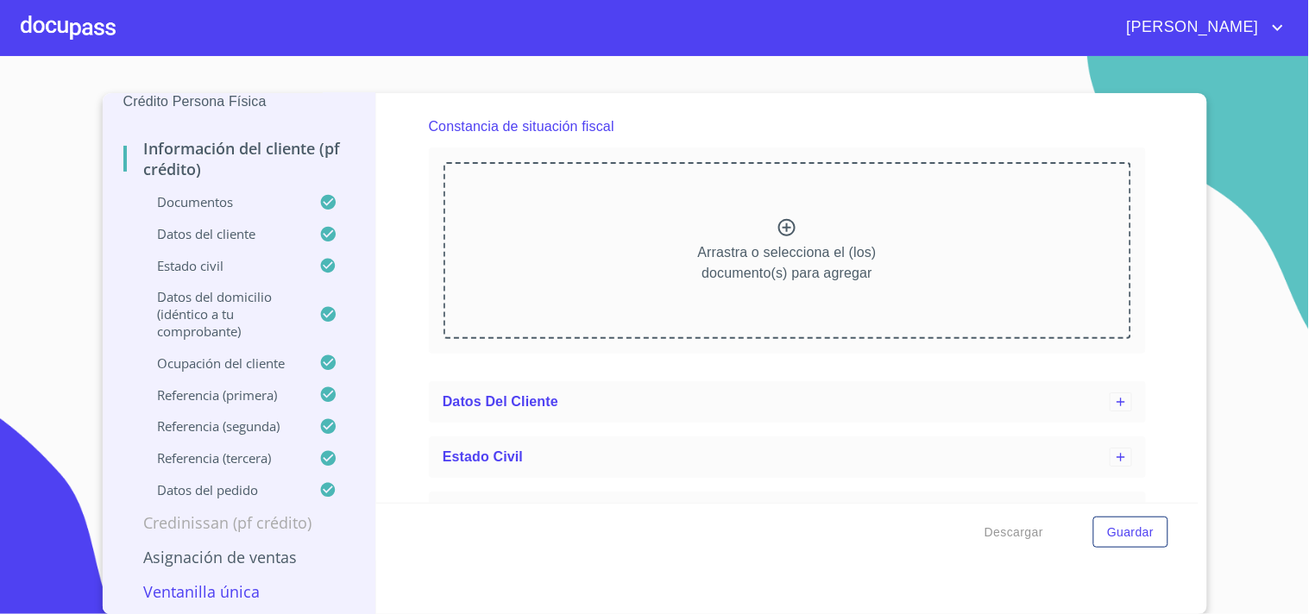
click at [755, 217] on div "Arrastra o selecciona el (los) documento(s) para agregar" at bounding box center [788, 250] width 688 height 176
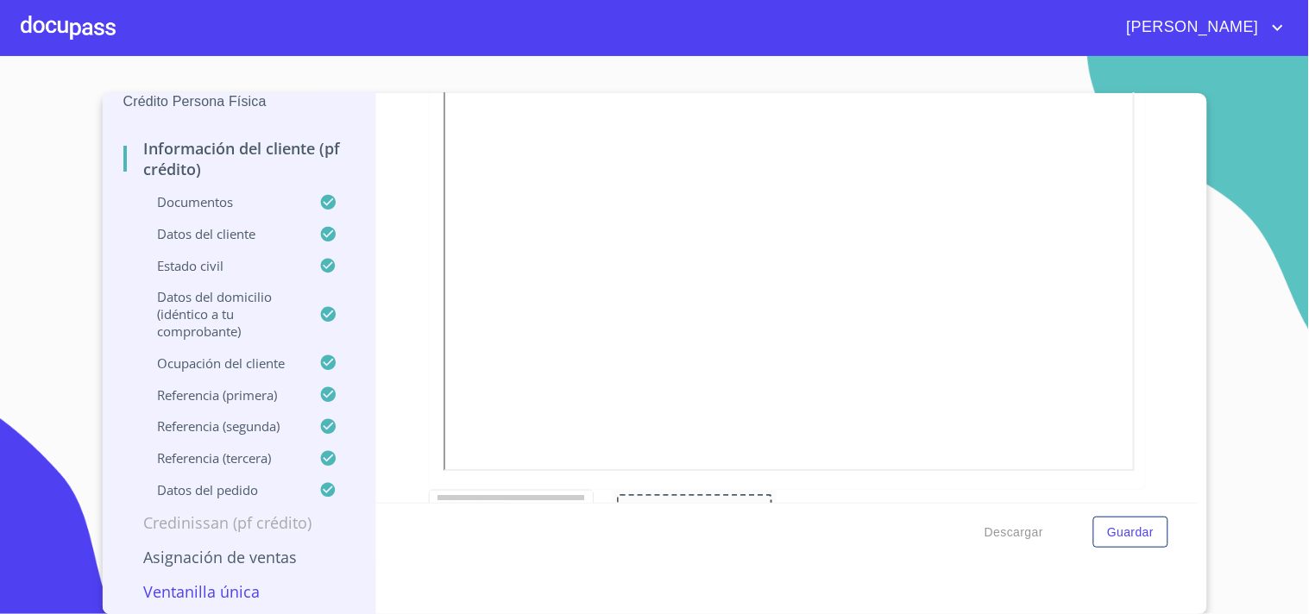
scroll to position [5042, 0]
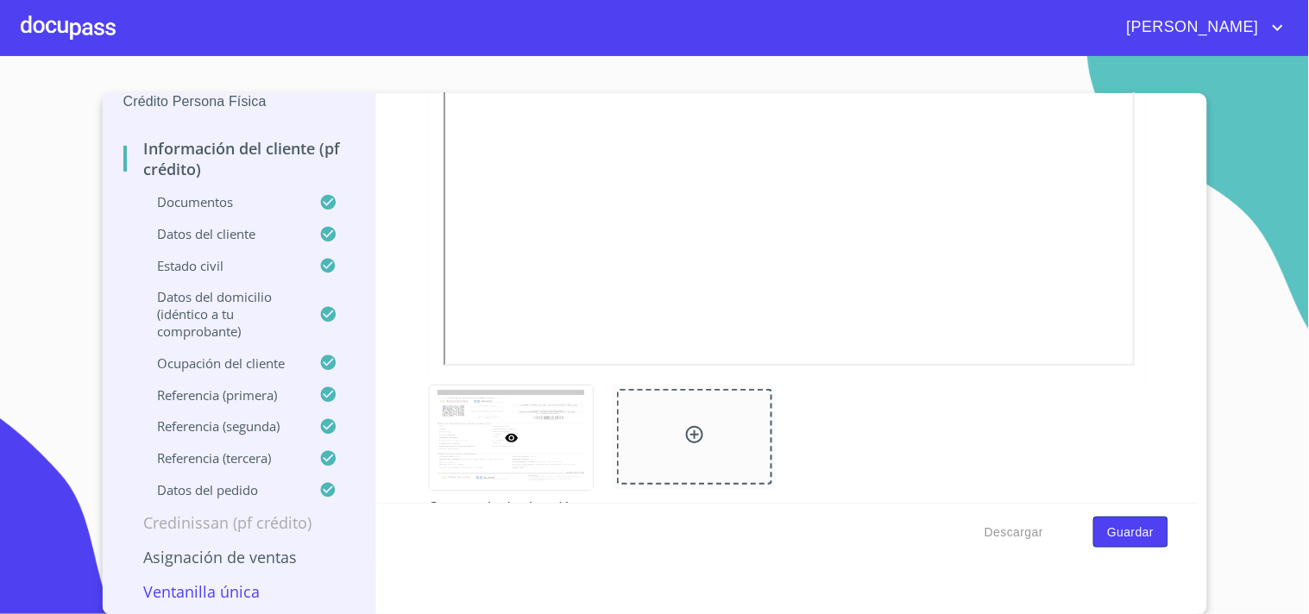
click at [1130, 531] on span "Guardar" at bounding box center [1130, 533] width 47 height 22
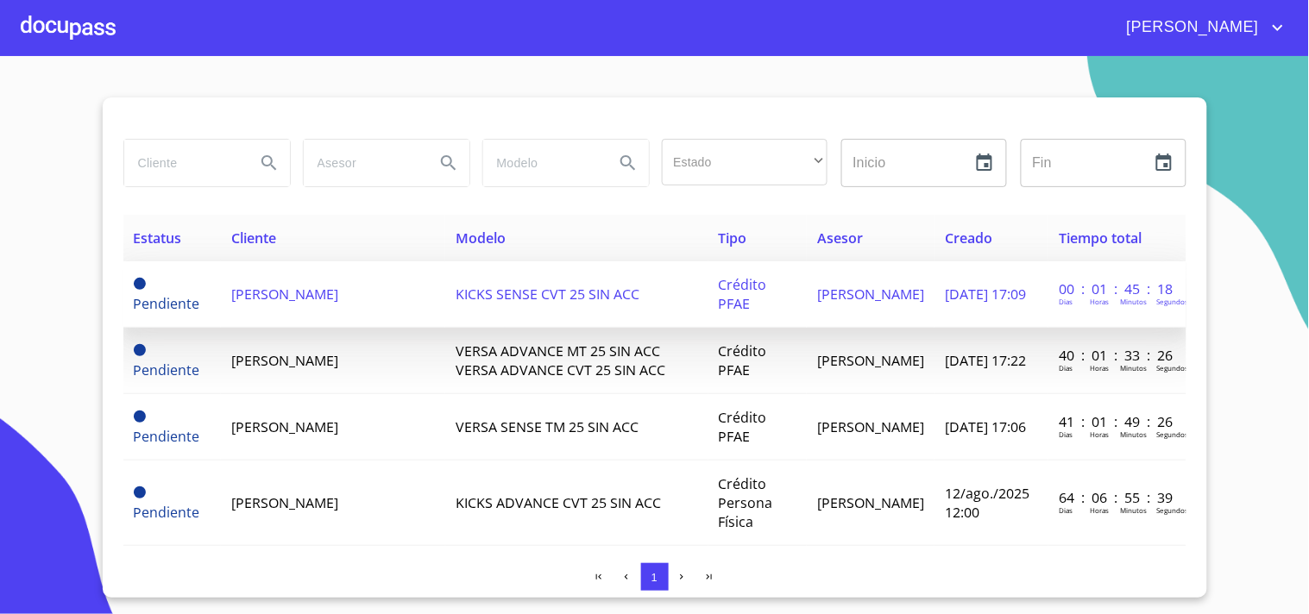
click at [303, 303] on span "[PERSON_NAME]" at bounding box center [284, 294] width 107 height 19
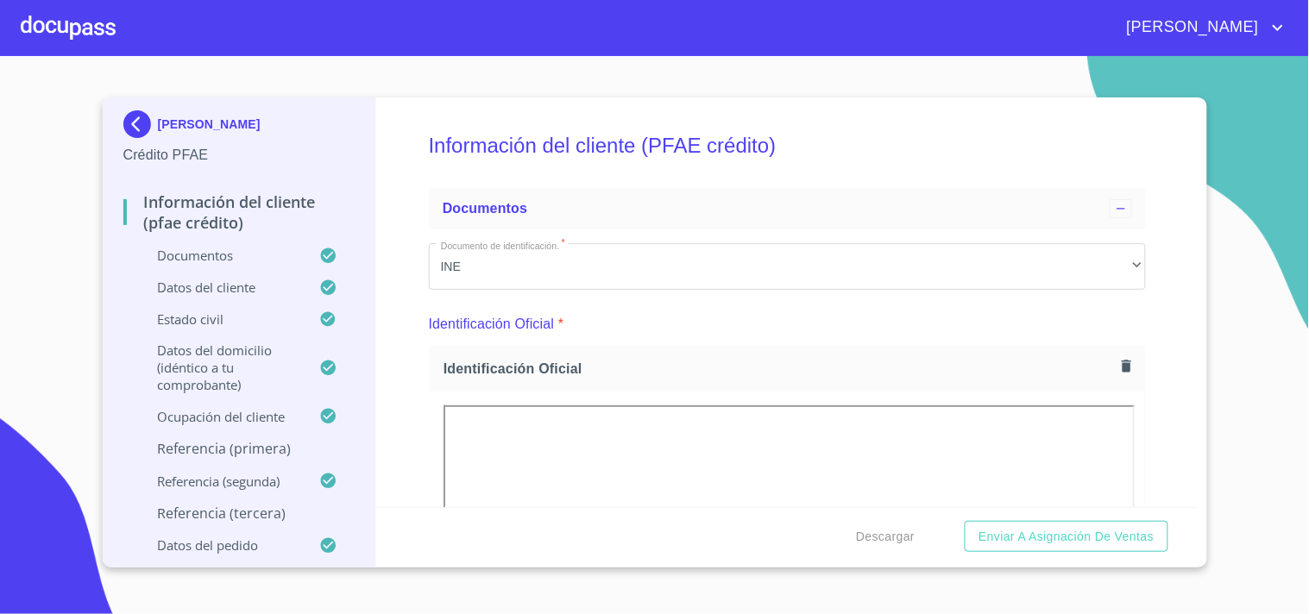
click at [84, 32] on div at bounding box center [68, 27] width 95 height 55
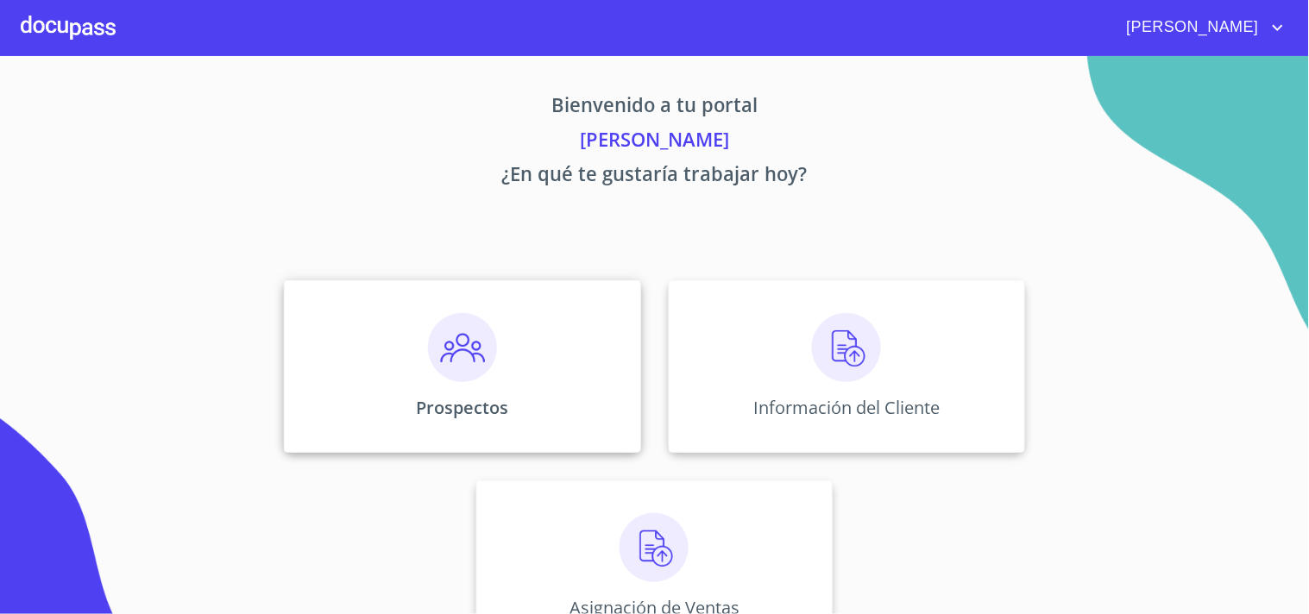
click at [469, 355] on img at bounding box center [462, 347] width 69 height 69
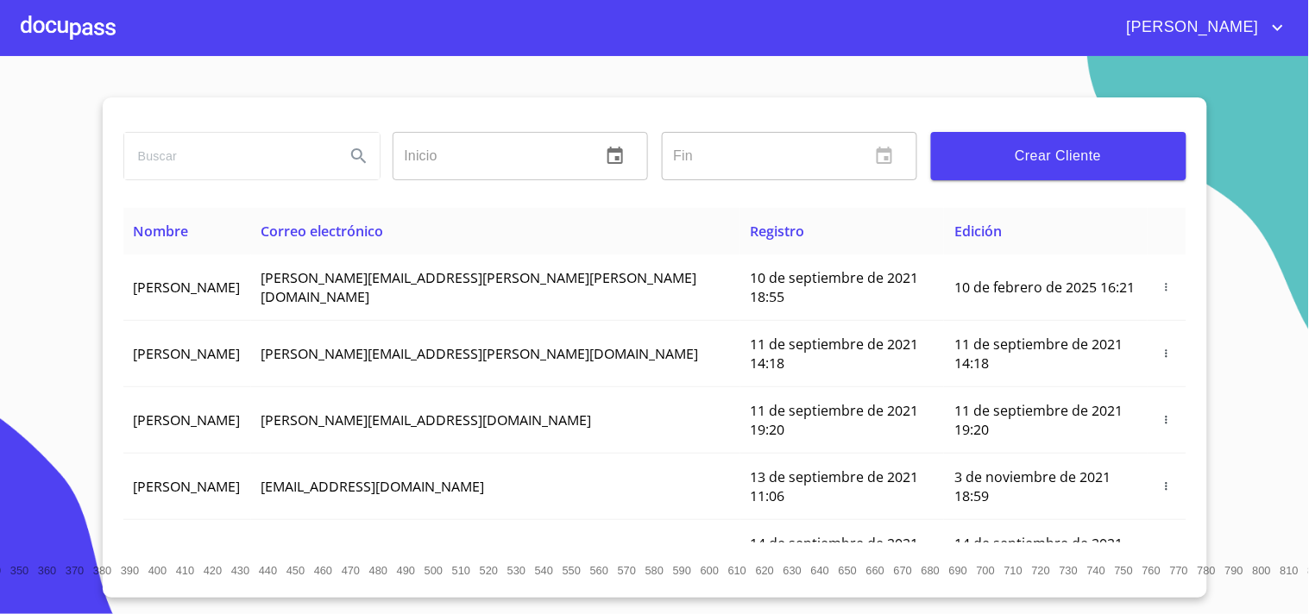
click at [1040, 139] on button "Crear Cliente" at bounding box center [1058, 156] width 255 height 48
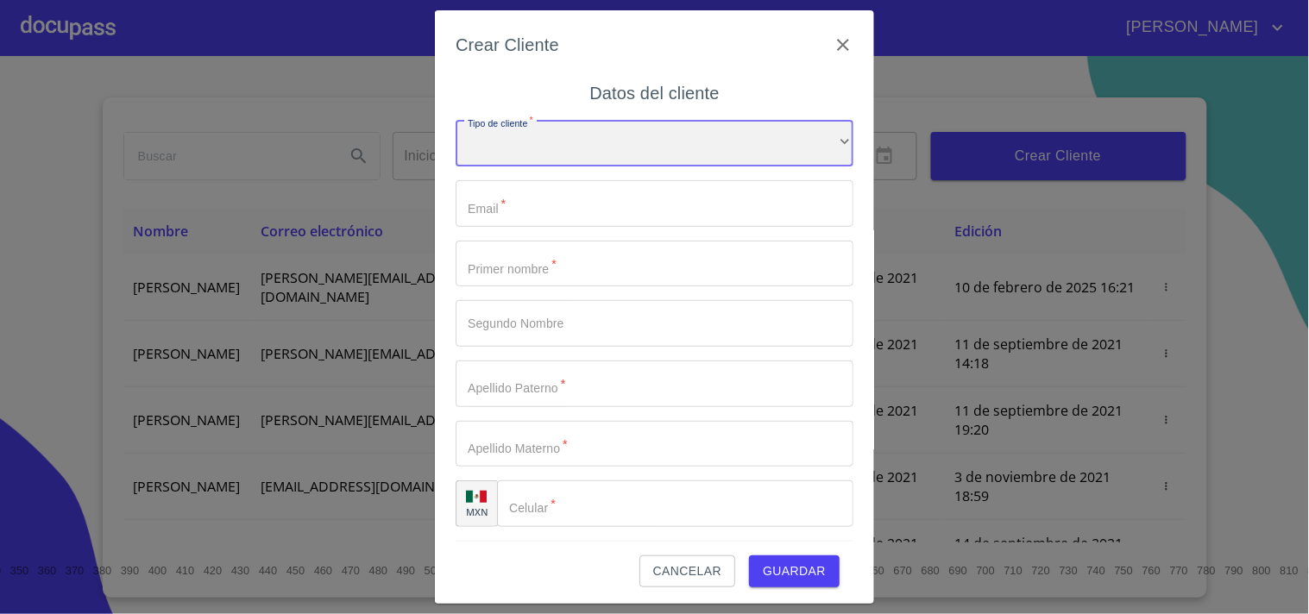
click at [545, 142] on div "​" at bounding box center [655, 144] width 398 height 47
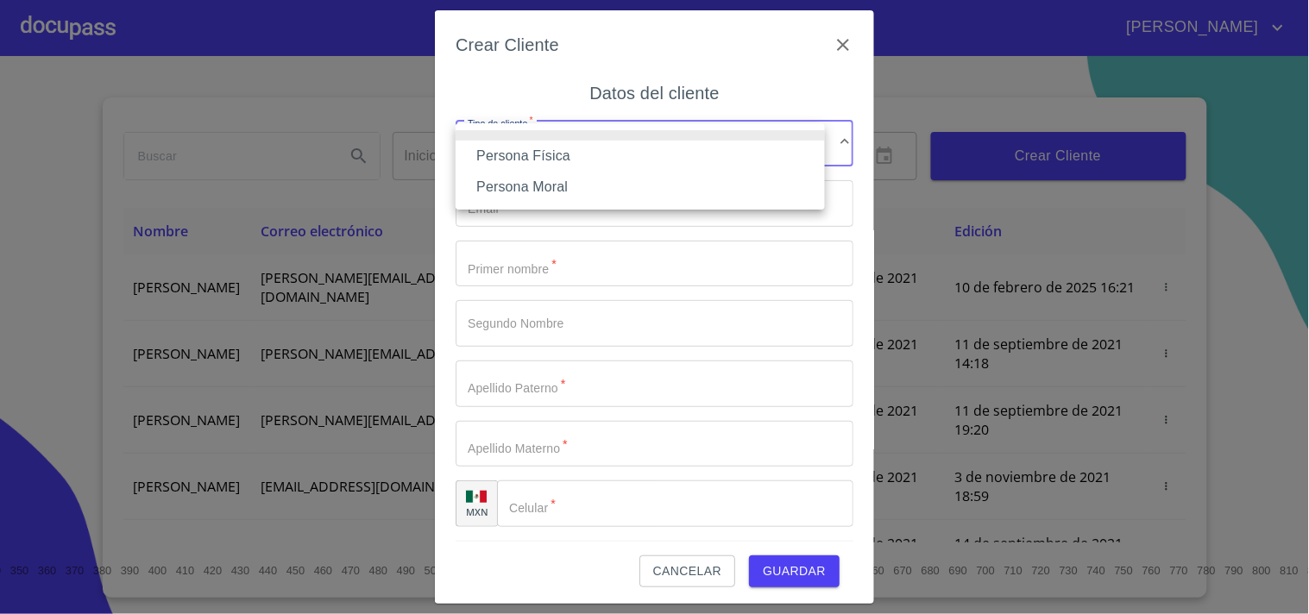
click at [538, 160] on li "Persona Física" at bounding box center [640, 156] width 369 height 31
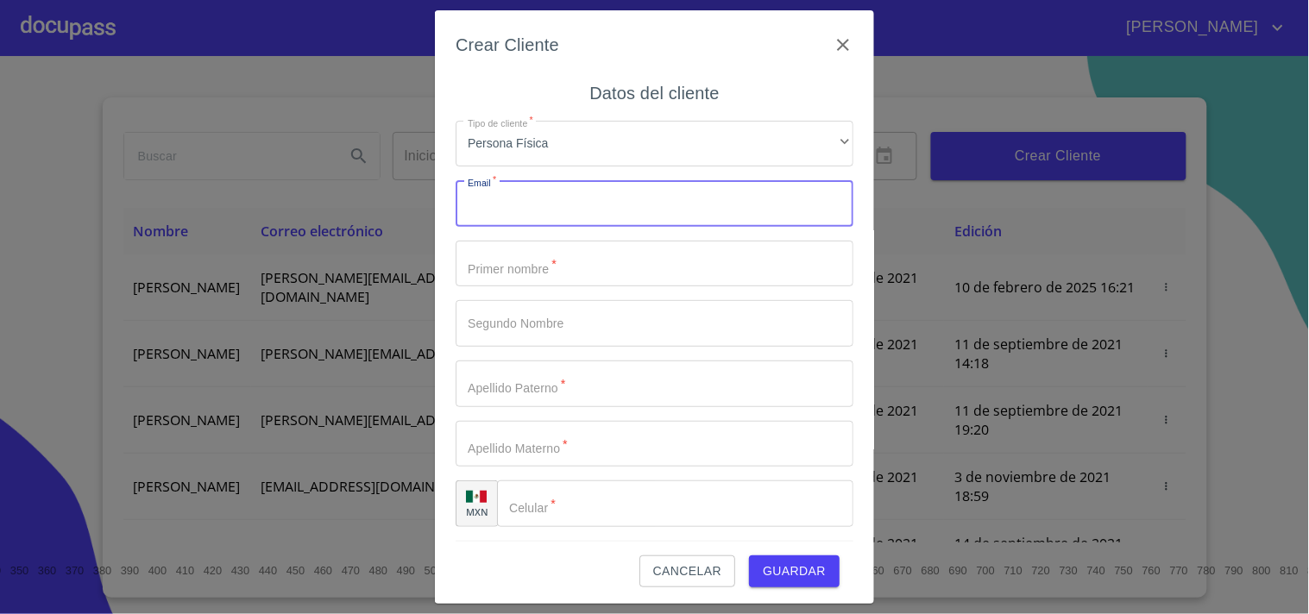
click at [544, 216] on input "Tipo de cliente   *" at bounding box center [655, 203] width 398 height 47
paste input "[EMAIL_ADDRESS][DOMAIN_NAME]"
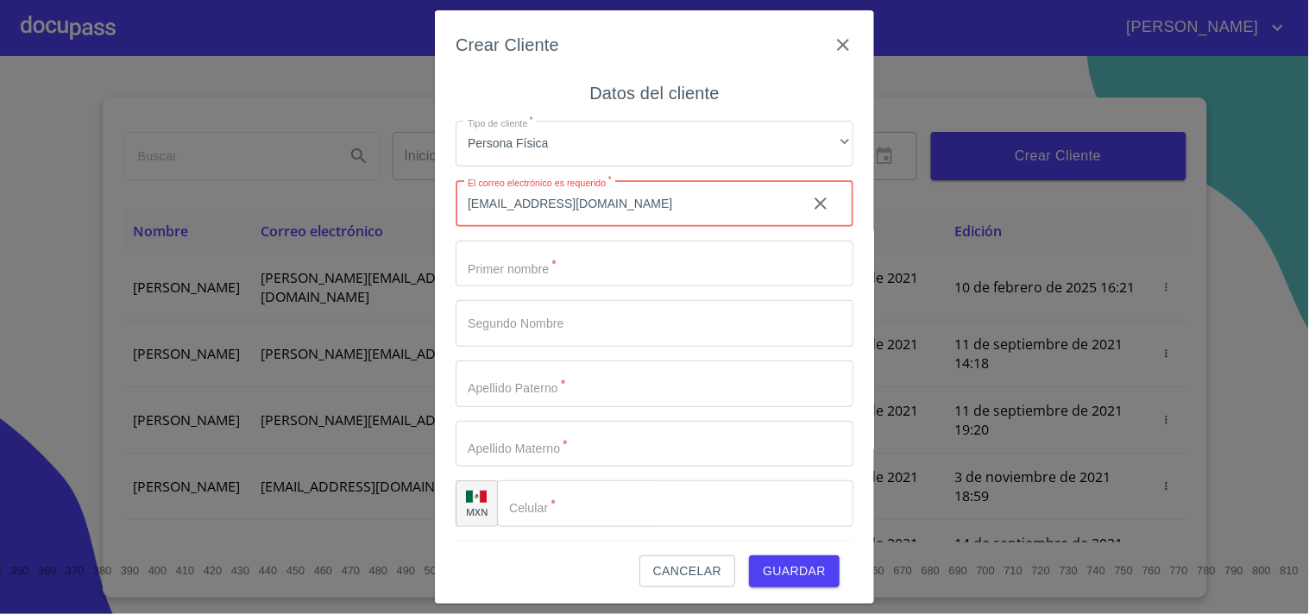
type input "[EMAIL_ADDRESS][DOMAIN_NAME]"
click at [562, 270] on input "Tipo de cliente   *" at bounding box center [655, 264] width 398 height 47
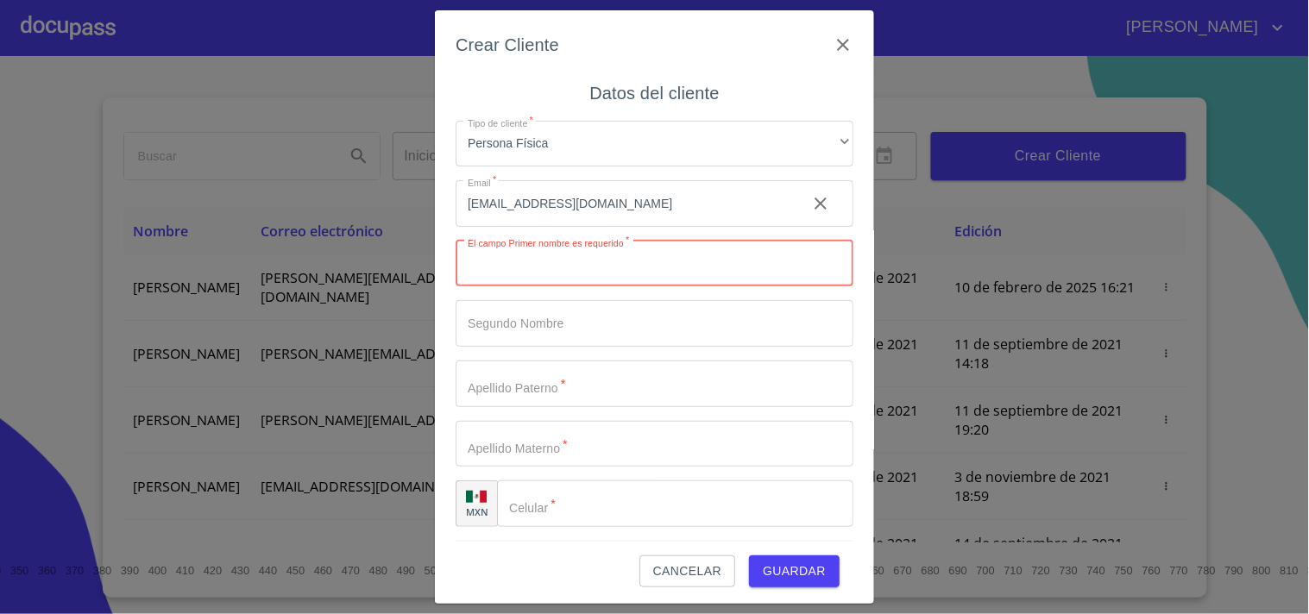
paste input "[PERSON_NAME]"
type input "[PERSON_NAME]"
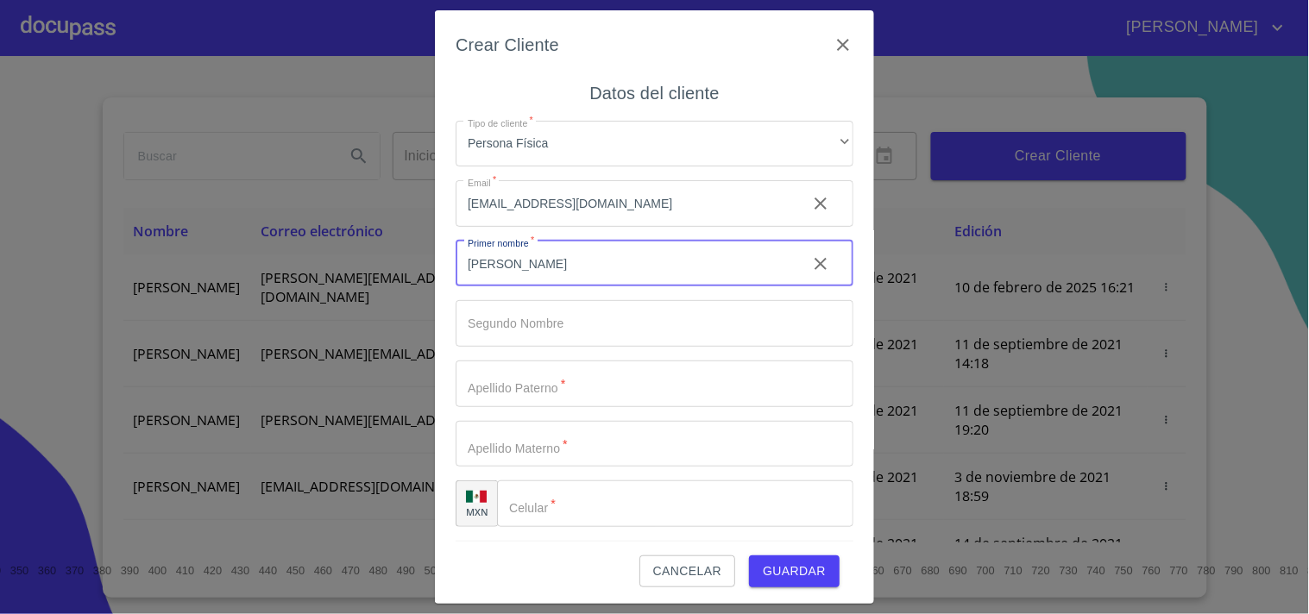
click at [519, 320] on input "Tipo de cliente   *" at bounding box center [655, 323] width 398 height 47
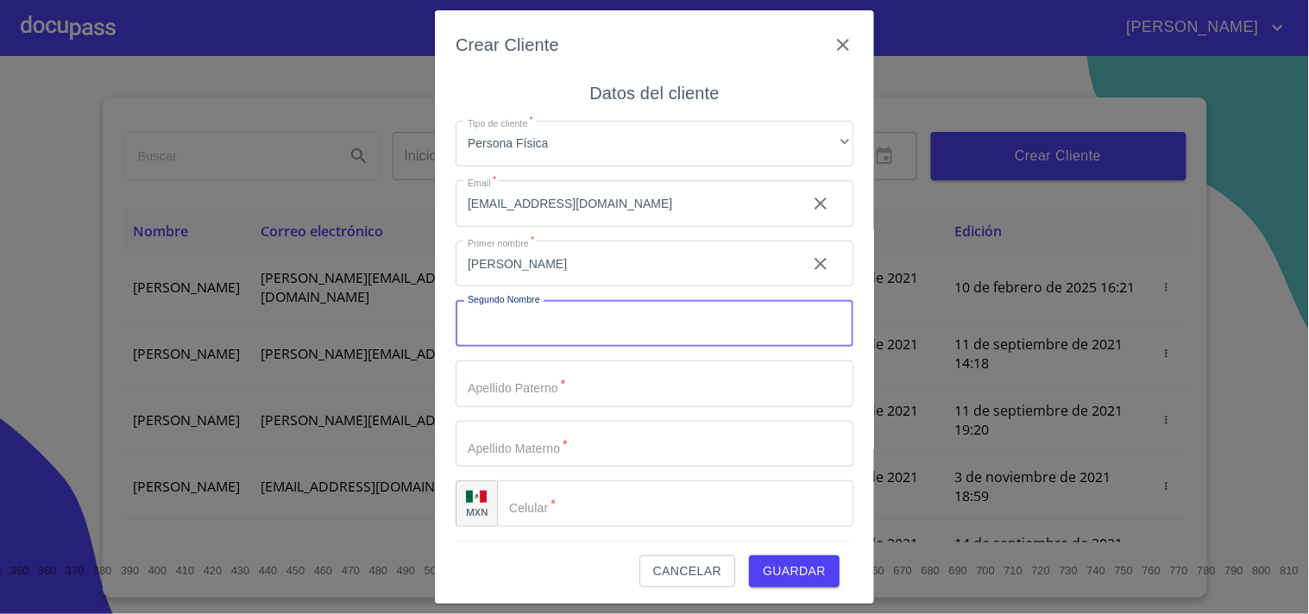
paste input "ANGEL"
type input "ANGEL"
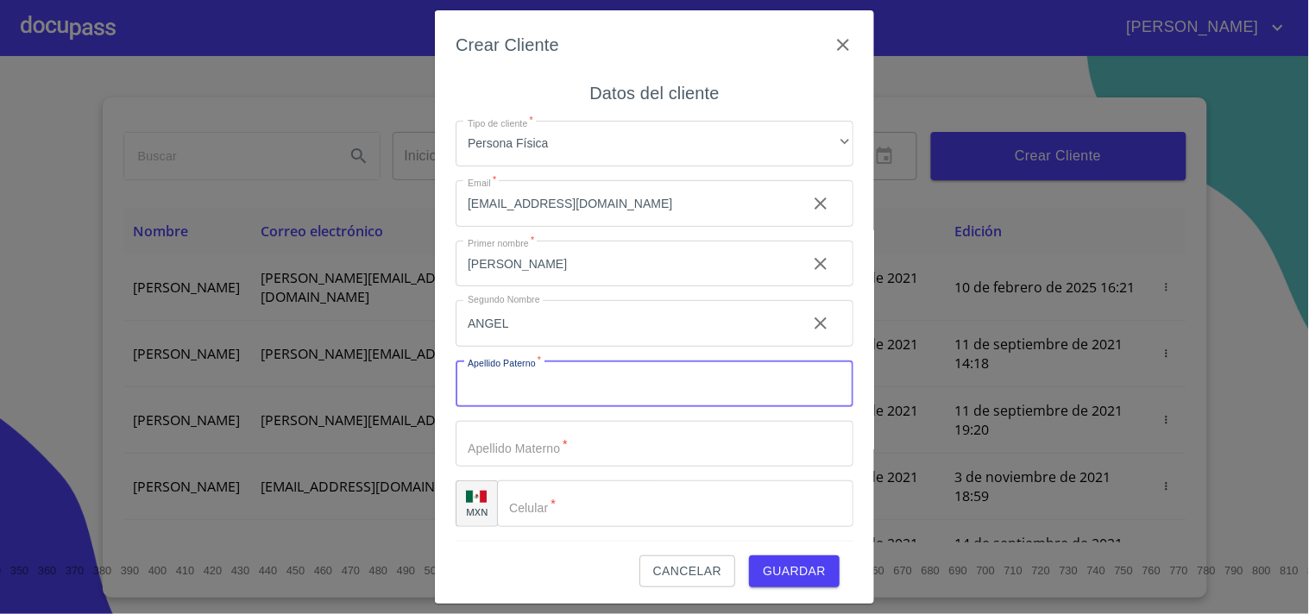
click at [502, 390] on input "Tipo de cliente   *" at bounding box center [655, 384] width 398 height 47
paste input "[PERSON_NAME]"
type input "[PERSON_NAME]"
click at [509, 433] on input "Tipo de cliente   *" at bounding box center [655, 444] width 398 height 47
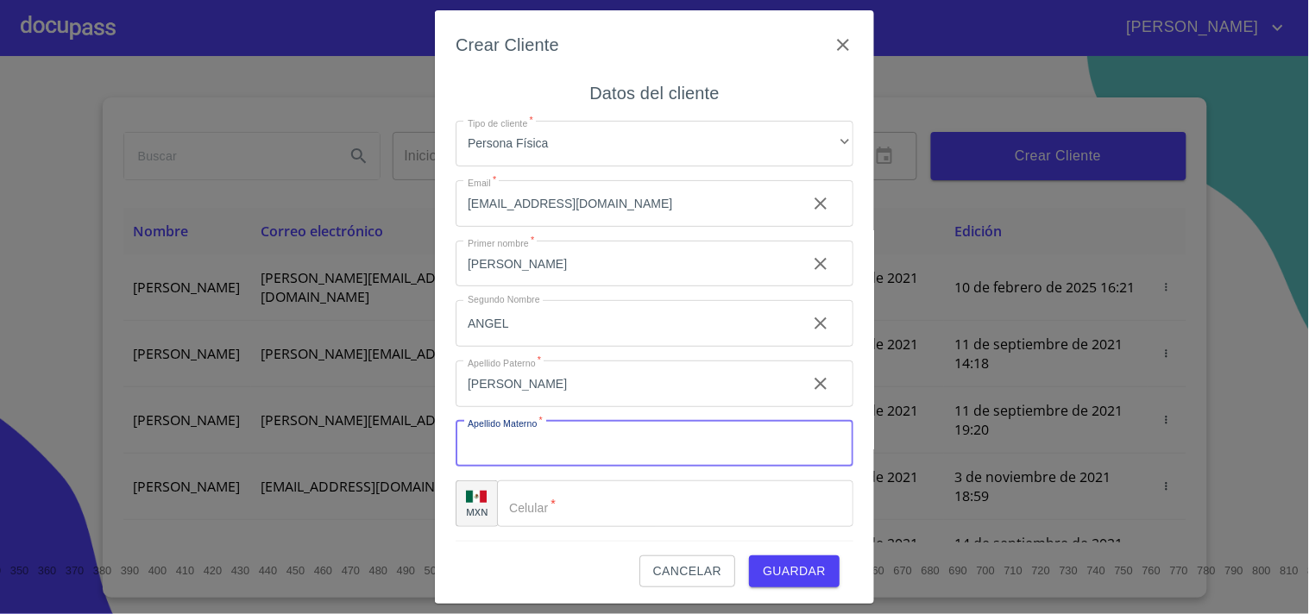
paste input "[PERSON_NAME]"
type input "[PERSON_NAME]"
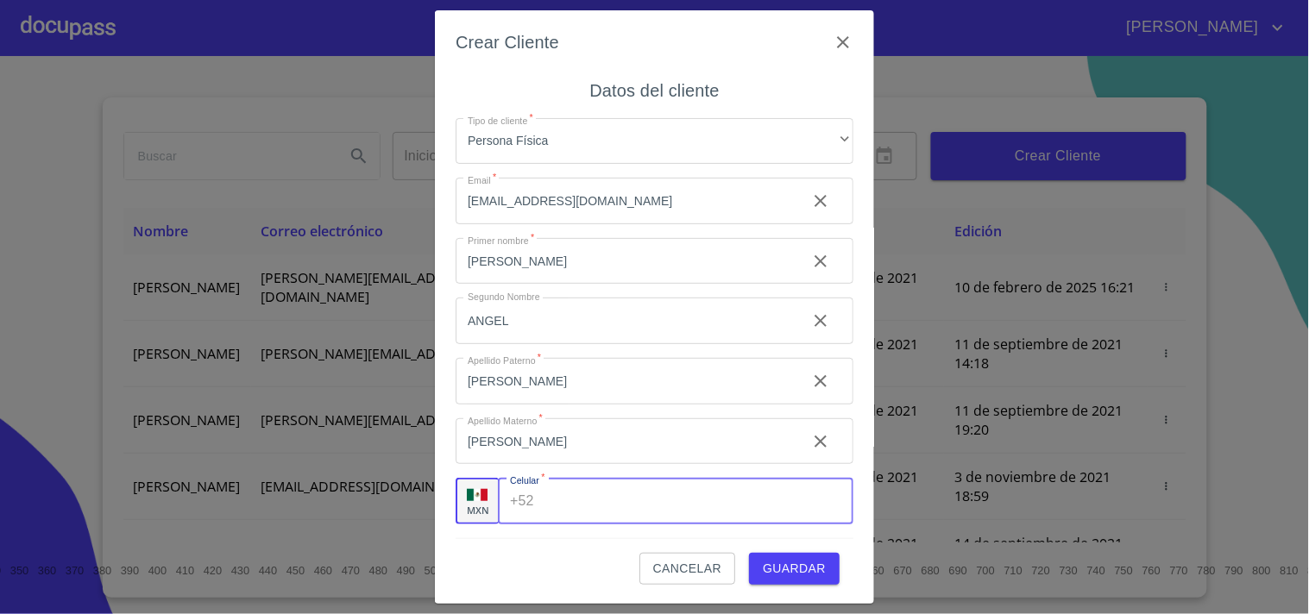
click at [536, 492] on div "+52 ​" at bounding box center [676, 501] width 356 height 47
paste input "[PHONE_NUMBER]"
type input "[PHONE_NUMBER]"
click at [790, 576] on span "Guardar" at bounding box center [794, 569] width 63 height 22
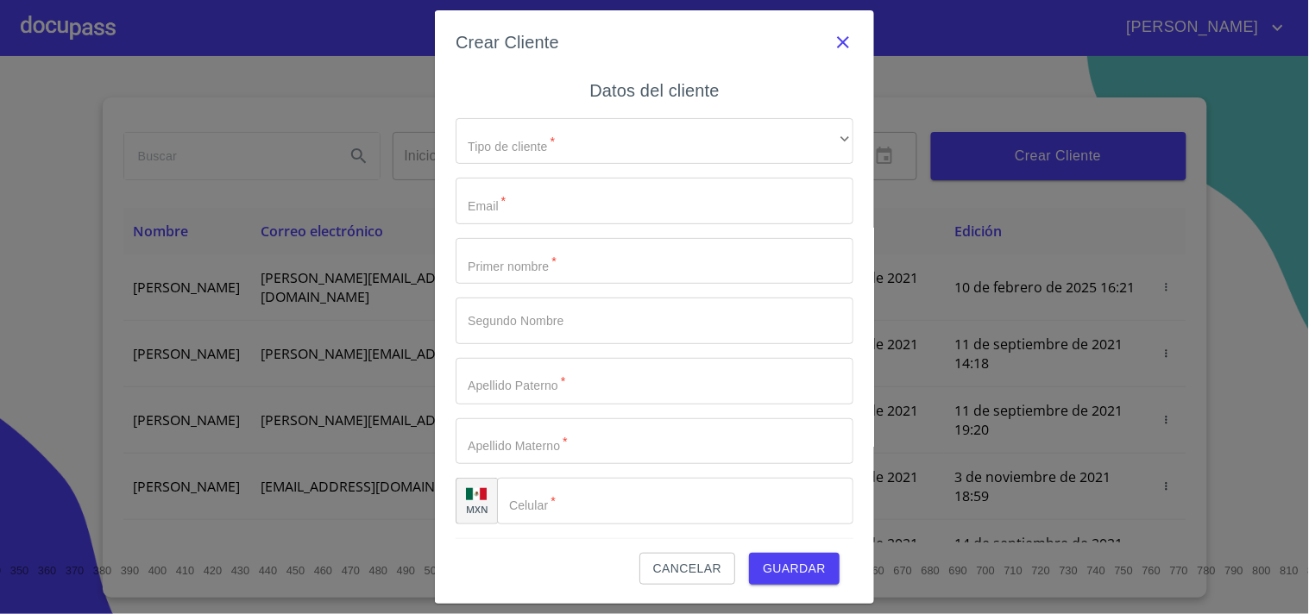
click at [833, 41] on icon "button" at bounding box center [843, 42] width 21 height 21
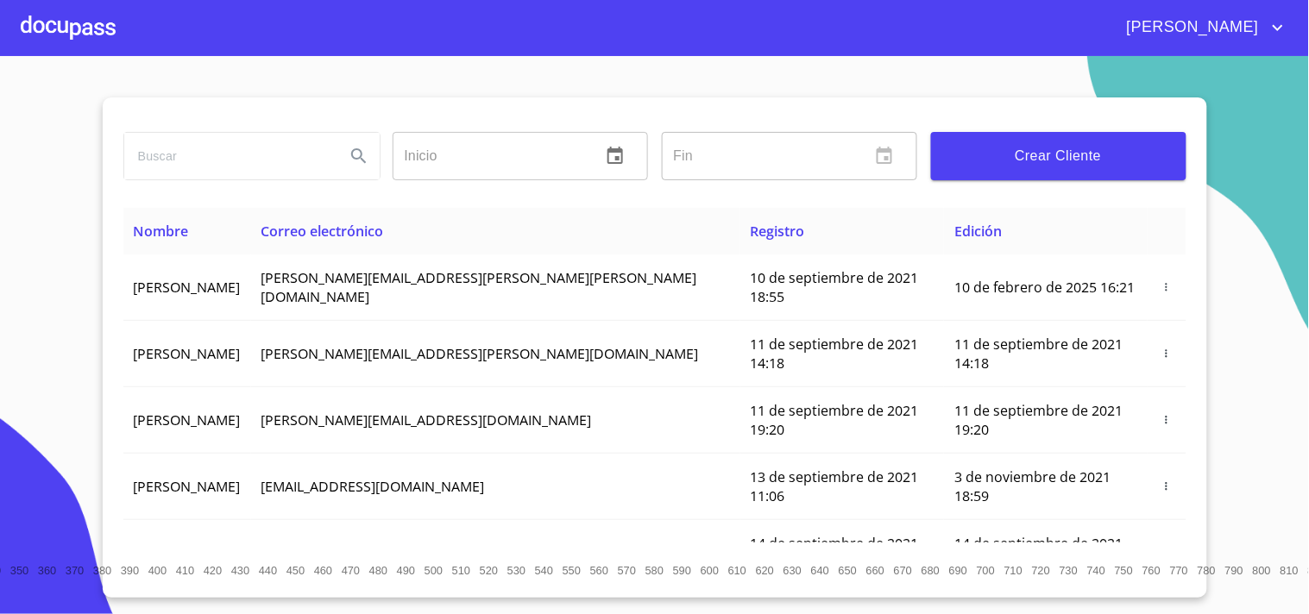
click at [265, 156] on input "search" at bounding box center [227, 156] width 207 height 47
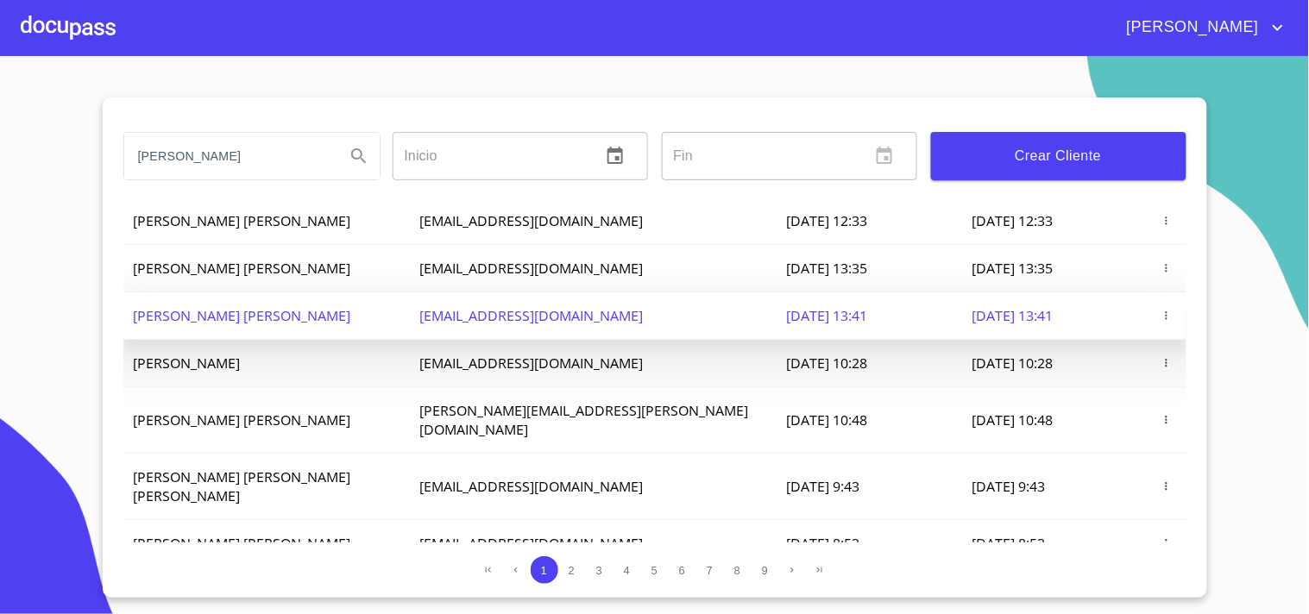
scroll to position [0, 0]
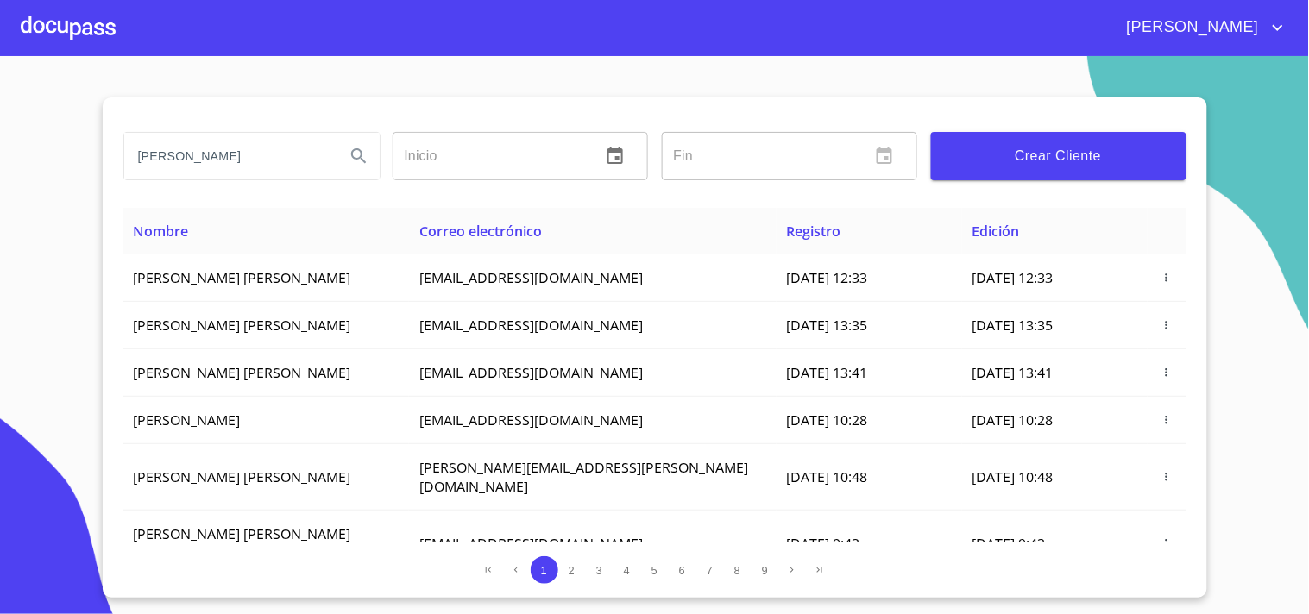
click at [279, 161] on input "[PERSON_NAME]" at bounding box center [227, 156] width 207 height 47
type input "[PERSON_NAME] [PERSON_NAME]"
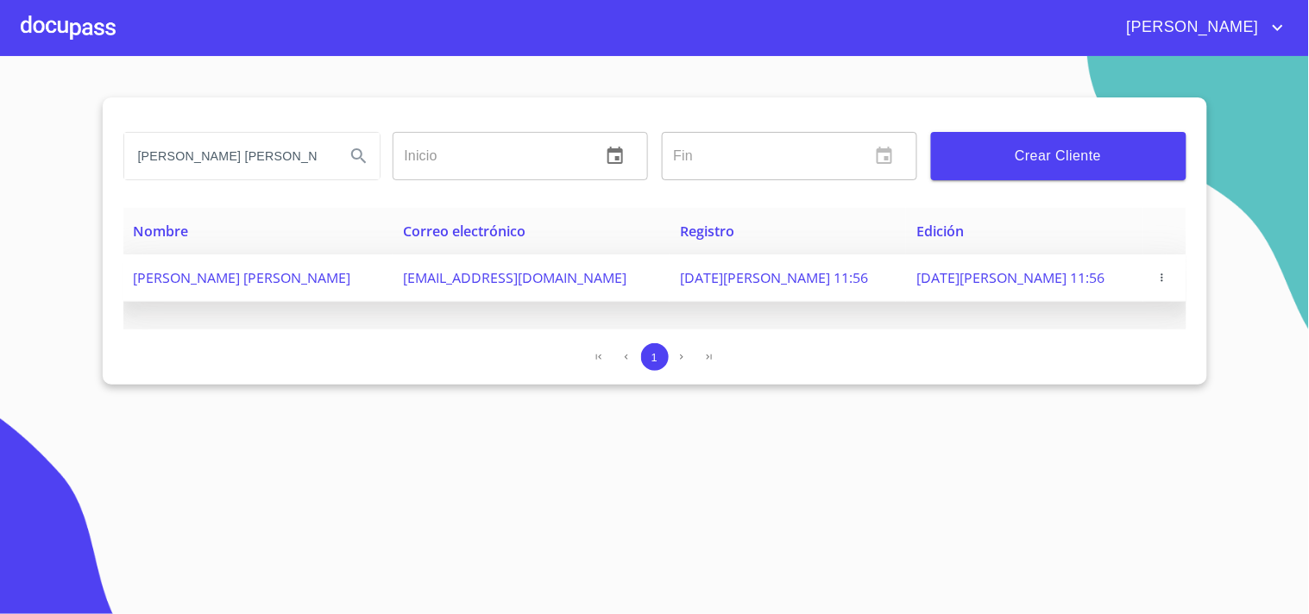
click at [403, 278] on span "[EMAIL_ADDRESS][DOMAIN_NAME]" at bounding box center [514, 277] width 223 height 19
click at [777, 265] on td "[DATE][PERSON_NAME] 11:56" at bounding box center [788, 278] width 236 height 47
click at [1156, 278] on icon "button" at bounding box center [1162, 278] width 12 height 12
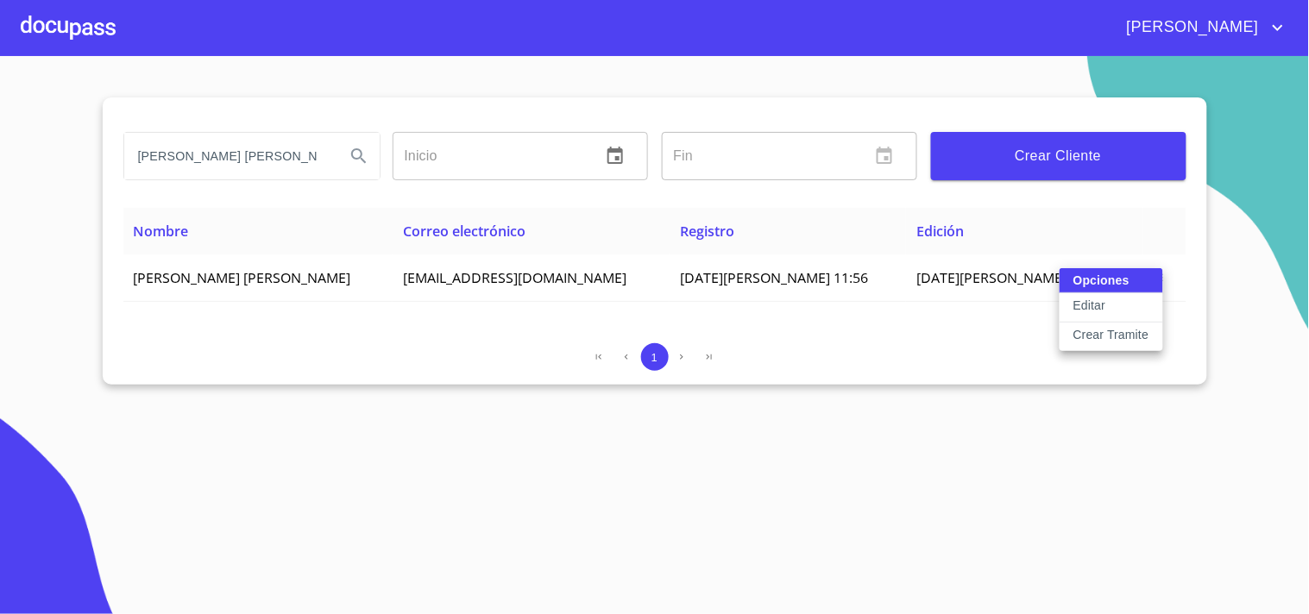
click at [997, 329] on div at bounding box center [654, 307] width 1309 height 614
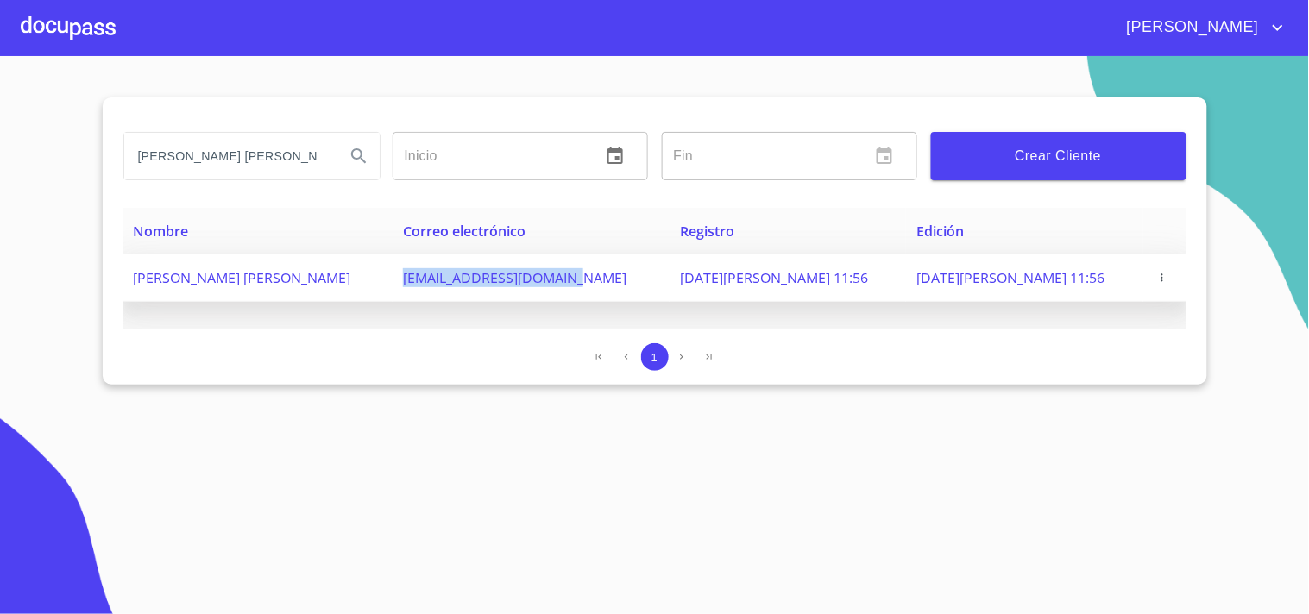
drag, startPoint x: 384, startPoint y: 277, endPoint x: 561, endPoint y: 286, distance: 177.1
click at [561, 286] on span "[EMAIL_ADDRESS][DOMAIN_NAME]" at bounding box center [514, 277] width 223 height 19
copy span "[EMAIL_ADDRESS][DOMAIN_NAME]"
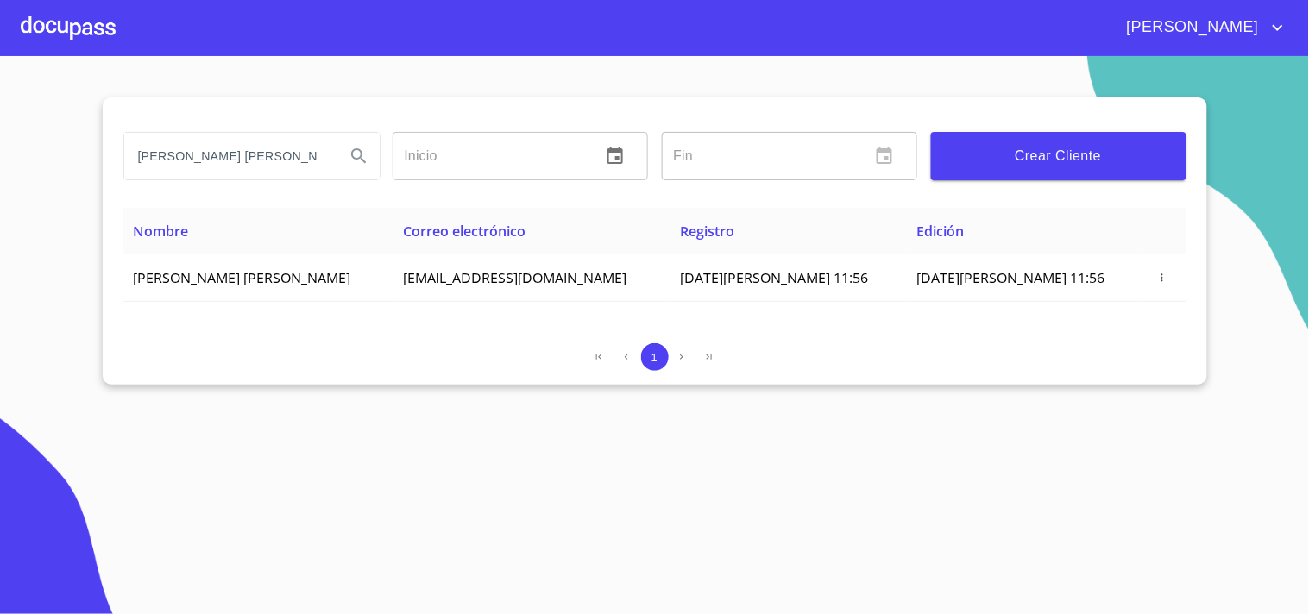
click at [66, 11] on div at bounding box center [68, 27] width 95 height 55
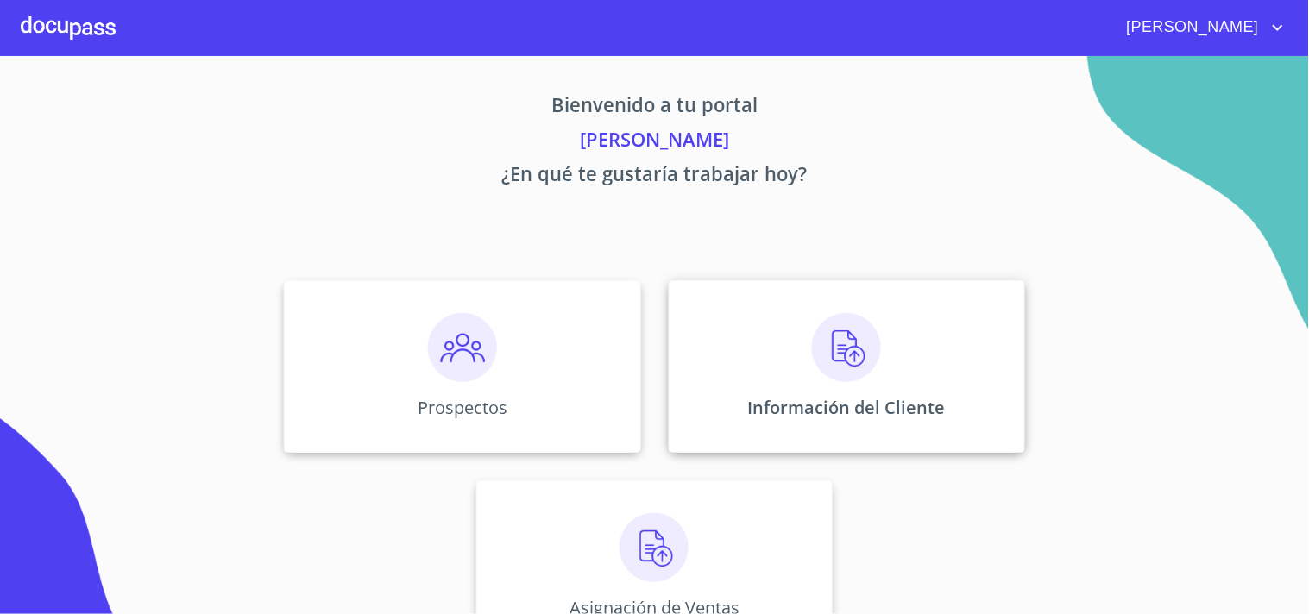
click at [788, 357] on div "Información del Cliente" at bounding box center [847, 366] width 356 height 173
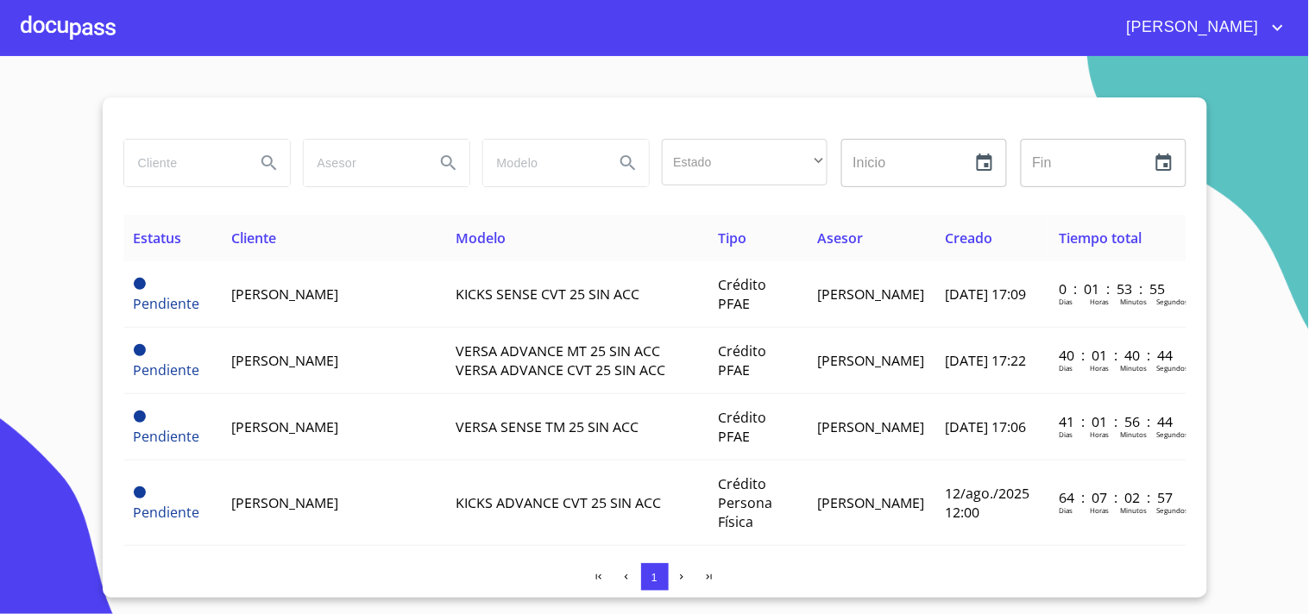
click at [174, 161] on input "search" at bounding box center [182, 163] width 117 height 47
type input "[PERSON_NAME]"
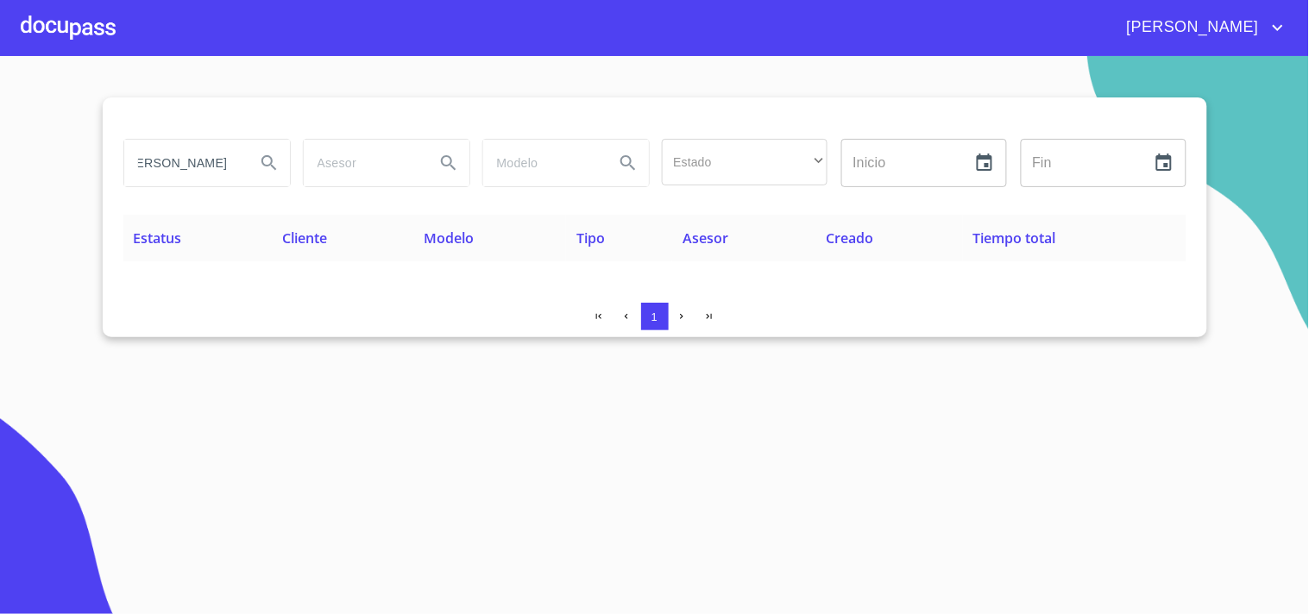
click at [270, 164] on icon "Search" at bounding box center [268, 162] width 15 height 15
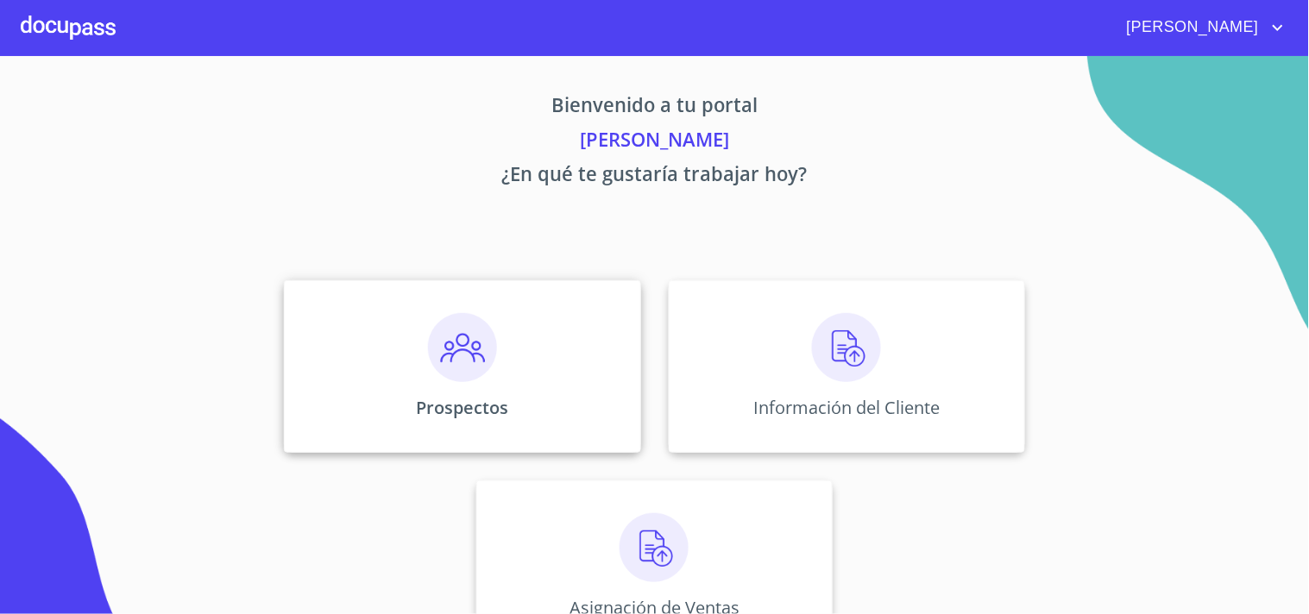
click at [530, 438] on div "Prospectos" at bounding box center [462, 366] width 356 height 173
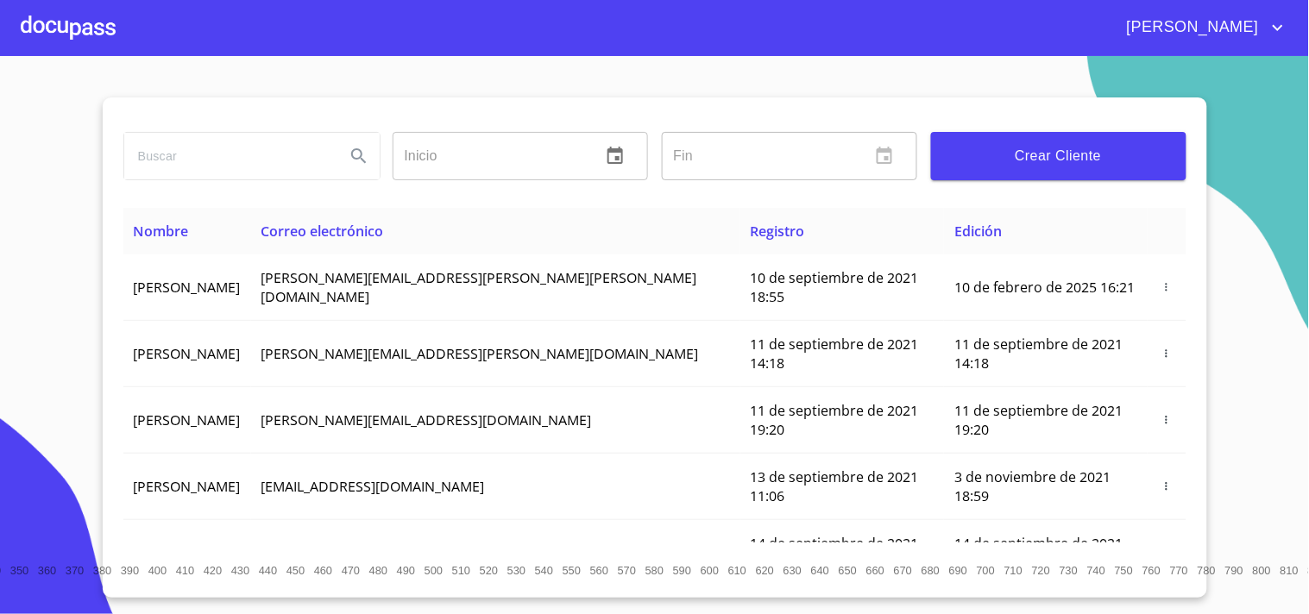
click at [274, 159] on input "search" at bounding box center [227, 156] width 207 height 47
type input "[PERSON_NAME] [PERSON_NAME]"
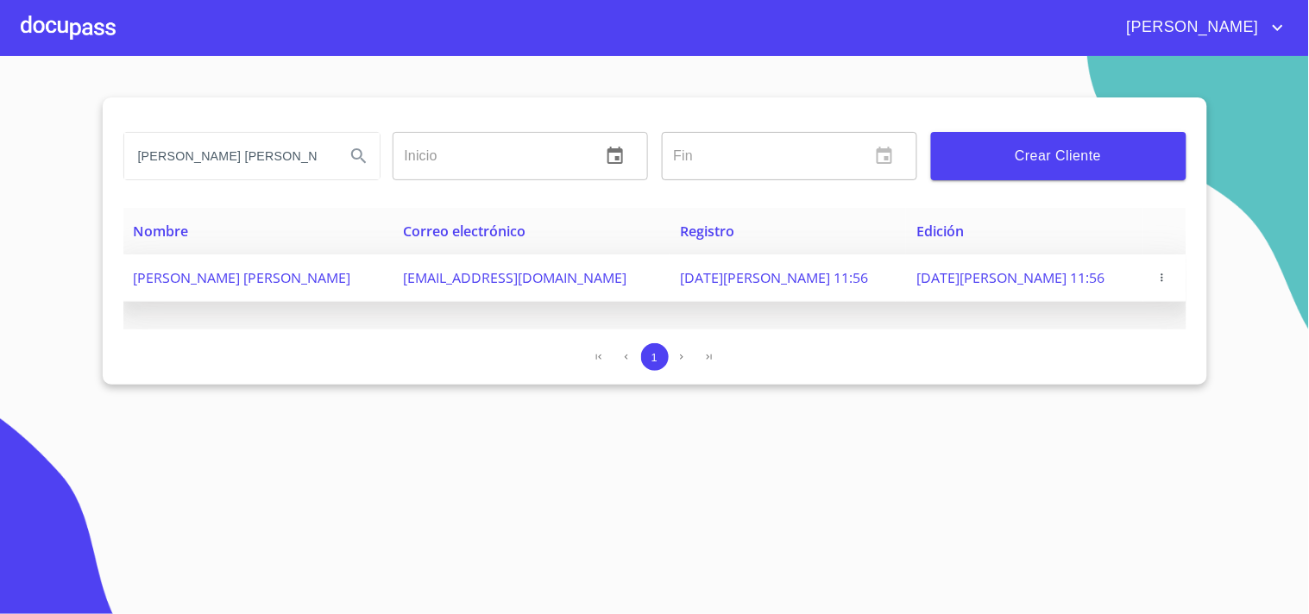
click at [1161, 280] on icon "button" at bounding box center [1162, 278] width 2 height 8
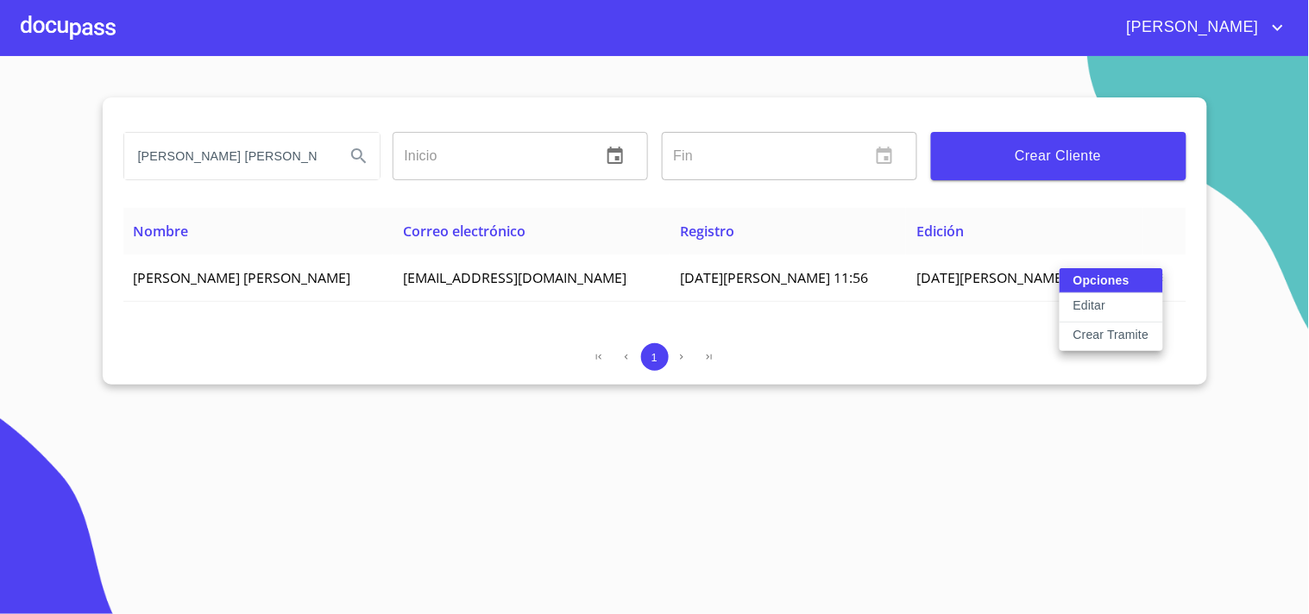
click at [1091, 297] on p "Editar" at bounding box center [1089, 305] width 32 height 17
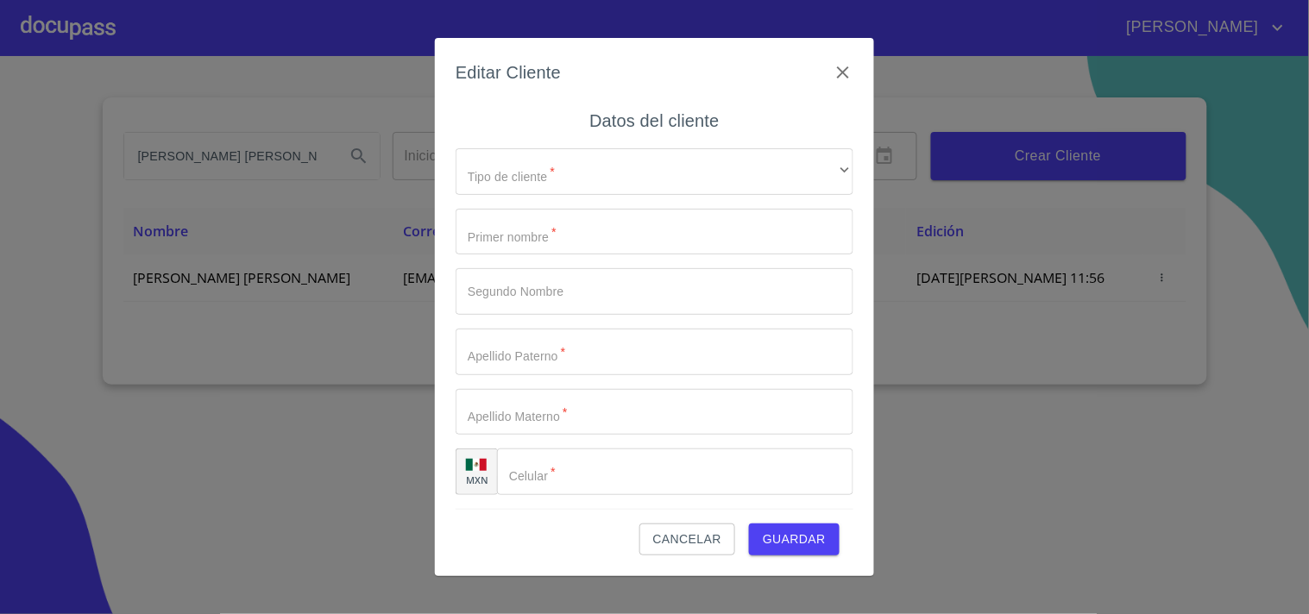
type input "[PERSON_NAME]"
type input "ANGEL"
type input "[PERSON_NAME]"
type input "[PHONE_NUMBER]"
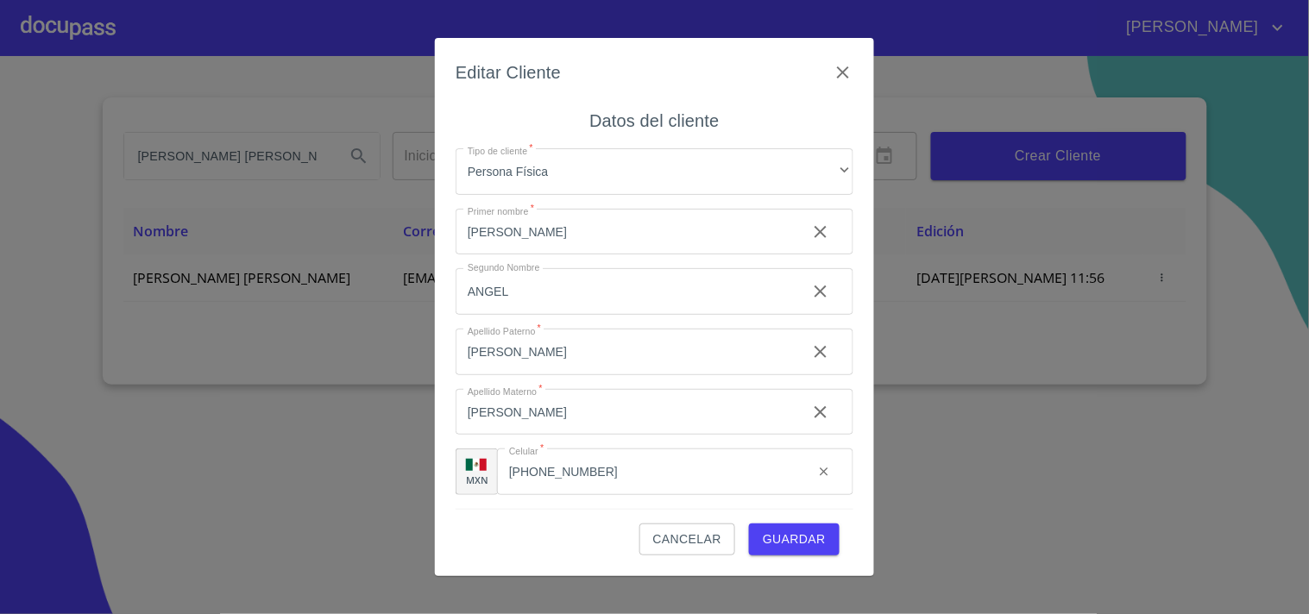
click at [821, 536] on span "Guardar" at bounding box center [794, 540] width 63 height 22
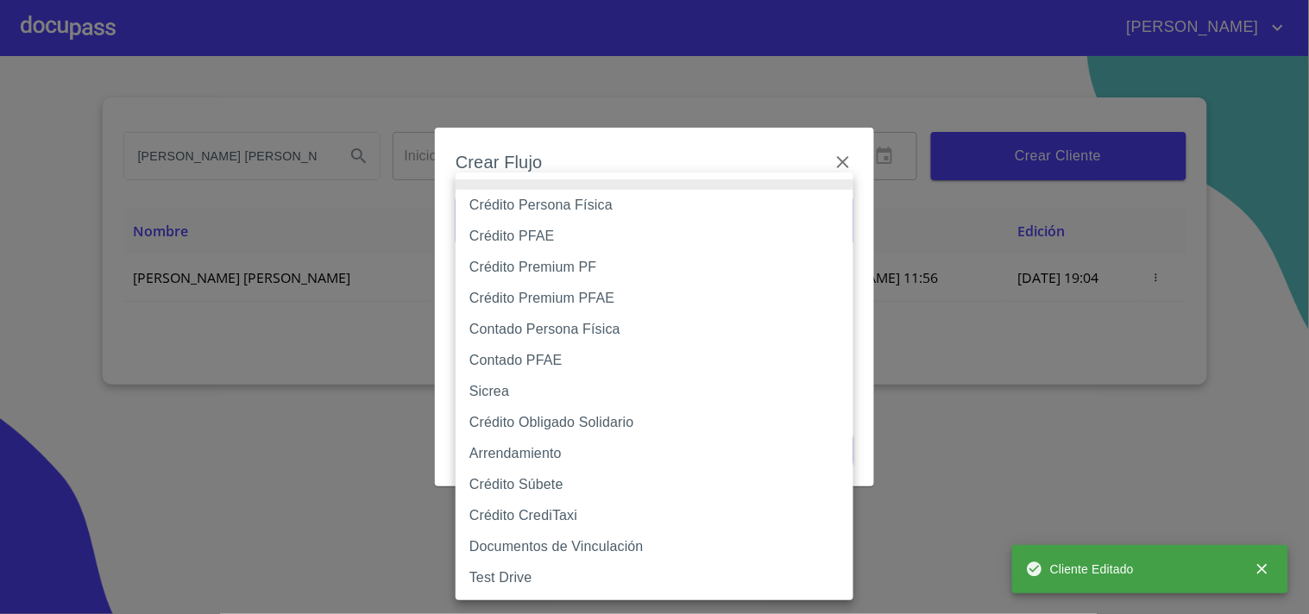
click at [689, 211] on body "[PERSON_NAME] [PERSON_NAME] [PERSON_NAME] Inicio ​ Fin ​ Crear Cliente Nombre C…" at bounding box center [654, 307] width 1309 height 614
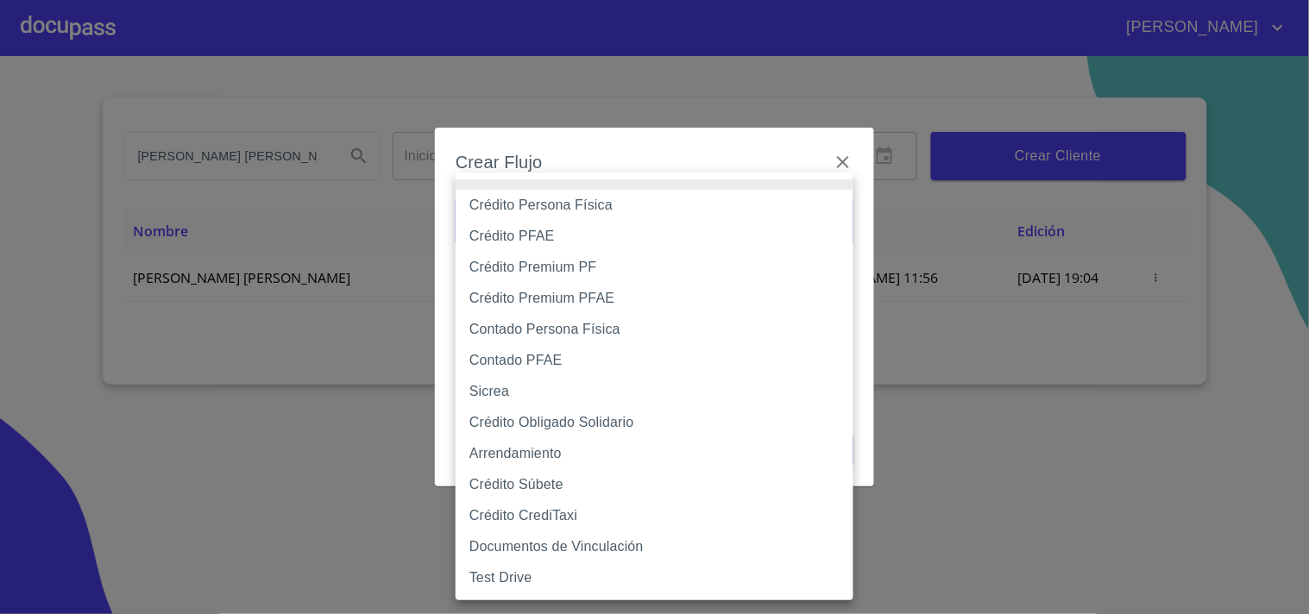
click at [571, 235] on li "Crédito PFAE" at bounding box center [655, 236] width 398 height 31
type input "60bfa0150d9865ccc24afd7c"
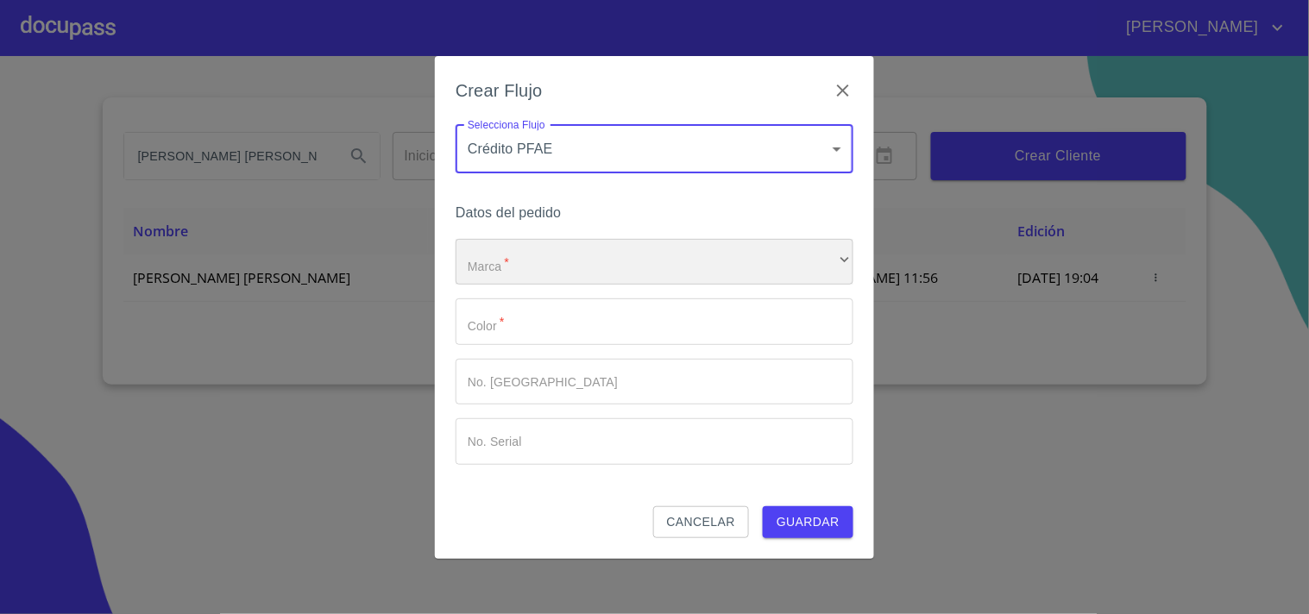
click at [548, 270] on div "​" at bounding box center [655, 262] width 398 height 47
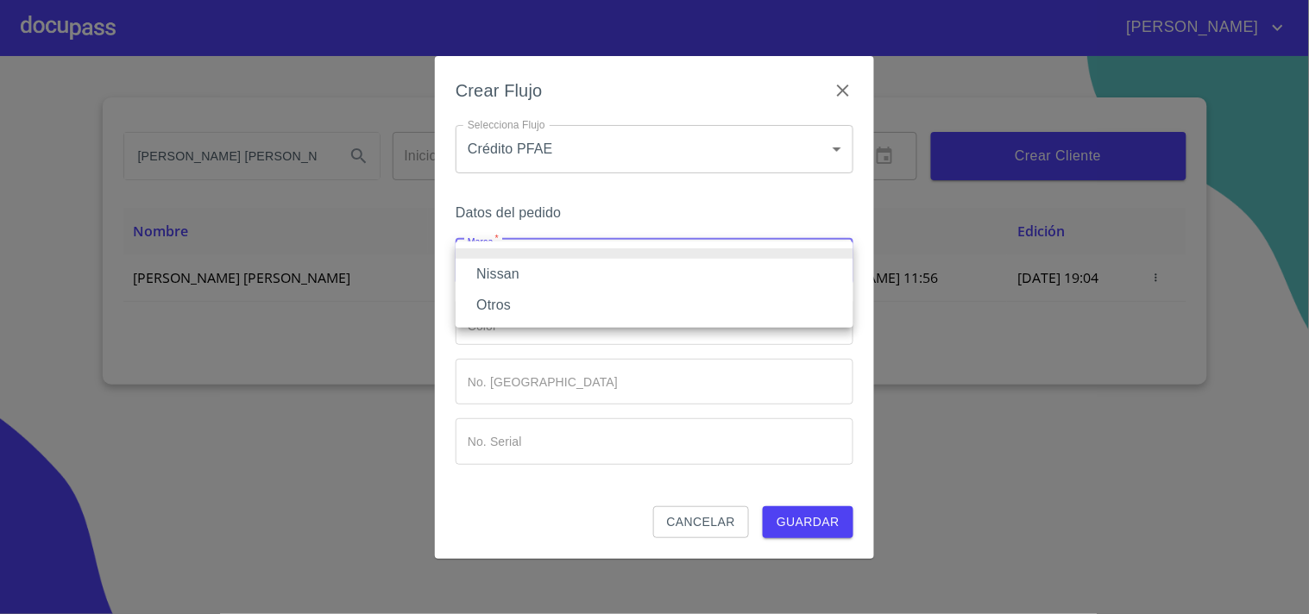
click at [521, 265] on li "Nissan" at bounding box center [655, 274] width 398 height 31
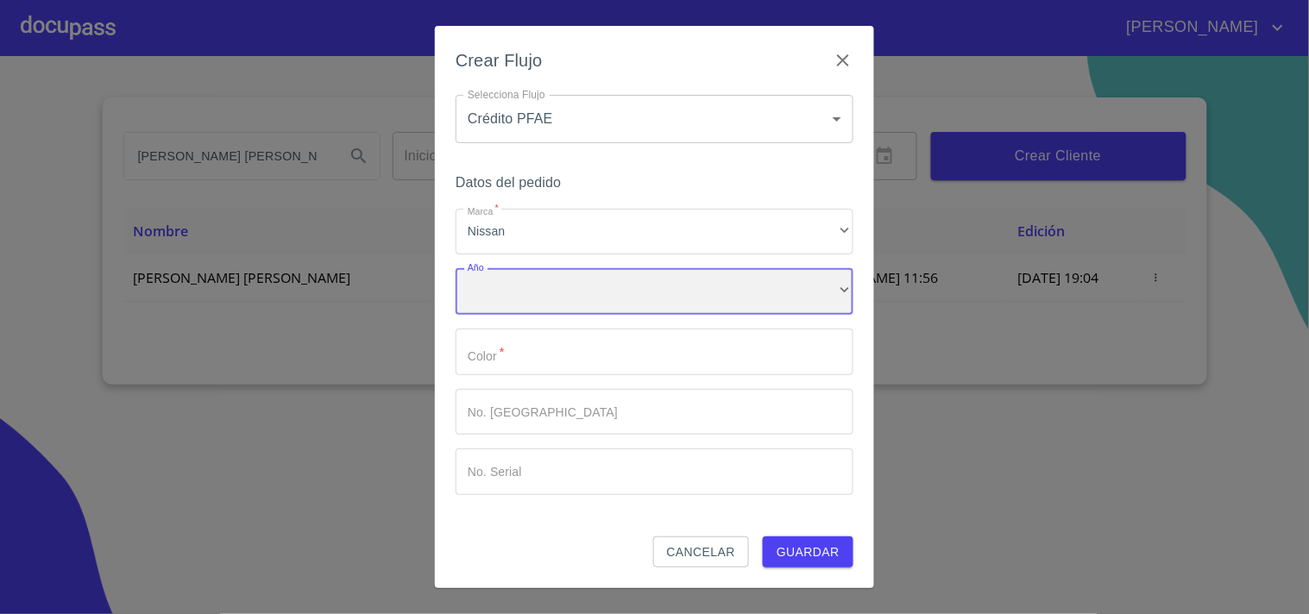
click at [569, 280] on div "​" at bounding box center [655, 291] width 398 height 47
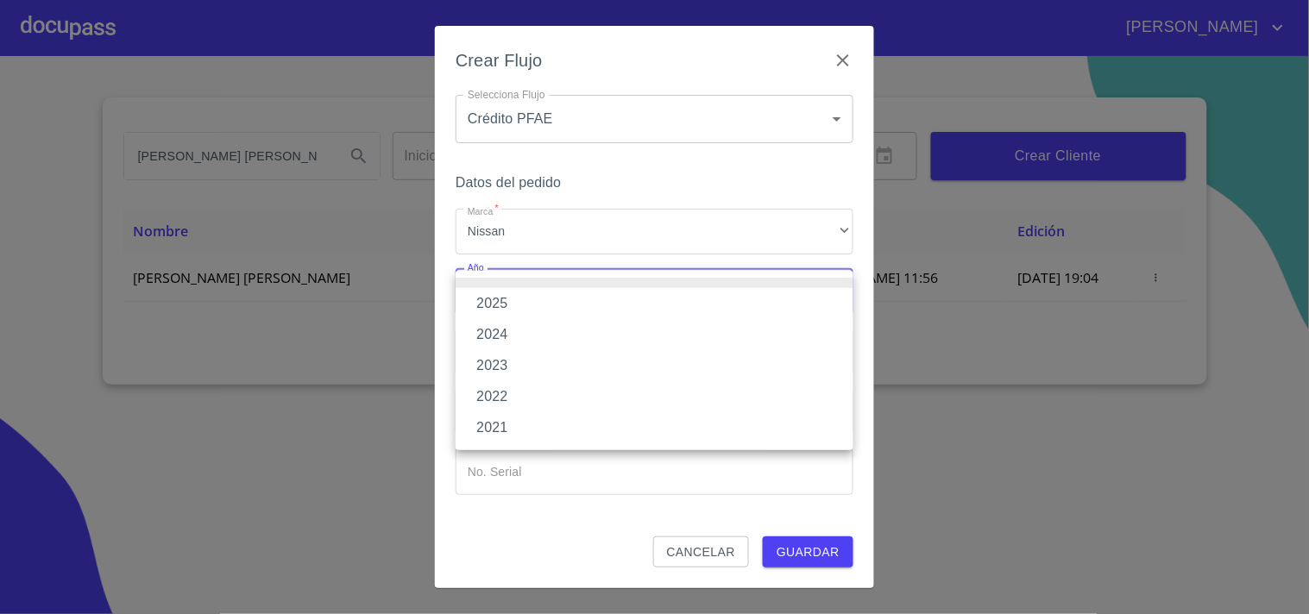
click at [513, 299] on li "2025" at bounding box center [655, 303] width 398 height 31
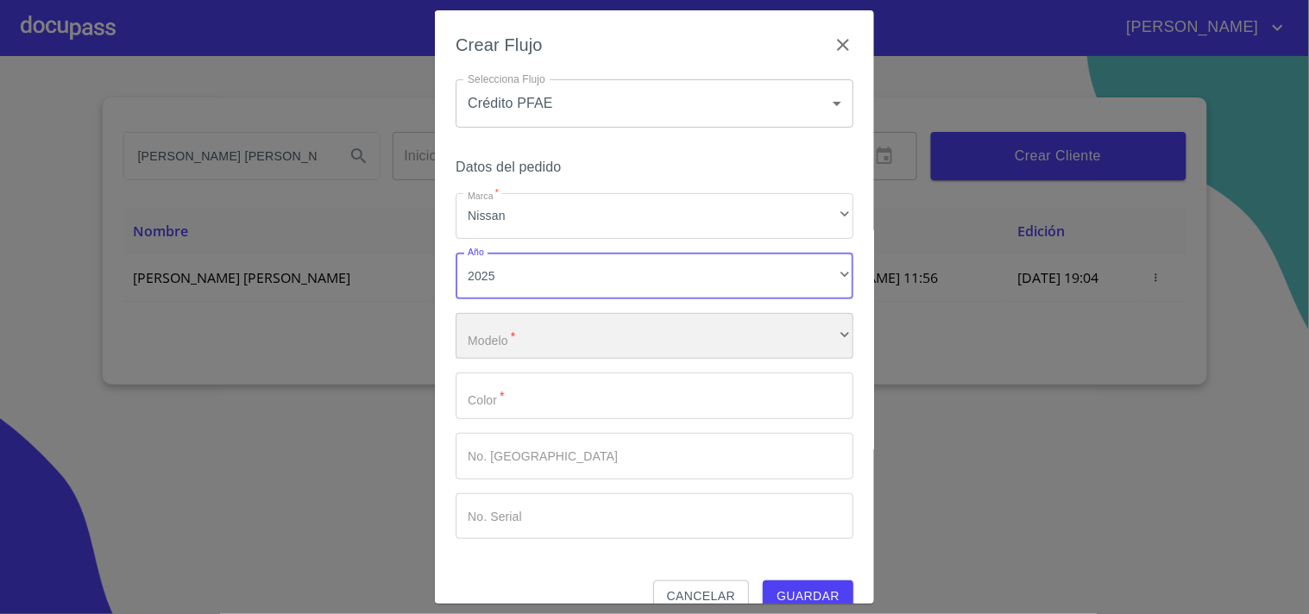
click at [548, 339] on div "​" at bounding box center [655, 336] width 398 height 47
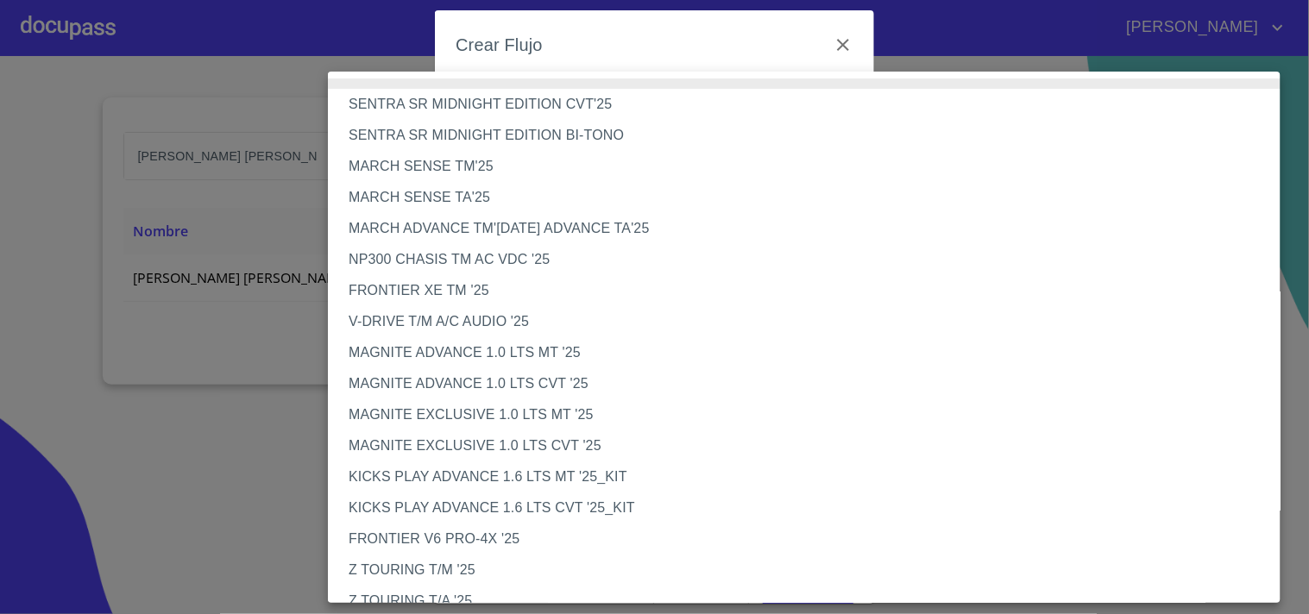
click at [487, 264] on li "NP300 CHASIS TM AC VDC '25" at bounding box center [811, 259] width 967 height 31
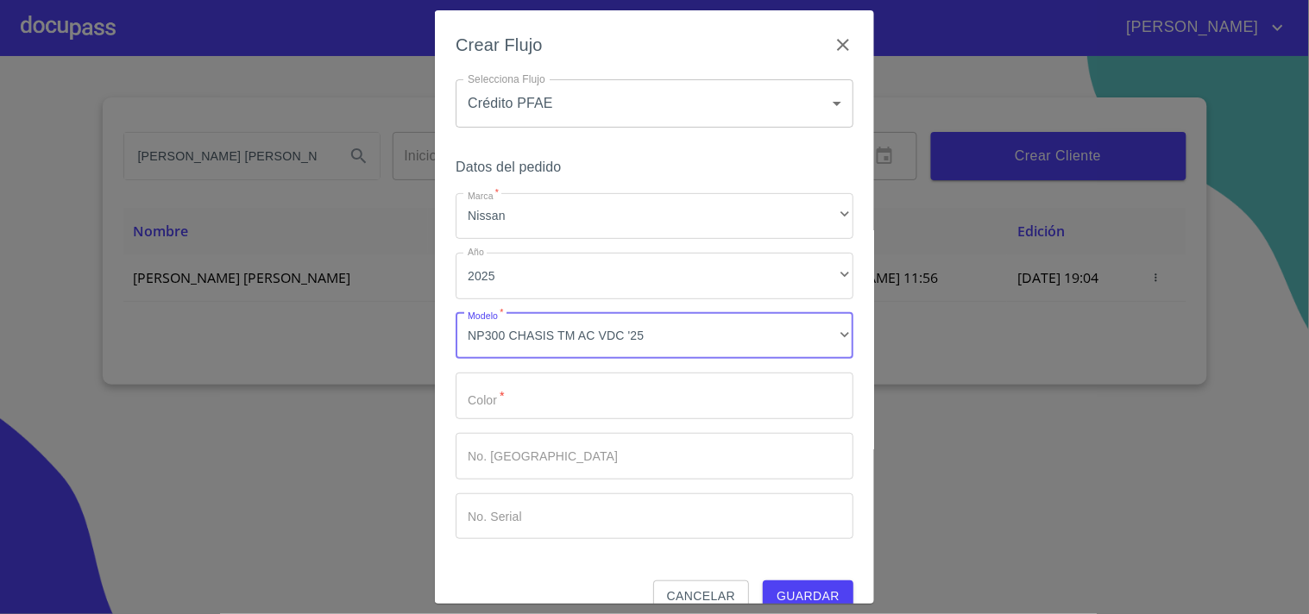
click at [568, 384] on input "Marca   *" at bounding box center [655, 396] width 398 height 47
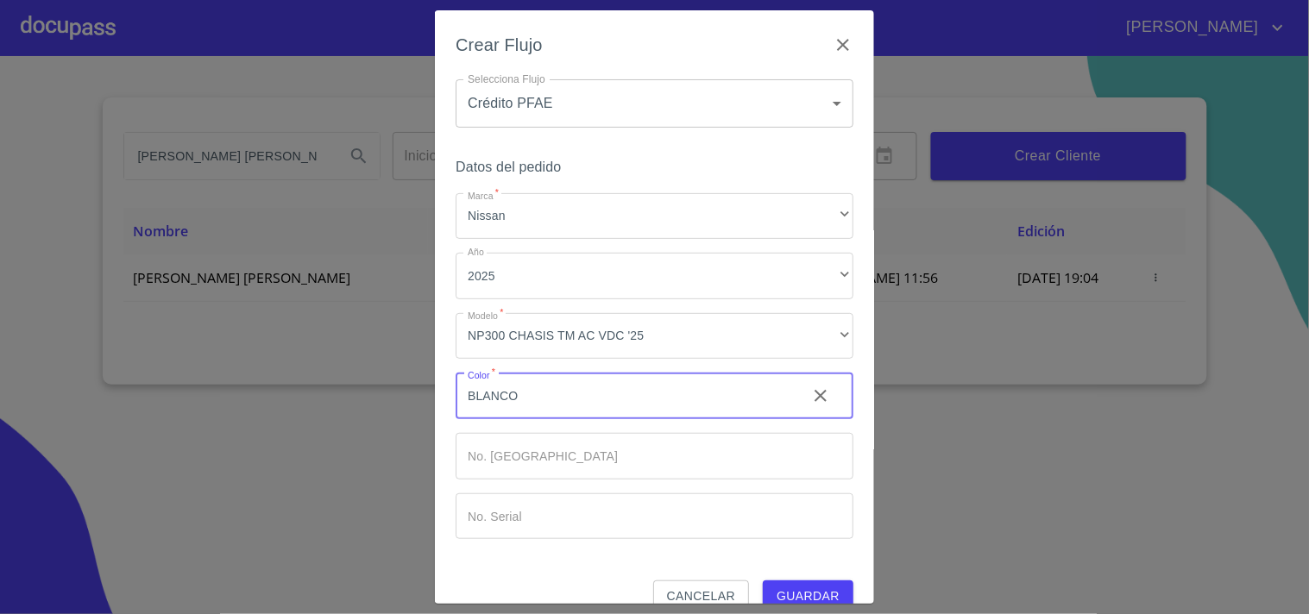
type input "BLANCO"
click at [444, 393] on div "Crear Flujo Selecciona Flujo Crédito PFAE 60bfa0150d9865ccc24afd7c Selecciona F…" at bounding box center [654, 307] width 439 height 595
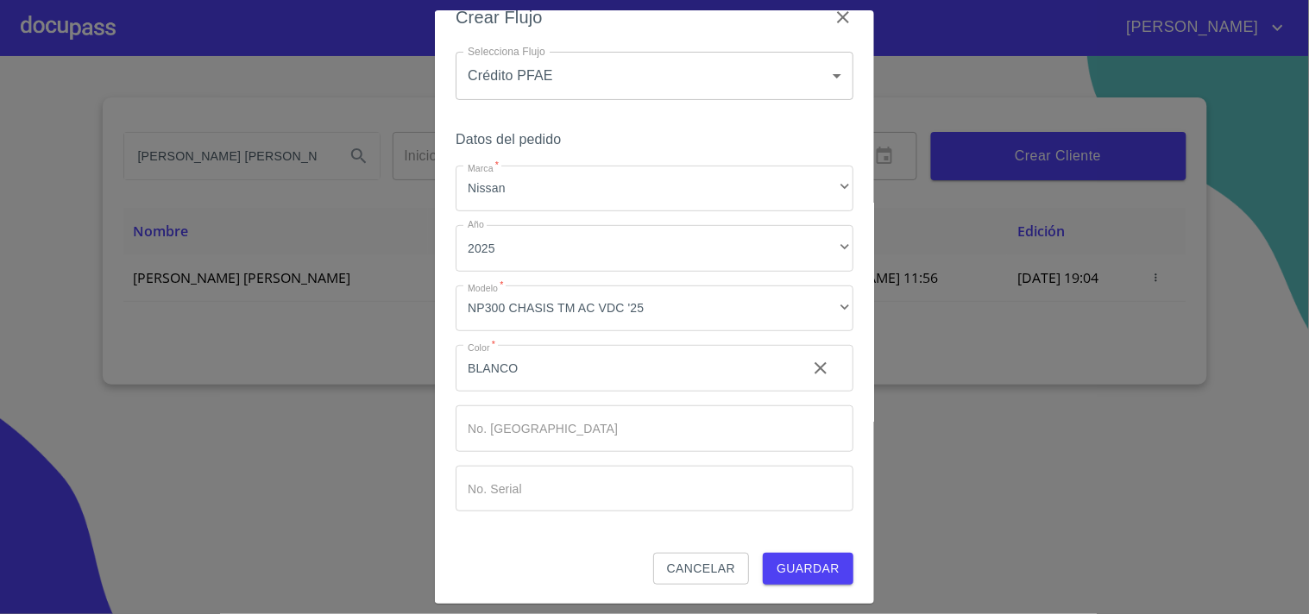
click at [821, 568] on span "Guardar" at bounding box center [808, 569] width 63 height 22
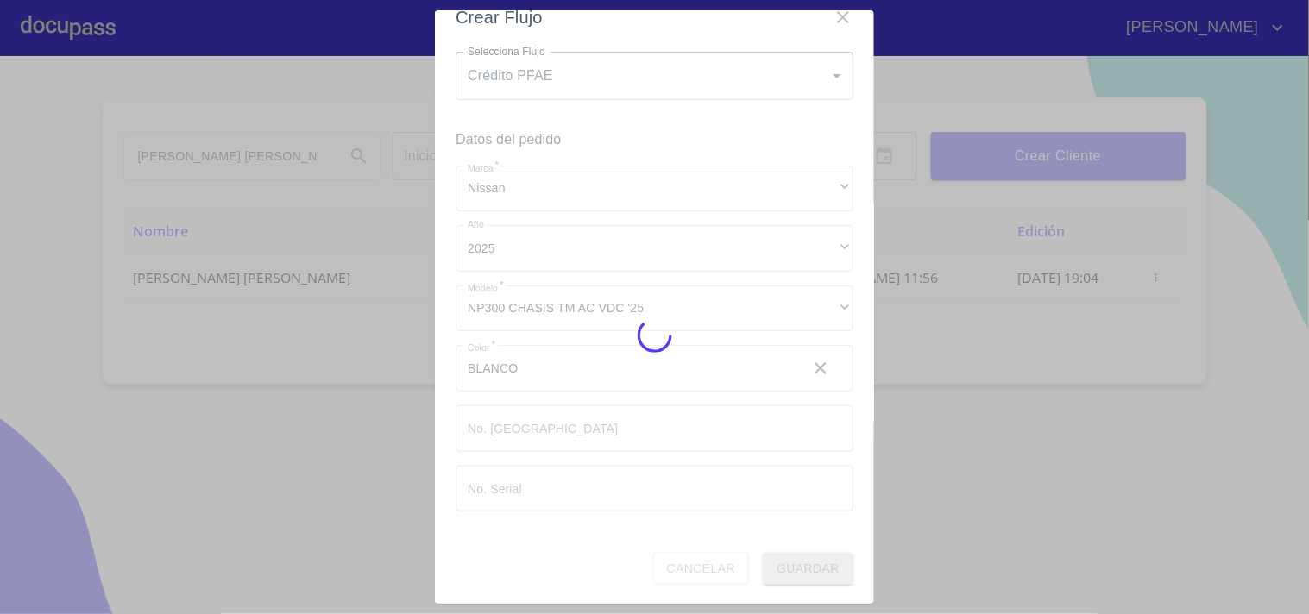
click at [821, 568] on div at bounding box center [654, 335] width 1309 height 558
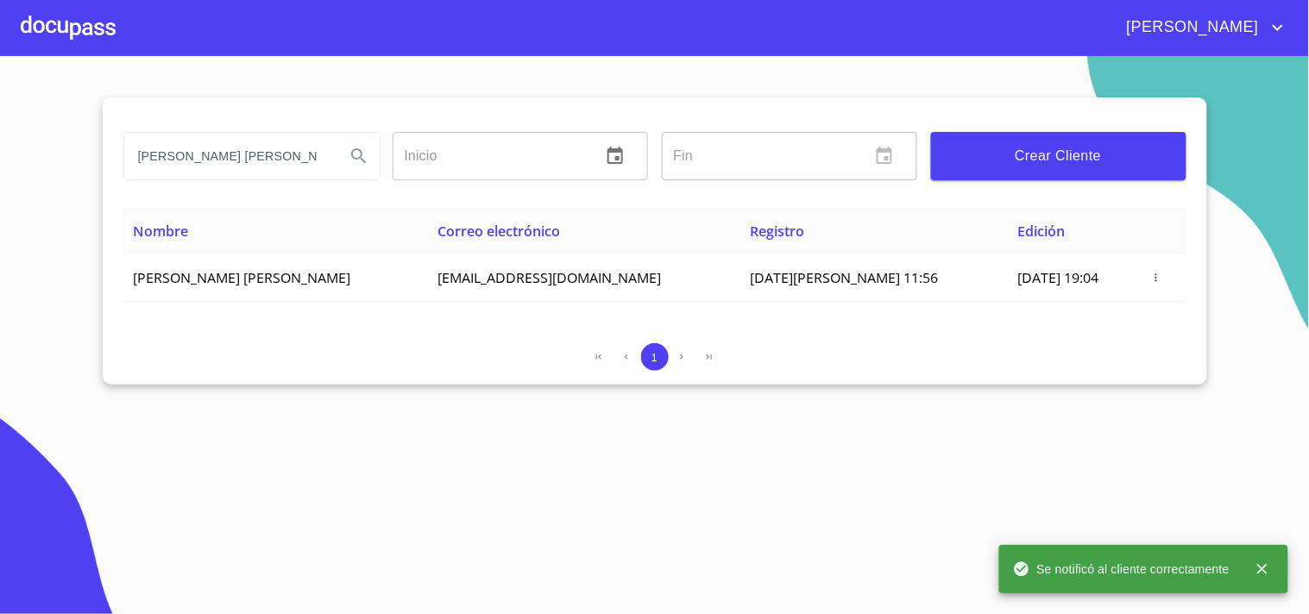
click at [82, 19] on div at bounding box center [68, 27] width 95 height 55
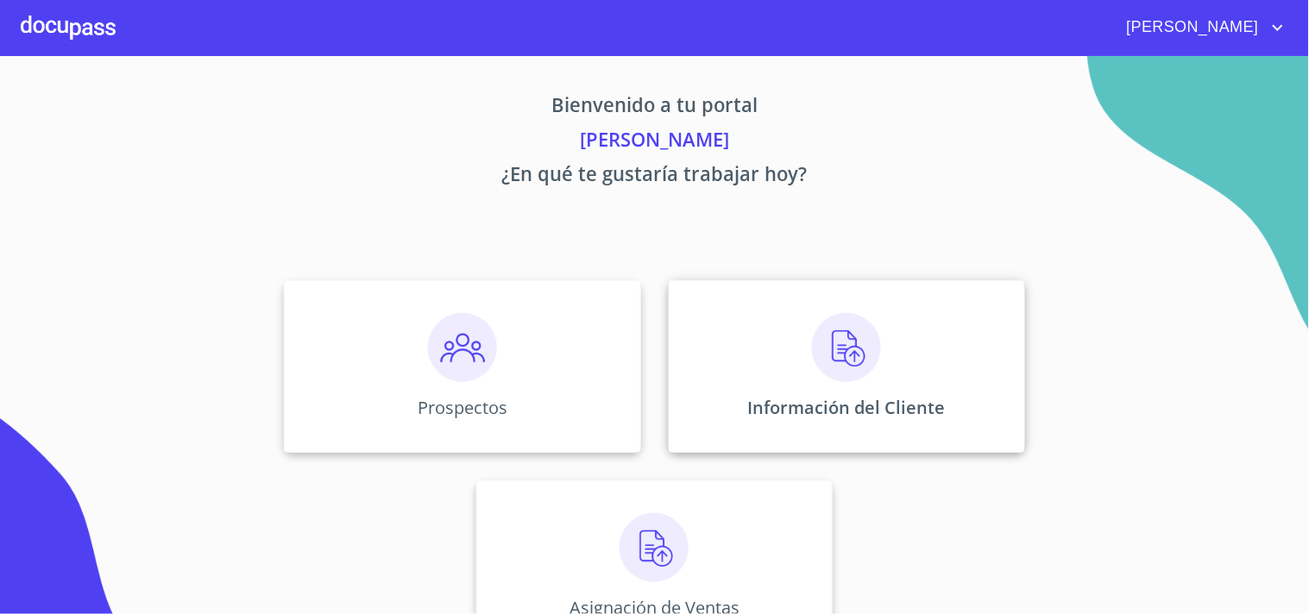
click at [839, 381] on img at bounding box center [846, 347] width 69 height 69
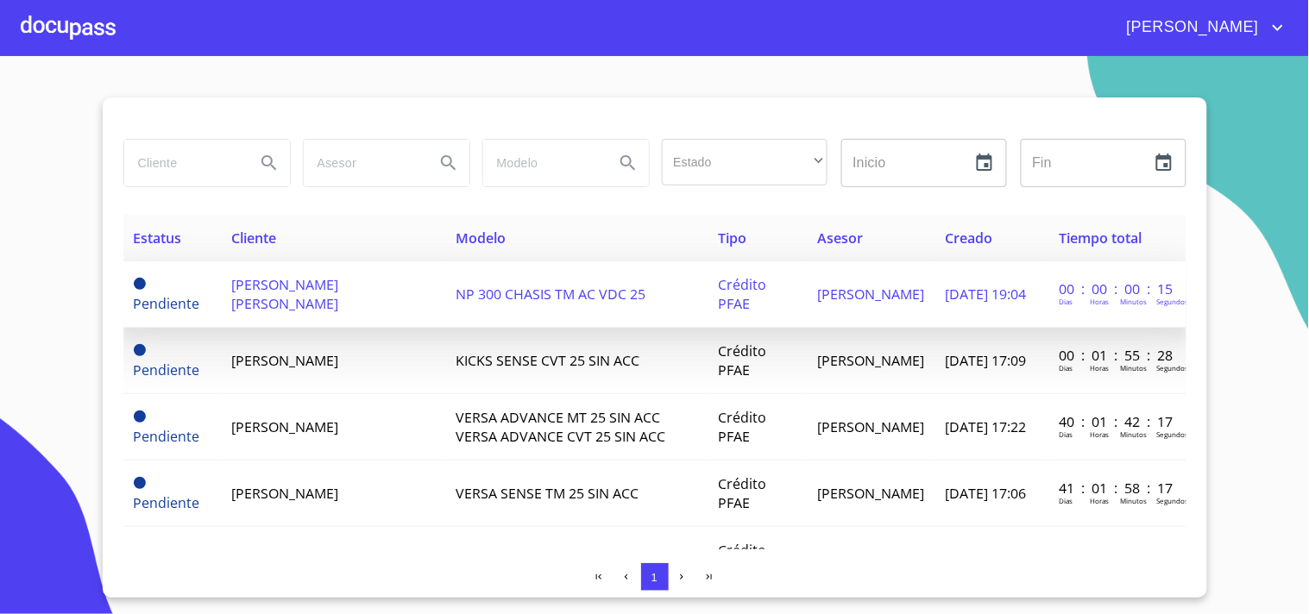
click at [299, 302] on span "[PERSON_NAME] [PERSON_NAME]" at bounding box center [284, 294] width 107 height 38
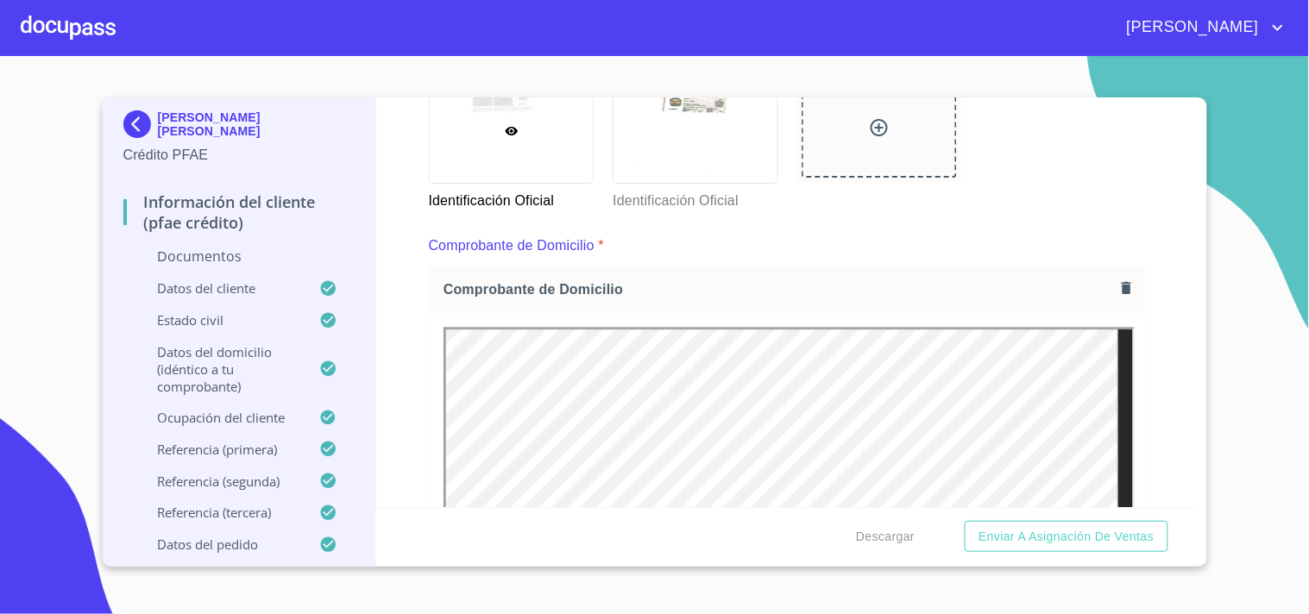
scroll to position [809, 0]
click at [1122, 286] on icon "button" at bounding box center [1126, 291] width 9 height 12
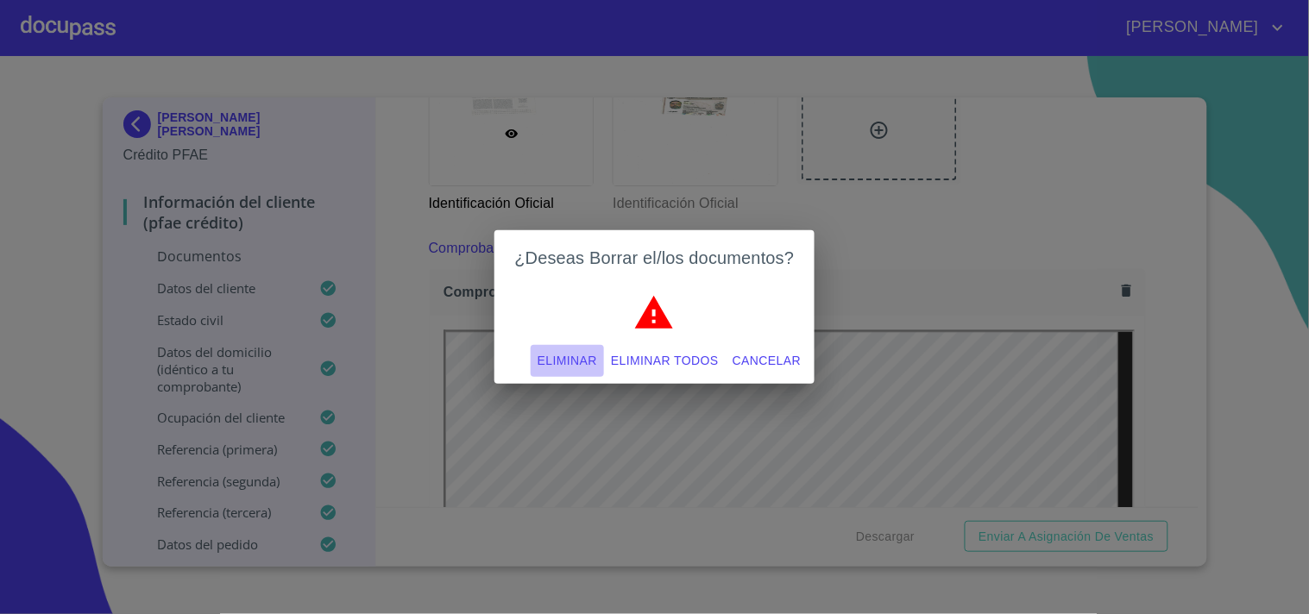
click at [576, 356] on span "Eliminar" at bounding box center [568, 361] width 60 height 22
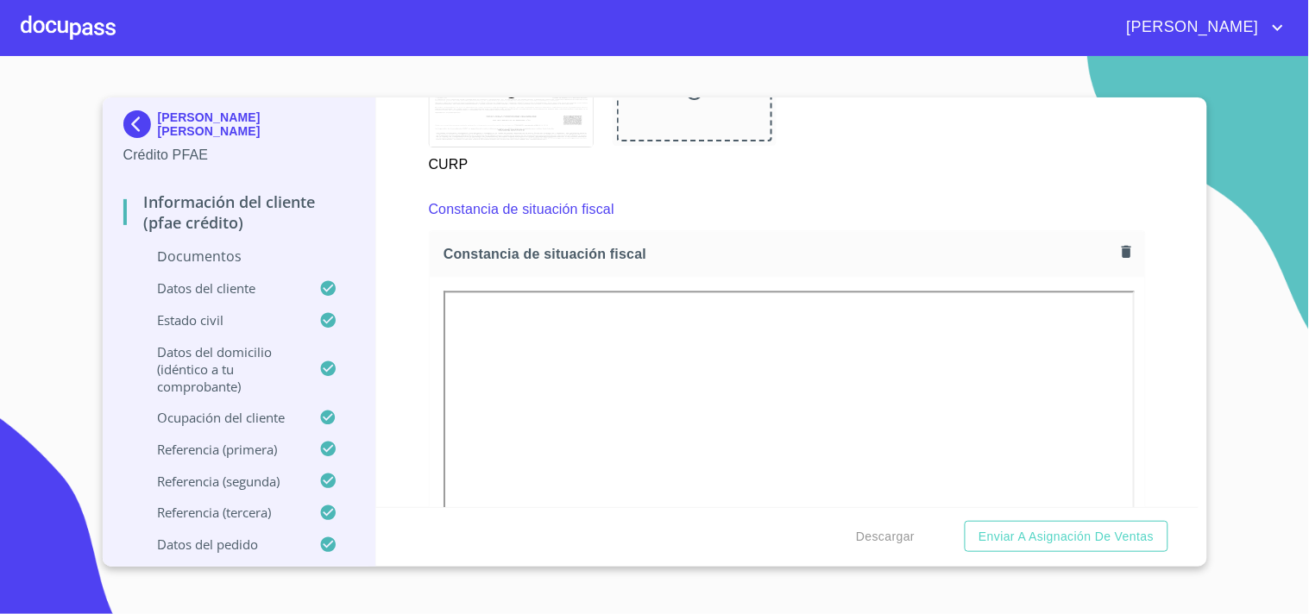
scroll to position [2768, 0]
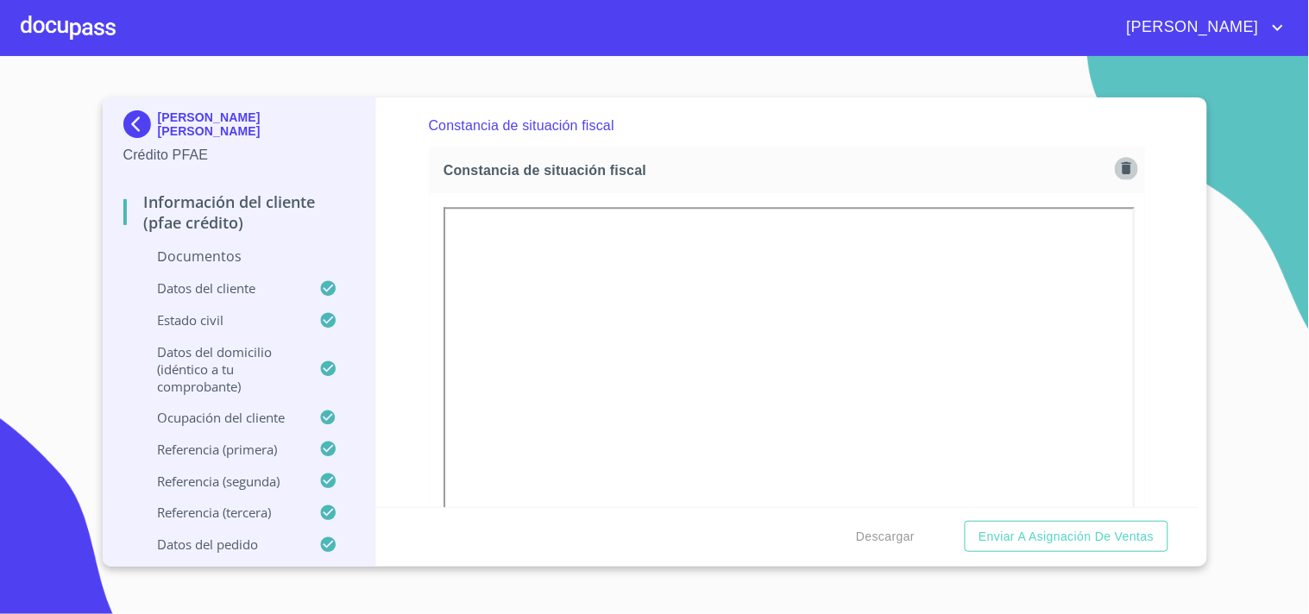
click at [1122, 167] on icon "button" at bounding box center [1126, 168] width 9 height 12
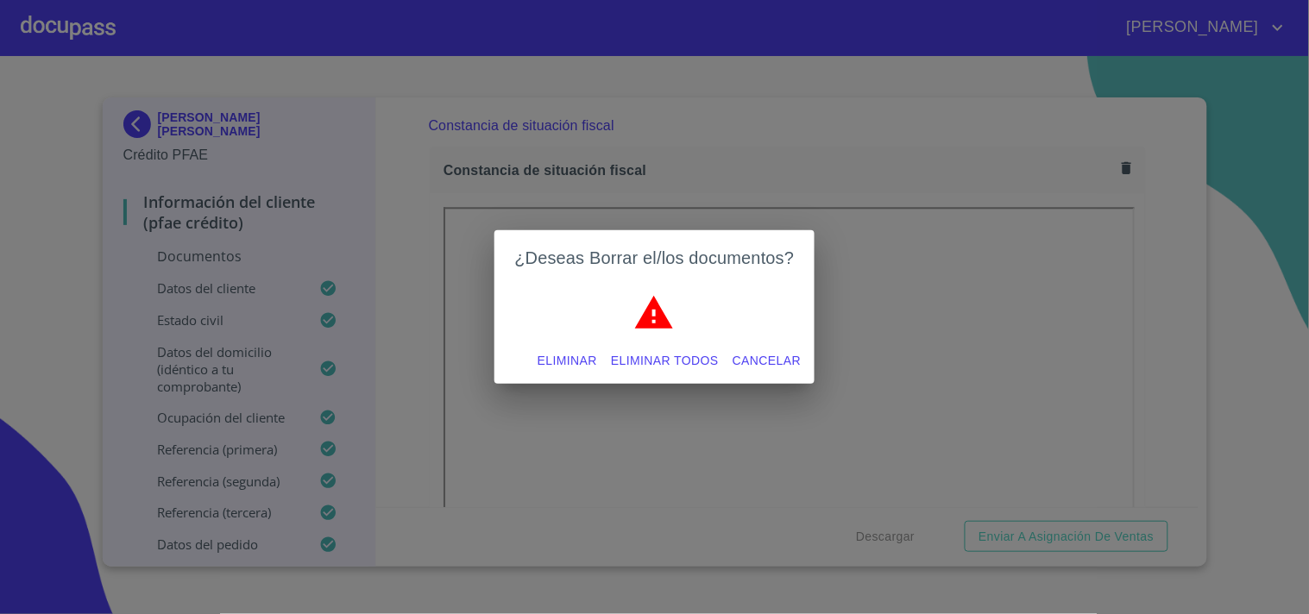
click at [595, 352] on span "Eliminar" at bounding box center [568, 361] width 60 height 22
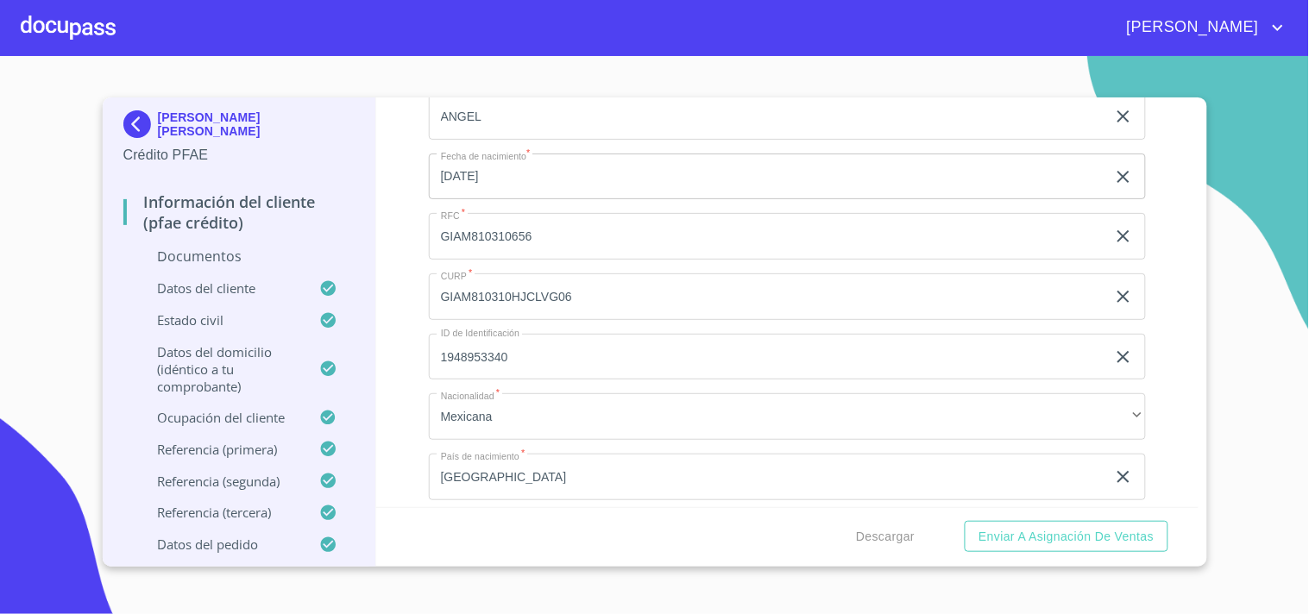
scroll to position [3291, 0]
click at [496, 358] on input "1948953340" at bounding box center [767, 356] width 677 height 47
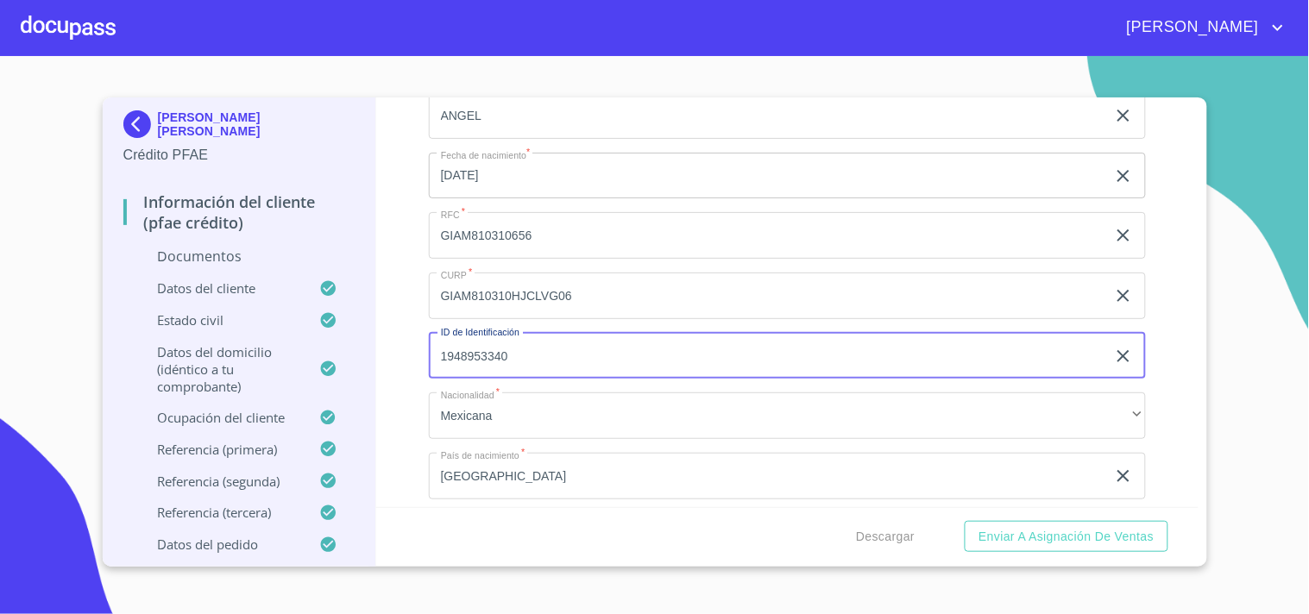
click at [496, 358] on input "1948953340" at bounding box center [767, 356] width 677 height 47
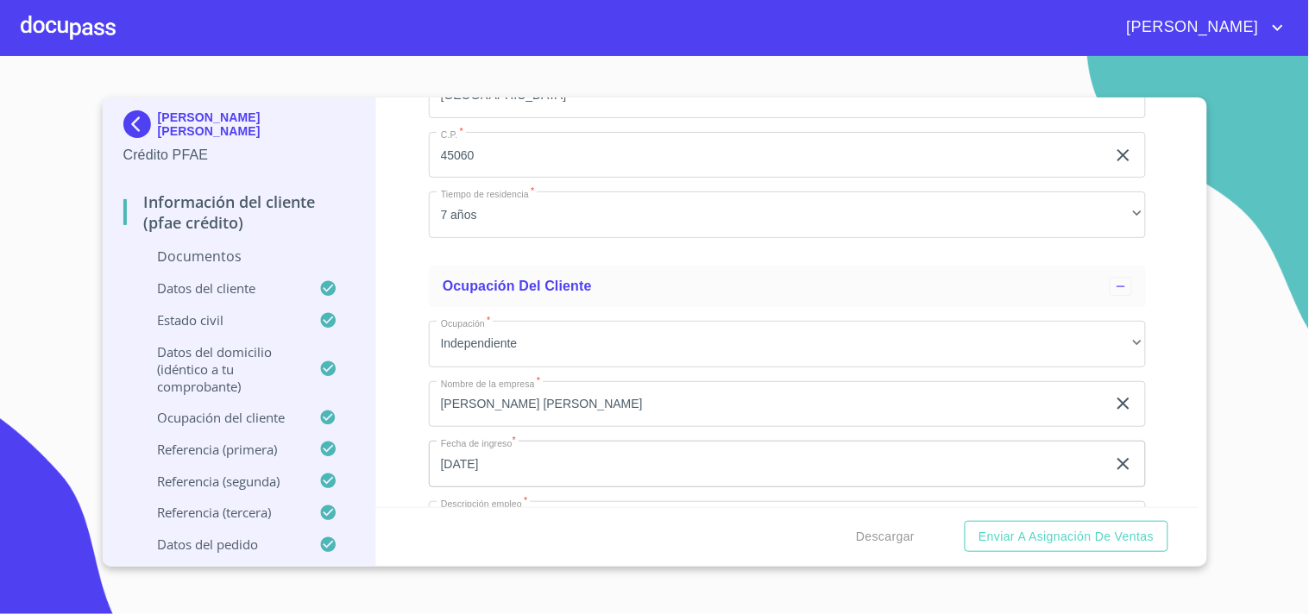
scroll to position [4703, 0]
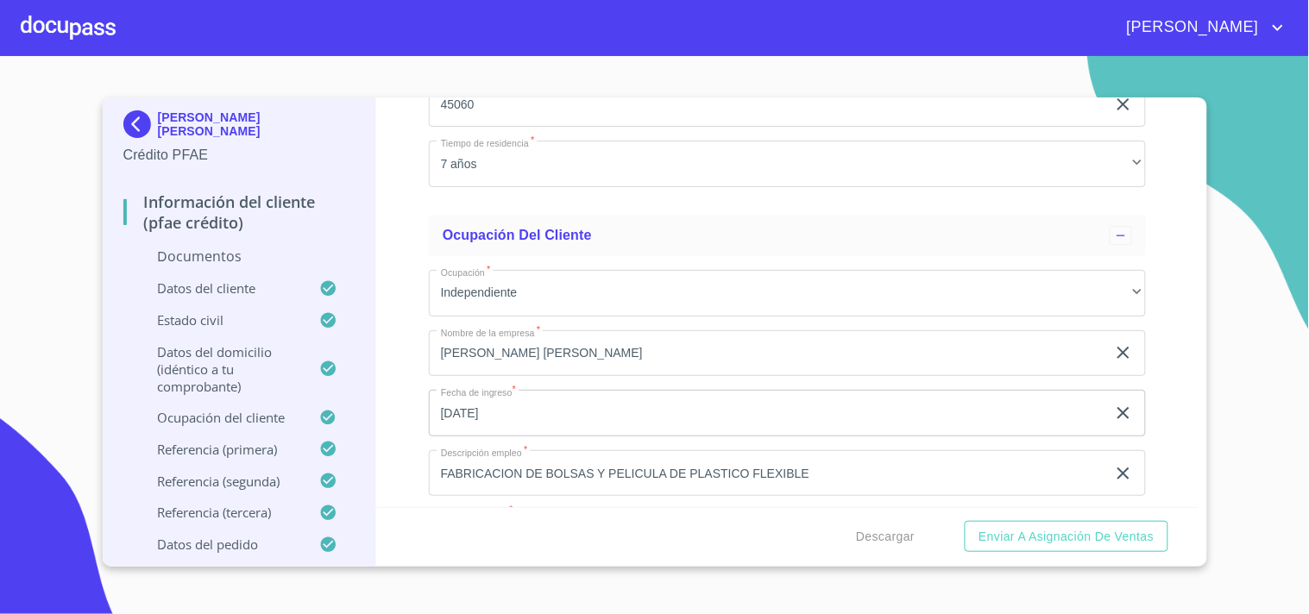
type input "3728031292058"
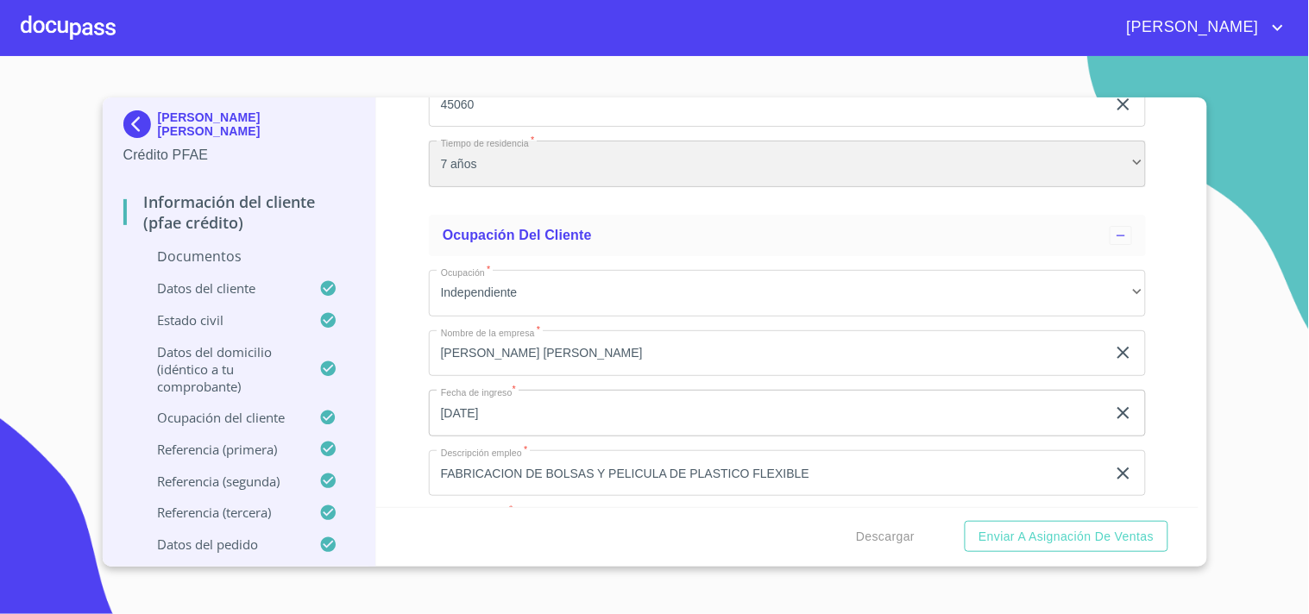
click at [446, 157] on div "7 años" at bounding box center [787, 164] width 717 height 47
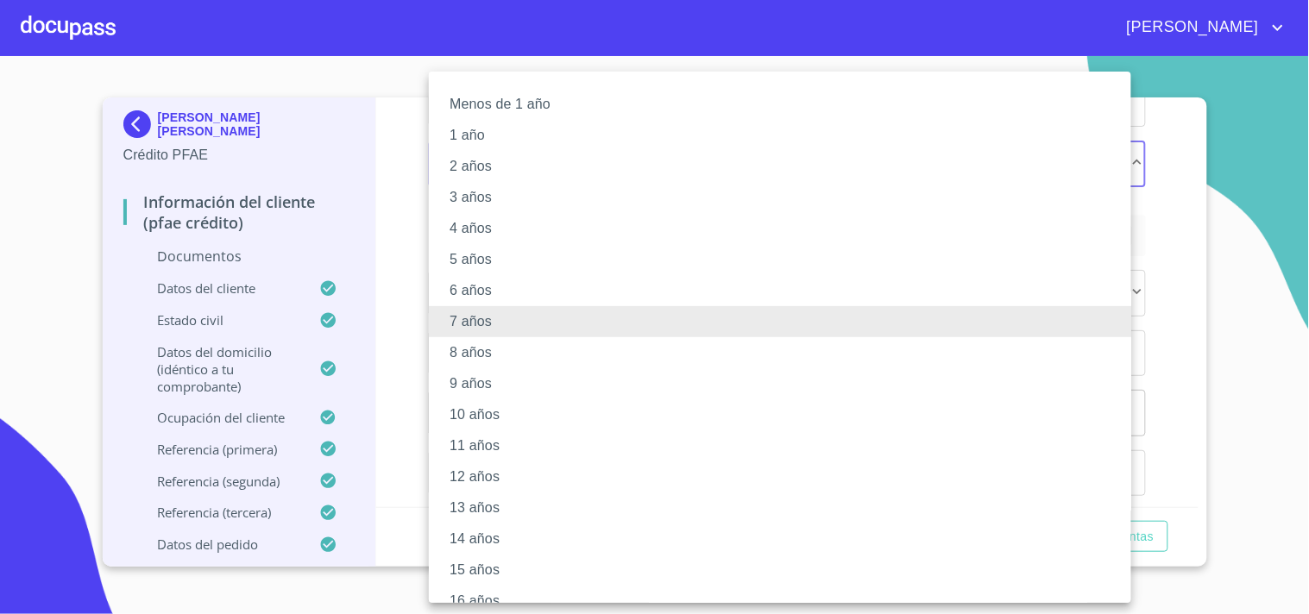
click at [456, 343] on li "8 años" at bounding box center [787, 352] width 717 height 31
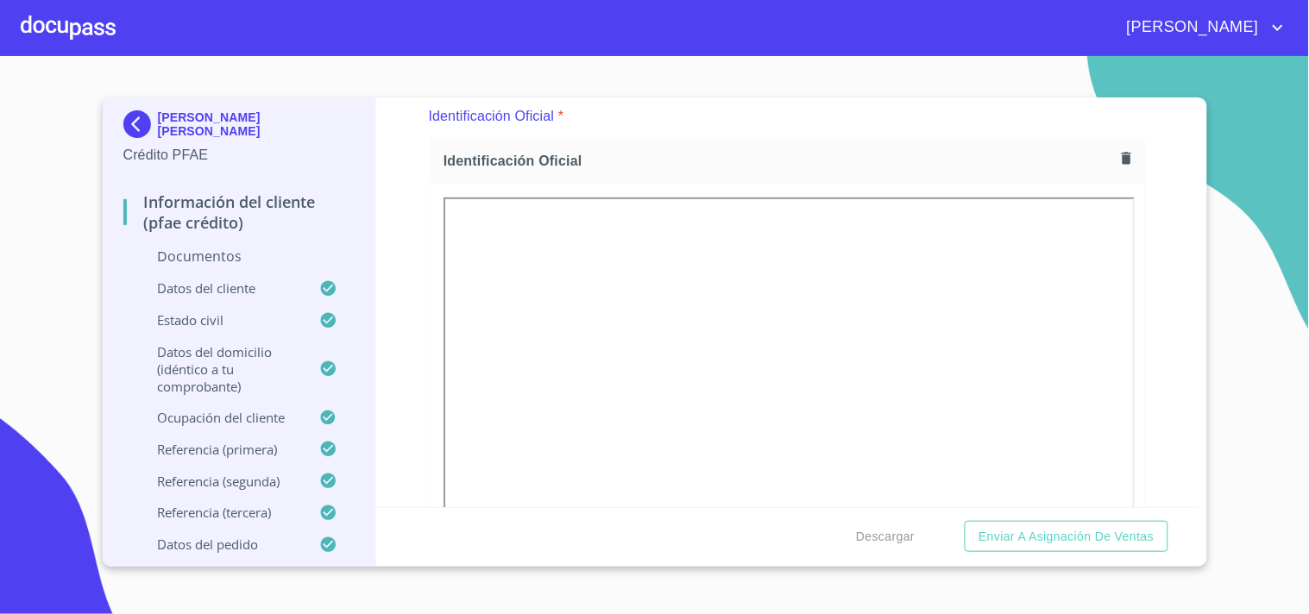
scroll to position [333, 0]
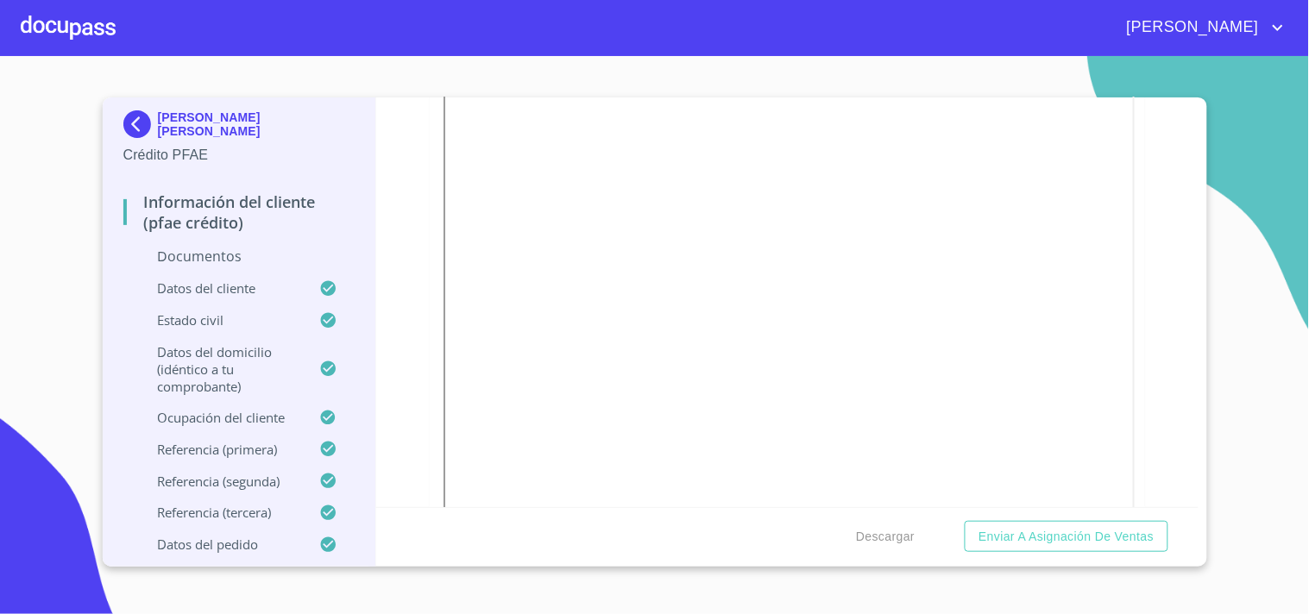
click at [419, 243] on div "Información del cliente (PFAE crédito) Documentos Documento de identificación. …" at bounding box center [787, 303] width 822 height 410
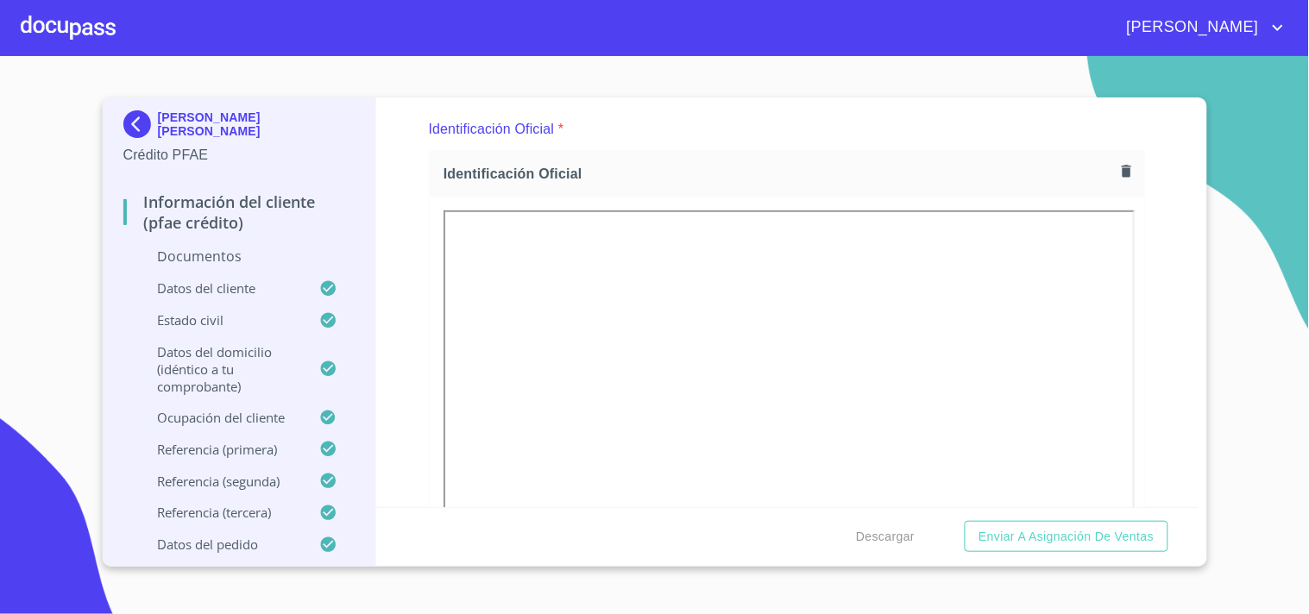
scroll to position [147, 0]
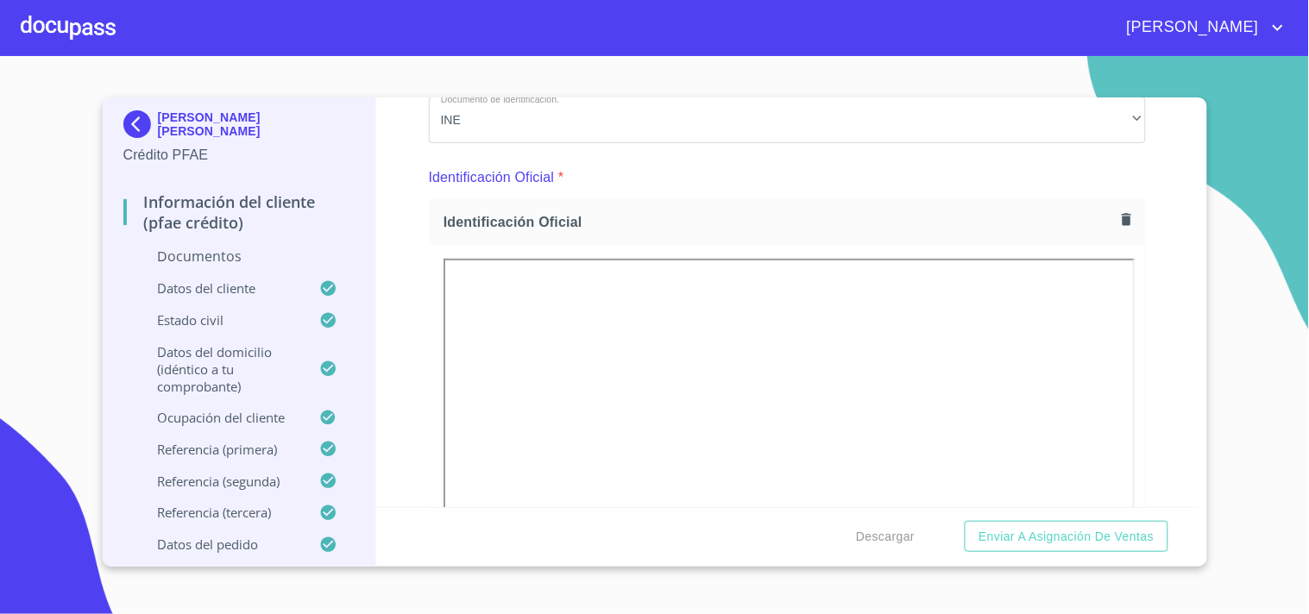
click at [408, 341] on div "Información del cliente (PFAE crédito) Documentos Documento de identificación. …" at bounding box center [787, 303] width 822 height 410
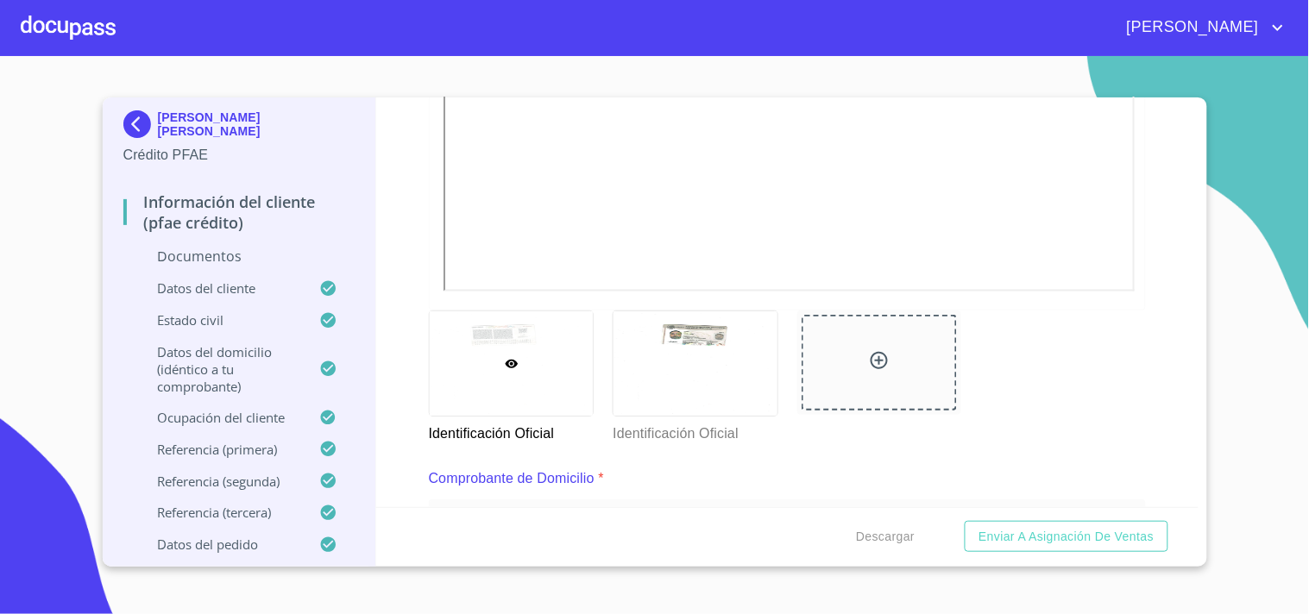
scroll to position [648, 0]
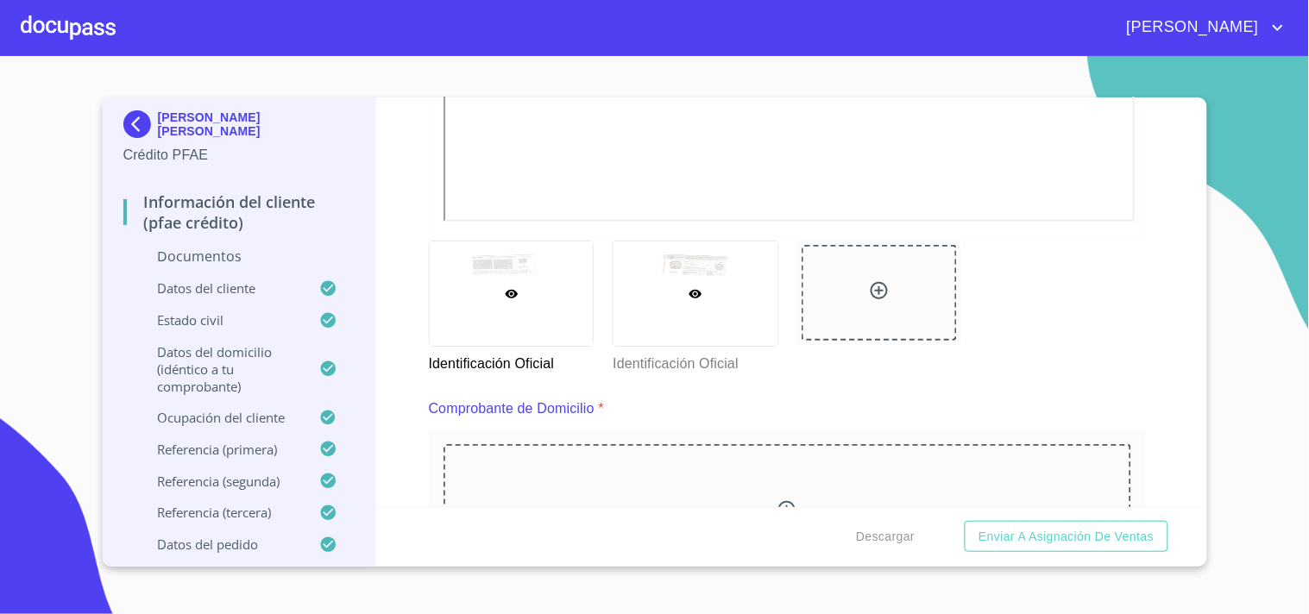
click at [738, 295] on div at bounding box center [696, 294] width 164 height 104
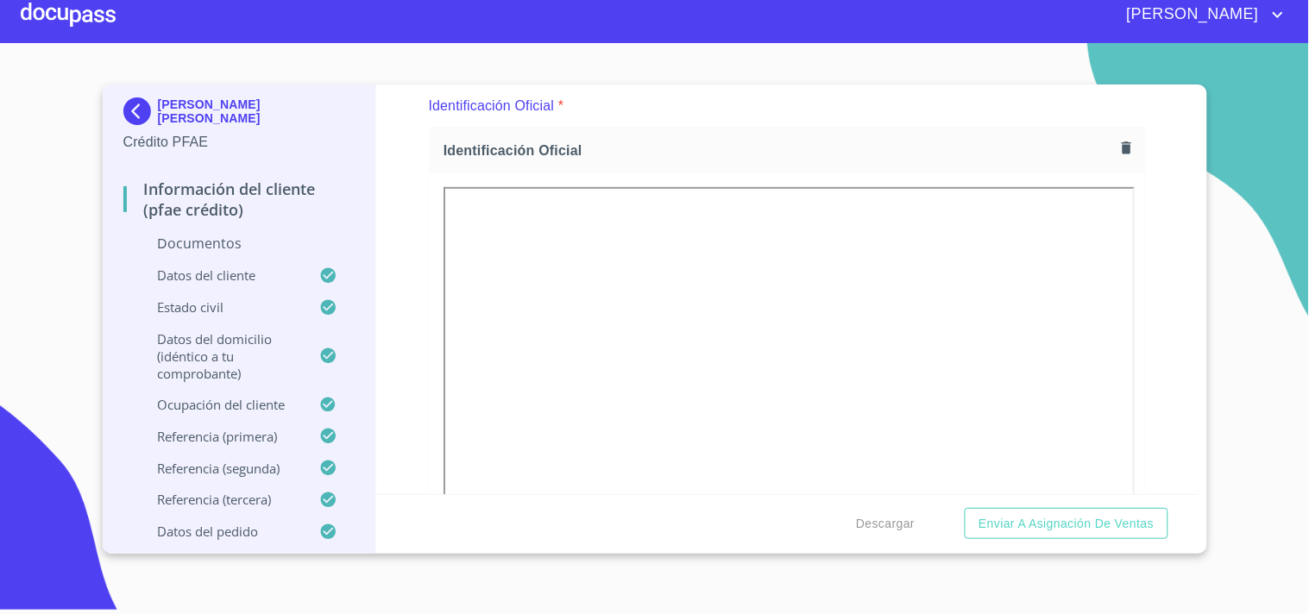
click at [426, 339] on div "Información del cliente (PFAE crédito) Documentos Documento de identificación. …" at bounding box center [787, 290] width 822 height 410
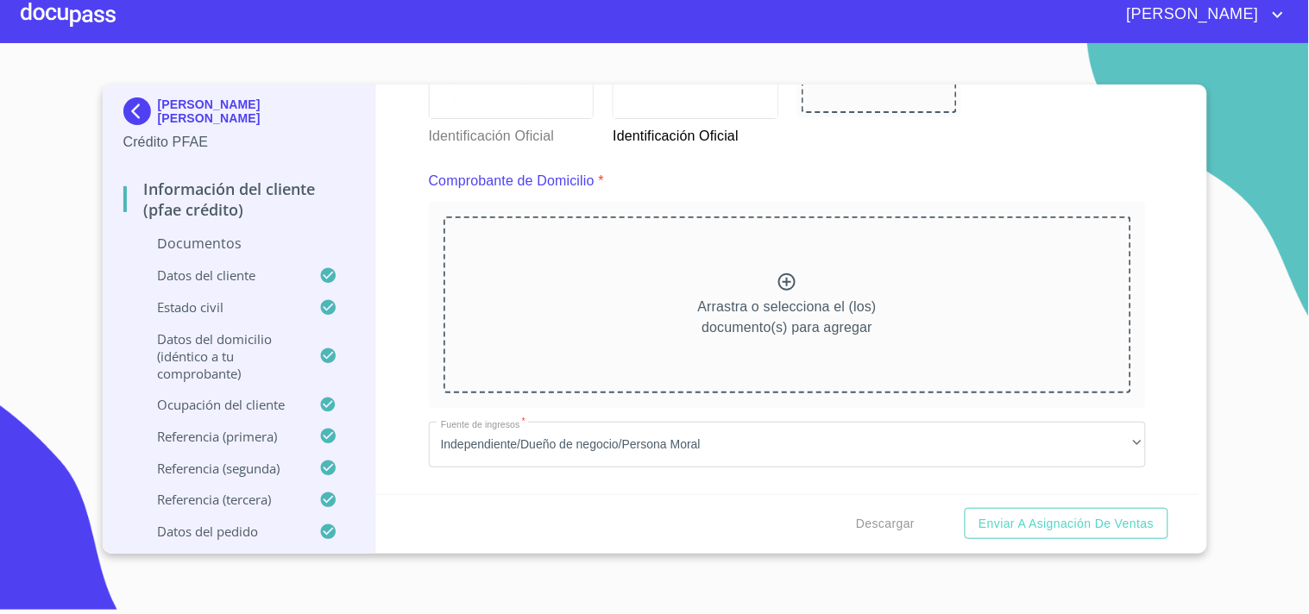
scroll to position [866, 0]
click at [779, 276] on icon at bounding box center [786, 278] width 17 height 17
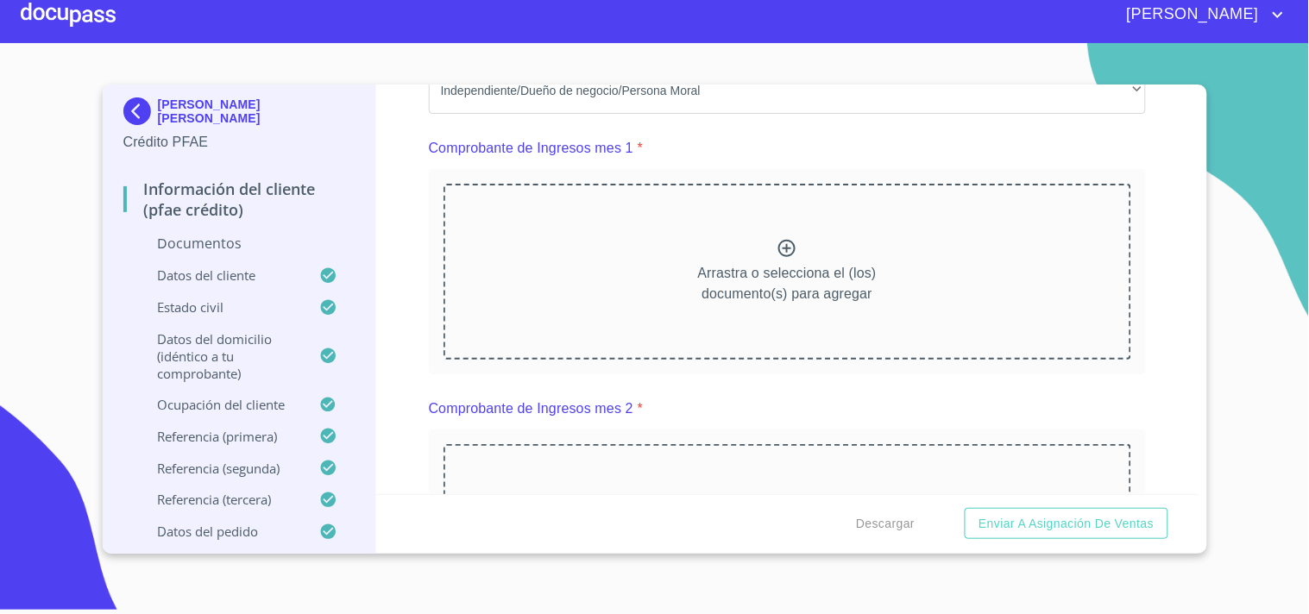
scroll to position [1740, 0]
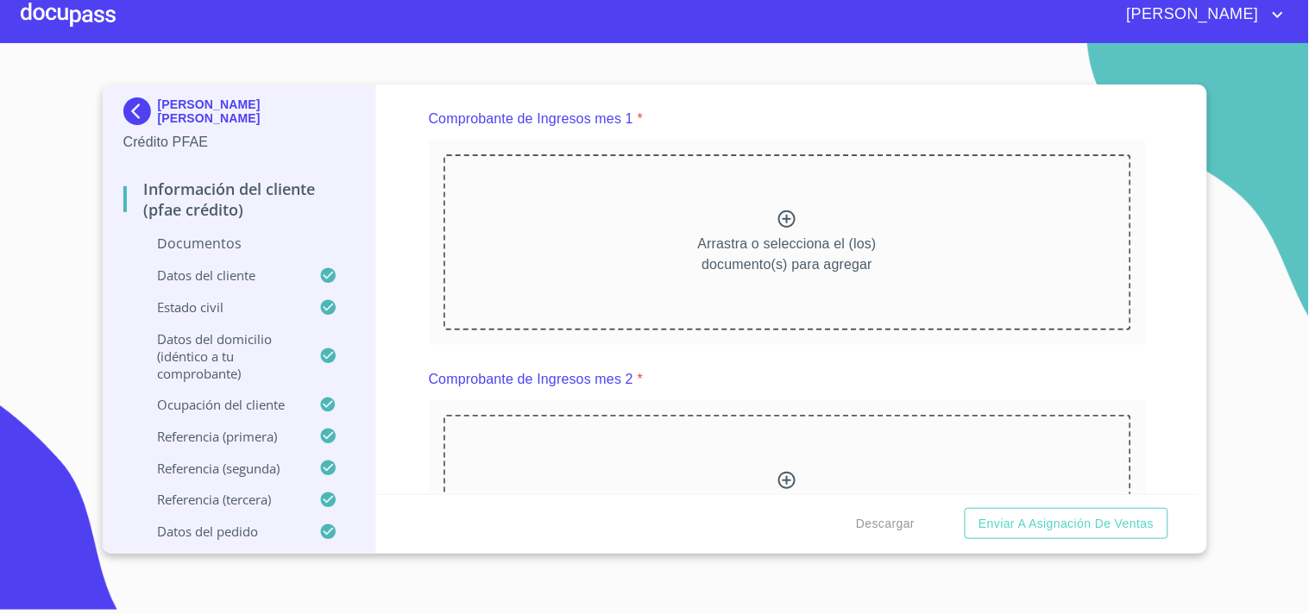
click at [787, 236] on p "Arrastra o selecciona el (los) documento(s) para agregar" at bounding box center [787, 254] width 179 height 41
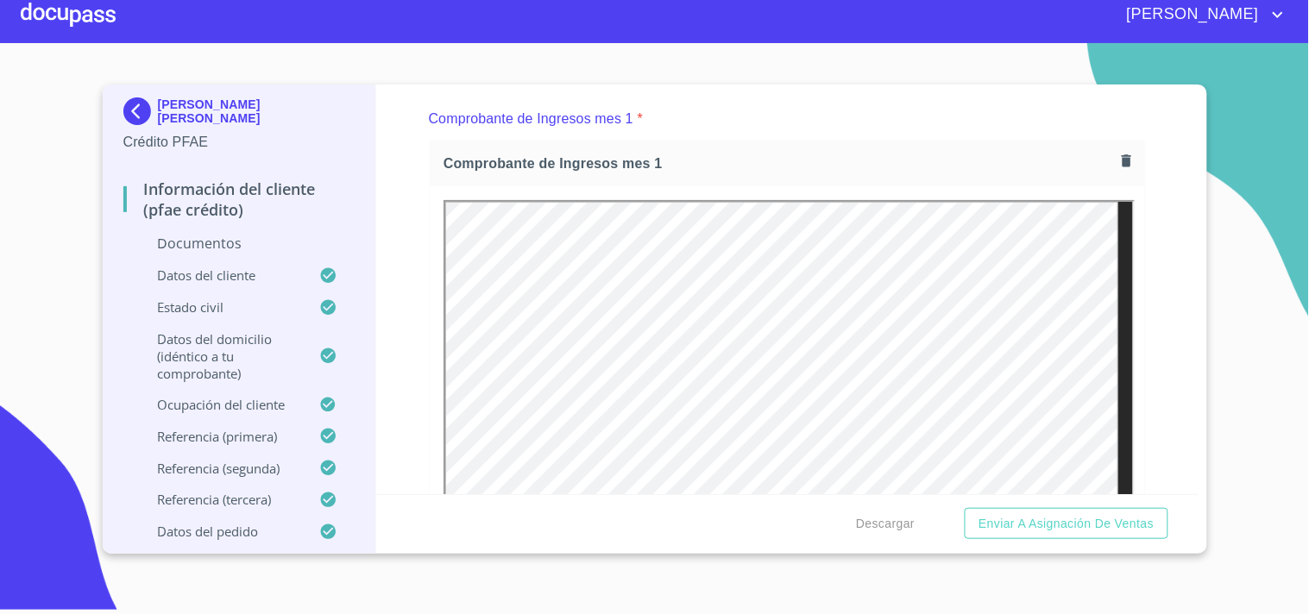
scroll to position [0, 0]
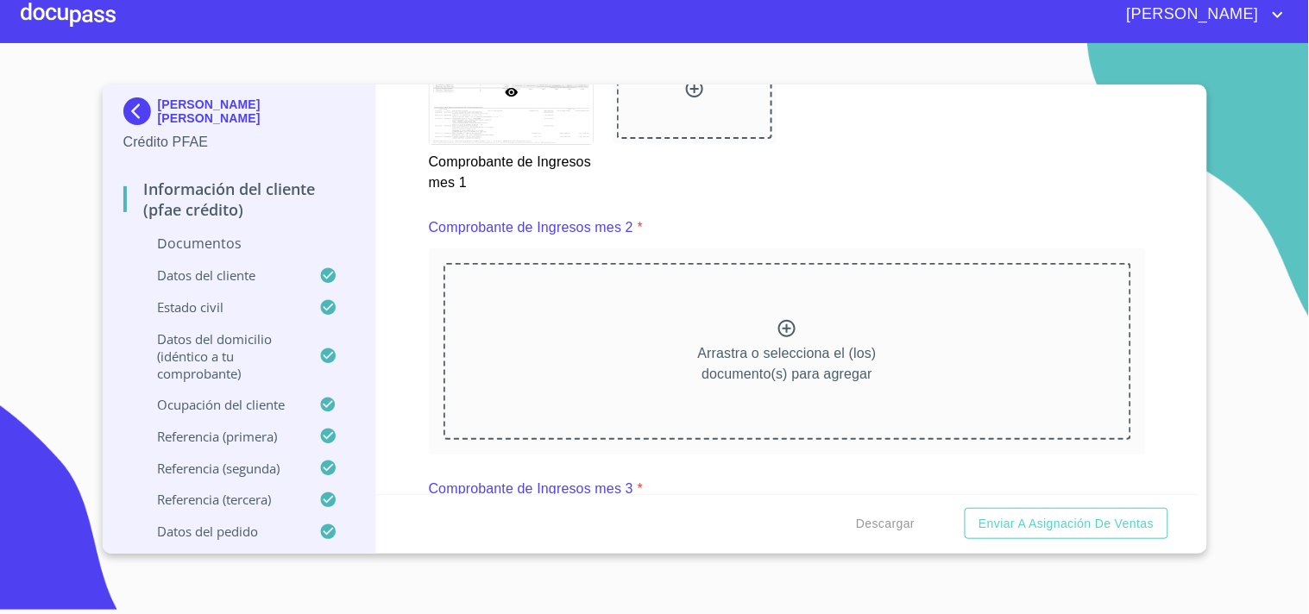
scroll to position [2495, 0]
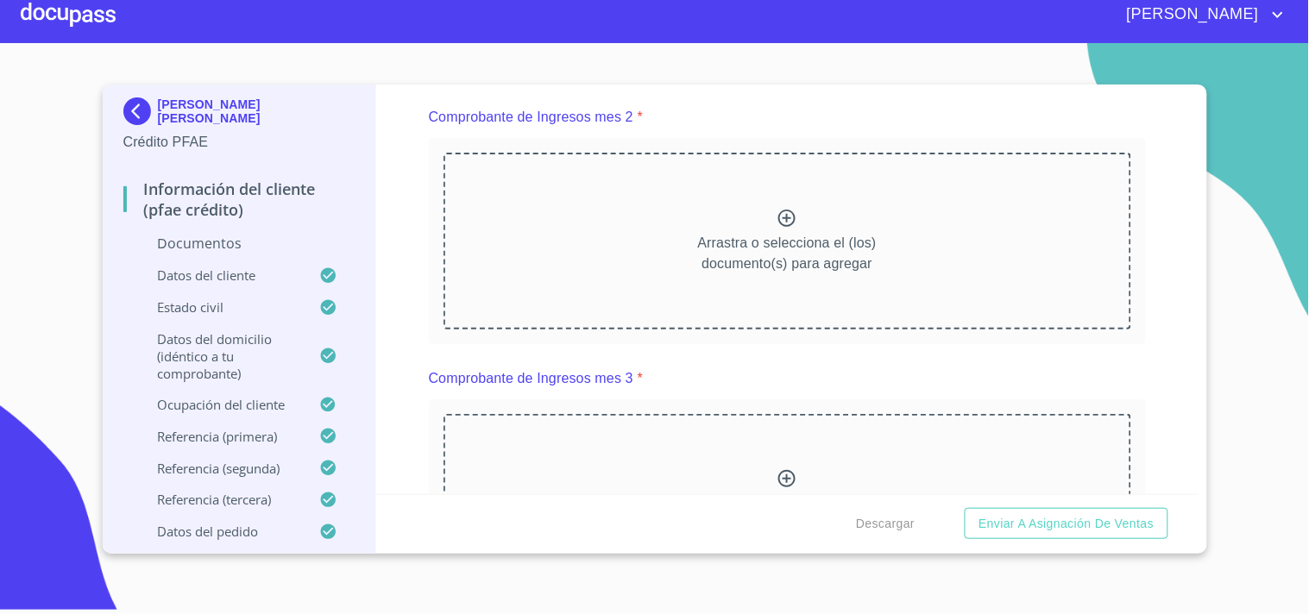
click at [779, 212] on icon at bounding box center [786, 218] width 17 height 17
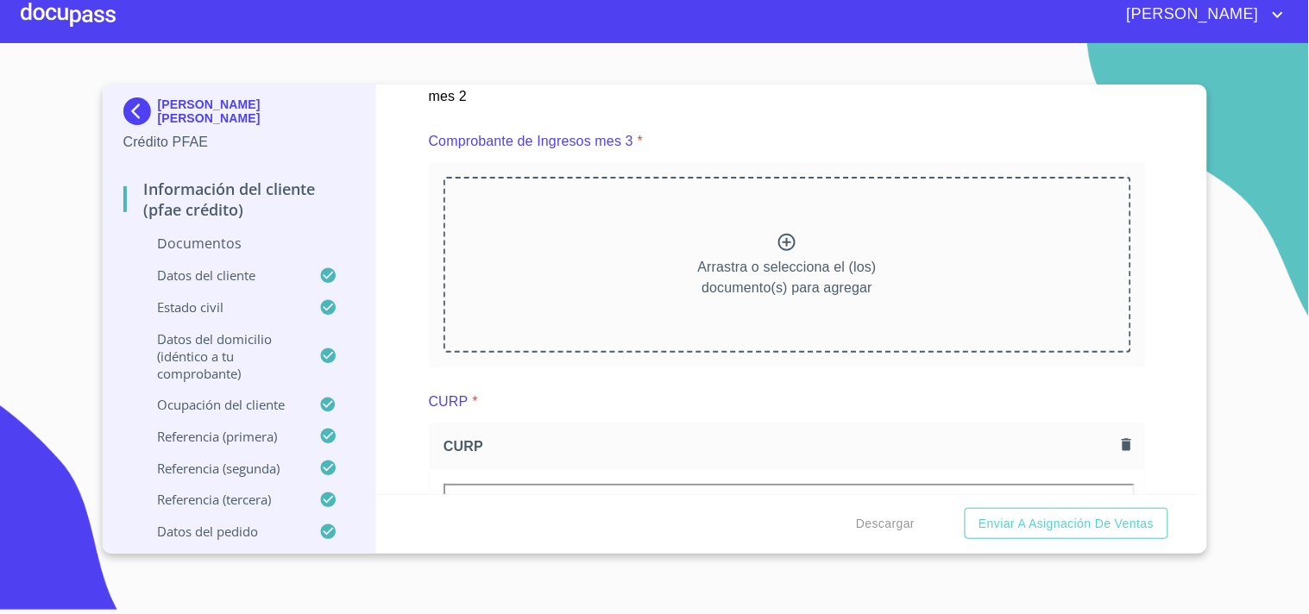
scroll to position [3259, 0]
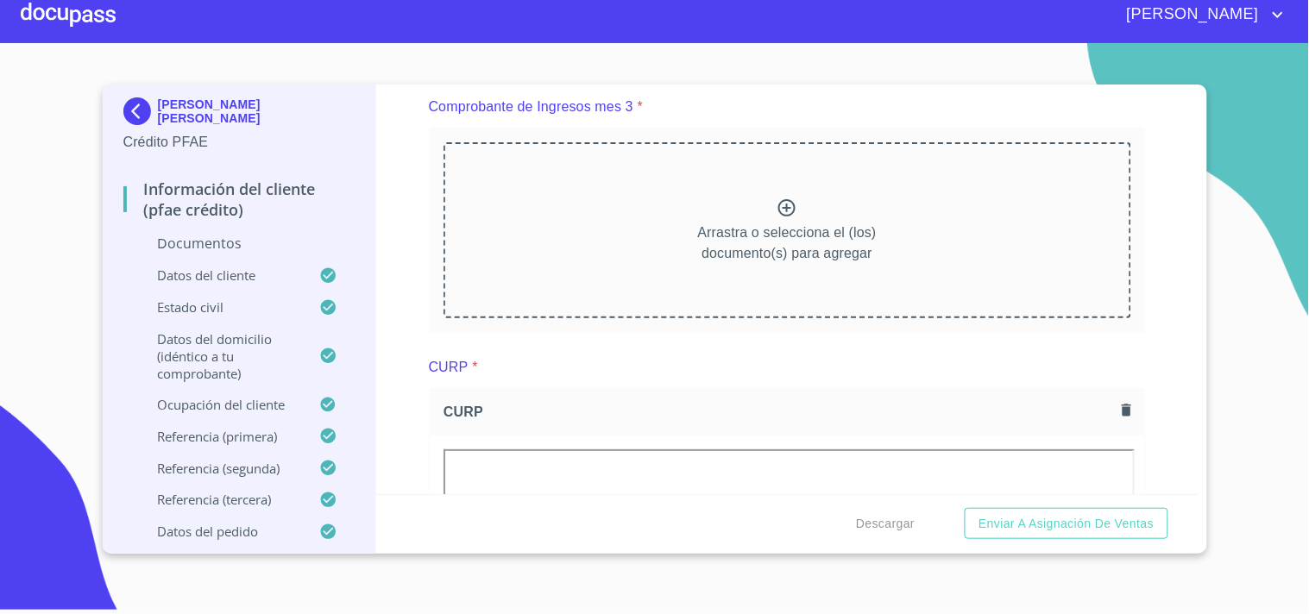
click at [788, 198] on icon at bounding box center [787, 208] width 21 height 21
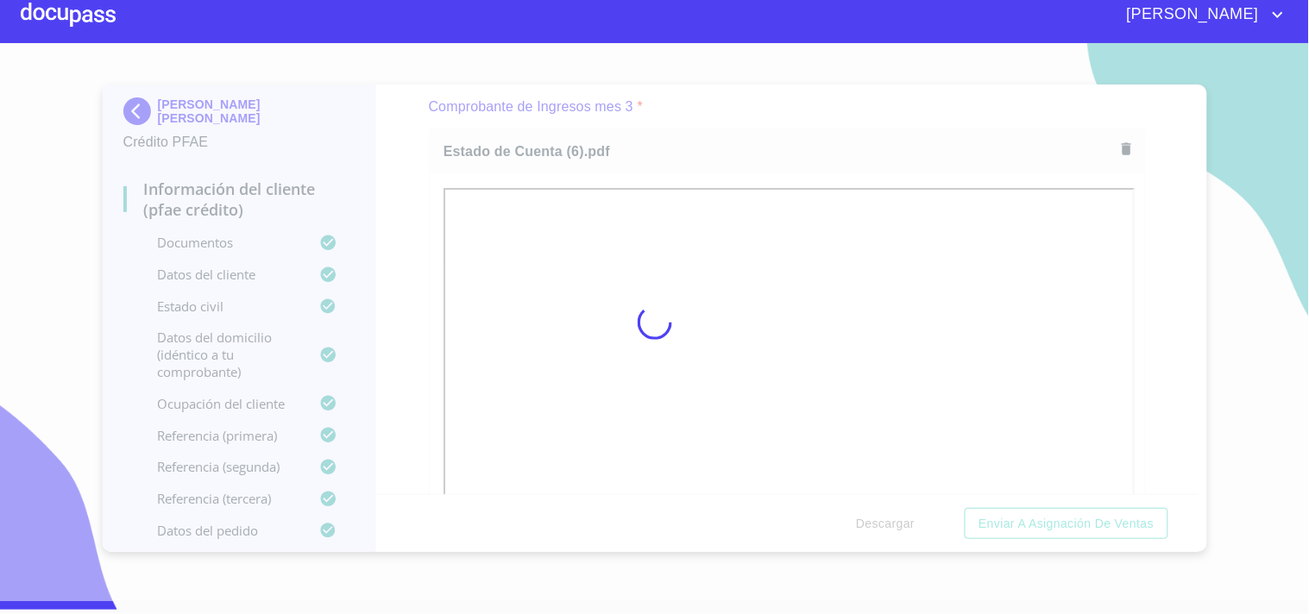
click at [416, 330] on div at bounding box center [654, 322] width 1309 height 558
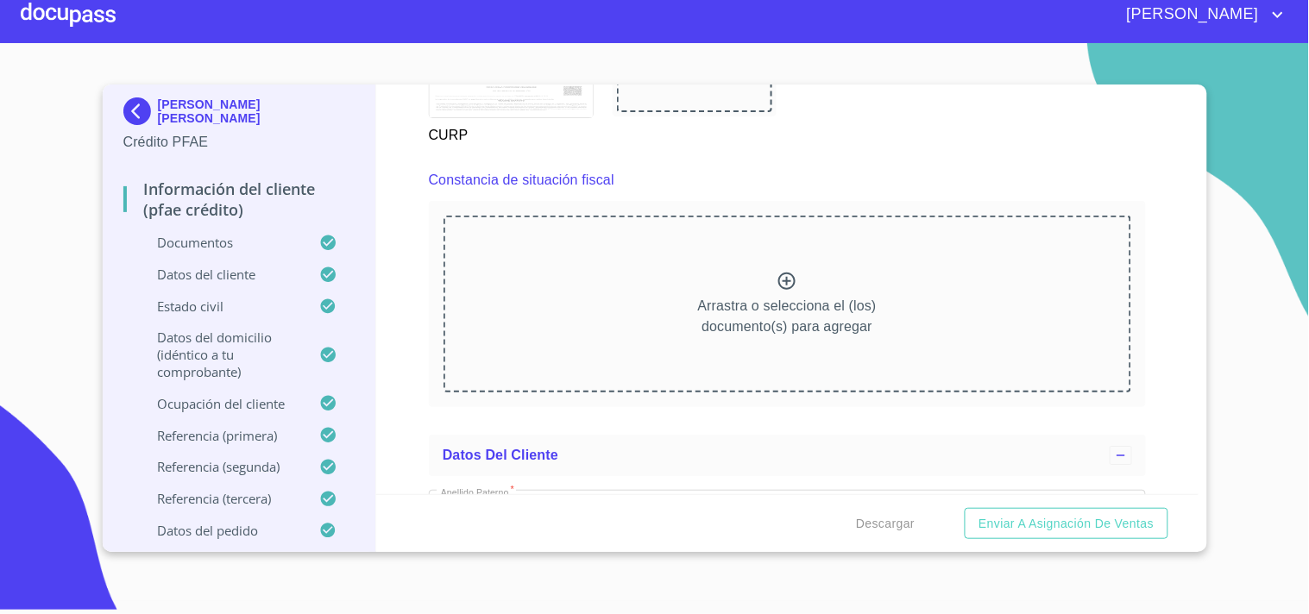
scroll to position [4628, 0]
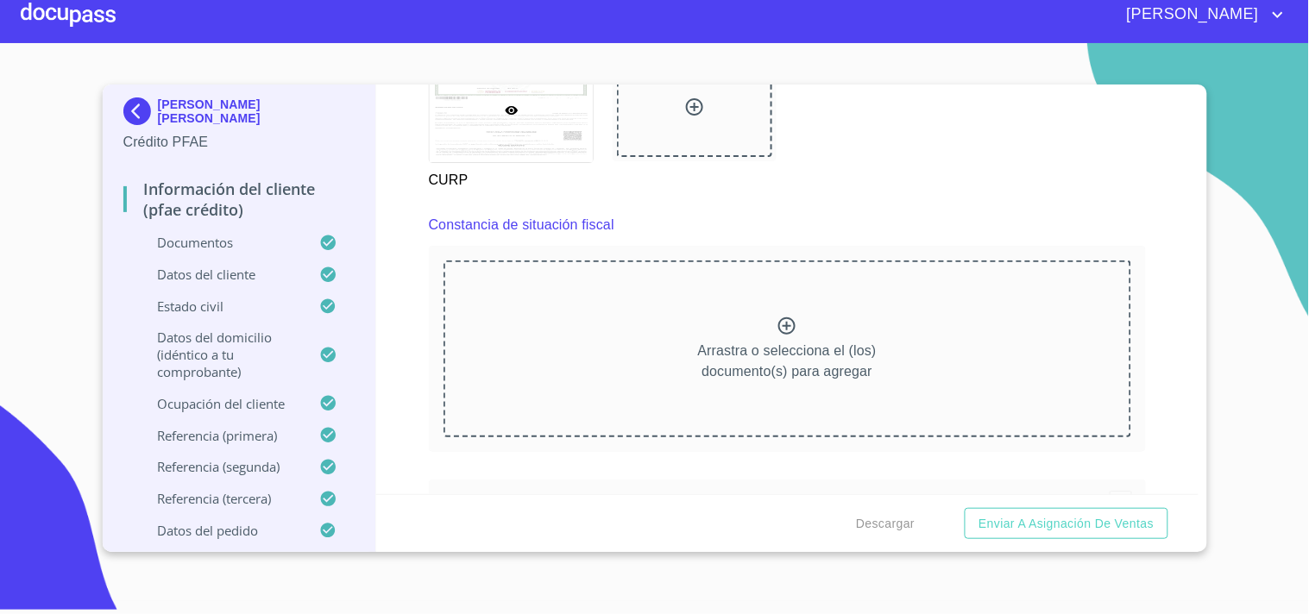
click at [781, 316] on icon at bounding box center [787, 326] width 21 height 21
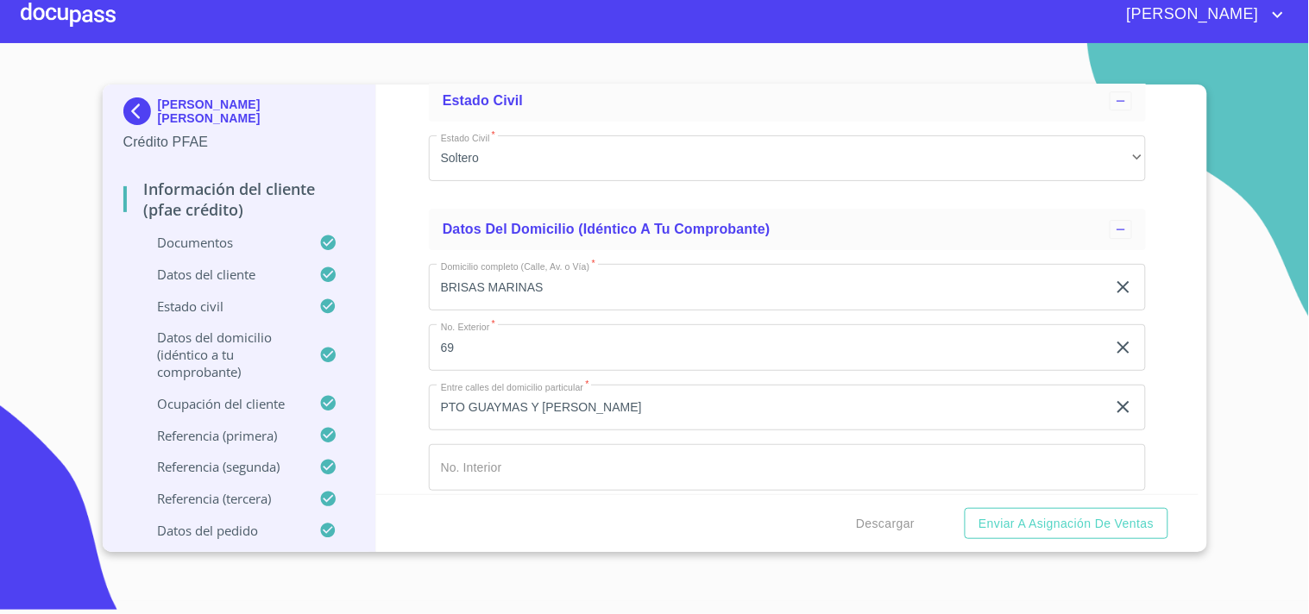
scroll to position [6379, 0]
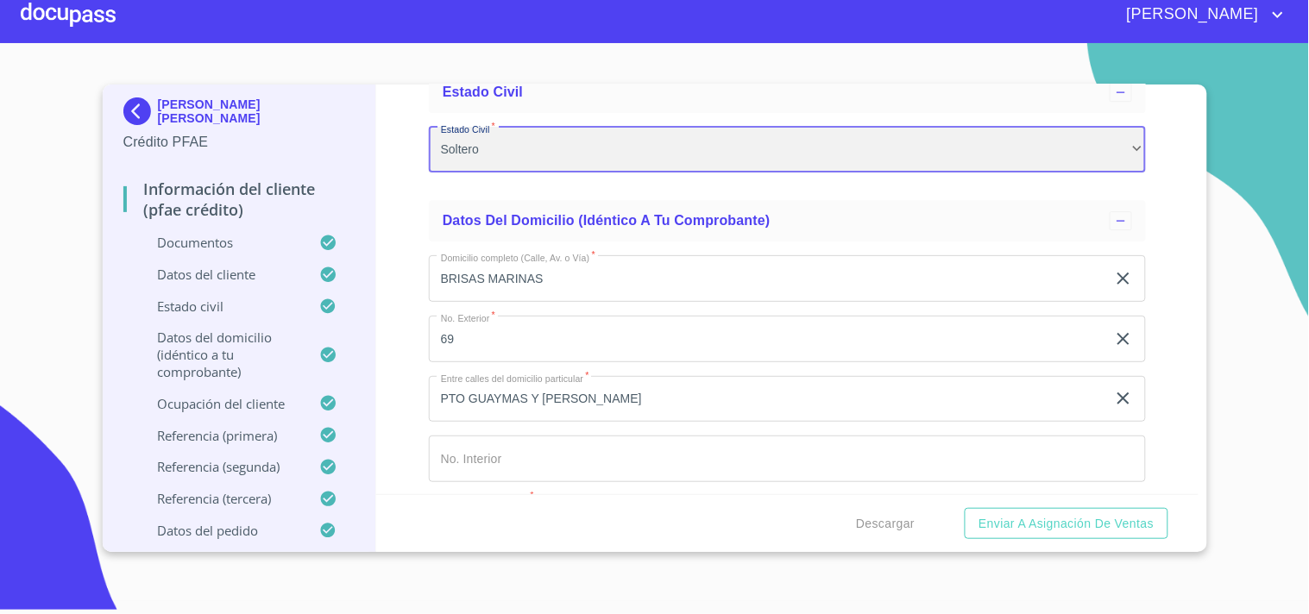
click at [485, 135] on div "Soltero" at bounding box center [787, 150] width 717 height 47
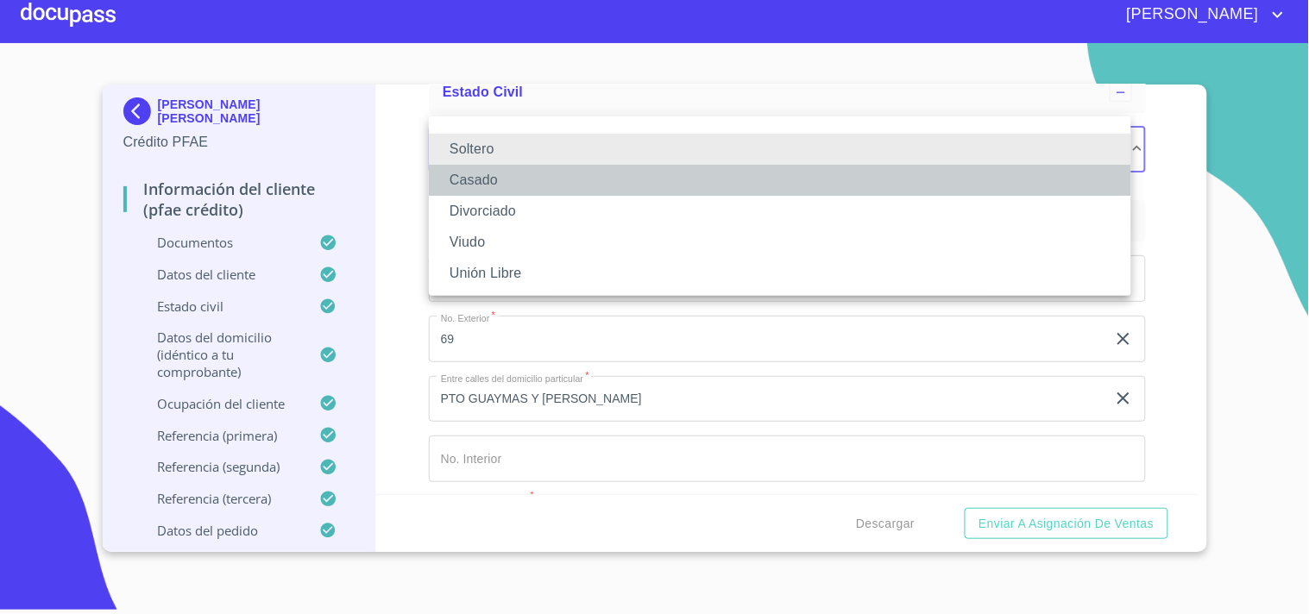
click at [487, 178] on li "Casado" at bounding box center [780, 180] width 702 height 31
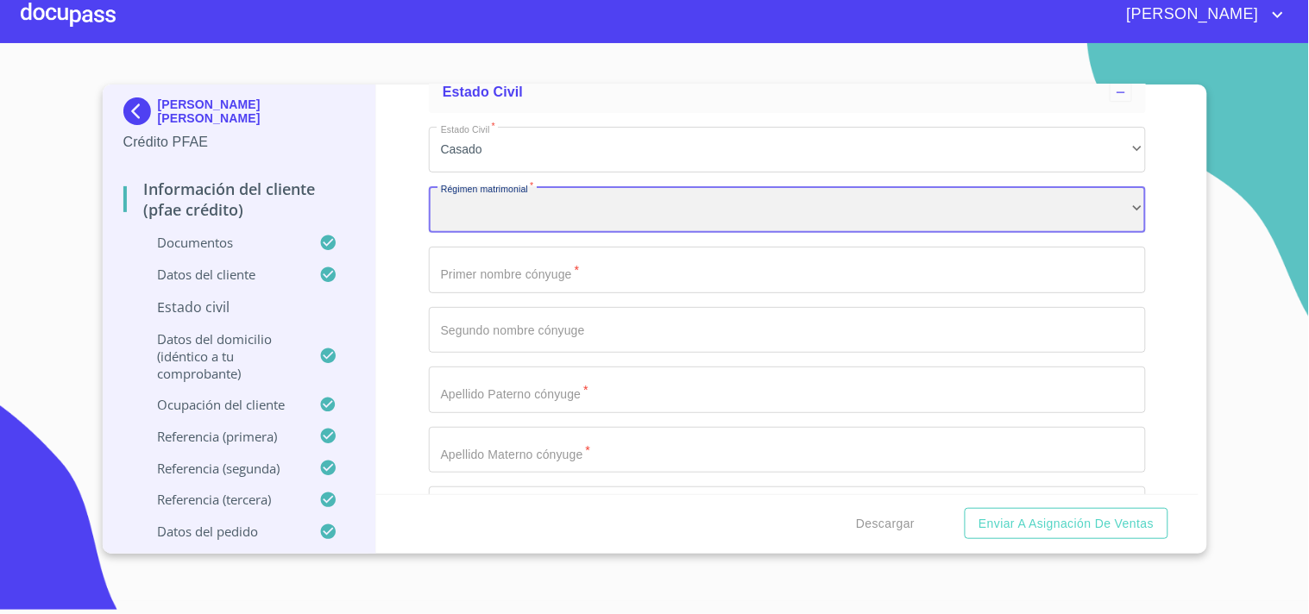
click at [547, 204] on div "​" at bounding box center [787, 209] width 717 height 47
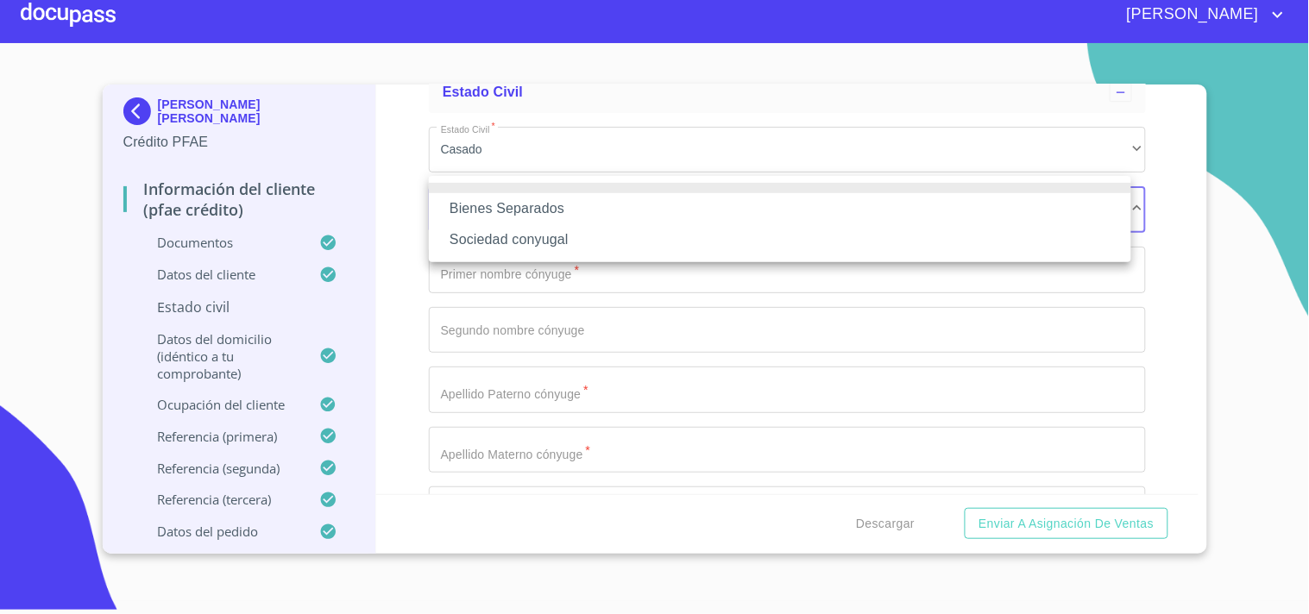
click at [563, 214] on li "Bienes Separados" at bounding box center [780, 208] width 702 height 31
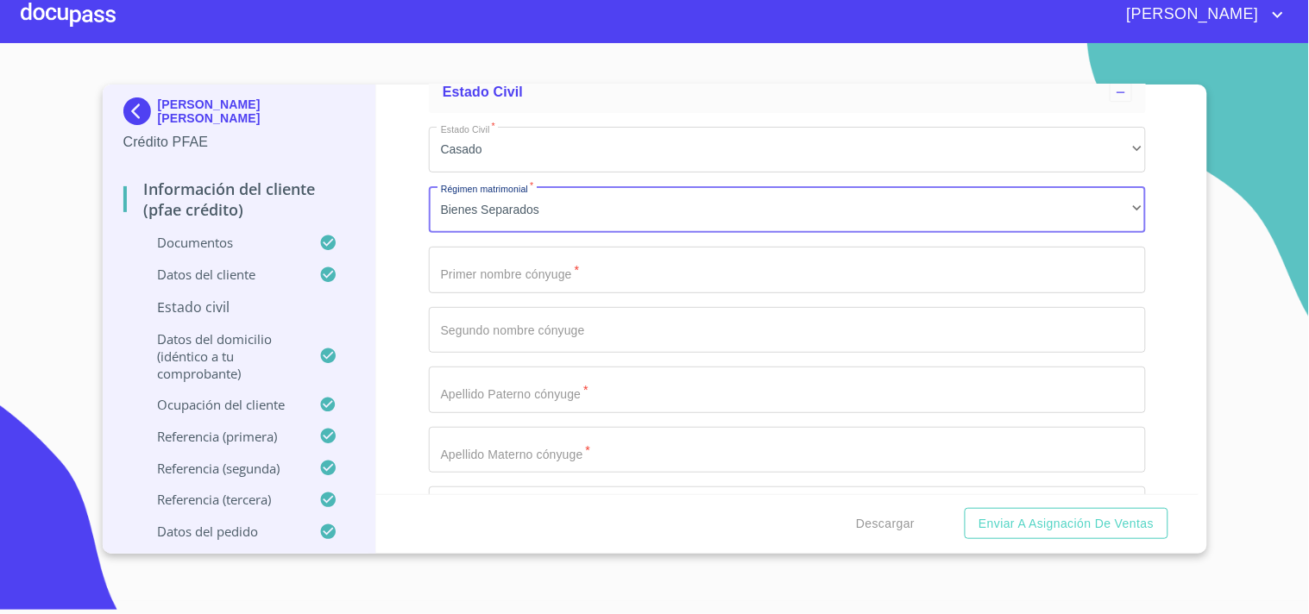
click at [562, 247] on input "Documento de identificación.   *" at bounding box center [787, 270] width 717 height 47
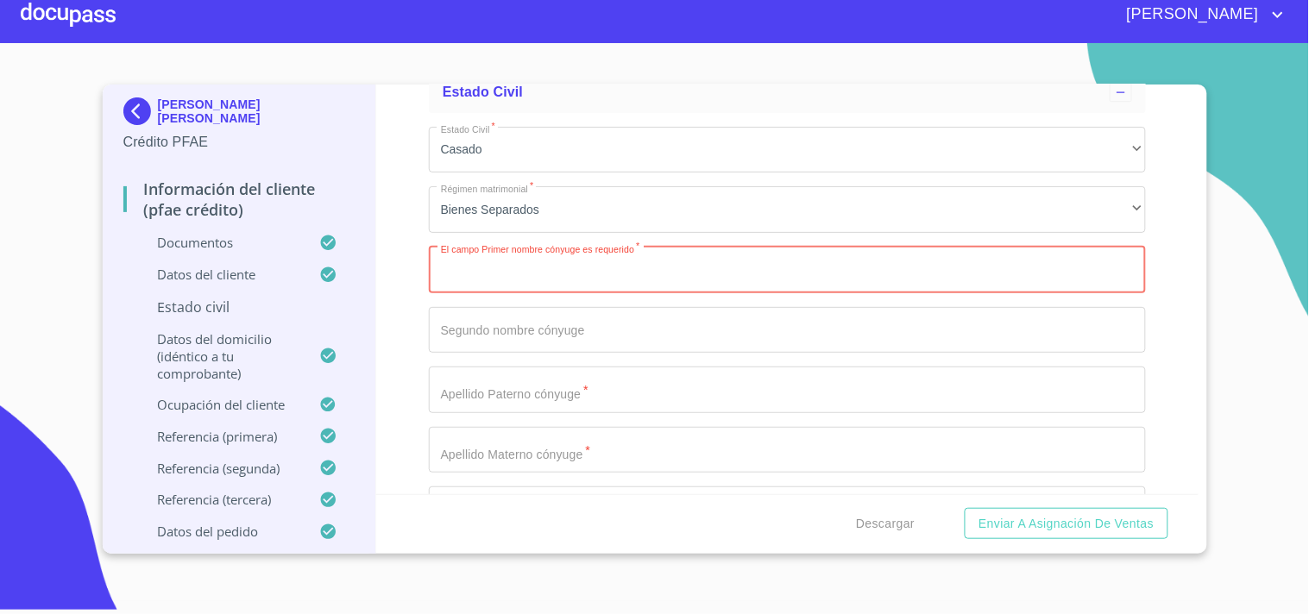
paste input "[PERSON_NAME]"
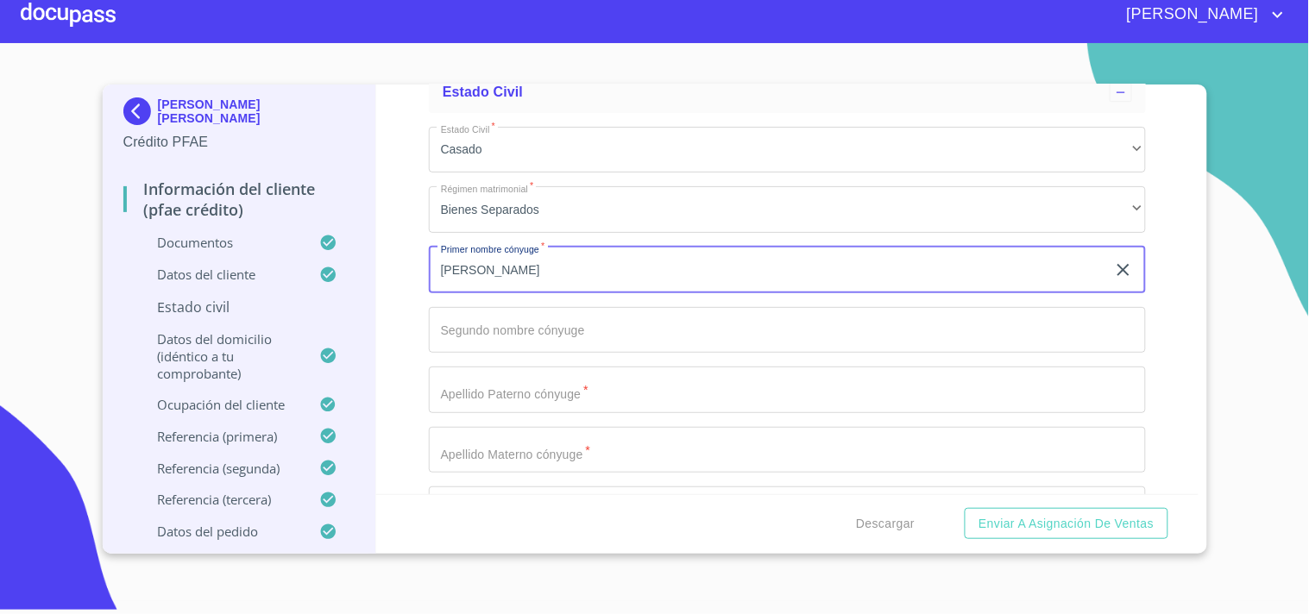
click at [463, 253] on input "[PERSON_NAME]" at bounding box center [767, 270] width 677 height 47
paste input "LEMENTIN"
type input "[PERSON_NAME]"
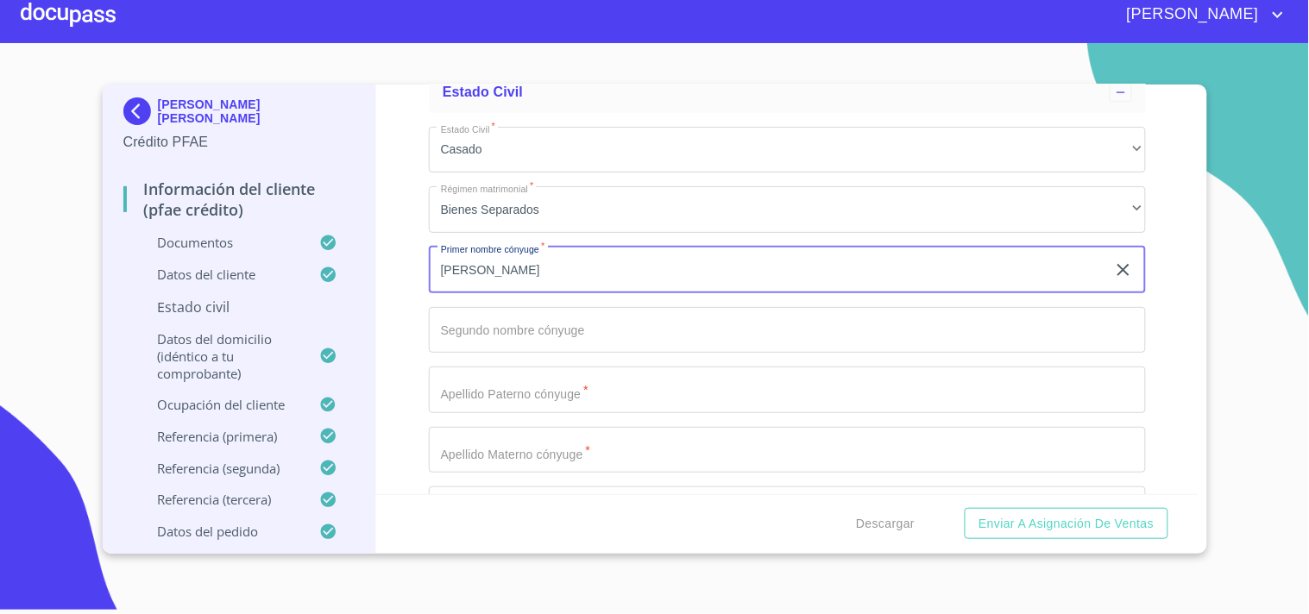
click at [498, 387] on input "Documento de identificación.   *" at bounding box center [787, 390] width 717 height 47
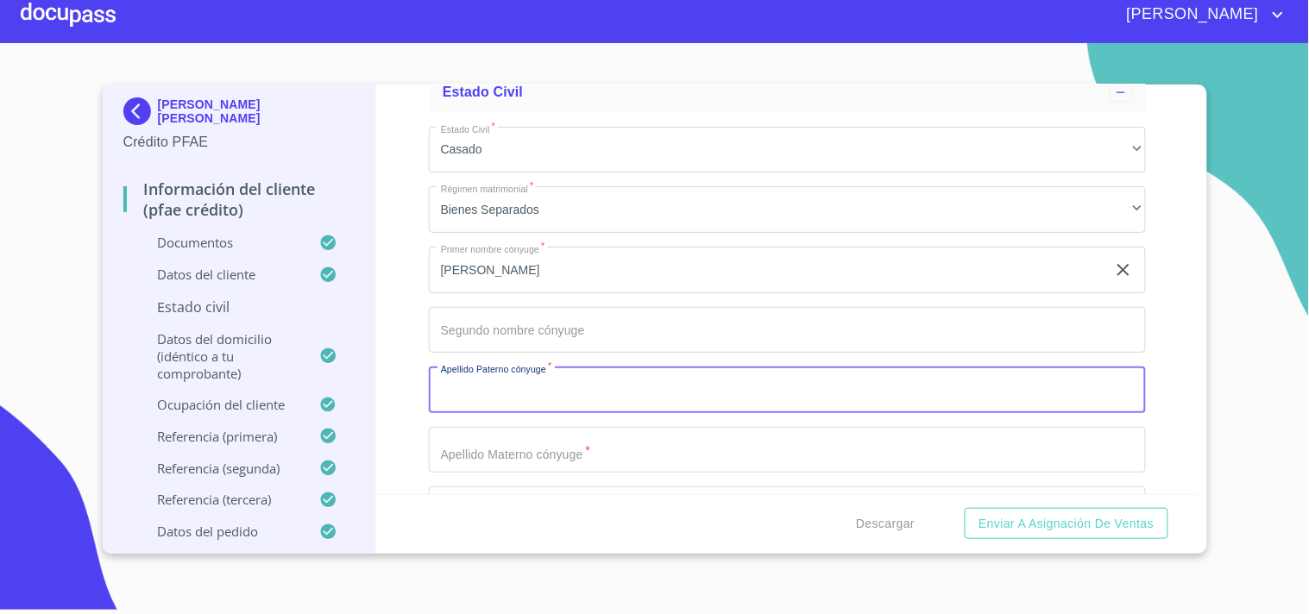
paste input "[PERSON_NAME]"
click at [498, 387] on input "[PERSON_NAME]" at bounding box center [767, 390] width 677 height 47
type input "[PERSON_NAME]"
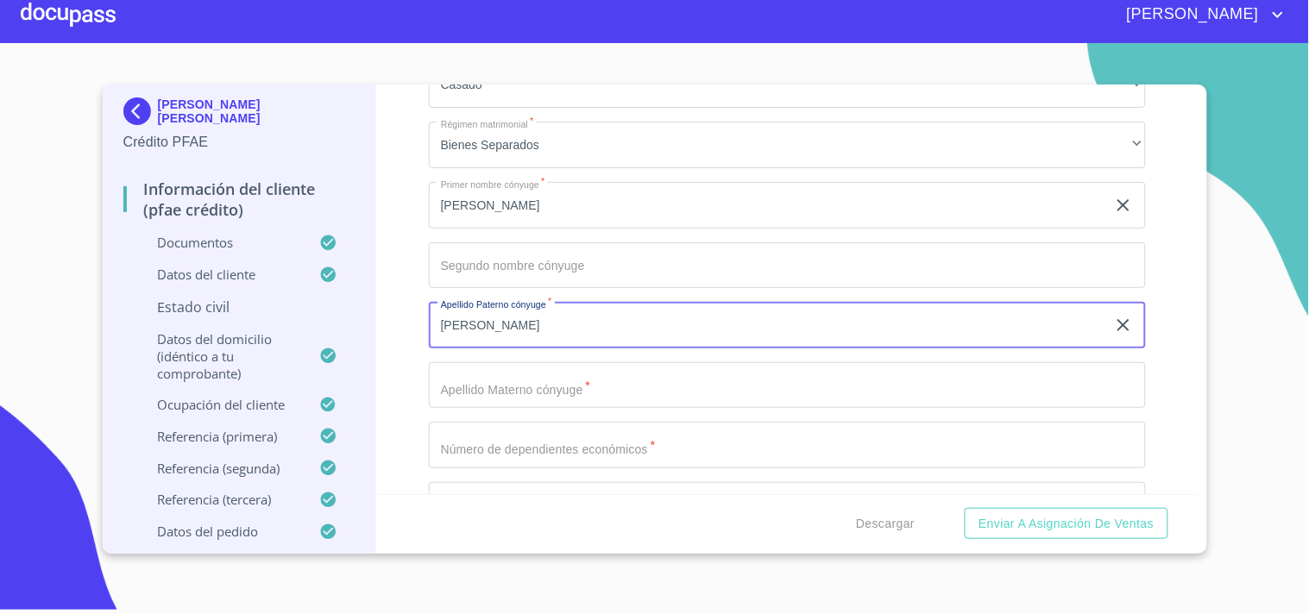
scroll to position [6464, 0]
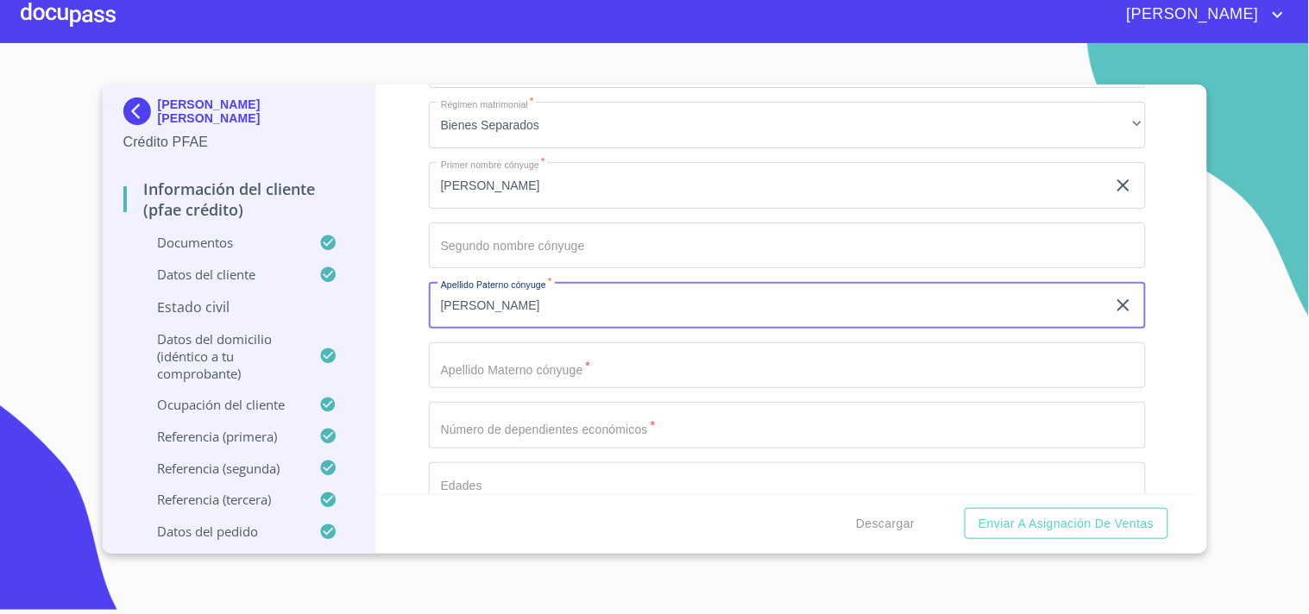
click at [481, 369] on input "Documento de identificación.   *" at bounding box center [787, 366] width 717 height 47
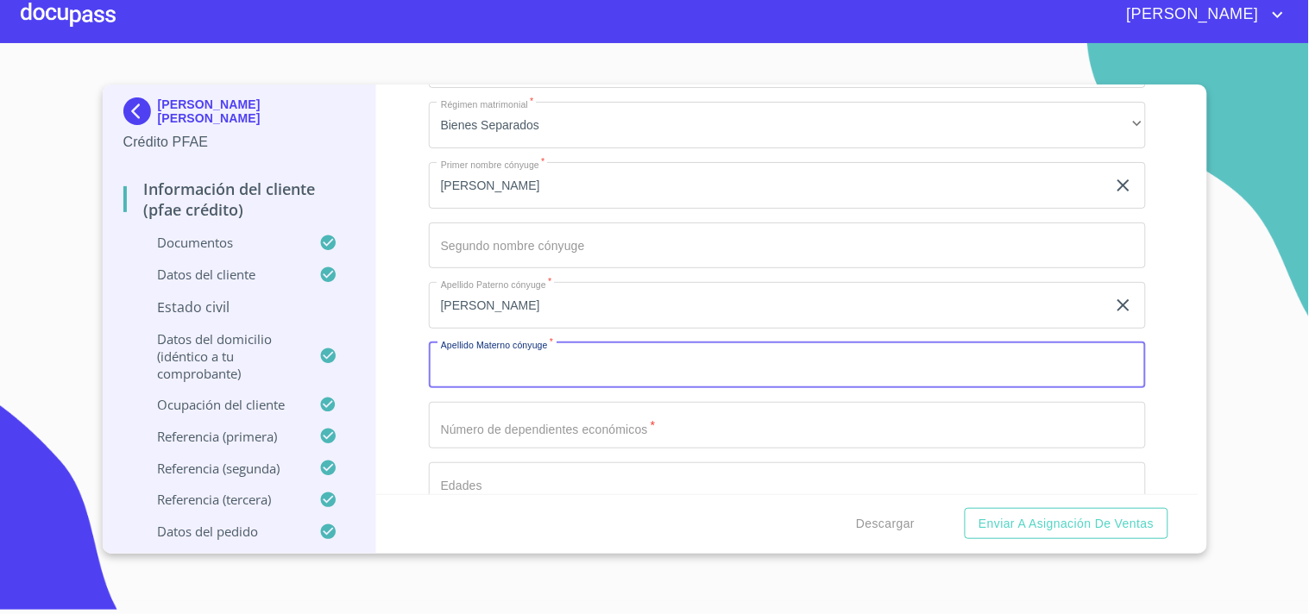
paste input "[PERSON_NAME]"
type input "[PERSON_NAME]"
click at [407, 330] on div "Información del cliente (PFAE crédito) Documentos Documento de identificación. …" at bounding box center [787, 290] width 822 height 410
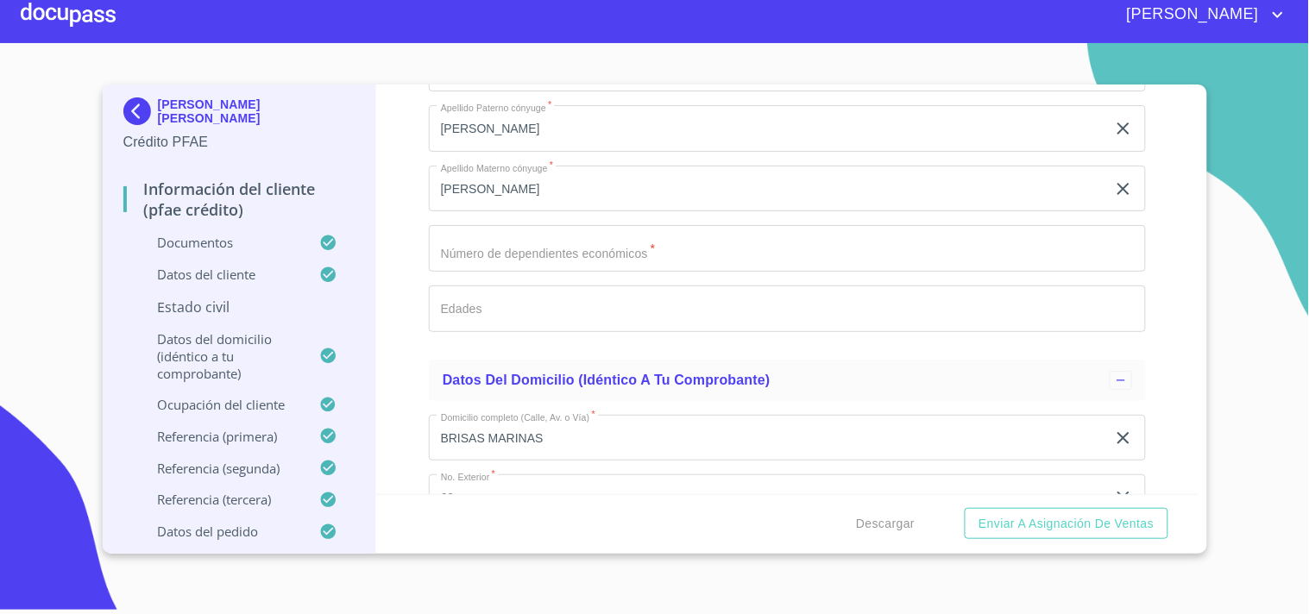
scroll to position [6645, 0]
click at [502, 224] on input "Documento de identificación.   *" at bounding box center [787, 244] width 717 height 47
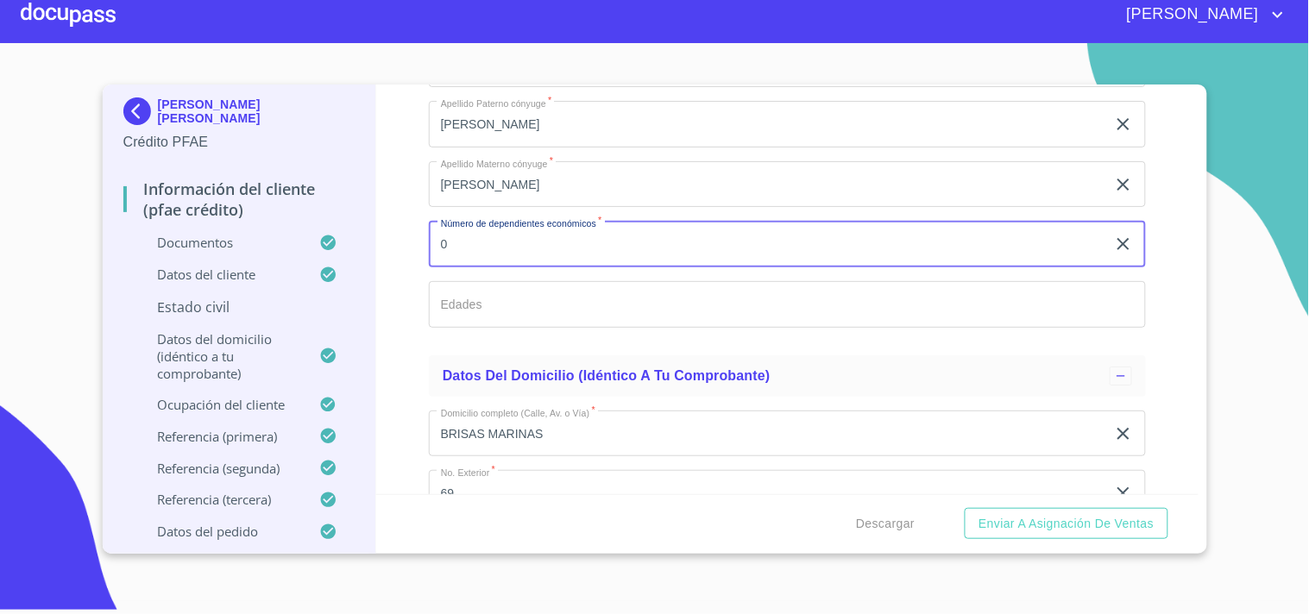
type input "0"
click at [484, 302] on input "Documento de identificación.   *" at bounding box center [787, 304] width 717 height 47
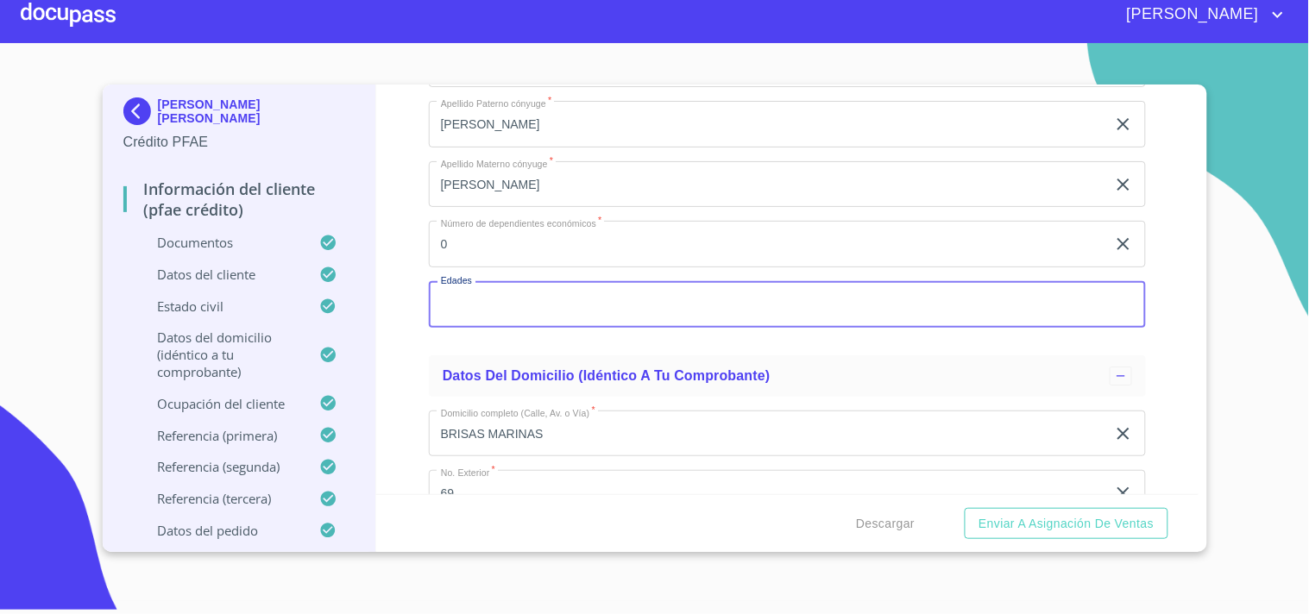
click at [484, 302] on input "Documento de identificación.   *" at bounding box center [787, 304] width 717 height 47
type input "0"
click at [412, 295] on div "Información del cliente (PFAE crédito) Documentos Documento de identificación. …" at bounding box center [787, 290] width 822 height 410
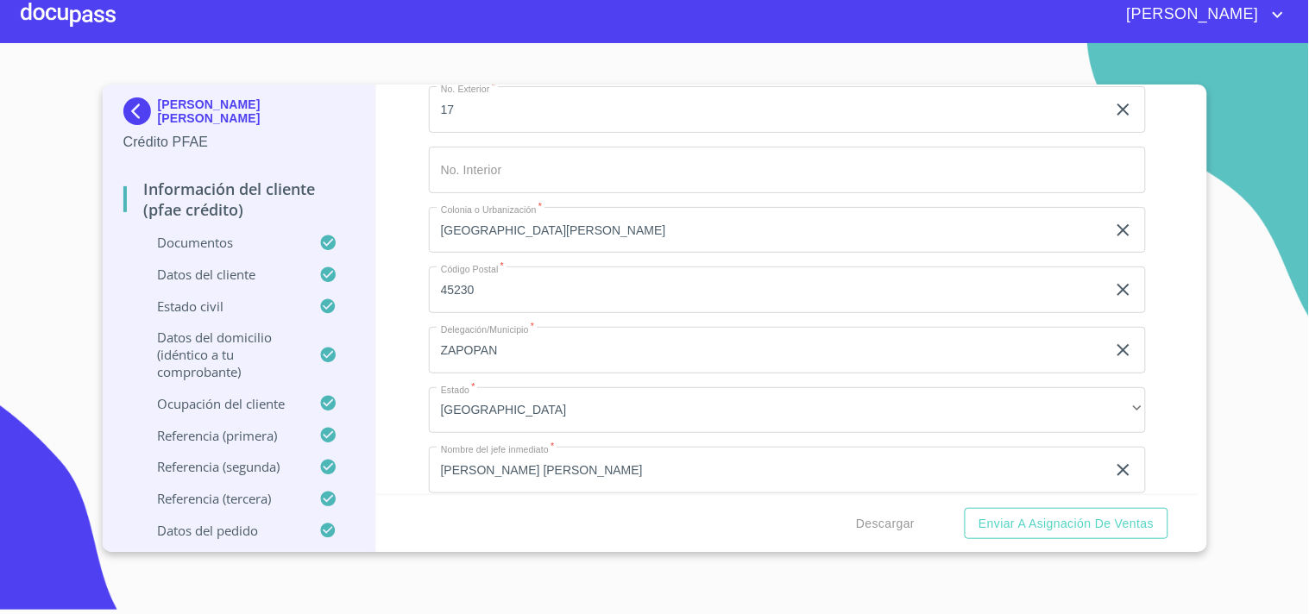
scroll to position [8422, 0]
click at [228, 399] on p "Ocupación del Cliente" at bounding box center [221, 403] width 197 height 17
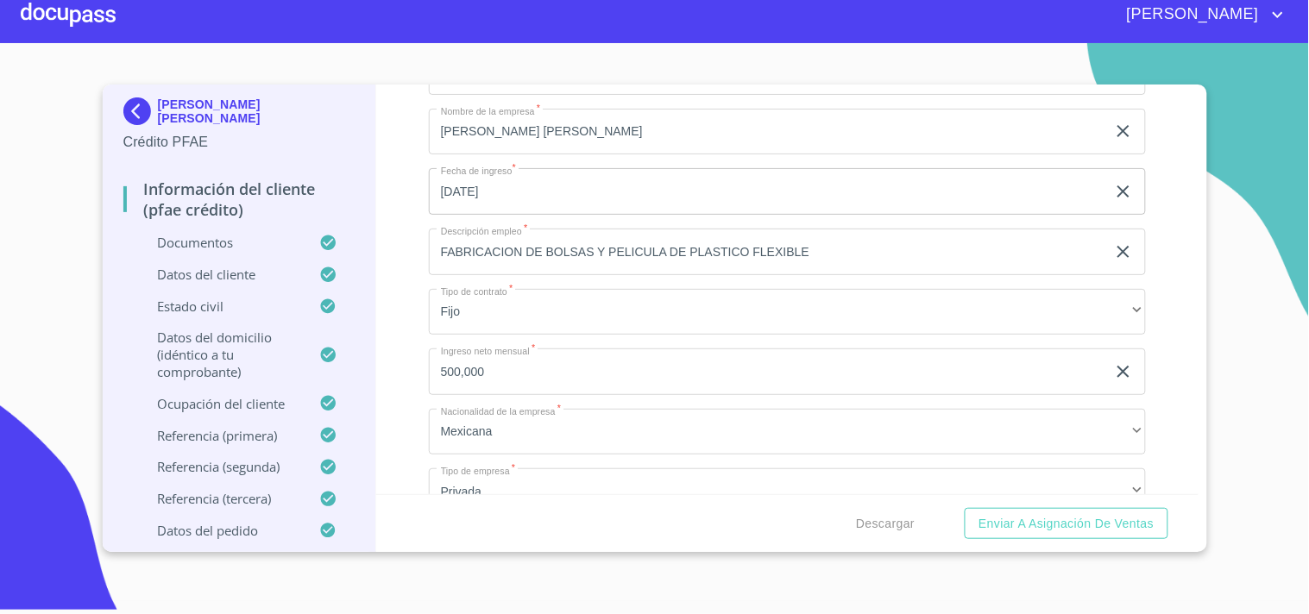
scroll to position [308, 0]
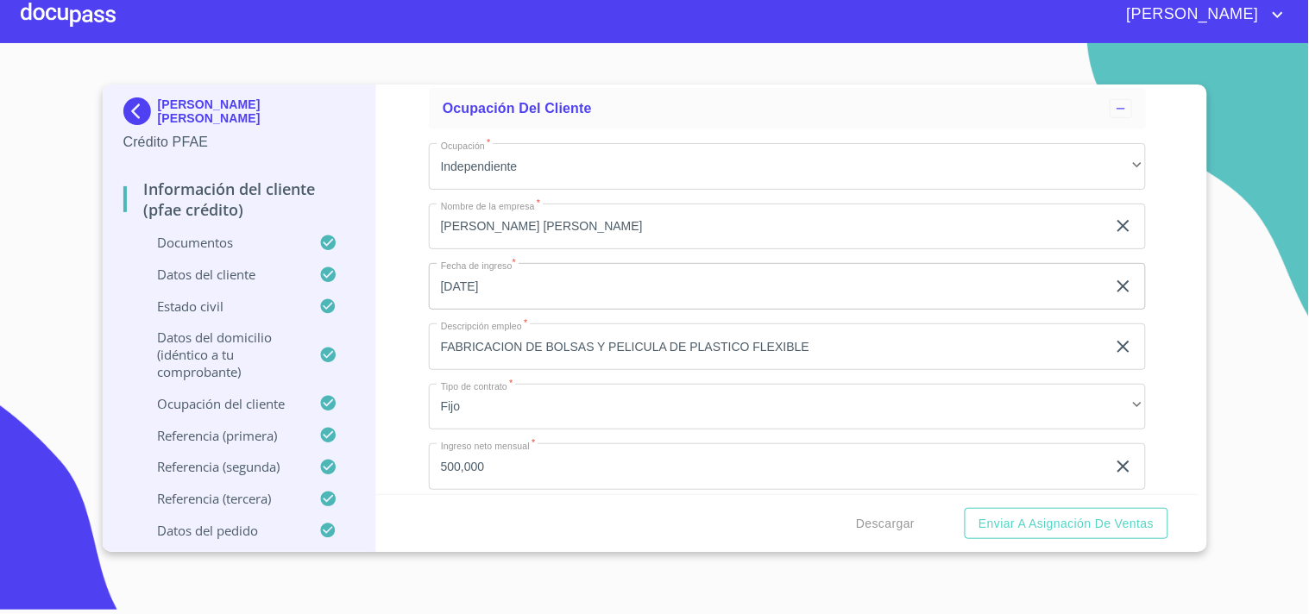
click at [518, 291] on input "[DATE]" at bounding box center [771, 286] width 684 height 47
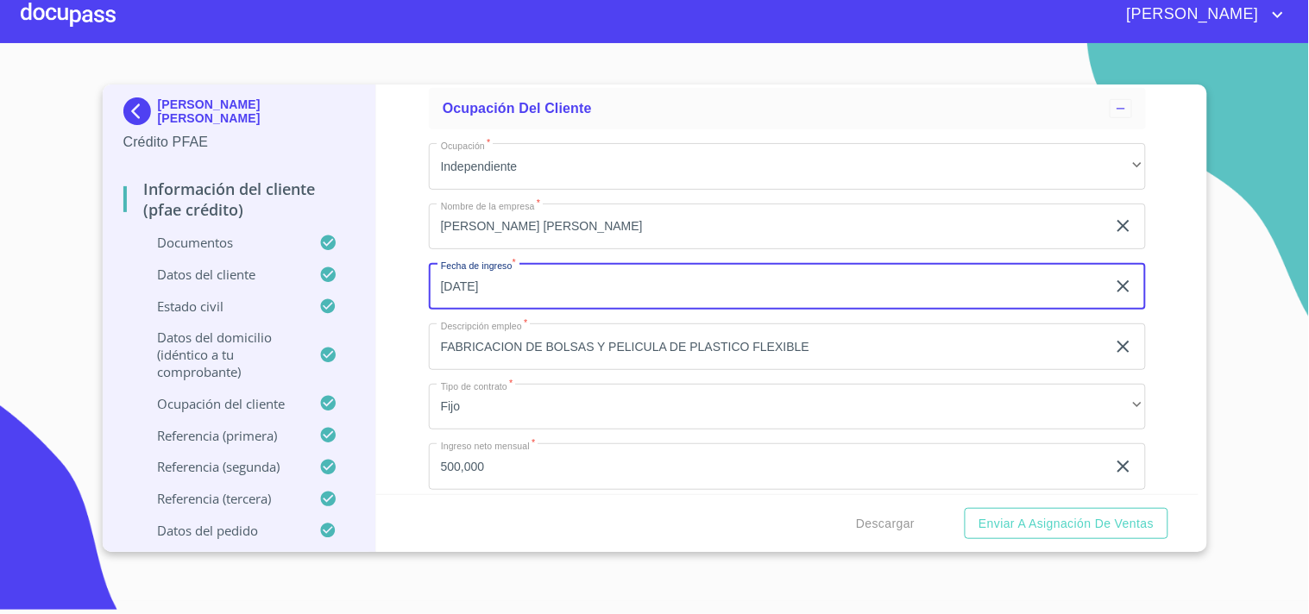
click at [1113, 292] on icon "button" at bounding box center [1123, 286] width 21 height 21
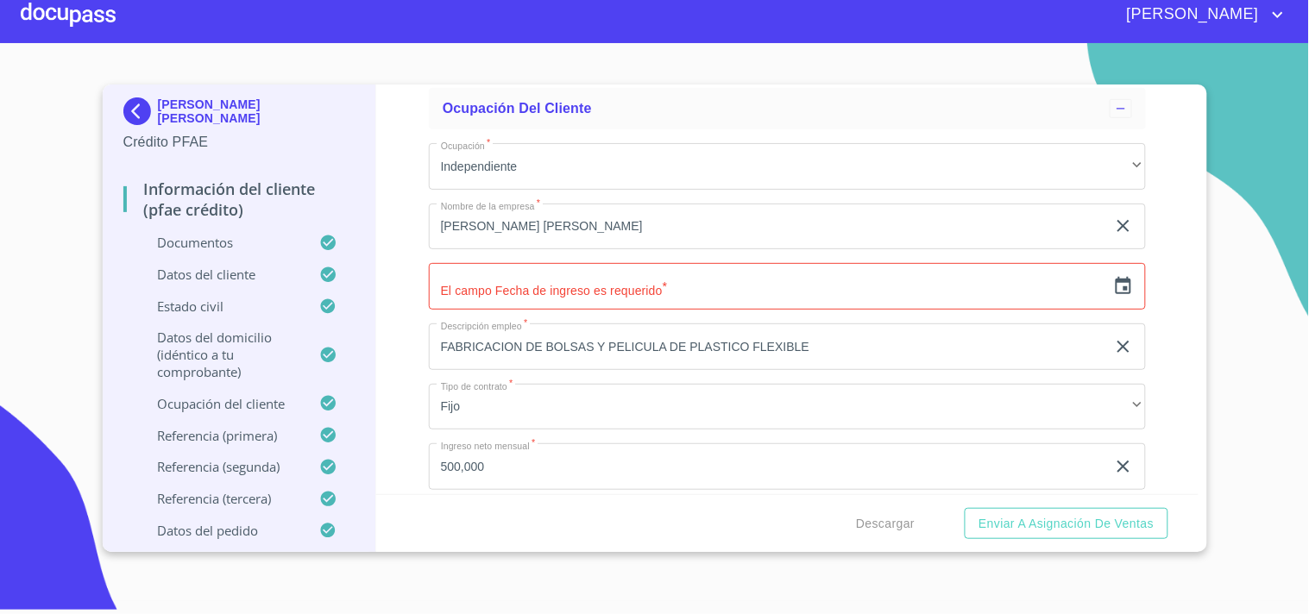
click at [589, 285] on input "text" at bounding box center [767, 286] width 677 height 47
click at [1113, 285] on icon "button" at bounding box center [1123, 286] width 21 height 21
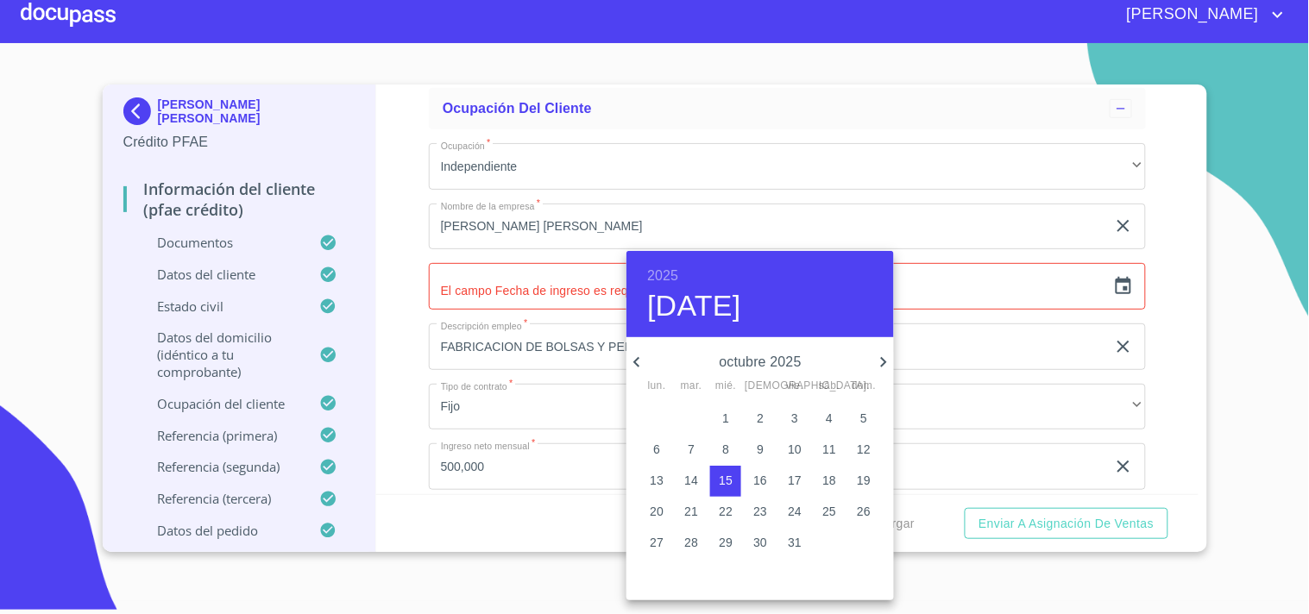
click at [639, 364] on icon "button" at bounding box center [636, 362] width 21 height 21
click at [658, 274] on h6 "2025" at bounding box center [662, 276] width 31 height 24
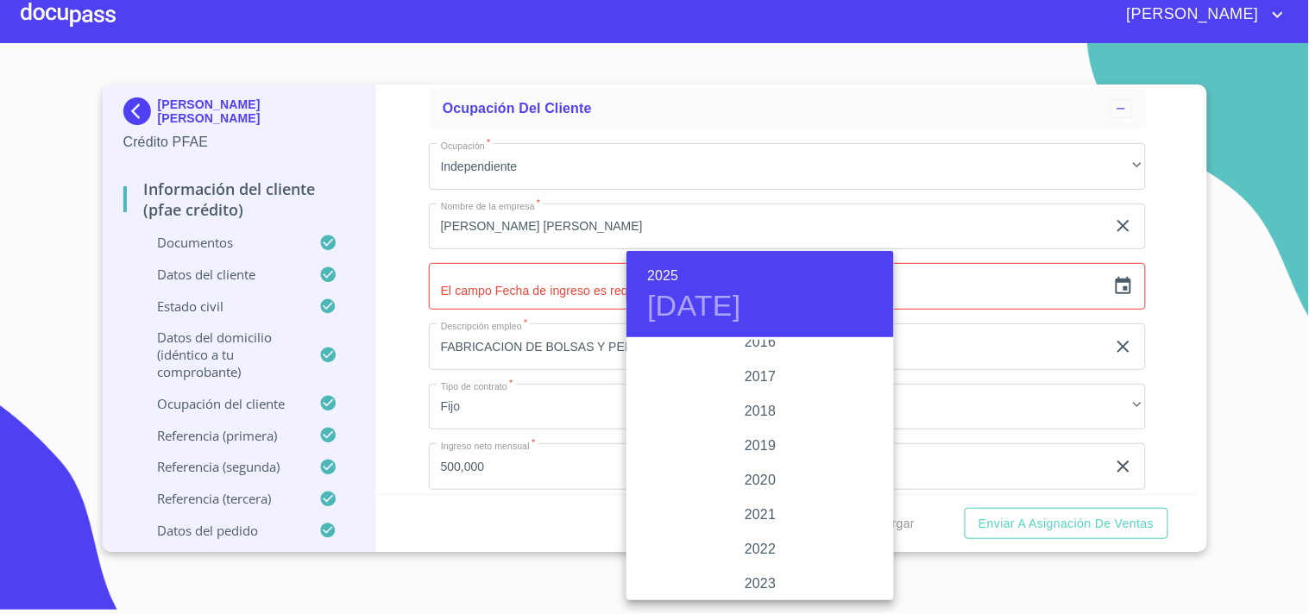
scroll to position [3155, 0]
click at [765, 414] on div "2018" at bounding box center [759, 412] width 267 height 35
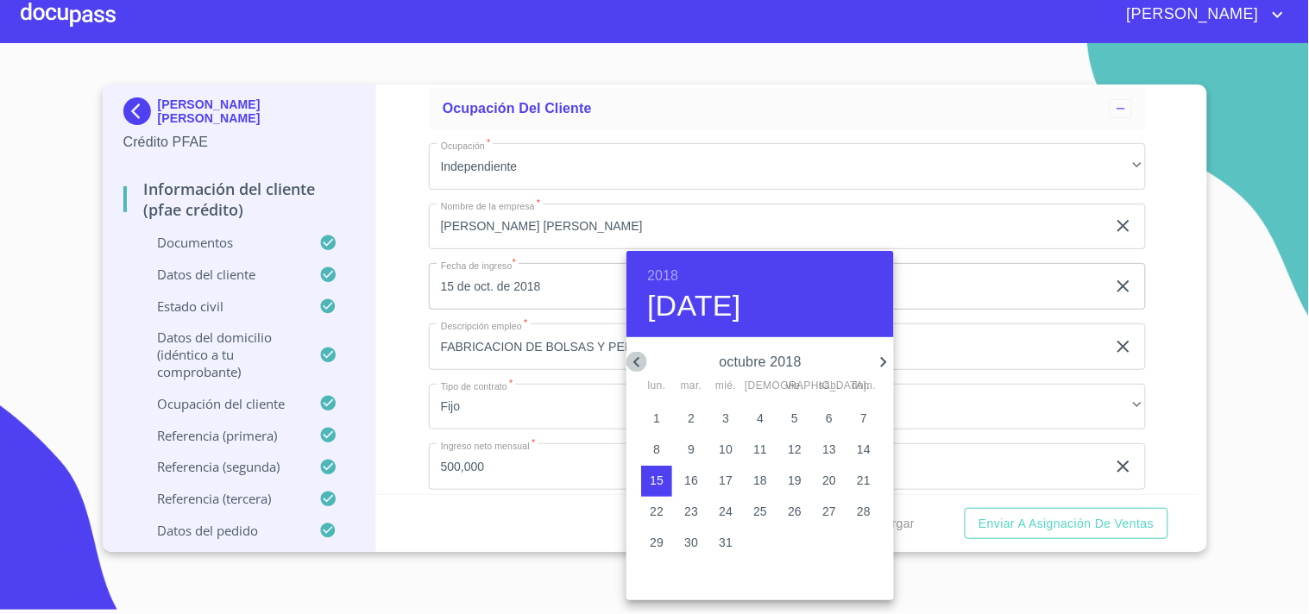
click at [642, 367] on icon "button" at bounding box center [636, 362] width 21 height 21
click at [641, 363] on icon "button" at bounding box center [636, 362] width 21 height 21
click at [875, 410] on span "1" at bounding box center [863, 418] width 31 height 17
type input "1 de jul. de 2018"
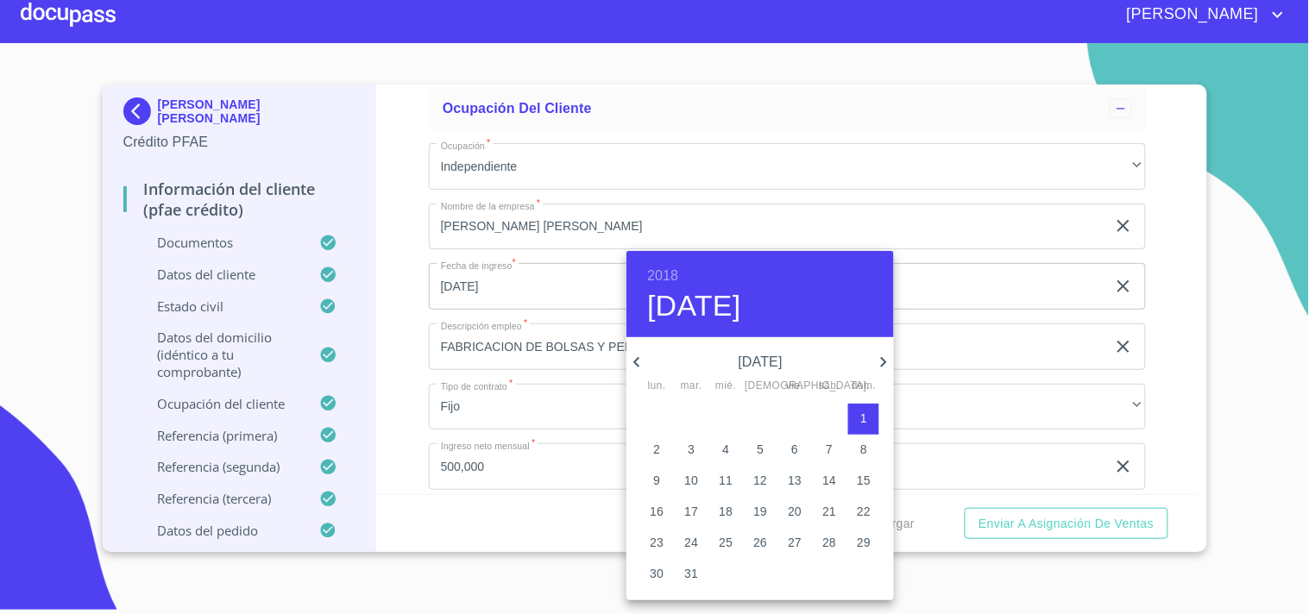
click at [403, 382] on div at bounding box center [654, 307] width 1309 height 614
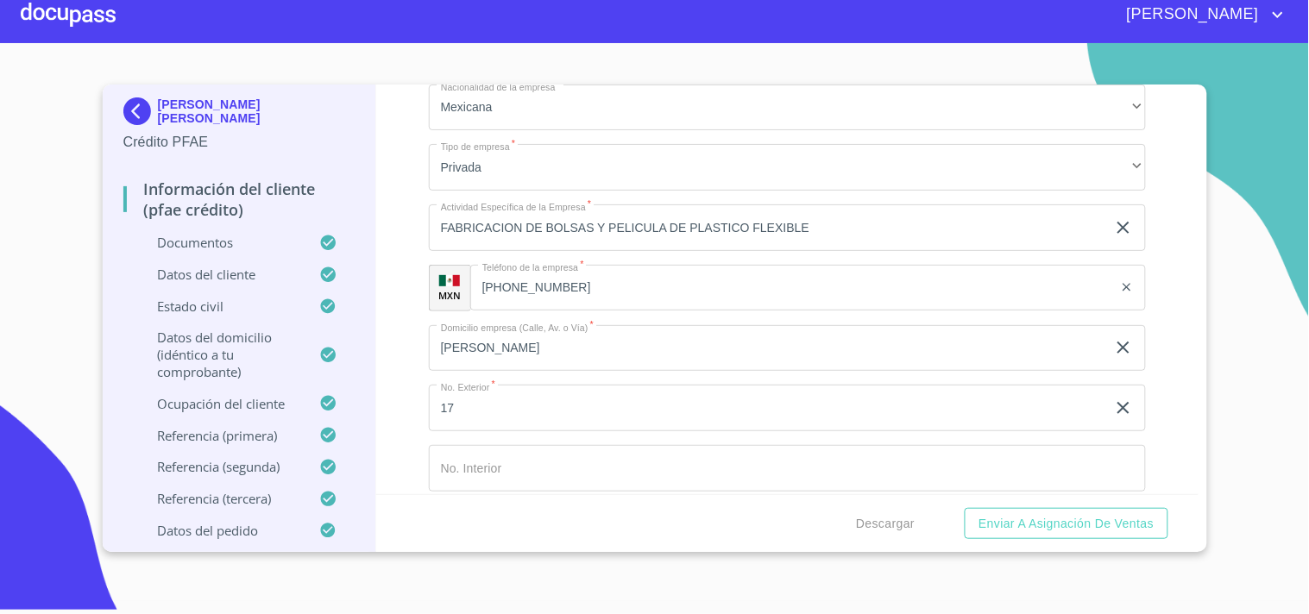
scroll to position [758, 0]
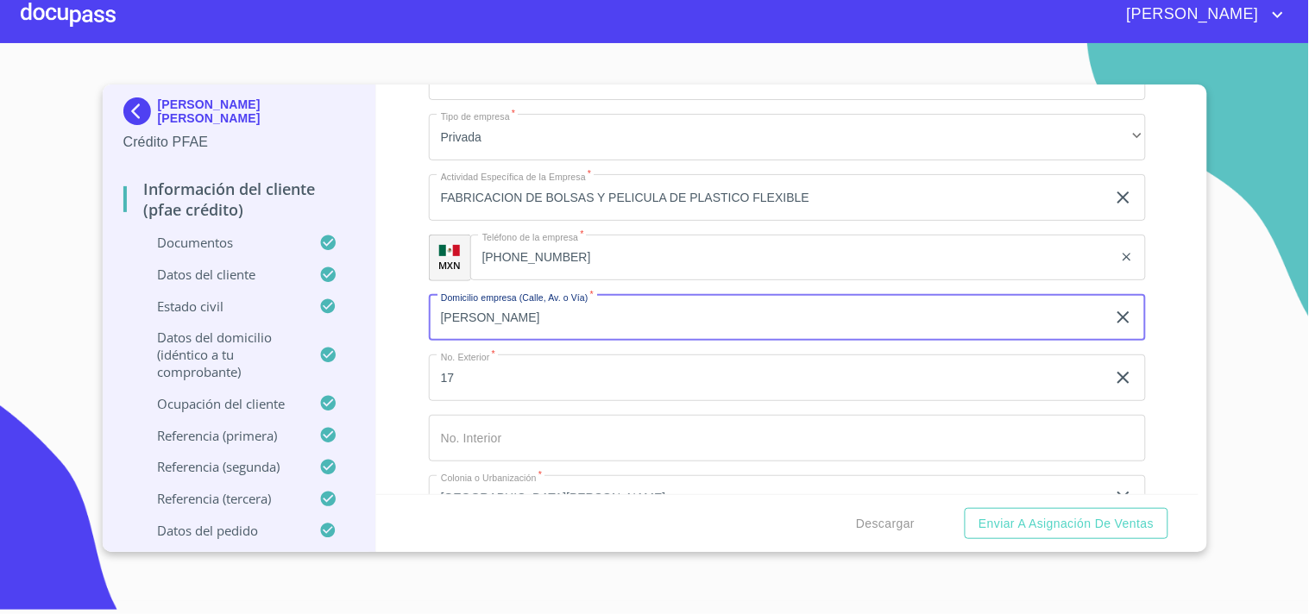
click at [481, 317] on input "[PERSON_NAME]" at bounding box center [767, 318] width 677 height 47
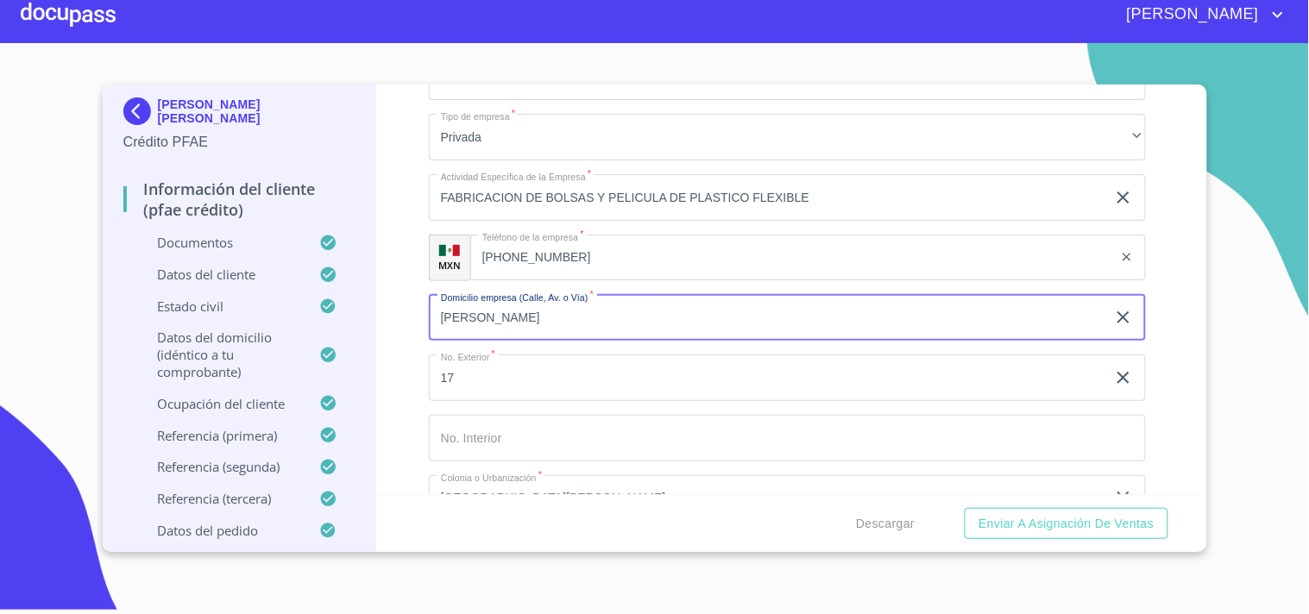
click at [481, 317] on input "[PERSON_NAME]" at bounding box center [767, 318] width 677 height 47
paste input "BRISAS MARINAS"
type input "BRISAS MARINAS"
click at [547, 373] on input "17" at bounding box center [767, 378] width 677 height 47
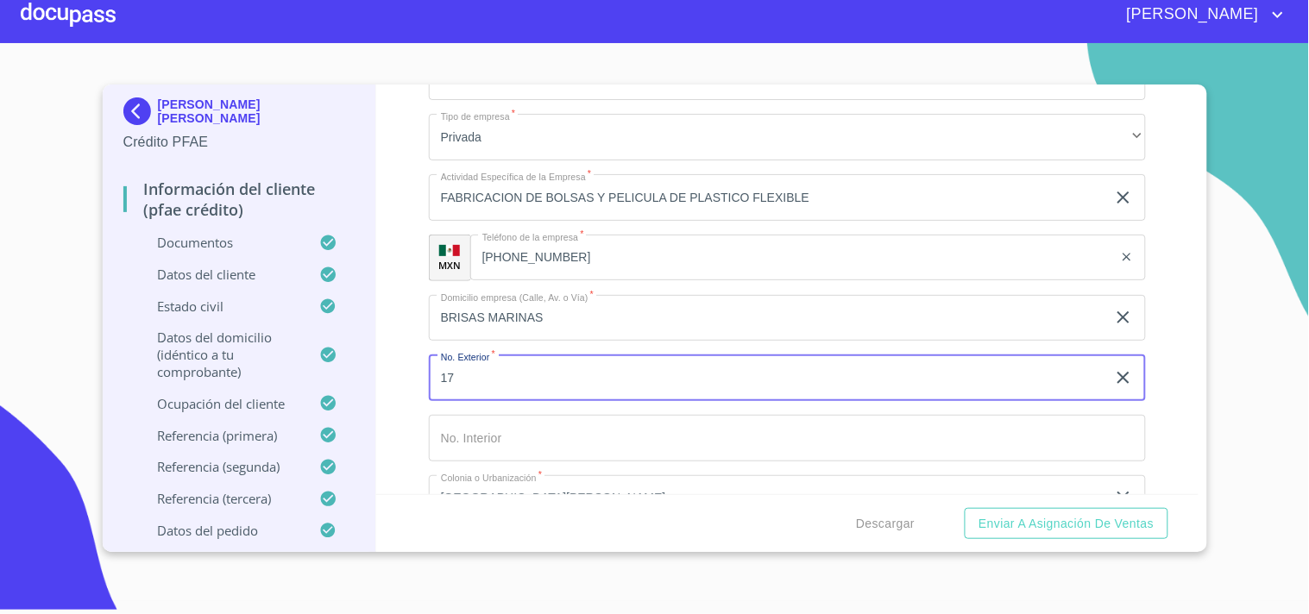
click at [547, 373] on input "17" at bounding box center [767, 378] width 677 height 47
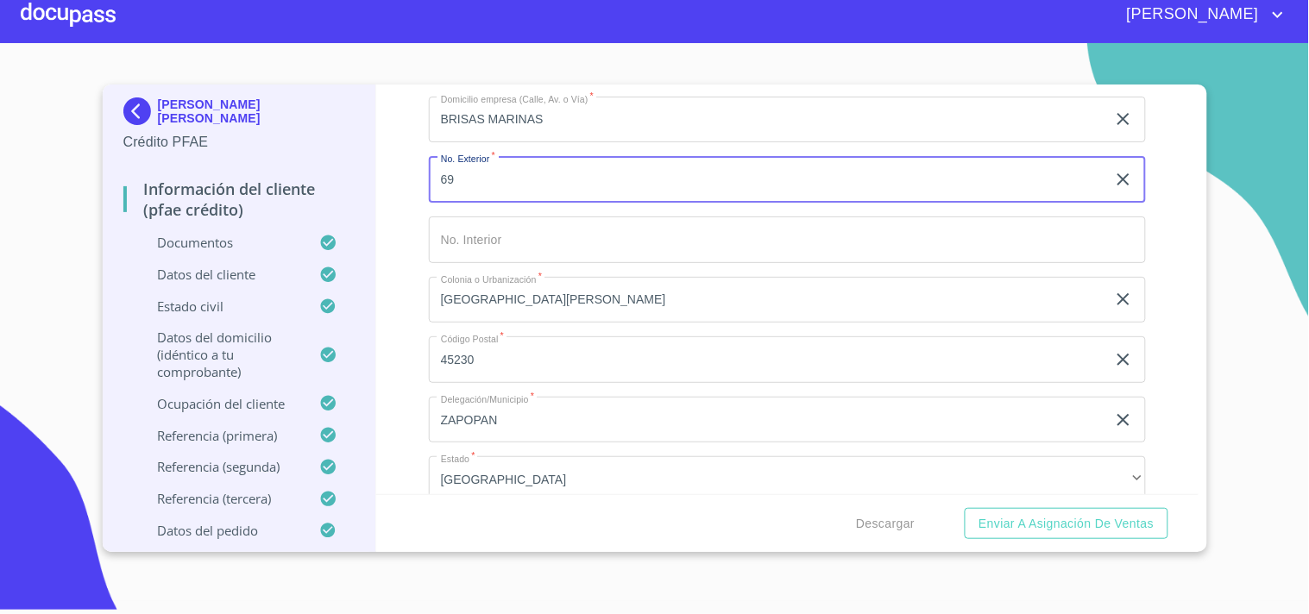
scroll to position [962, 0]
type input "69"
click at [509, 281] on input "[GEOGRAPHIC_DATA][PERSON_NAME]" at bounding box center [767, 294] width 677 height 47
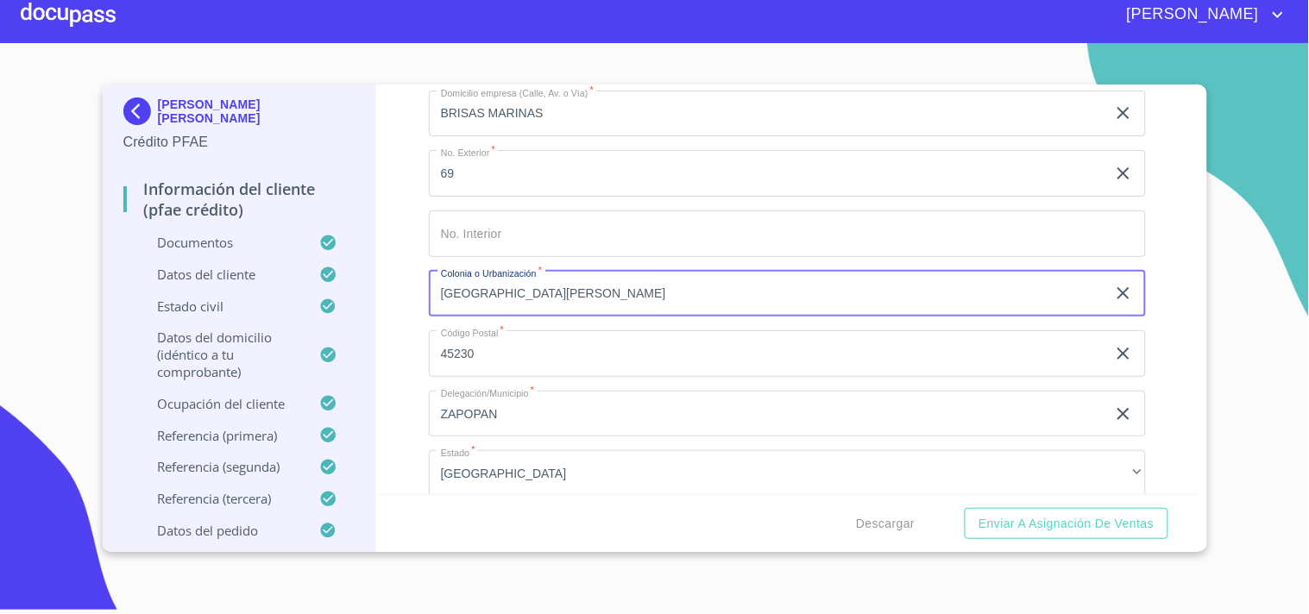
click at [509, 281] on input "[GEOGRAPHIC_DATA][PERSON_NAME]" at bounding box center [767, 294] width 677 height 47
type input "m"
type input "MIRAMAR"
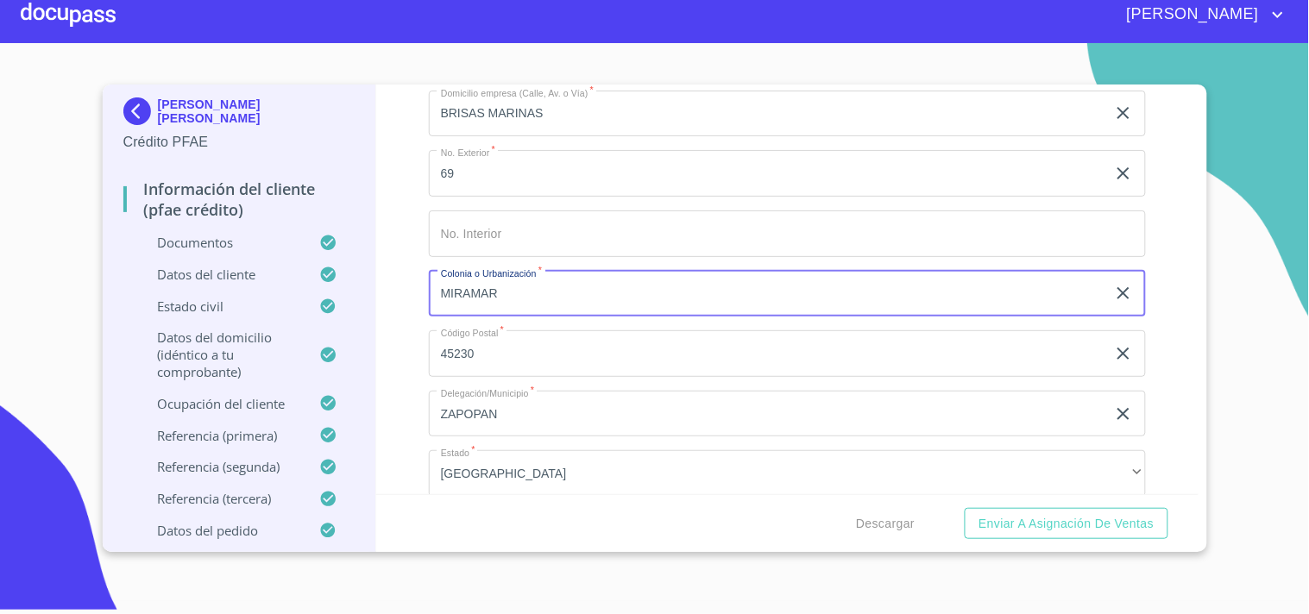
click at [464, 351] on input "45230" at bounding box center [767, 353] width 677 height 47
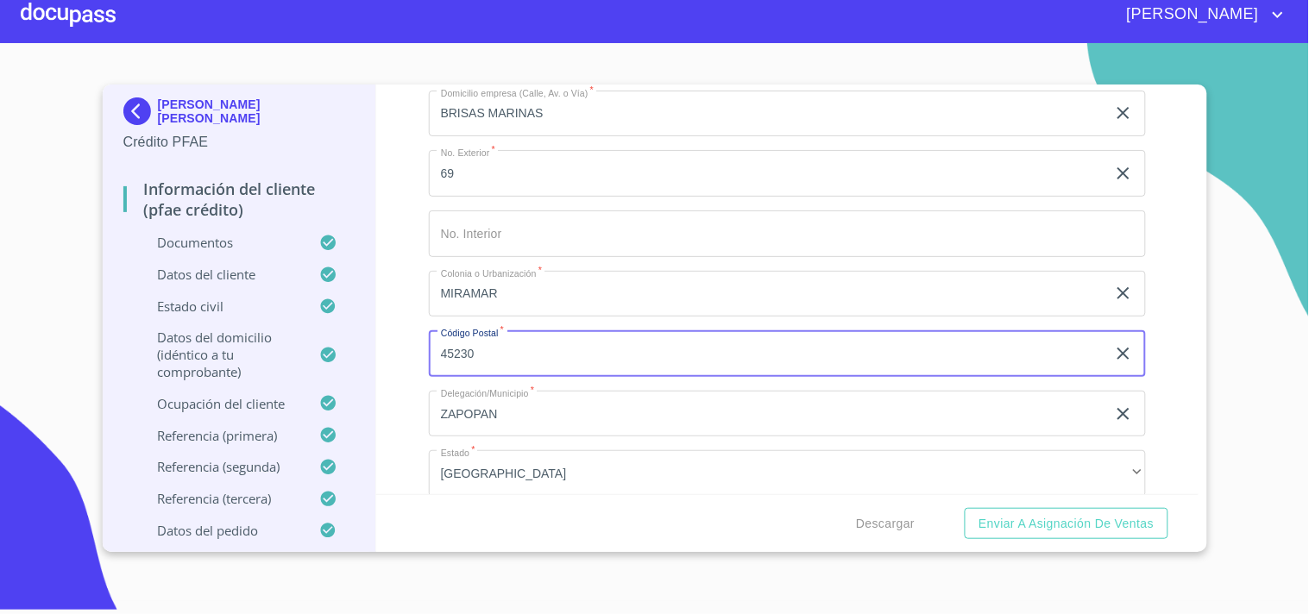
click at [464, 351] on input "45230" at bounding box center [767, 353] width 677 height 47
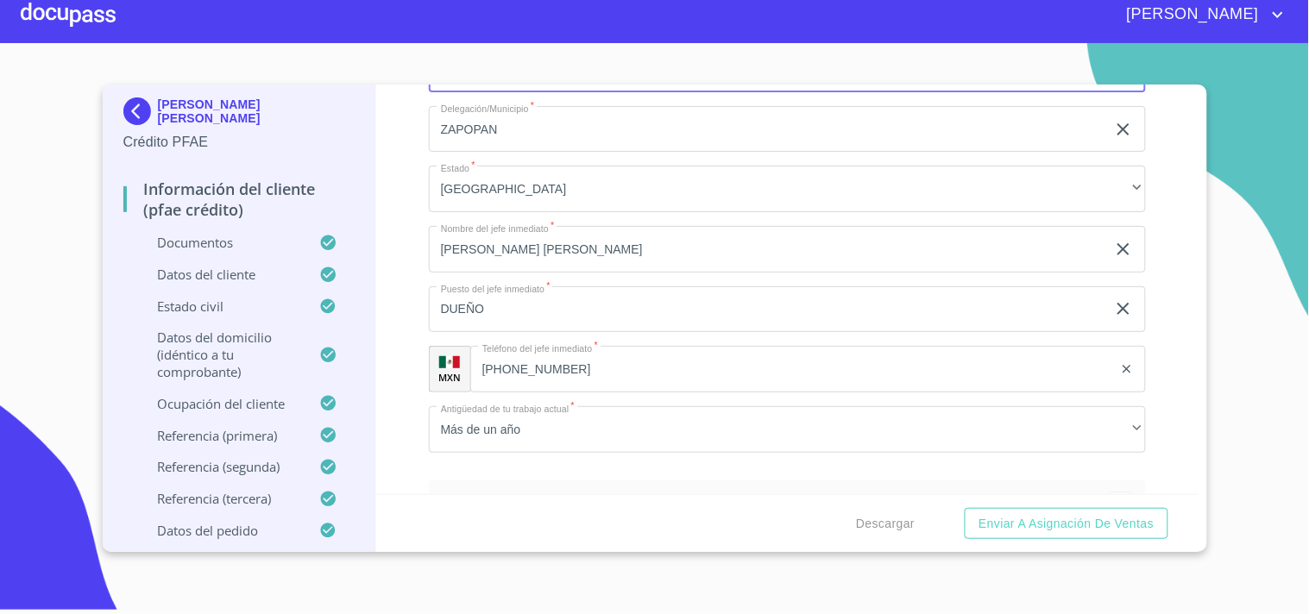
scroll to position [1248, 0]
type input "45060"
click at [416, 253] on div "Información del cliente (PFAE crédito) Documentos Datos del cliente Estado Civi…" at bounding box center [787, 290] width 822 height 410
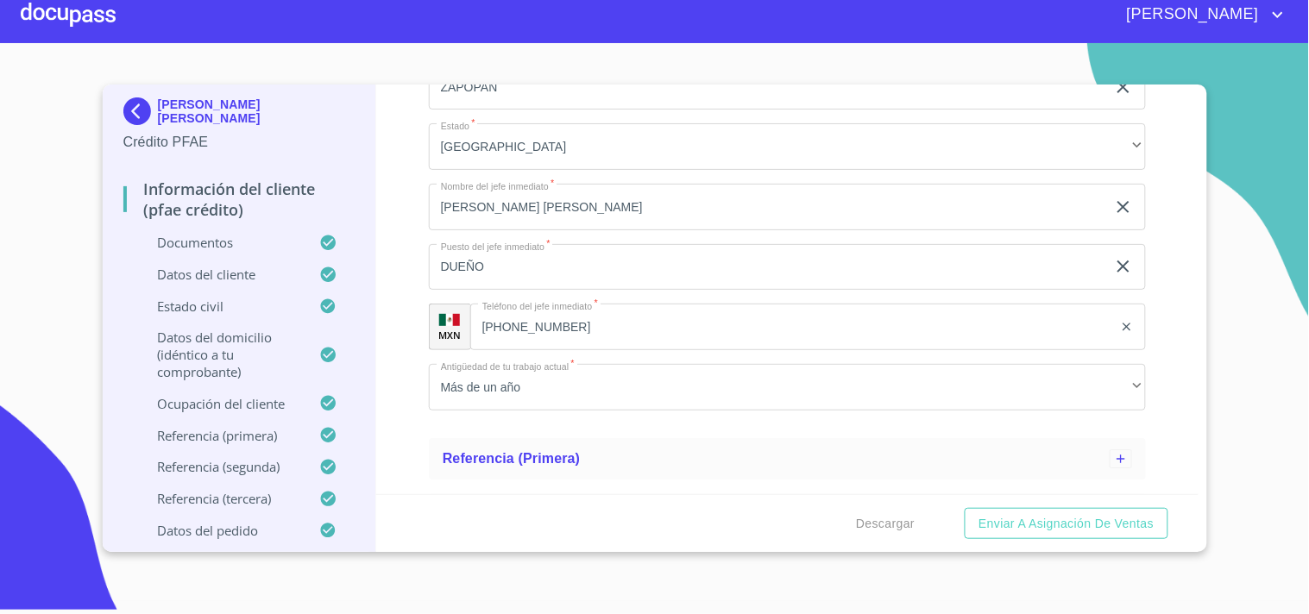
scroll to position [1294, 0]
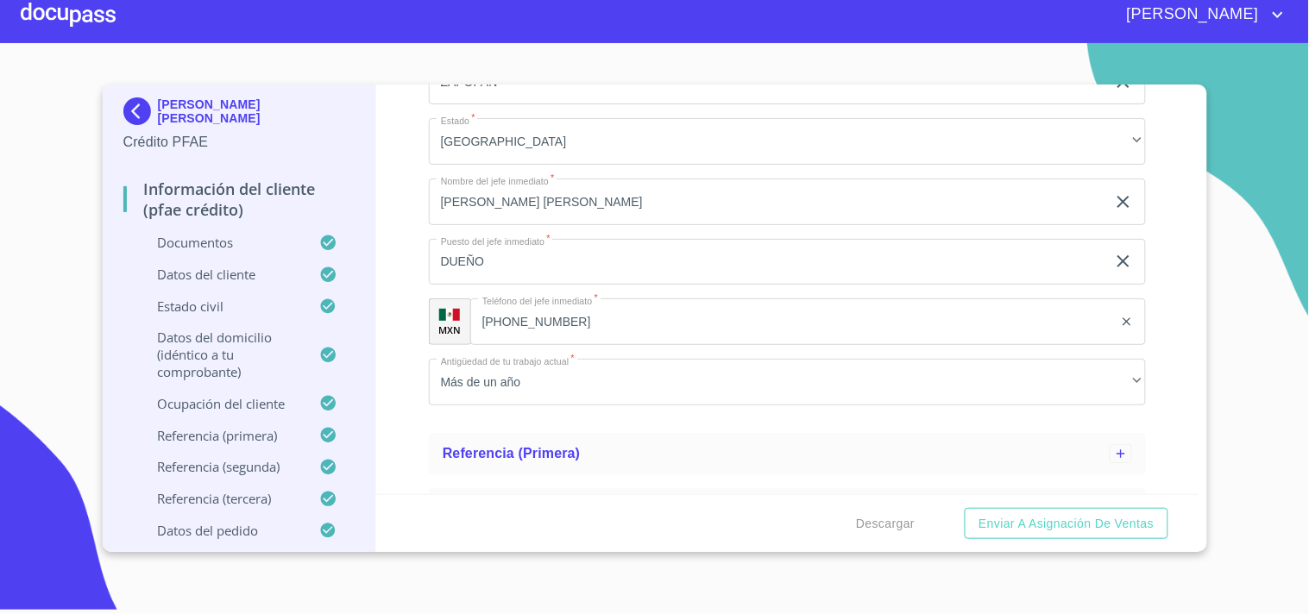
click at [419, 293] on div "Información del cliente (PFAE crédito) Documentos Datos del cliente Estado Civi…" at bounding box center [787, 290] width 822 height 410
click at [400, 359] on div "Información del cliente (PFAE crédito) Documentos Datos del cliente Estado Civi…" at bounding box center [787, 290] width 822 height 410
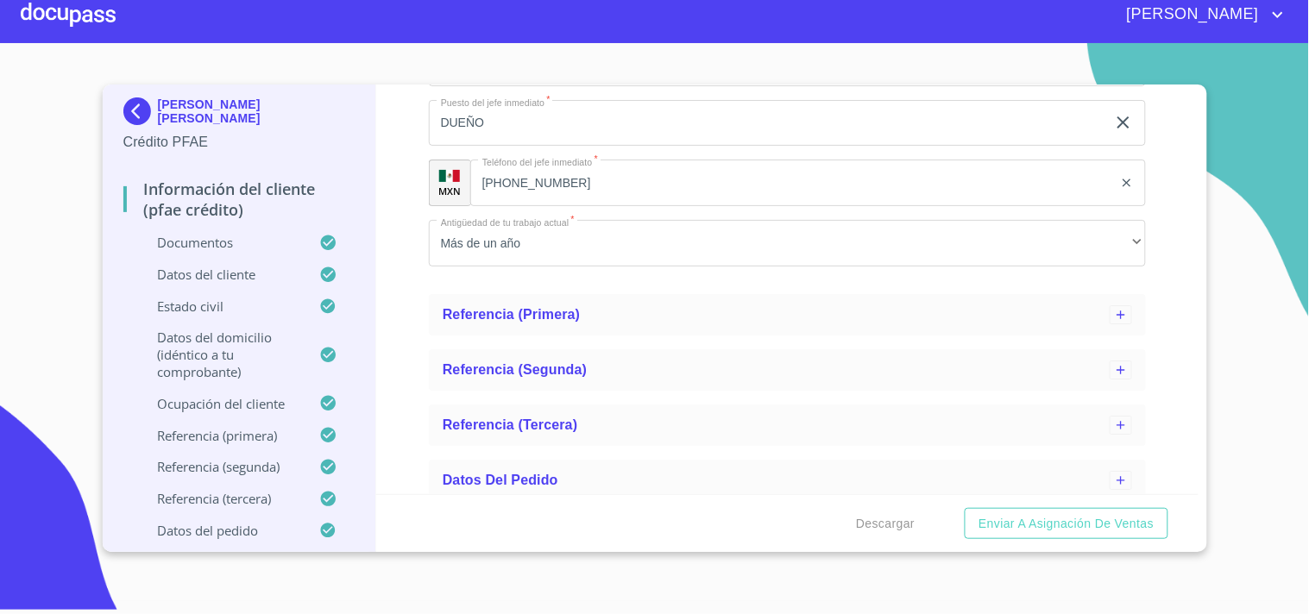
scroll to position [1445, 0]
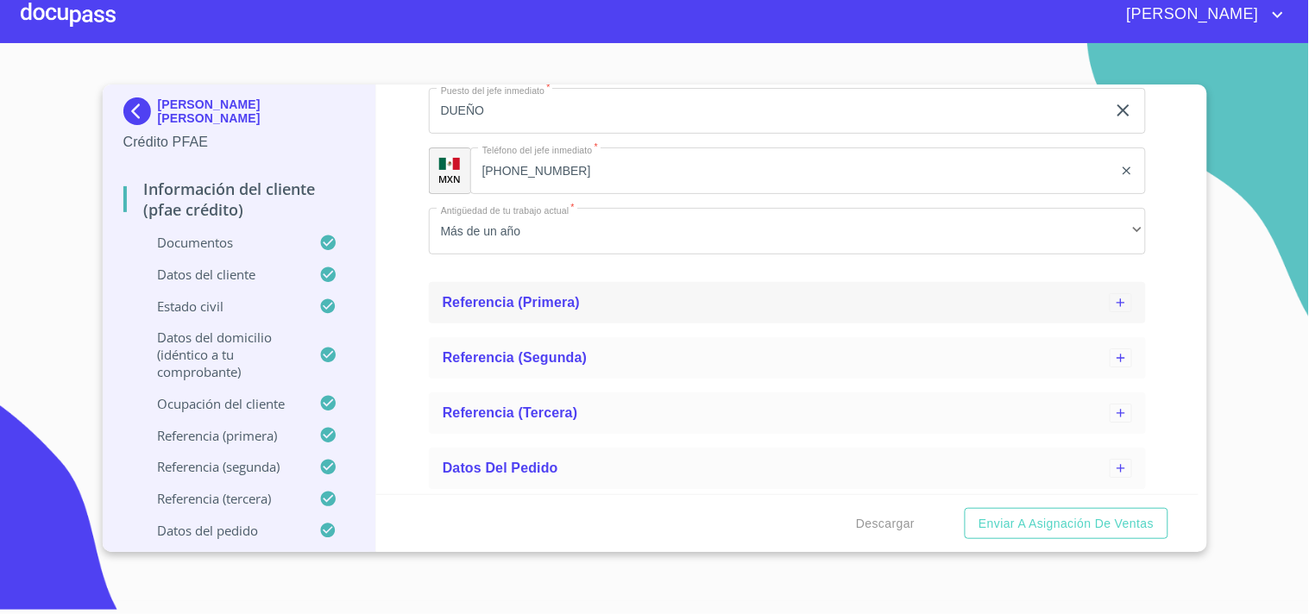
click at [547, 305] on span "Referencia (primera)" at bounding box center [512, 302] width 138 height 15
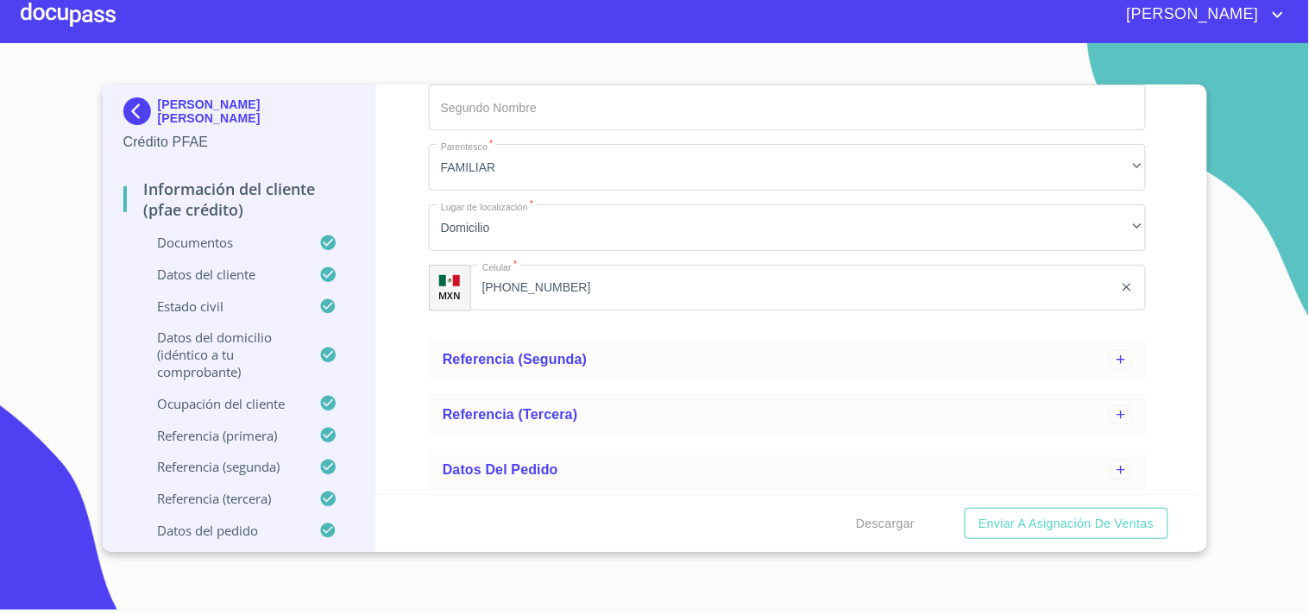
scroll to position [1879, 0]
click at [582, 351] on span "Referencia (segunda)" at bounding box center [515, 358] width 145 height 15
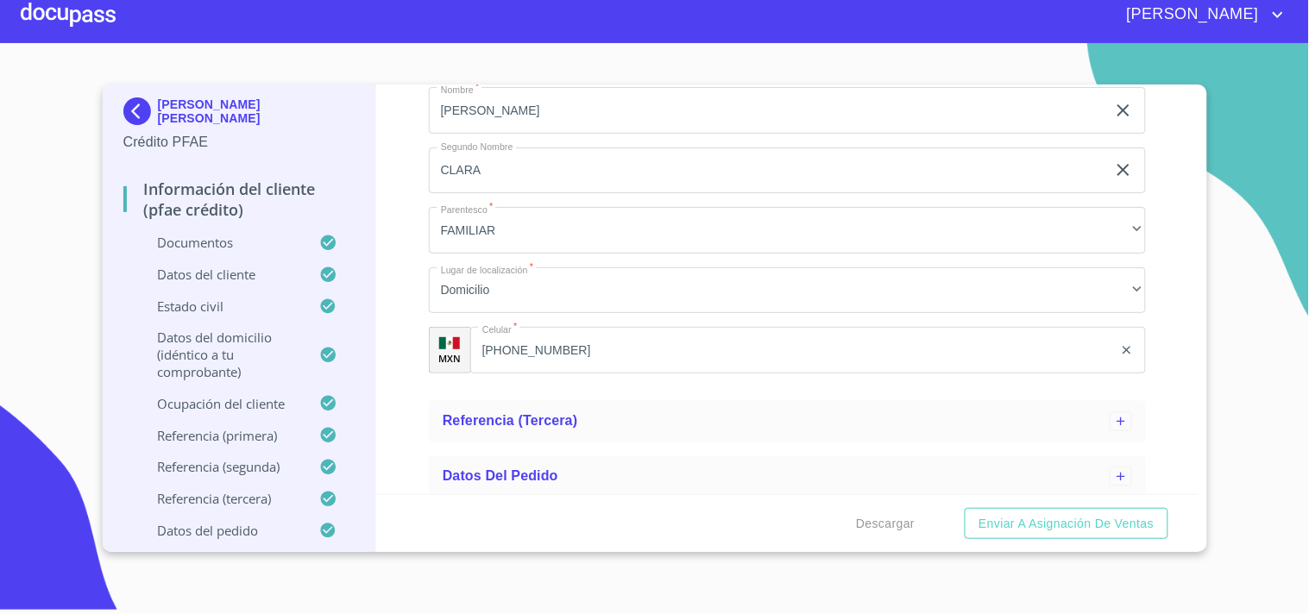
scroll to position [2315, 0]
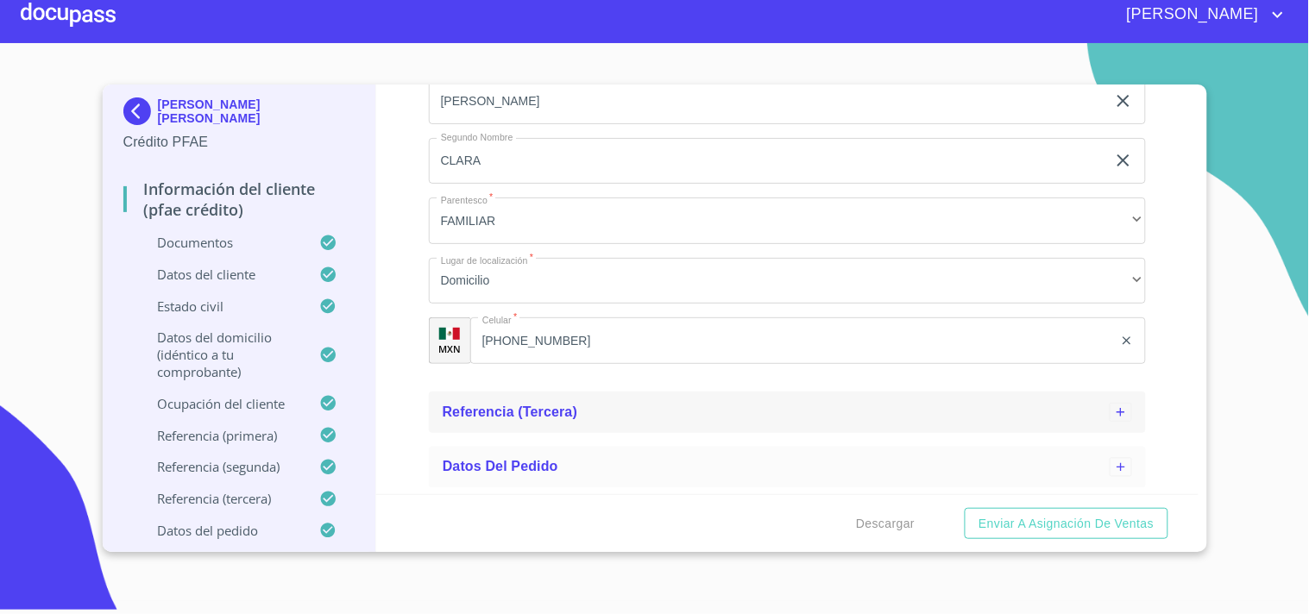
click at [558, 412] on span "Referencia (tercera)" at bounding box center [510, 412] width 135 height 15
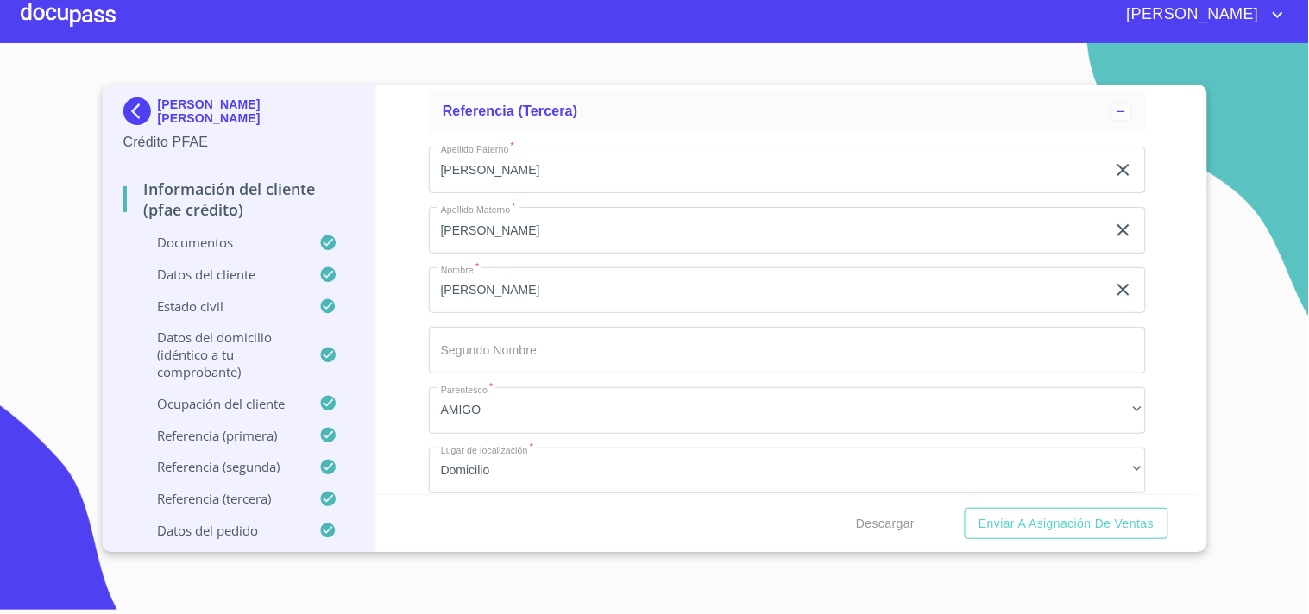
scroll to position [2563, 0]
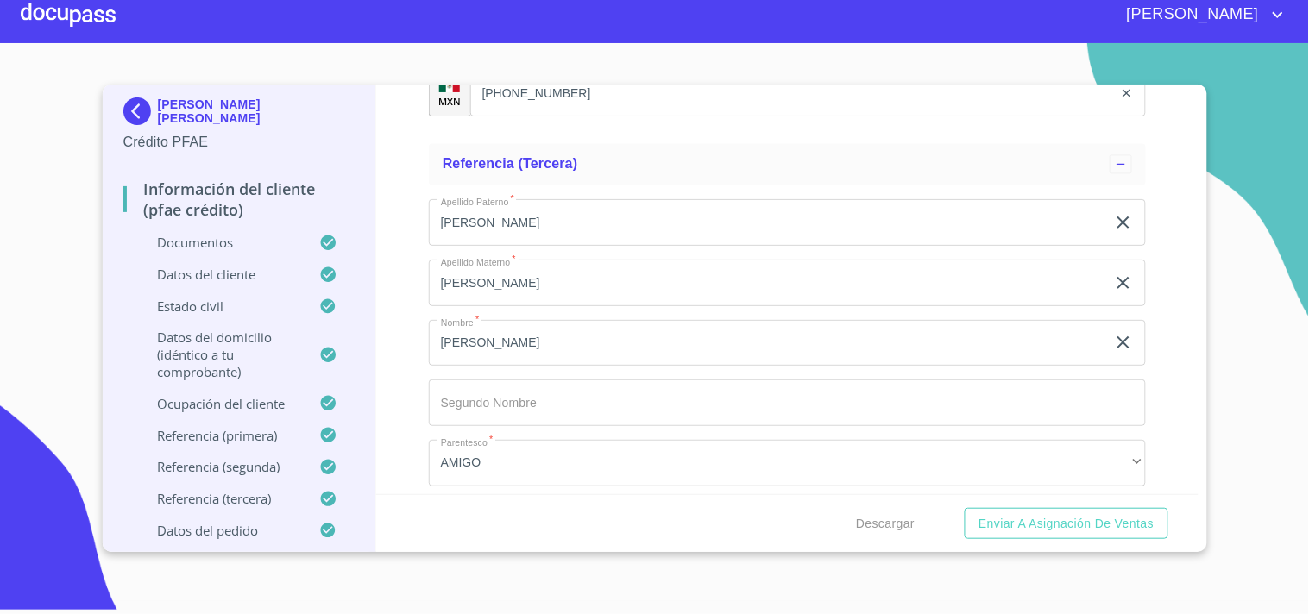
click at [492, 228] on input "[PERSON_NAME]" at bounding box center [767, 222] width 677 height 47
paste input "Gil"
type input "Gil"
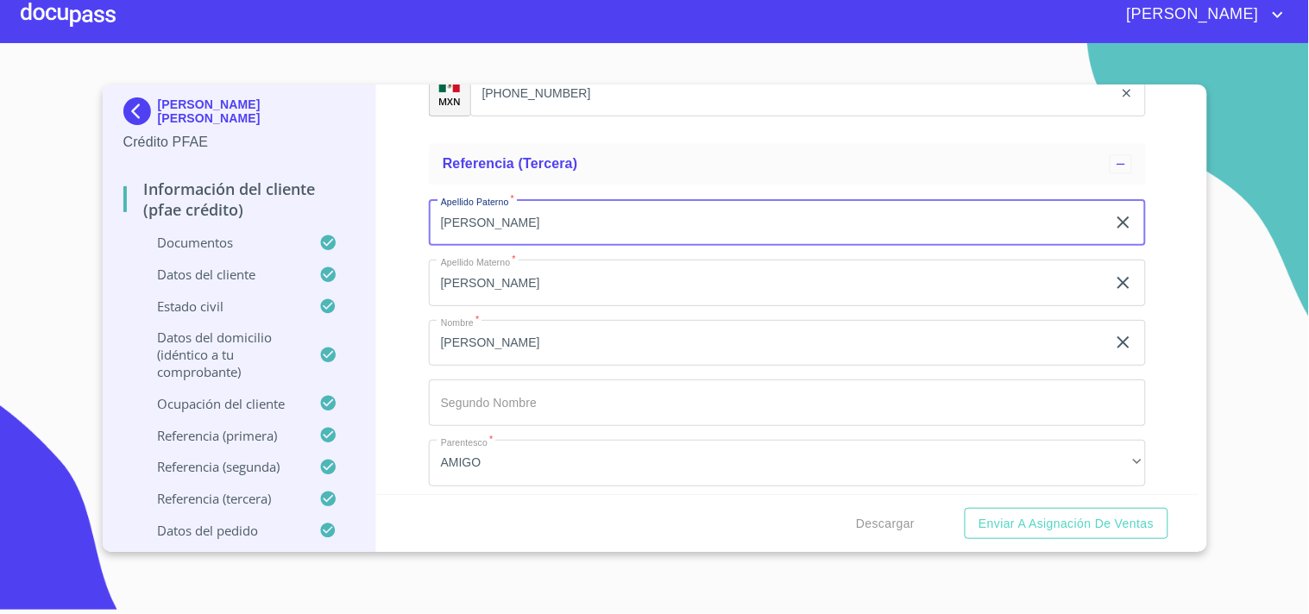
click at [479, 277] on input "[PERSON_NAME]" at bounding box center [767, 283] width 677 height 47
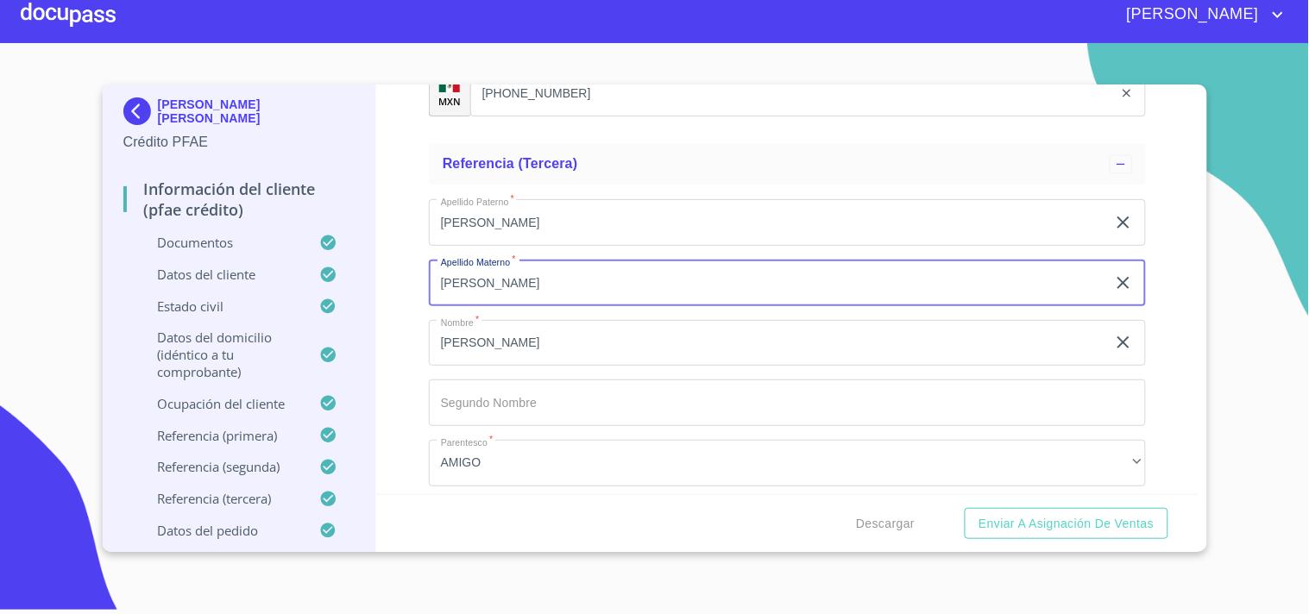
click at [479, 277] on input "[PERSON_NAME]" at bounding box center [767, 283] width 677 height 47
paste input "Correa"
type input "Correa"
click at [463, 349] on input "[PERSON_NAME]" at bounding box center [767, 343] width 677 height 47
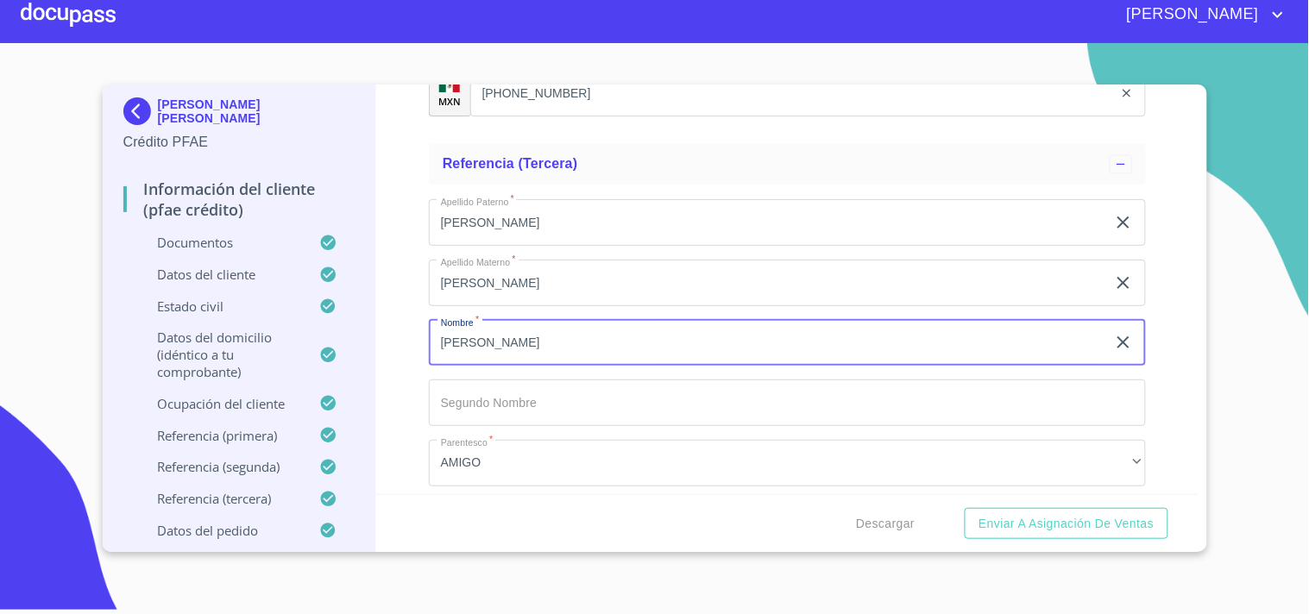
click at [463, 349] on input "[PERSON_NAME]" at bounding box center [767, 343] width 677 height 47
paste input "Andrea"
type input "Andrea"
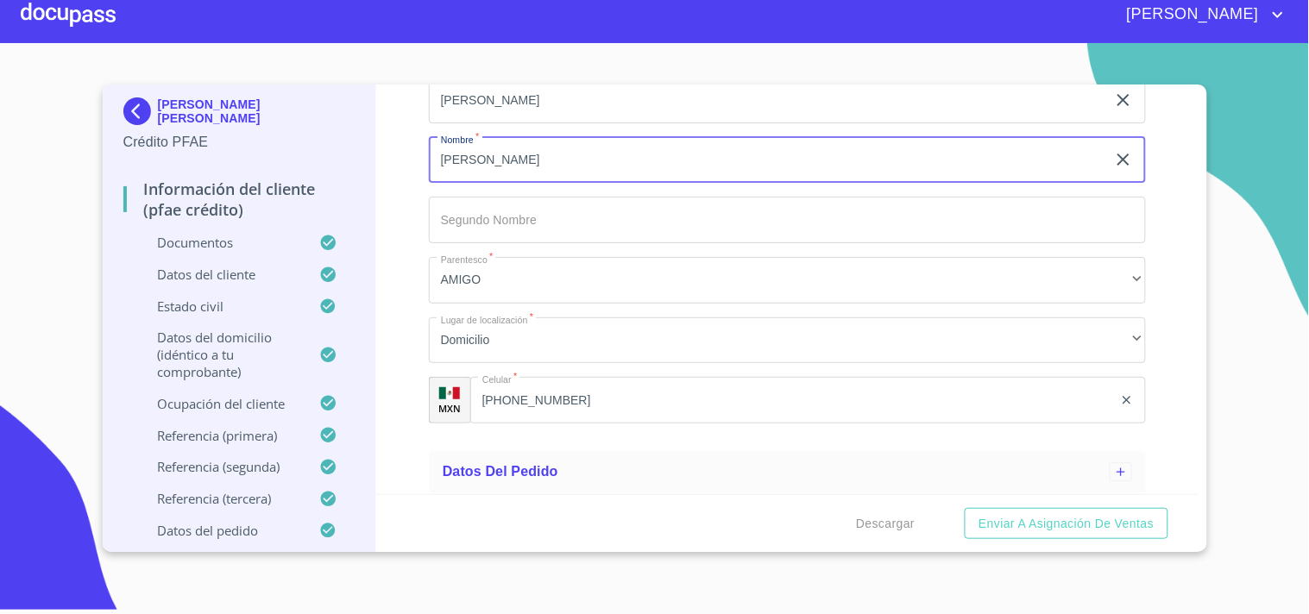
scroll to position [2749, 0]
click at [568, 394] on input "[PHONE_NUMBER]" at bounding box center [791, 397] width 643 height 47
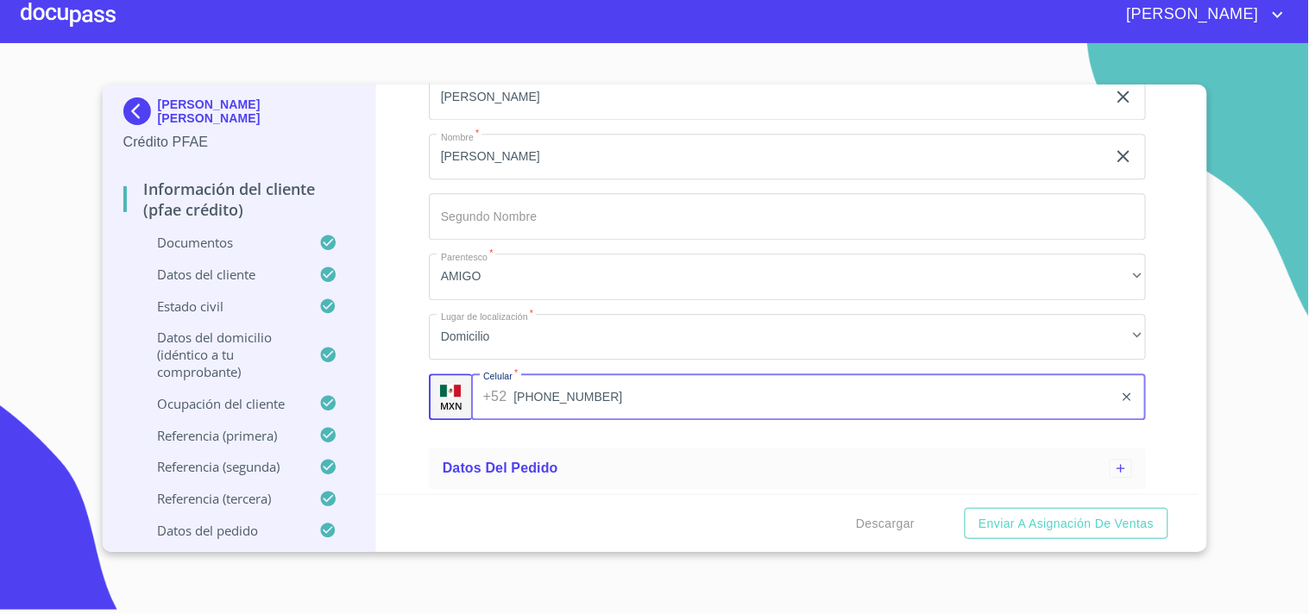
click at [568, 394] on input "[PHONE_NUMBER]" at bounding box center [813, 397] width 600 height 47
type input "3"
paste input "(33) 17 87 23 47"
click at [540, 392] on input "(33) 17 87 23 47" at bounding box center [813, 397] width 600 height 47
click at [552, 393] on input "(33)17 87 23 47" at bounding box center [813, 397] width 600 height 47
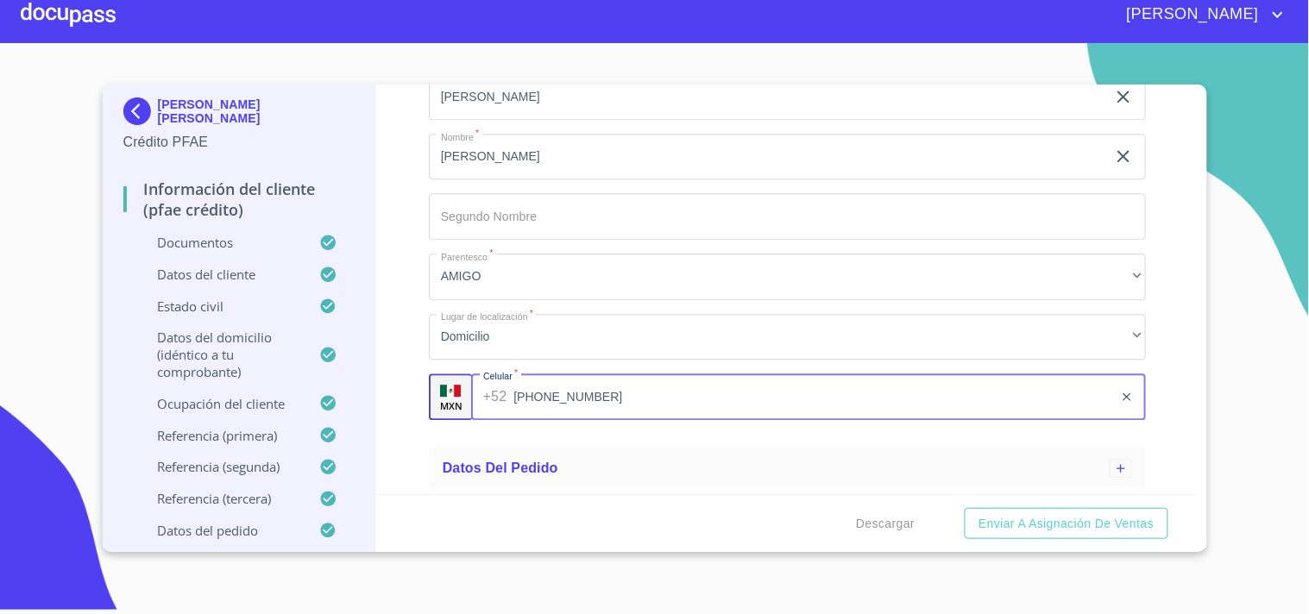
click at [569, 392] on input "(33)1787 23 47" at bounding box center [813, 397] width 600 height 47
type input "(33)17872347"
click at [532, 426] on div "Apellido Paterno   * Gil ​ Apellido Materno   * Correa ​ Nombre   * Andrea ​ Se…" at bounding box center [787, 216] width 717 height 435
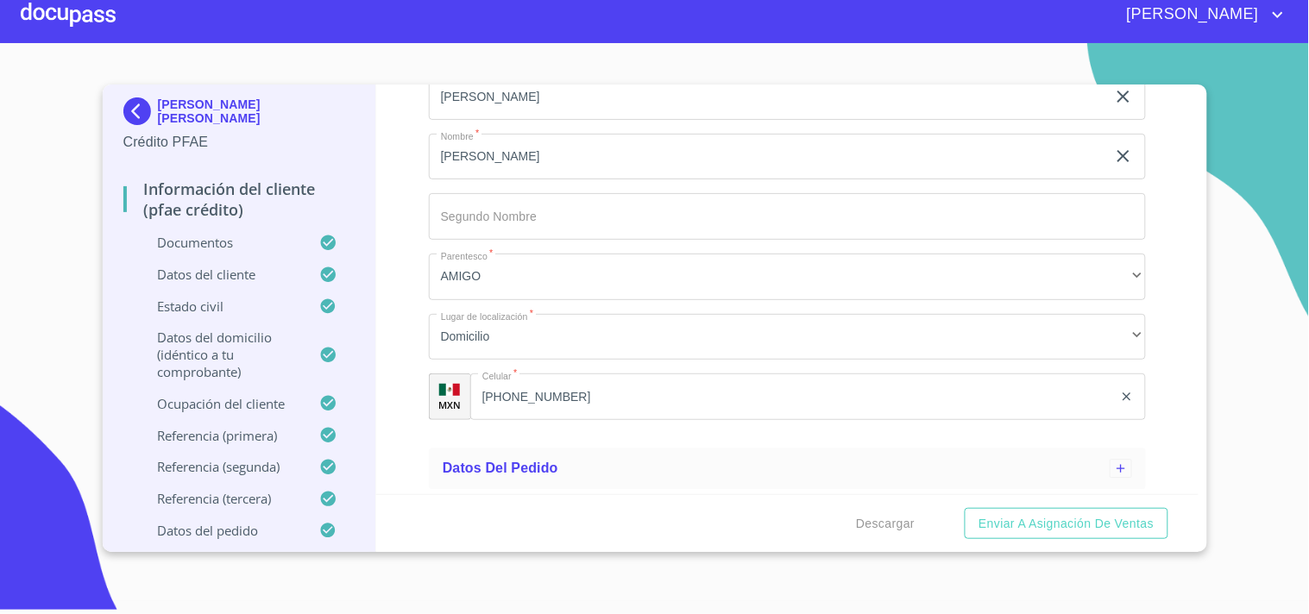
click at [532, 426] on div "Apellido Paterno   * Gil ​ Apellido Materno   * Correa ​ Nombre   * Andrea ​ Se…" at bounding box center [787, 216] width 717 height 435
click at [1074, 521] on span "Enviar a Asignación de Ventas" at bounding box center [1066, 524] width 175 height 22
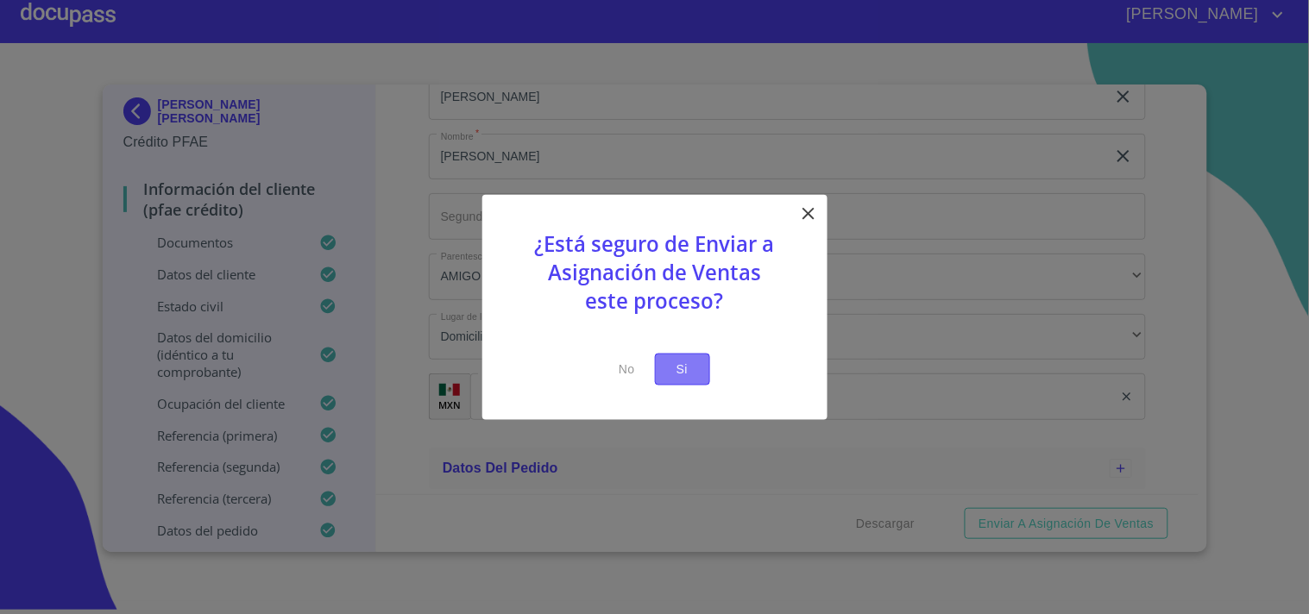
click at [689, 368] on span "Si" at bounding box center [683, 370] width 28 height 22
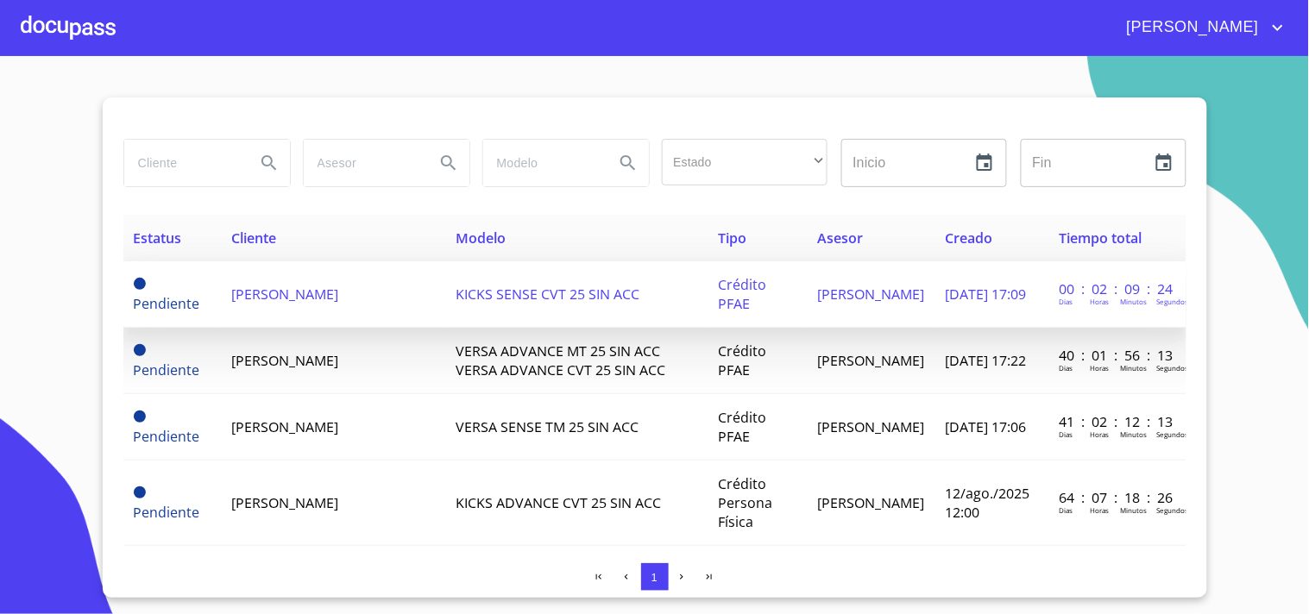
click at [285, 304] on span "[PERSON_NAME]" at bounding box center [284, 294] width 107 height 19
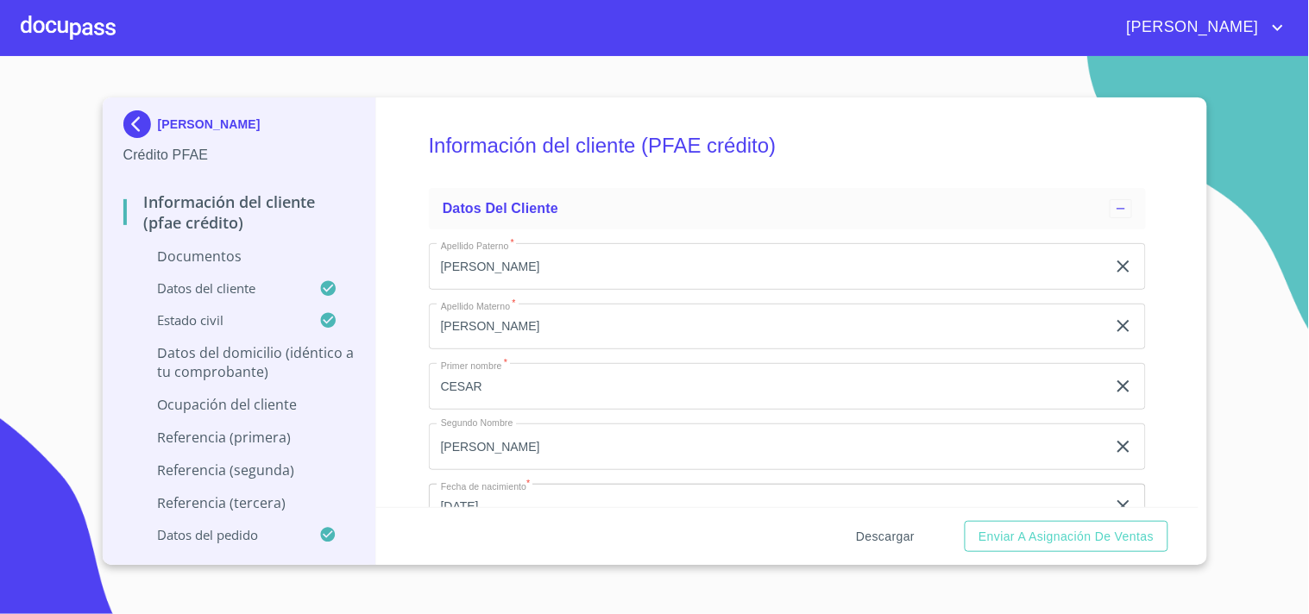
click at [872, 531] on span "Descargar" at bounding box center [885, 537] width 59 height 22
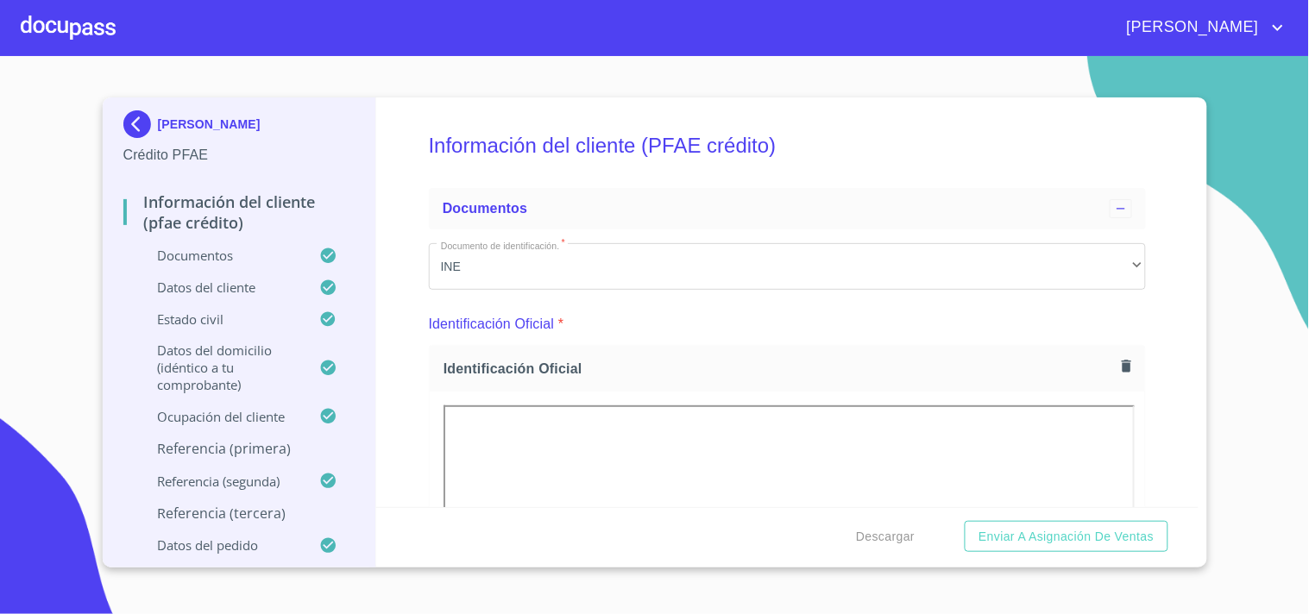
scroll to position [1, 0]
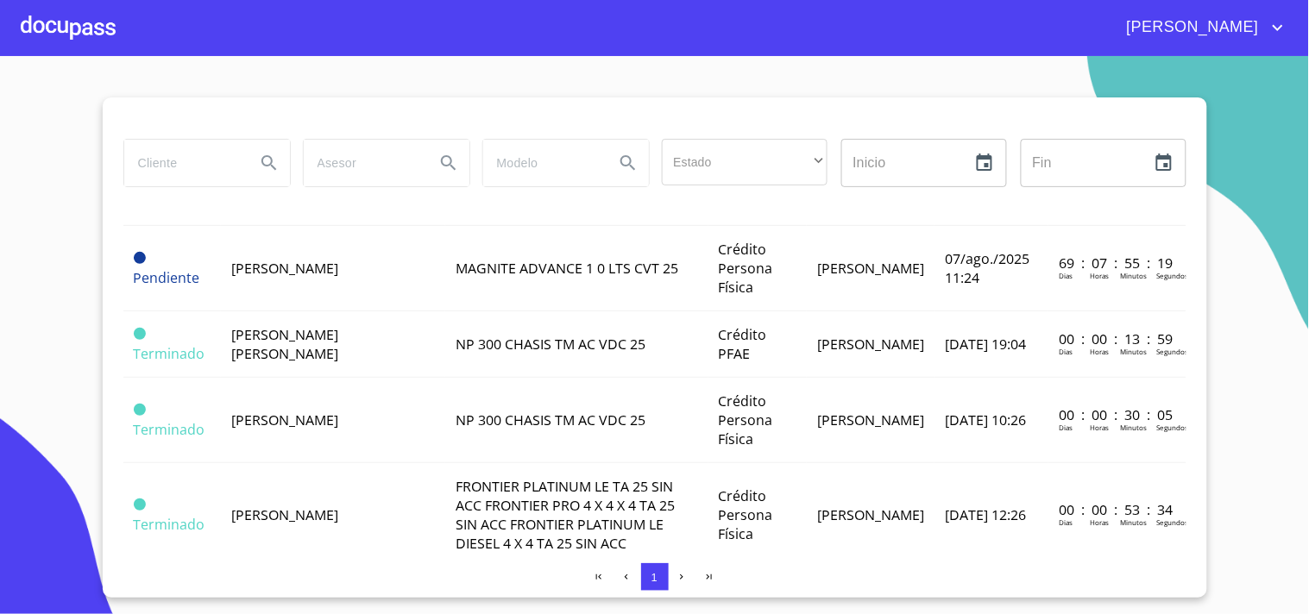
scroll to position [476, 0]
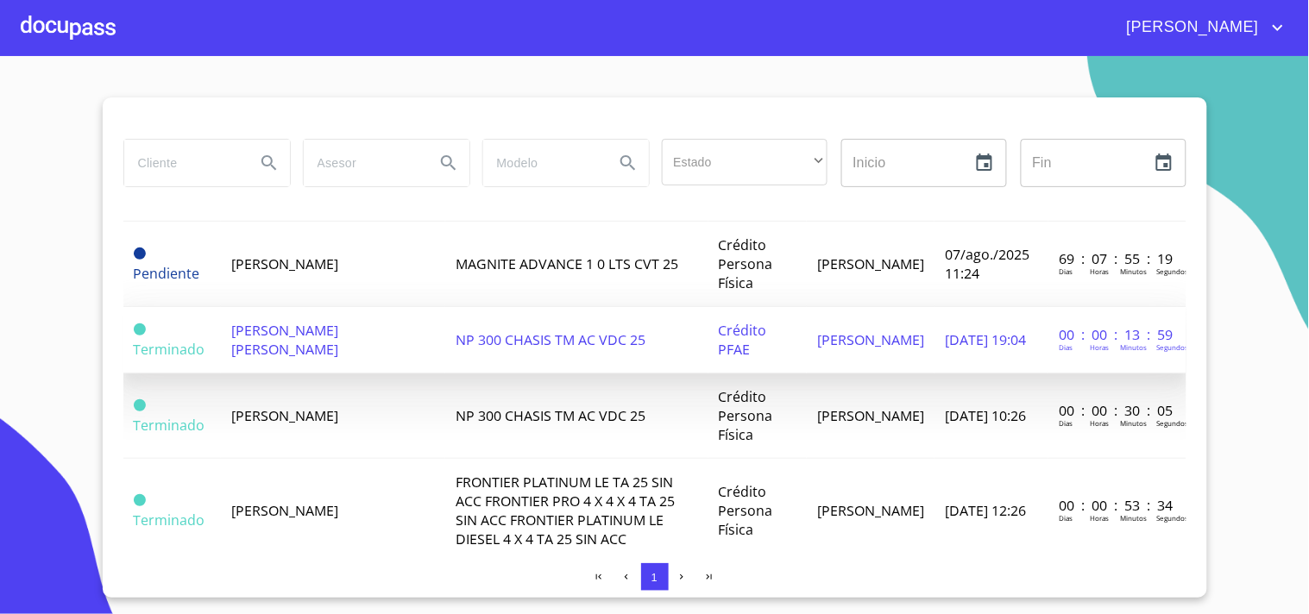
click at [356, 374] on td "[PERSON_NAME] [PERSON_NAME]" at bounding box center [333, 340] width 224 height 66
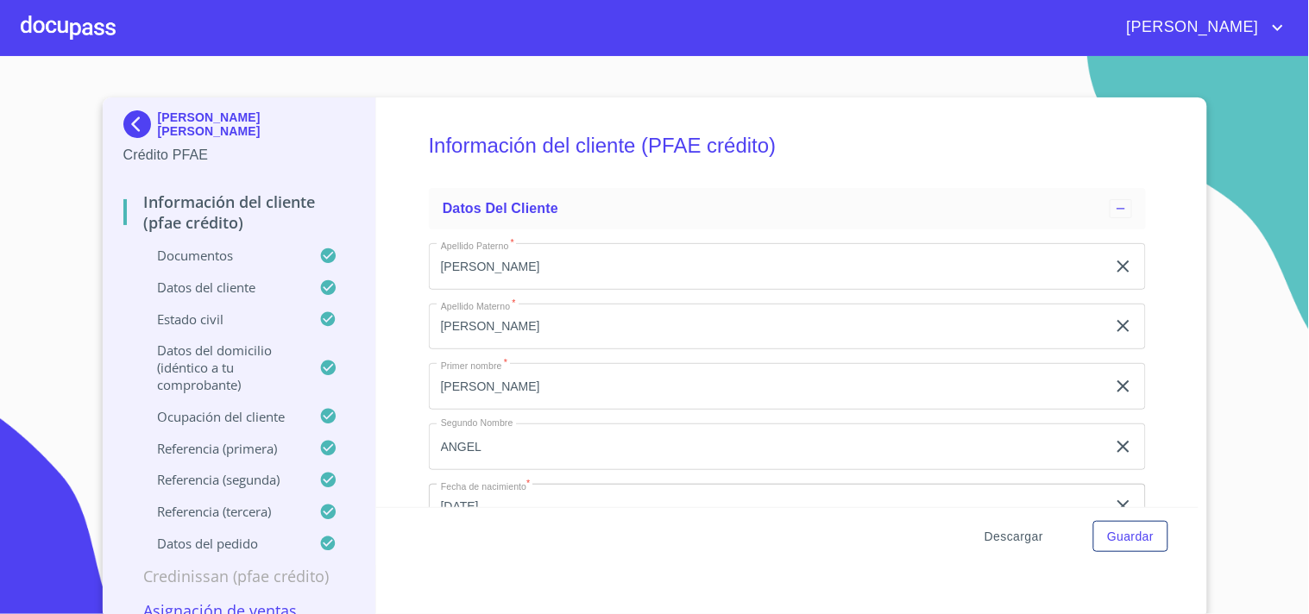
click at [1018, 532] on span "Descargar" at bounding box center [1014, 537] width 59 height 22
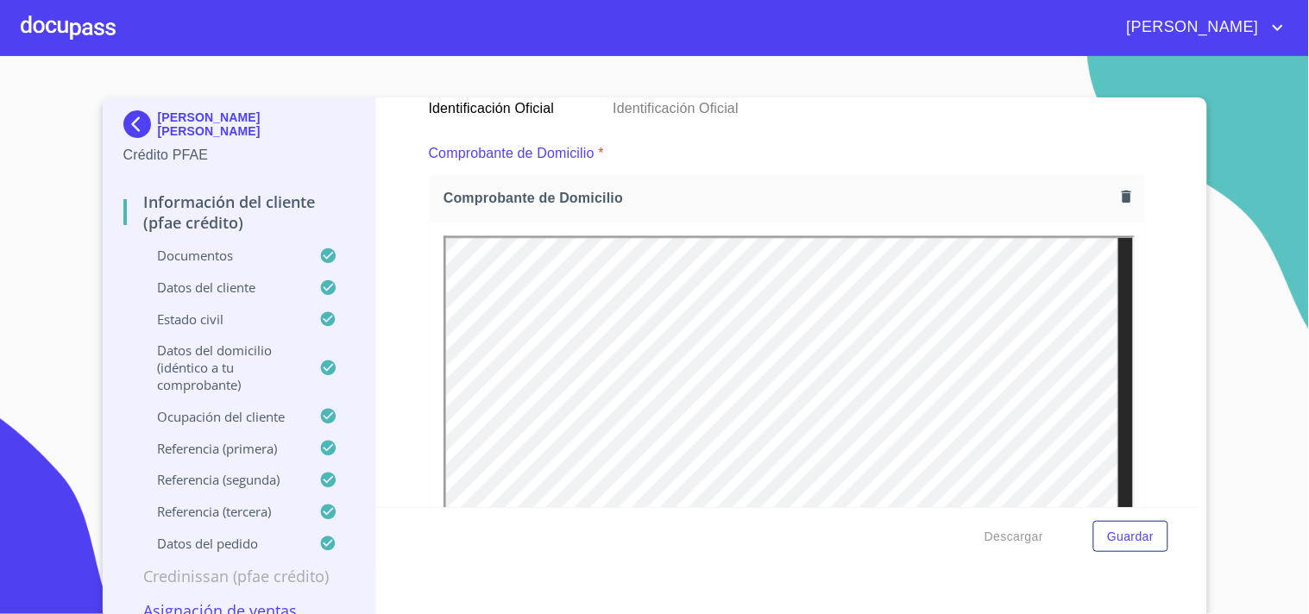
scroll to position [972, 0]
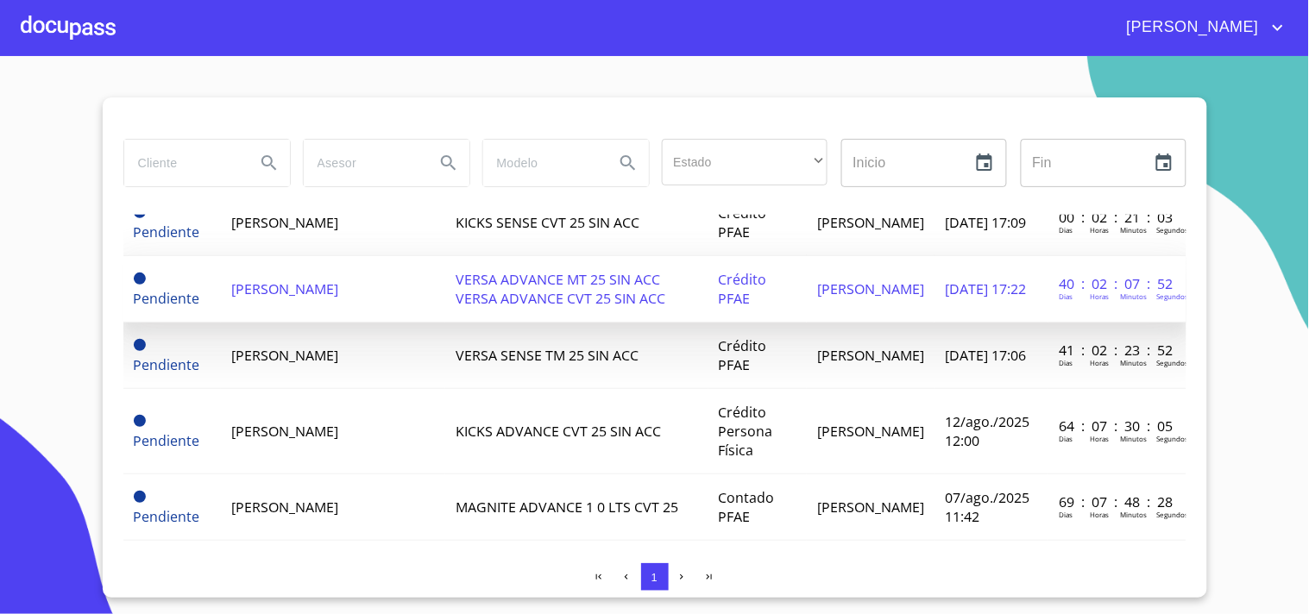
scroll to position [73, 0]
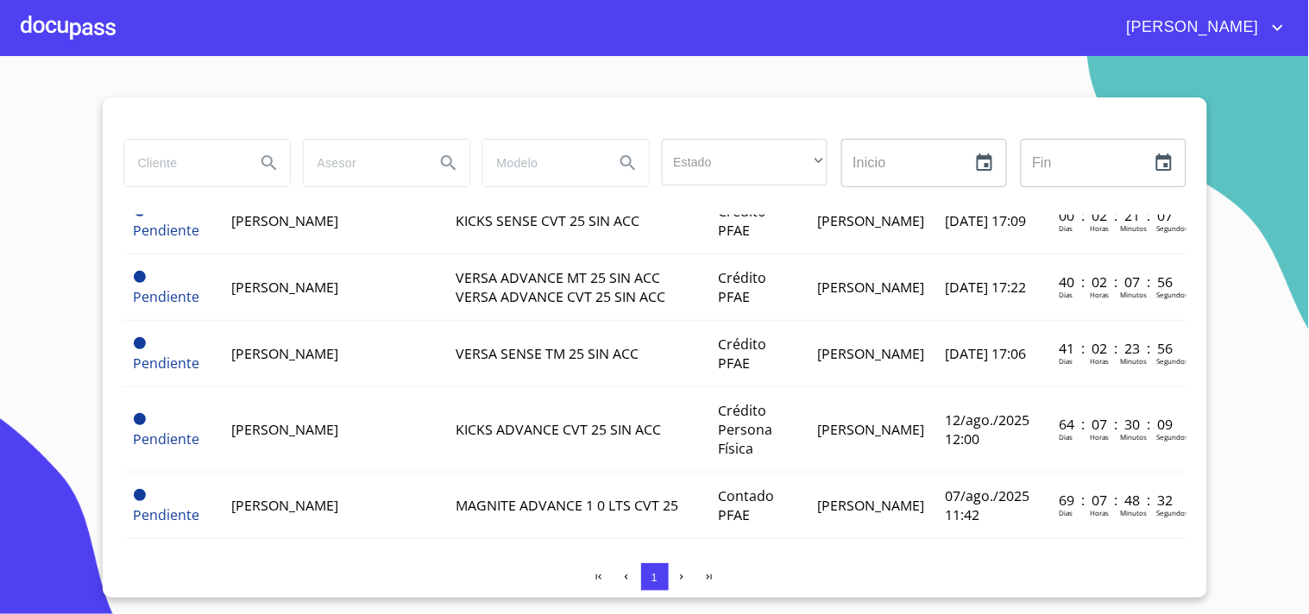
click at [325, 213] on div "Estado ​ ​ Inicio ​ Fin ​" at bounding box center [654, 173] width 1063 height 83
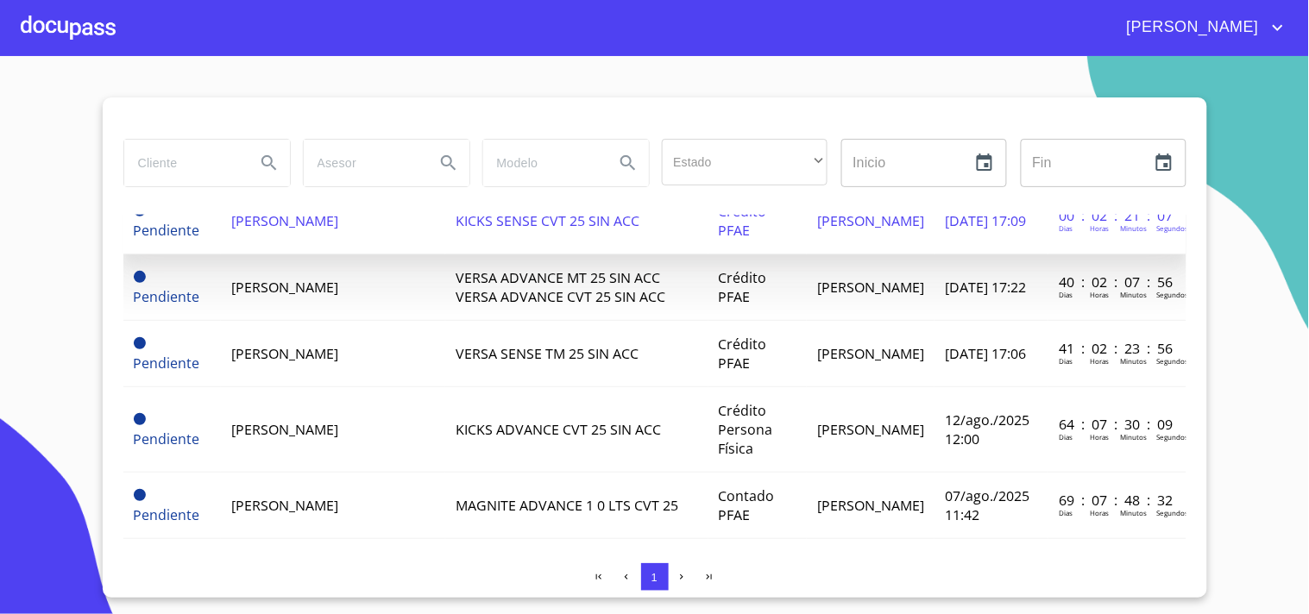
click at [305, 227] on span "[PERSON_NAME]" at bounding box center [284, 220] width 107 height 19
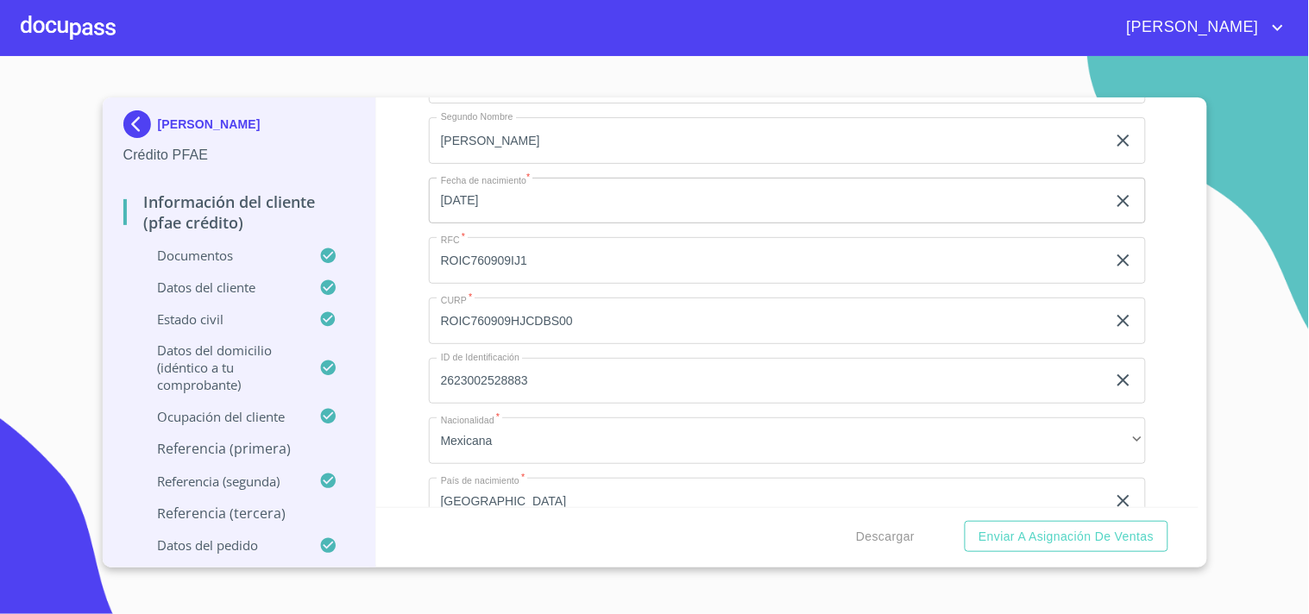
scroll to position [6058, 0]
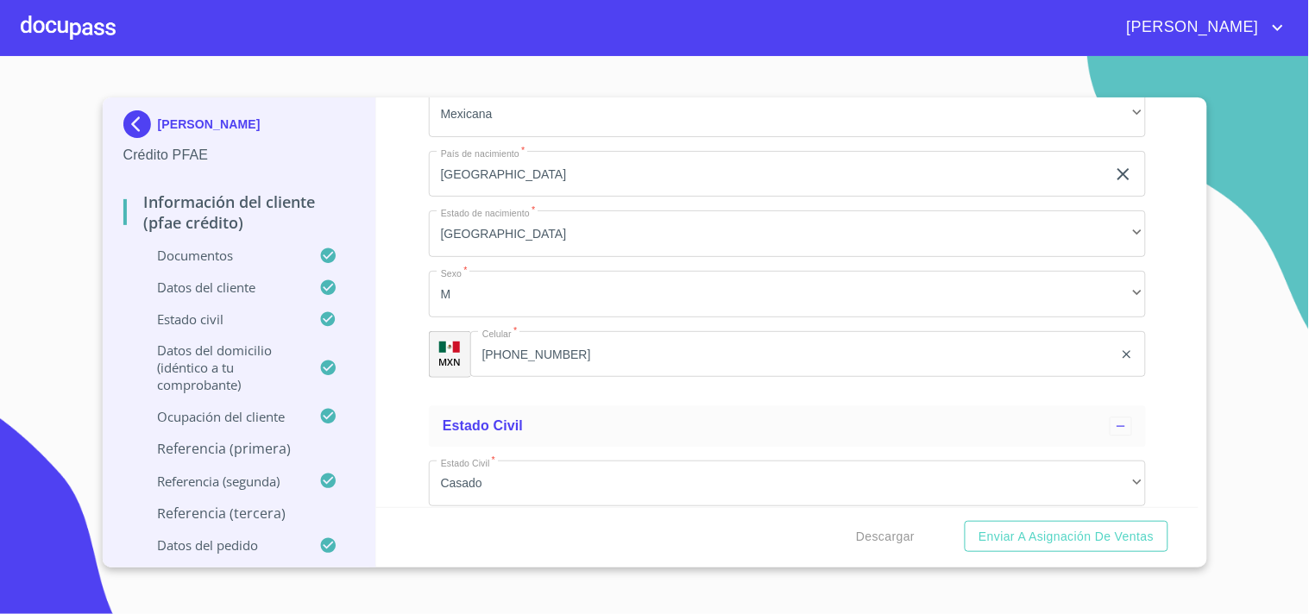
click at [245, 449] on p "Referencia (primera)" at bounding box center [239, 448] width 232 height 19
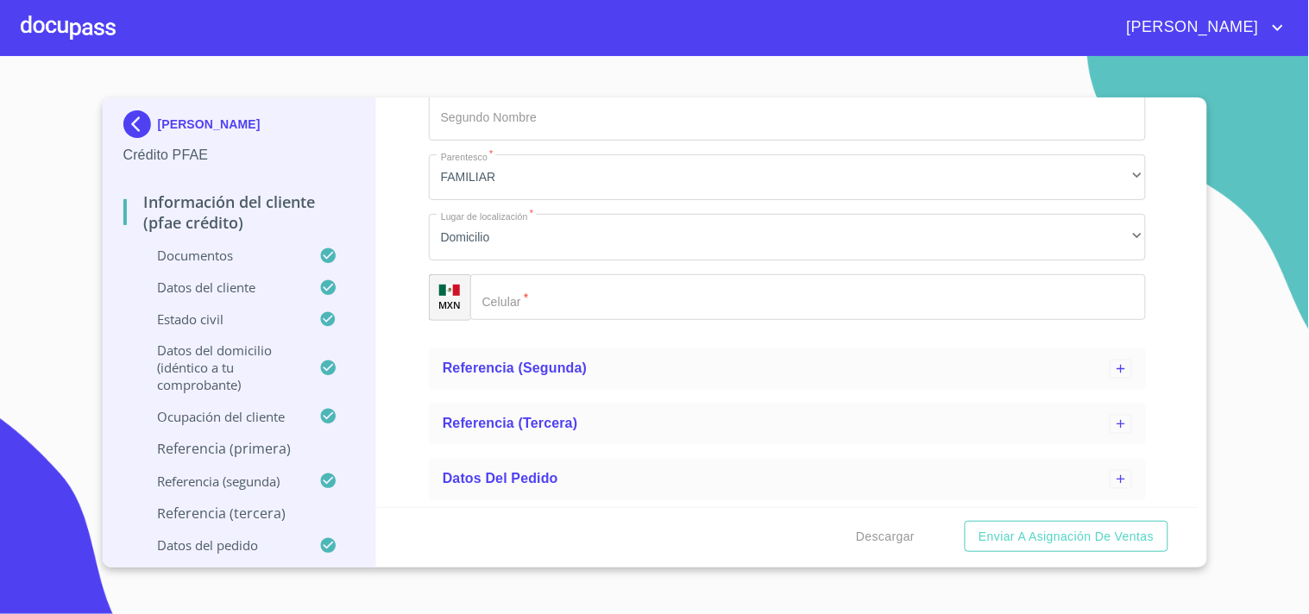
click at [261, 451] on p "Referencia (primera)" at bounding box center [239, 448] width 232 height 19
click at [507, 366] on span "Referencia (segunda)" at bounding box center [515, 369] width 145 height 15
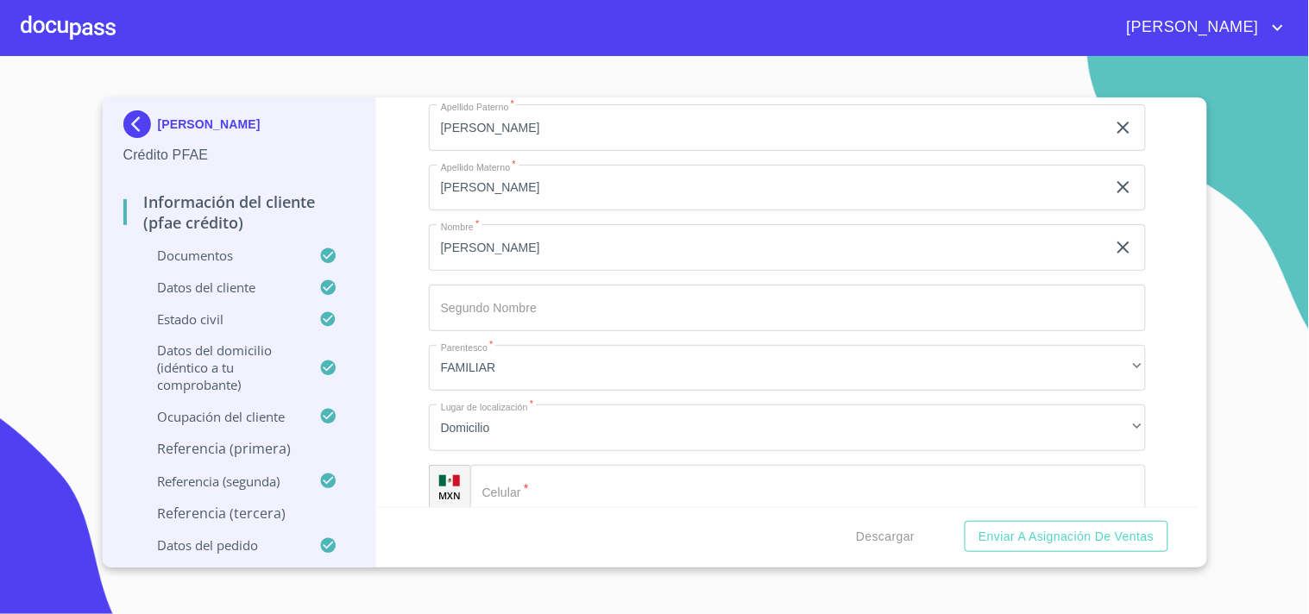
scroll to position [406, 0]
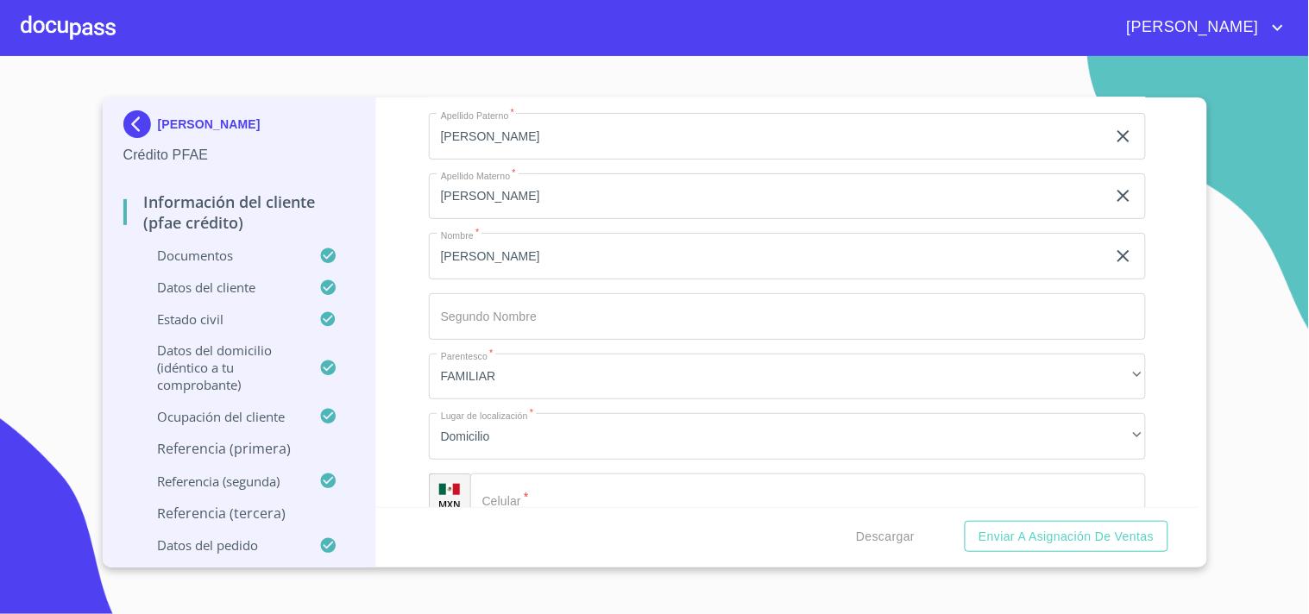
click at [506, 478] on div "​" at bounding box center [808, 497] width 676 height 47
paste input "(33) 11 13 32 82"
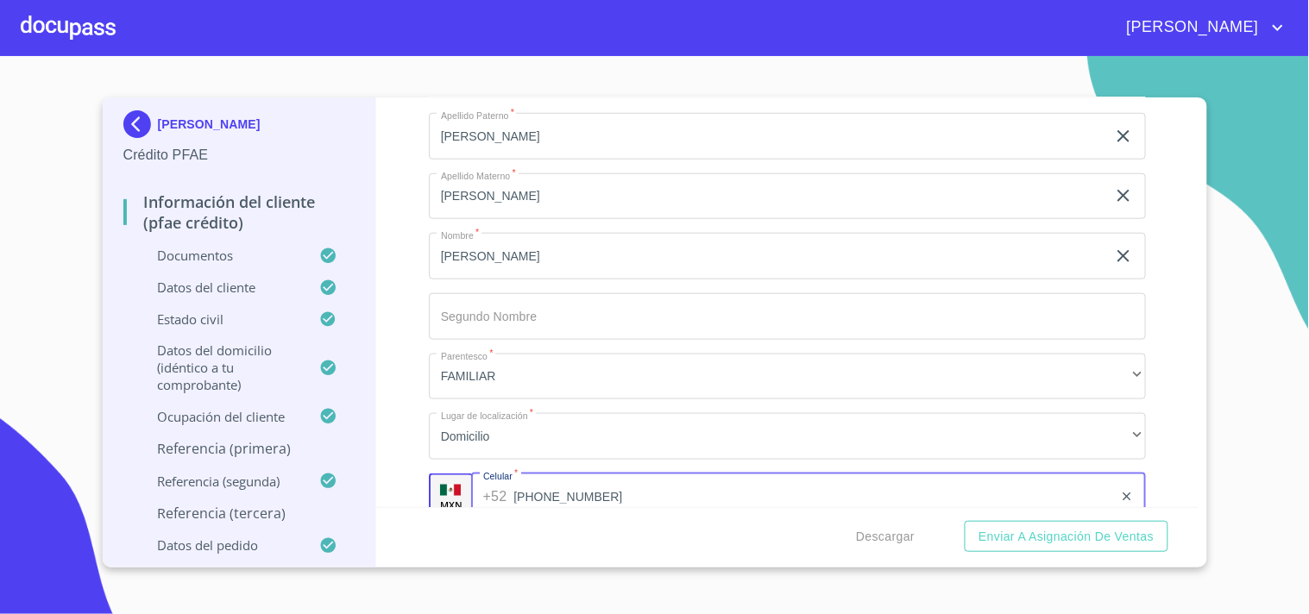
click at [538, 494] on input "(33) 11 13 32 82" at bounding box center [813, 497] width 600 height 47
type input "(33)11133282"
click at [407, 378] on div "Información del cliente (PFAE crédito) Documentos Datos del cliente Estado Civi…" at bounding box center [787, 303] width 822 height 410
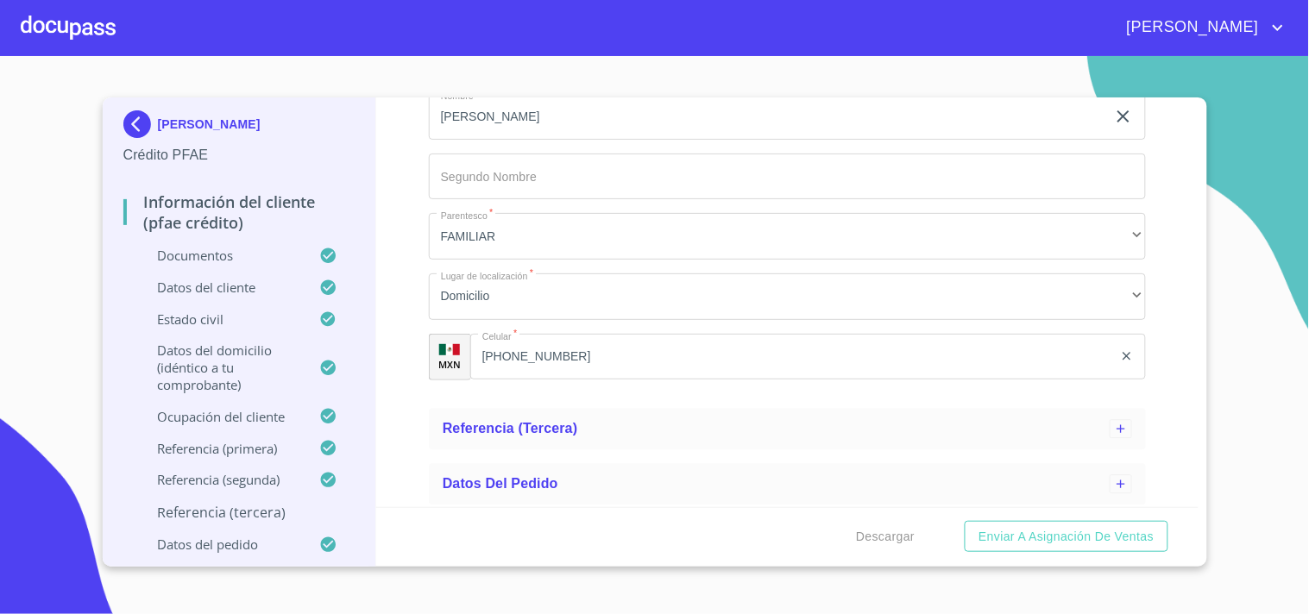
scroll to position [1039, 0]
click at [514, 418] on span "Referencia (tercera)" at bounding box center [510, 425] width 135 height 15
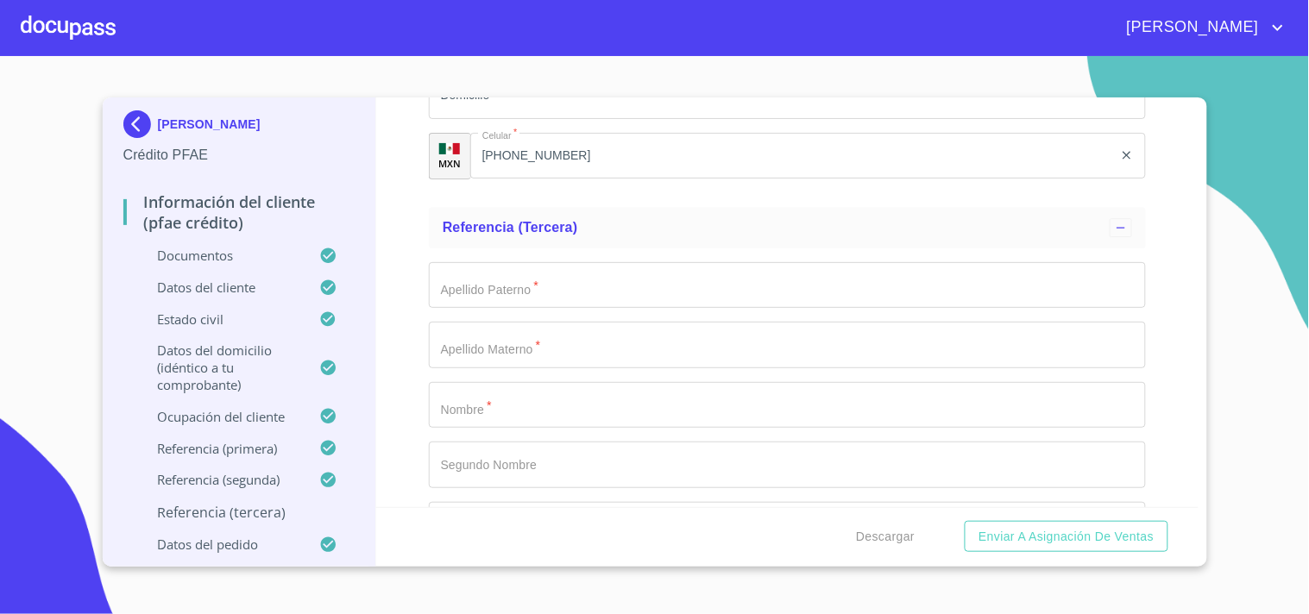
scroll to position [1261, 0]
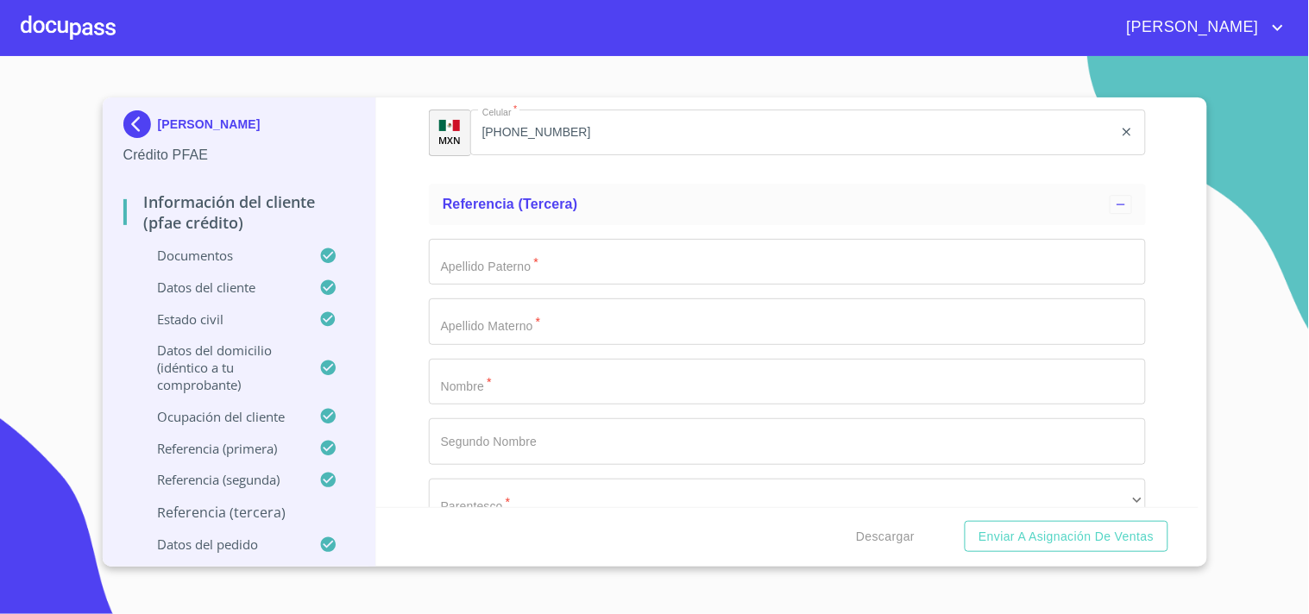
click at [484, 264] on input "Apellido Paterno   *" at bounding box center [787, 262] width 717 height 47
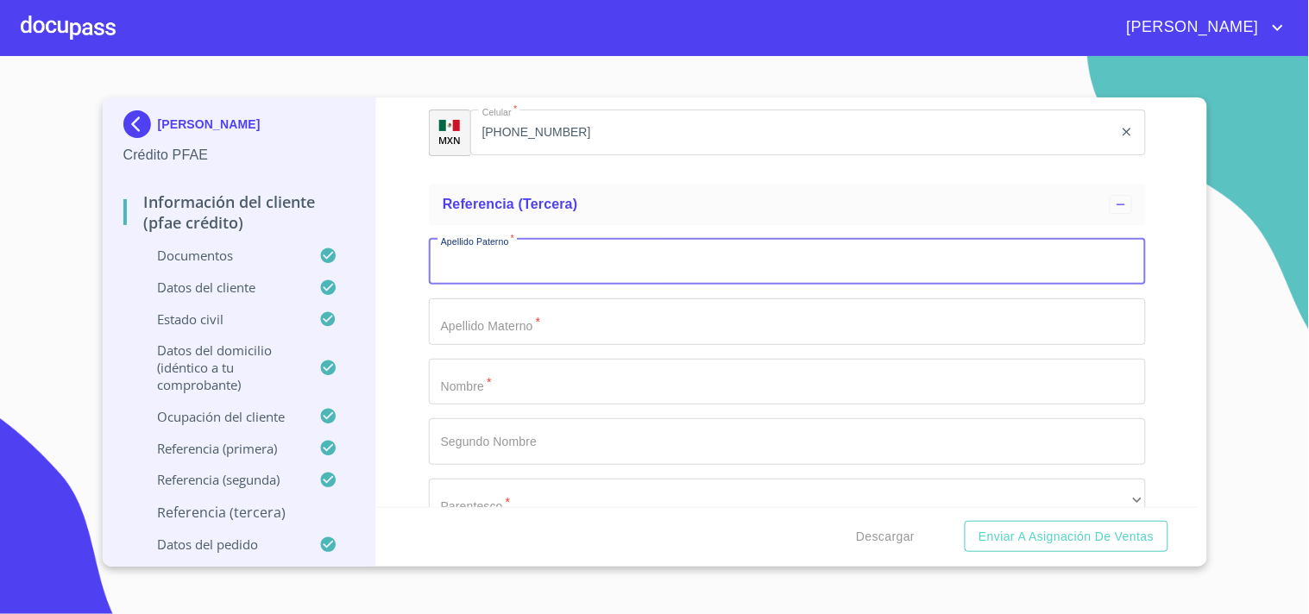
click at [469, 388] on input "Apellido Paterno   *" at bounding box center [787, 382] width 717 height 47
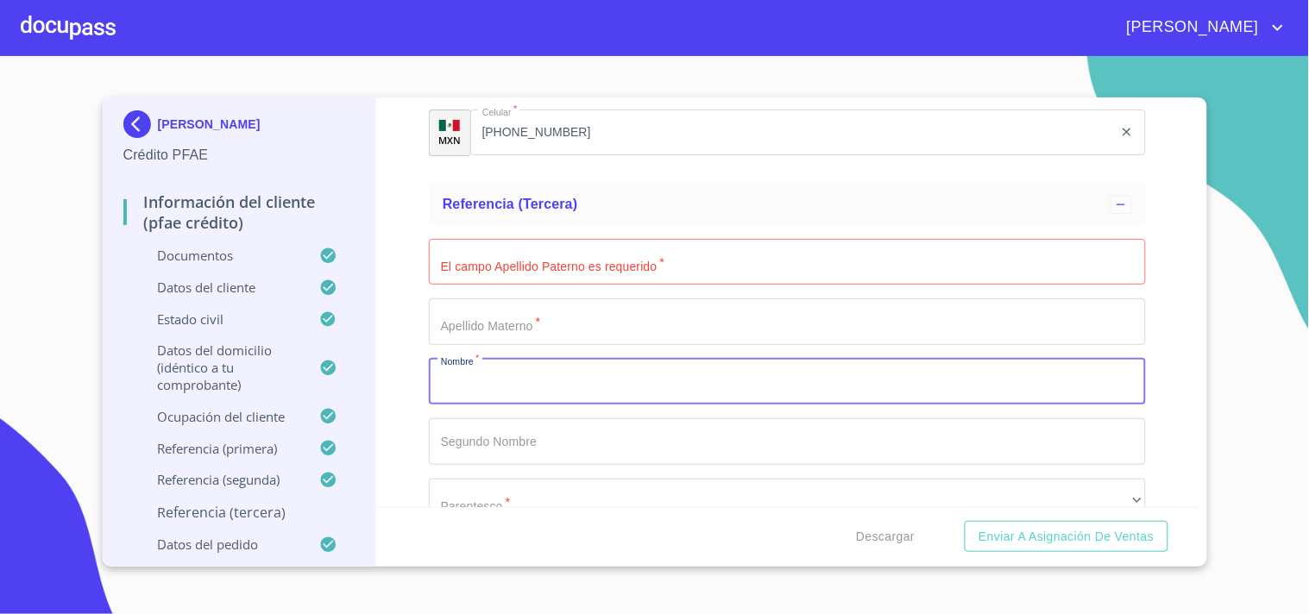
paste input "Francisco"
type input "Francisco"
click at [511, 280] on input "Apellido Paterno   *" at bounding box center [787, 262] width 717 height 47
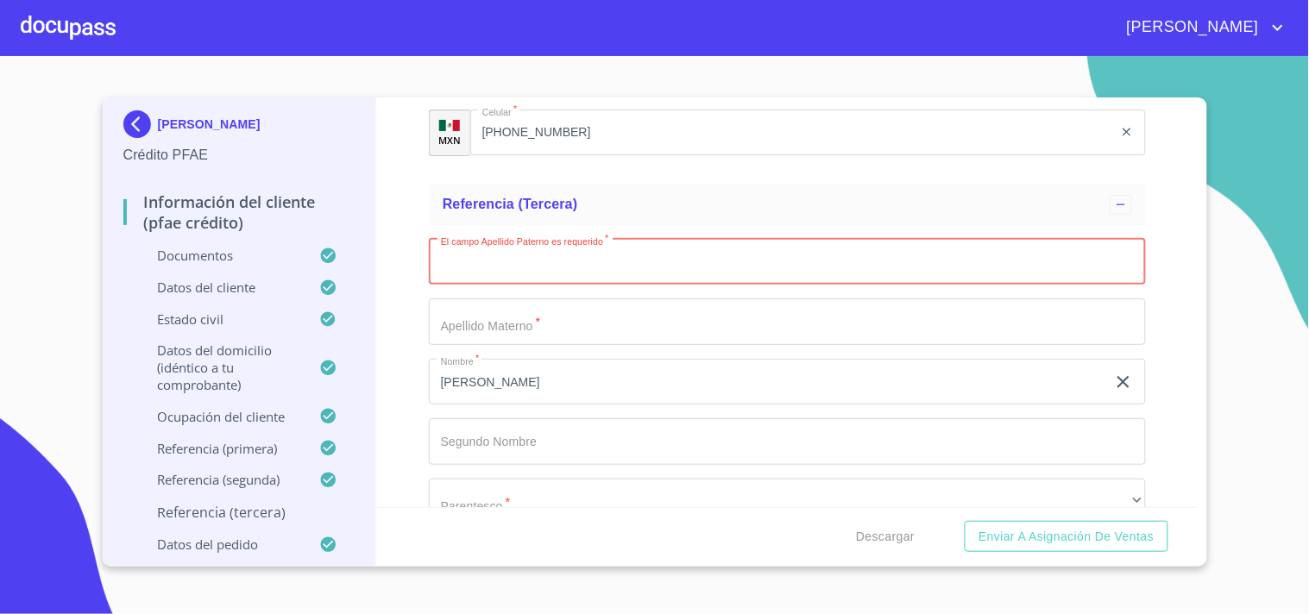
paste input "Díaz"
type input "Díaz"
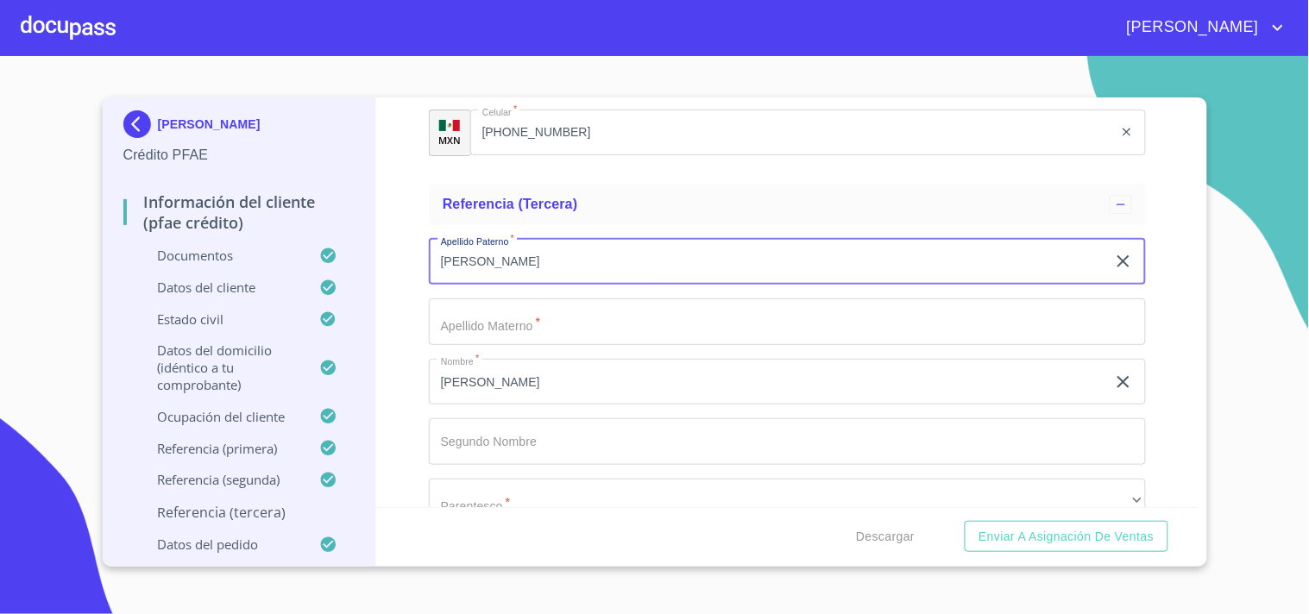
click at [513, 330] on input "Apellido Paterno   *" at bounding box center [787, 322] width 717 height 47
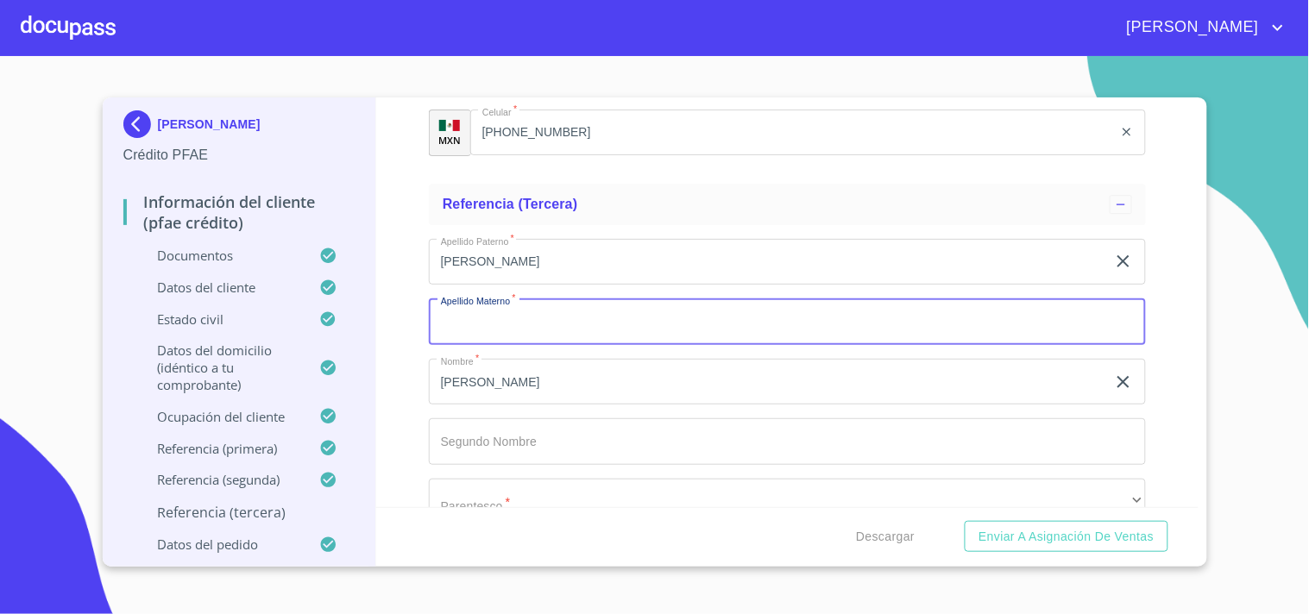
paste input "Chávez"
type input "Chávez"
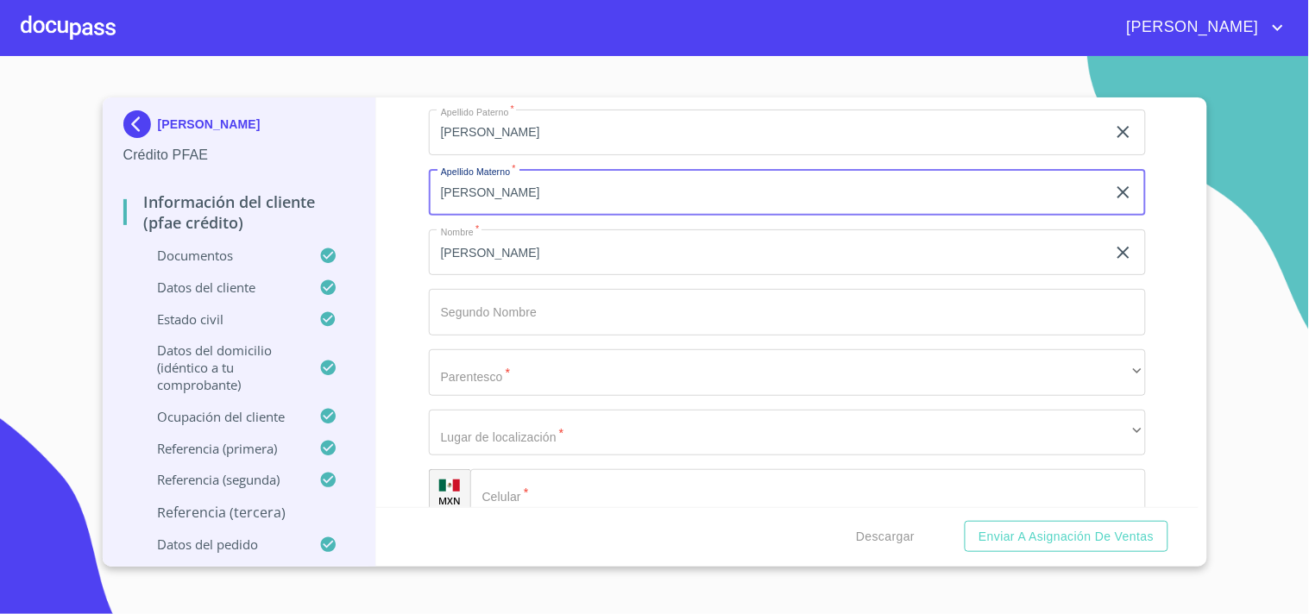
scroll to position [1408, 0]
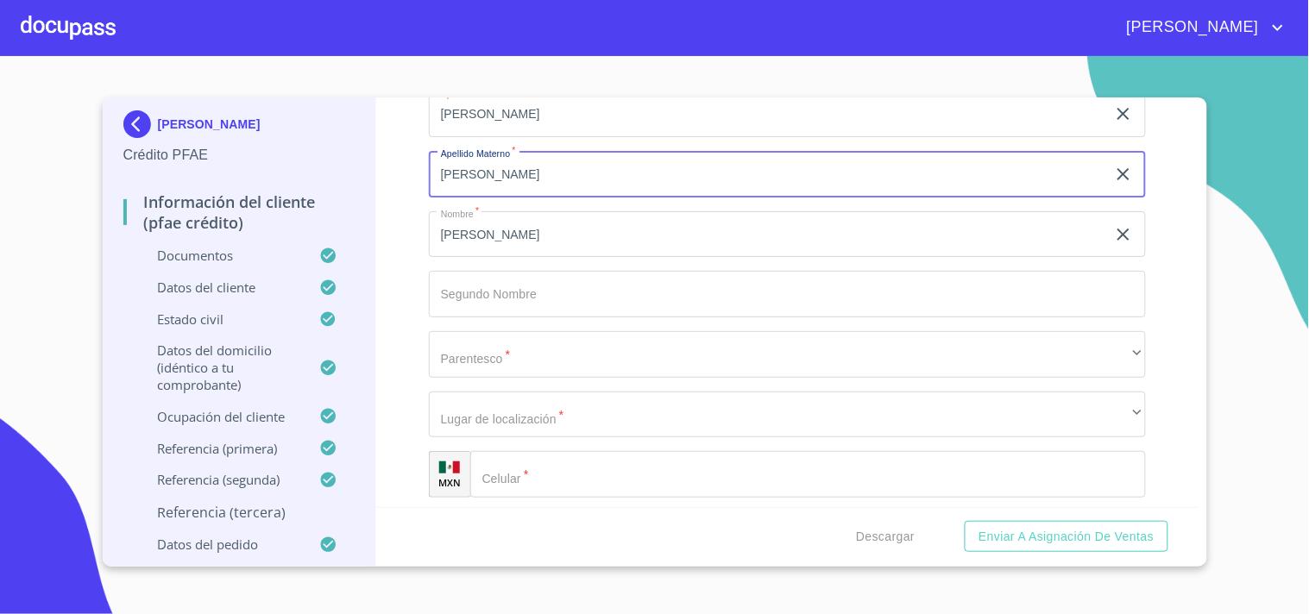
click at [512, 298] on input "Apellido Paterno   *" at bounding box center [787, 294] width 717 height 47
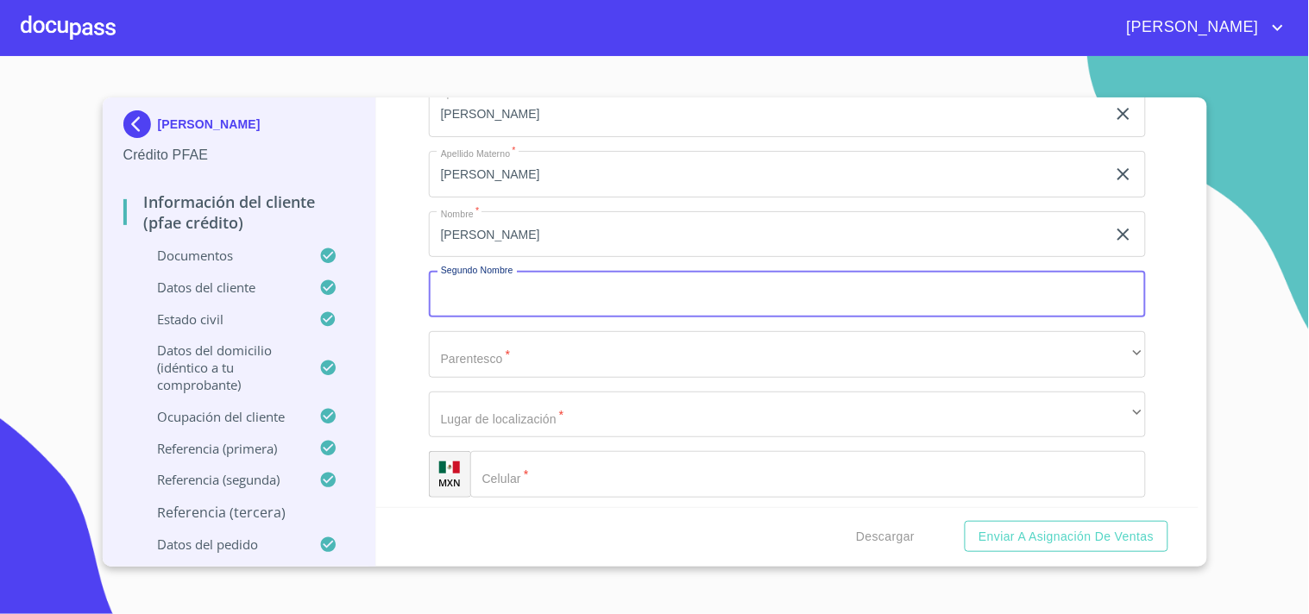
paste input "Javier"
type input "Javier"
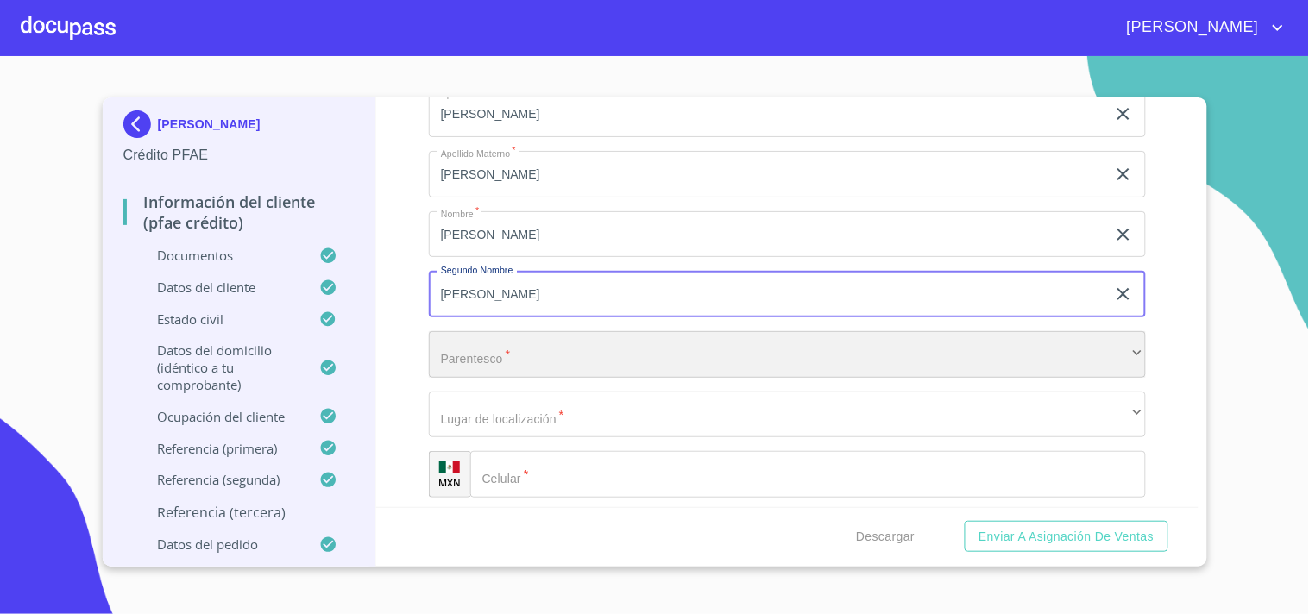
click at [488, 350] on div "​" at bounding box center [787, 354] width 717 height 47
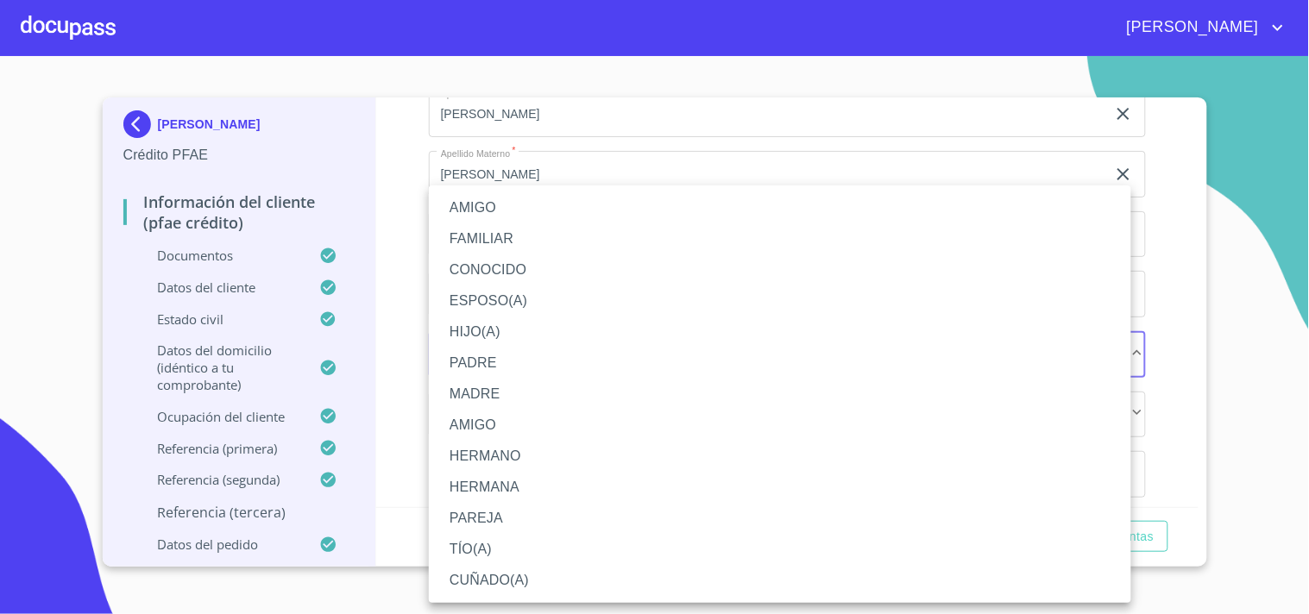
click at [478, 210] on li "AMIGO" at bounding box center [780, 207] width 702 height 31
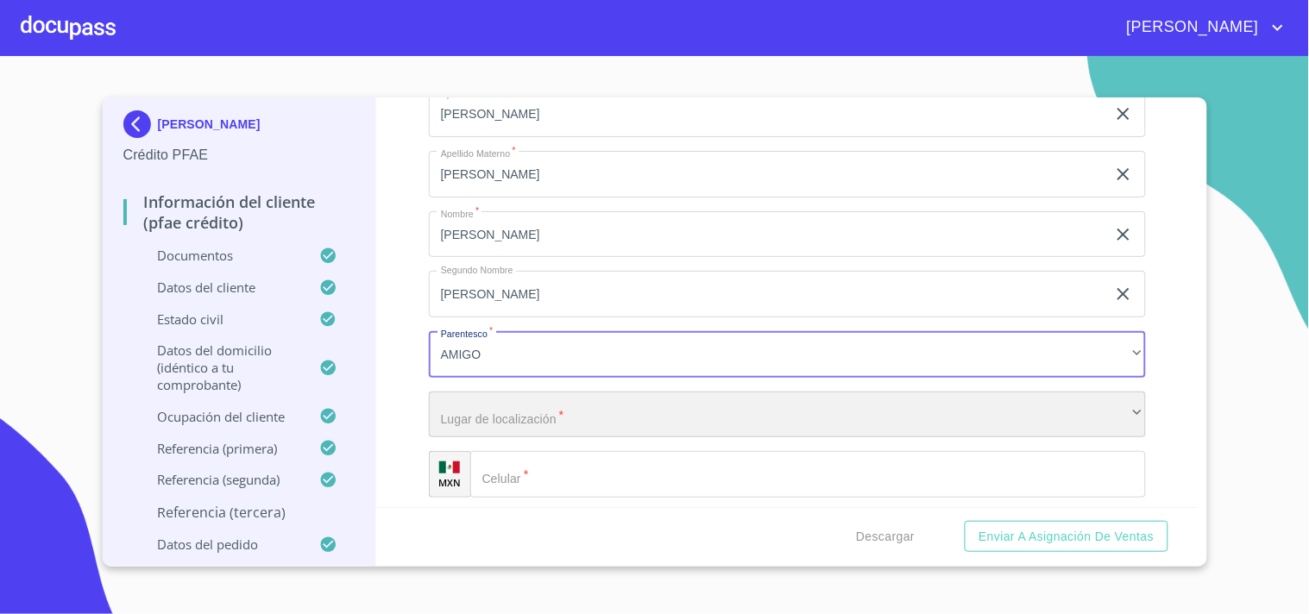
click at [509, 417] on div "​" at bounding box center [787, 415] width 717 height 47
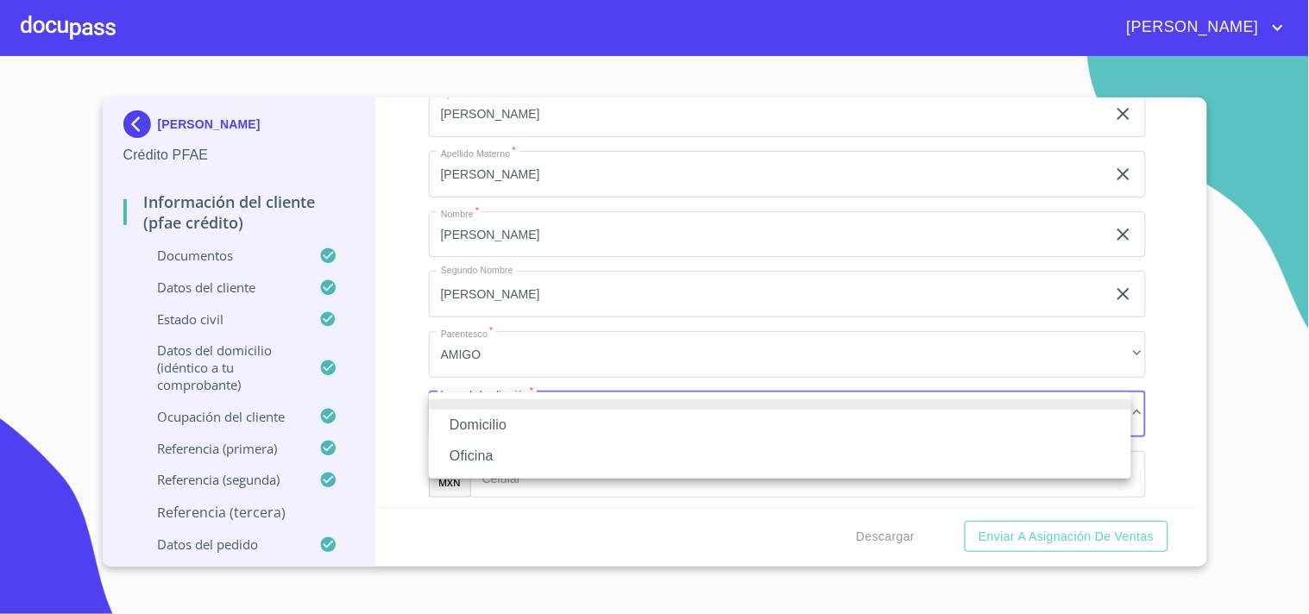
click at [494, 419] on li "Domicilio" at bounding box center [780, 425] width 702 height 31
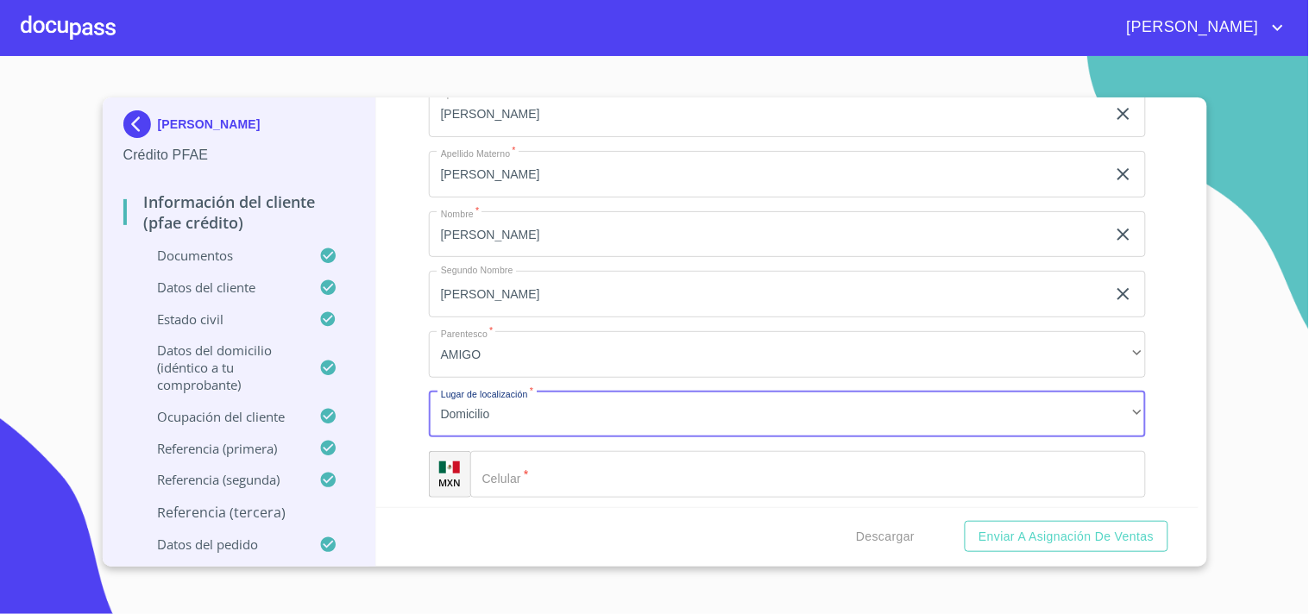
click at [553, 467] on input "Apellido Paterno   *" at bounding box center [808, 474] width 676 height 47
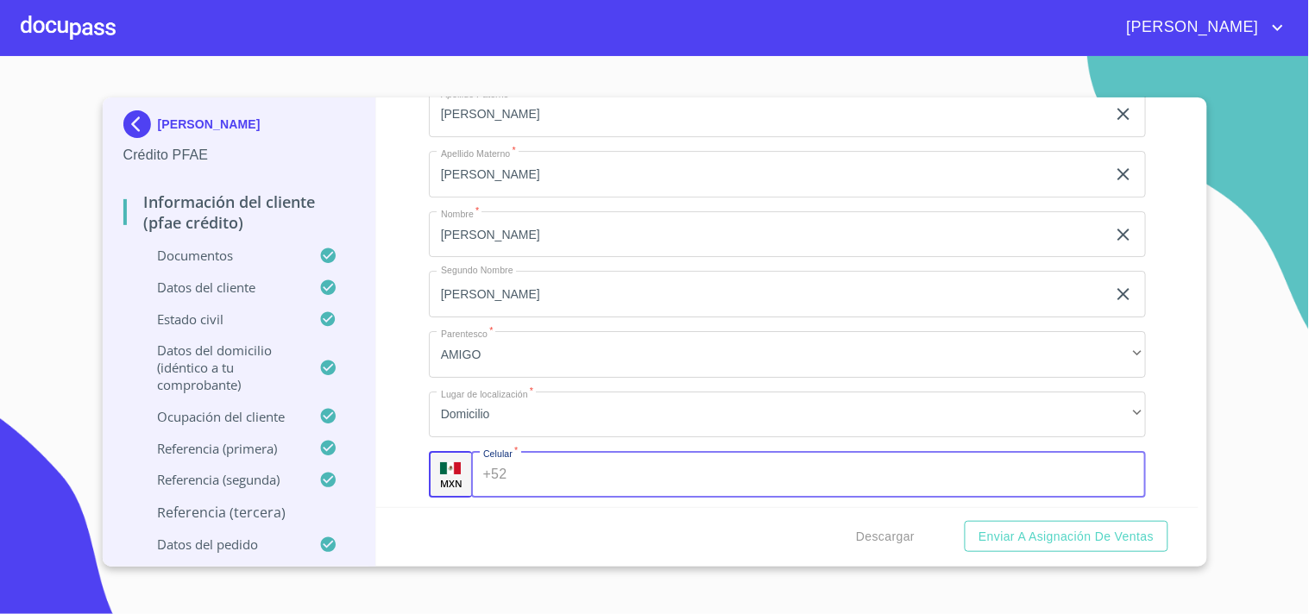
paste input "(33) 16 29 66 03"
click at [542, 476] on input "(33) 16 29 66 03" at bounding box center [813, 474] width 600 height 47
type input "(33)16296603"
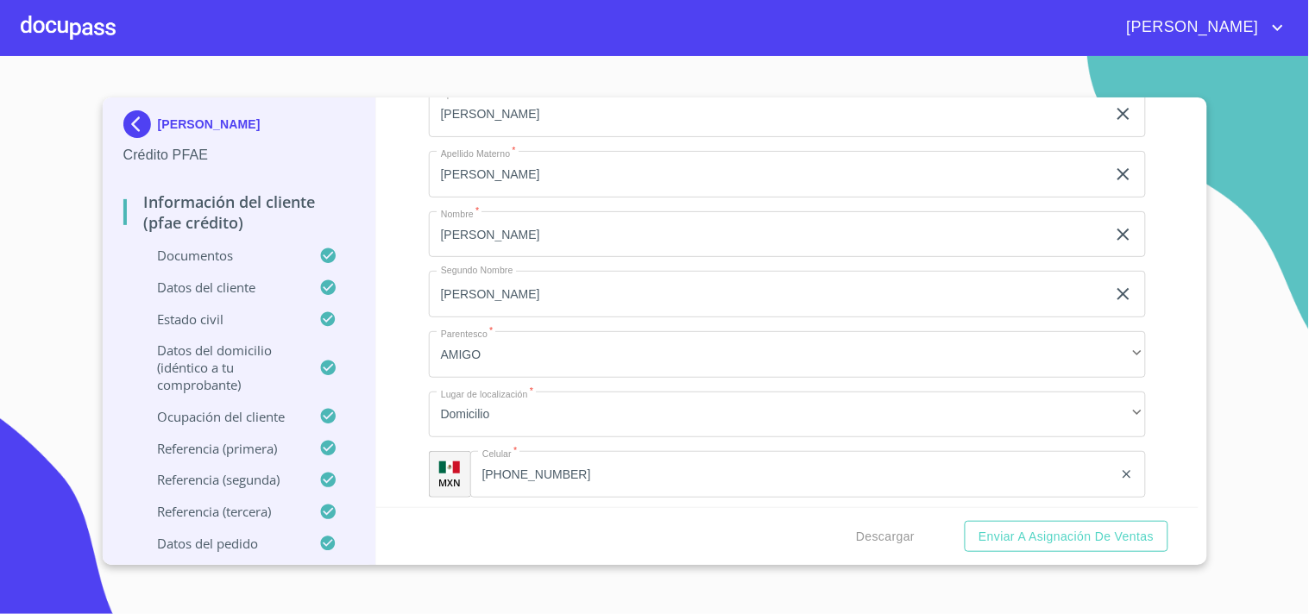
click at [419, 384] on div "Información del cliente (PFAE crédito) Documentos Datos del cliente Estado Civi…" at bounding box center [787, 303] width 822 height 410
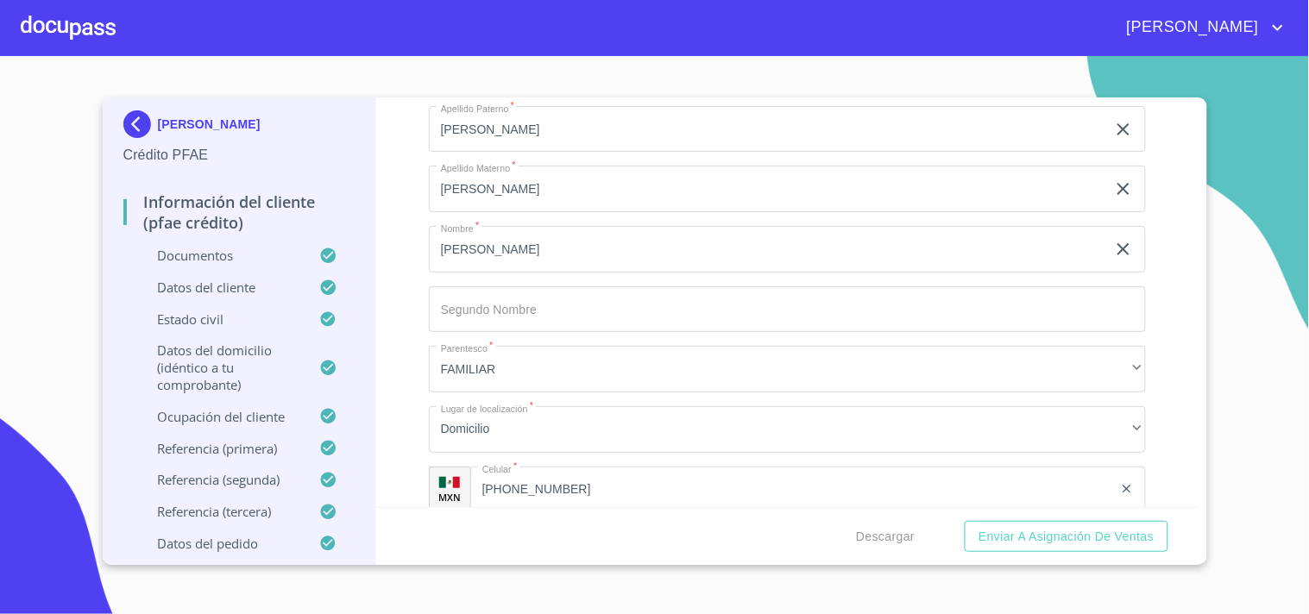
scroll to position [906, 0]
click at [550, 489] on input "[PHONE_NUMBER]" at bounding box center [791, 487] width 643 height 47
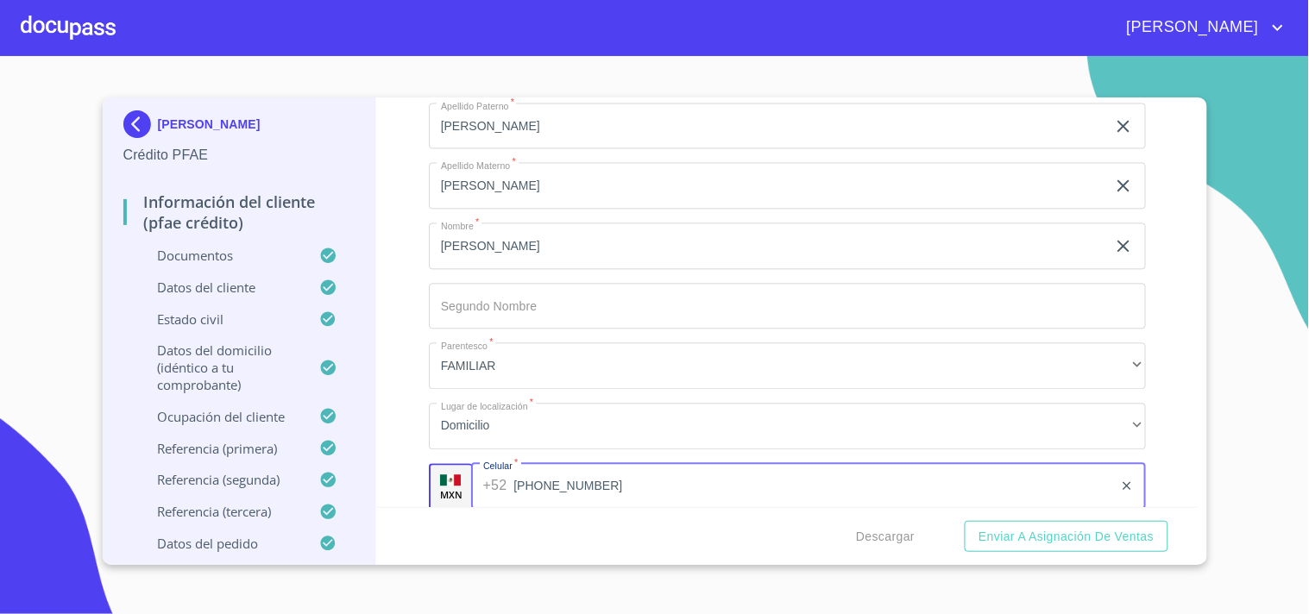
click at [550, 489] on input "[PHONE_NUMBER]" at bounding box center [813, 487] width 600 height 47
paste input "33 21 19 19 26"
click at [601, 489] on input "(33)33 21 19 19 26" at bounding box center [813, 487] width 600 height 47
click at [400, 368] on div "Información del cliente (PFAE crédito) Documentos Datos del cliente Estado Civi…" at bounding box center [787, 303] width 822 height 410
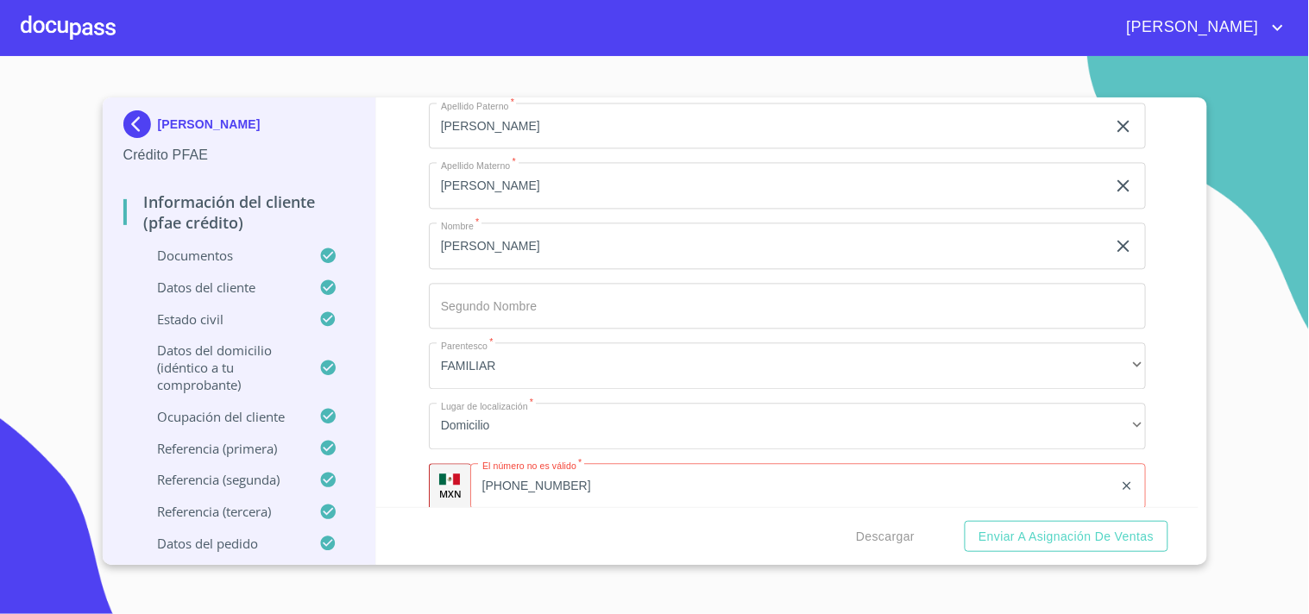
click at [400, 368] on div "Información del cliente (PFAE crédito) Documentos Datos del cliente Estado Civi…" at bounding box center [787, 303] width 822 height 410
click at [532, 488] on input "(33)3321191926" at bounding box center [791, 487] width 643 height 47
click at [414, 407] on div "Información del cliente (PFAE crédito) Documentos Datos del cliente Estado Civi…" at bounding box center [787, 303] width 822 height 410
click at [387, 375] on div "Información del cliente (PFAE crédito) Documentos Datos del cliente Estado Civi…" at bounding box center [787, 303] width 822 height 410
click at [380, 372] on div "Información del cliente (PFAE crédito) Documentos Datos del cliente Estado Civi…" at bounding box center [787, 303] width 822 height 410
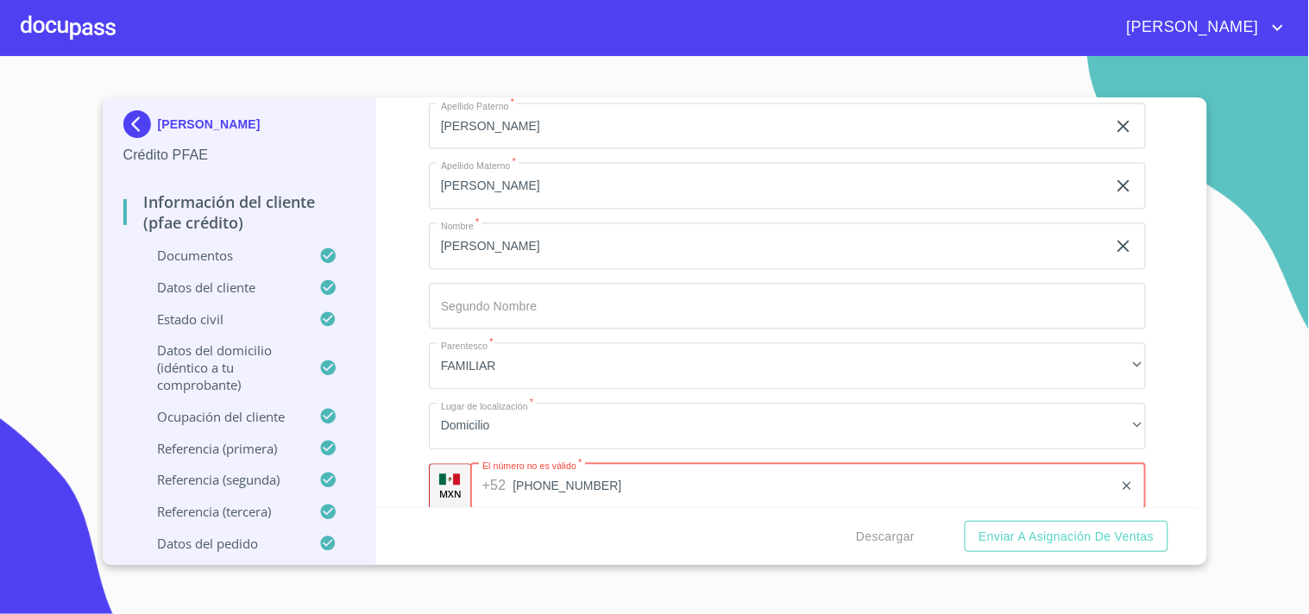
click at [532, 488] on input "(33)332191926" at bounding box center [813, 487] width 601 height 47
click at [551, 486] on input "(33)332191926" at bounding box center [813, 487] width 601 height 47
click at [621, 481] on input "(33)33191926" at bounding box center [813, 487] width 601 height 47
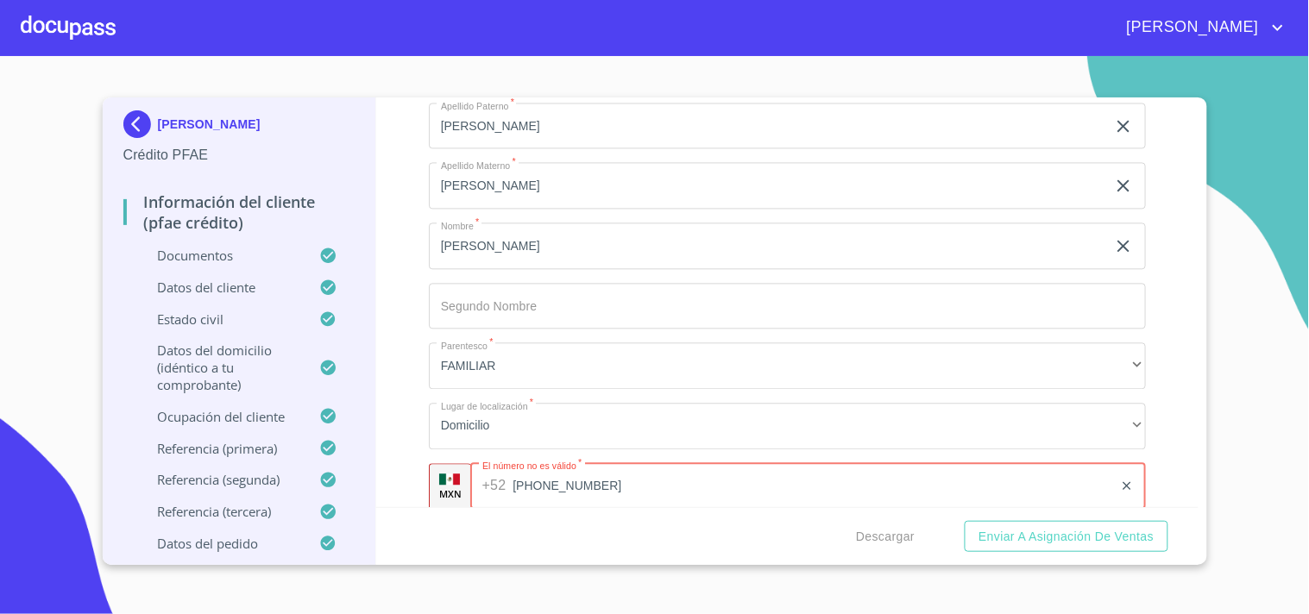
type input "(33)33191926"
click at [415, 381] on div "Información del cliente (PFAE crédito) Documentos Datos del cliente Estado Civi…" at bounding box center [787, 303] width 822 height 410
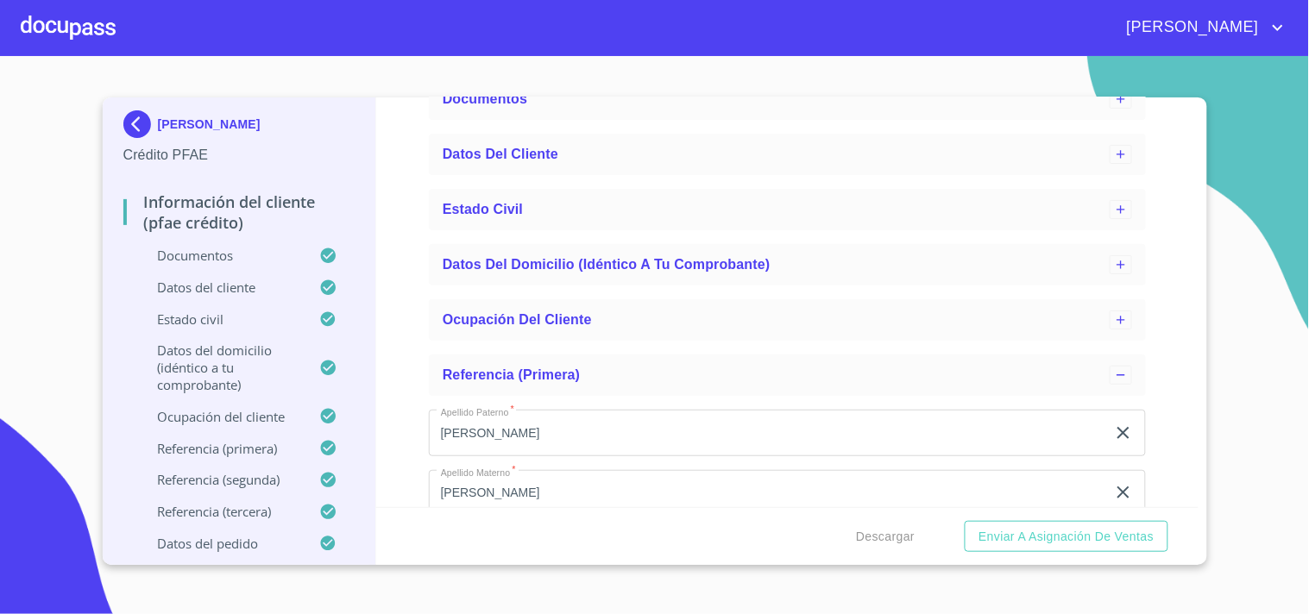
scroll to position [107, 0]
click at [990, 523] on button "Enviar a Asignación de Ventas" at bounding box center [1066, 537] width 203 height 32
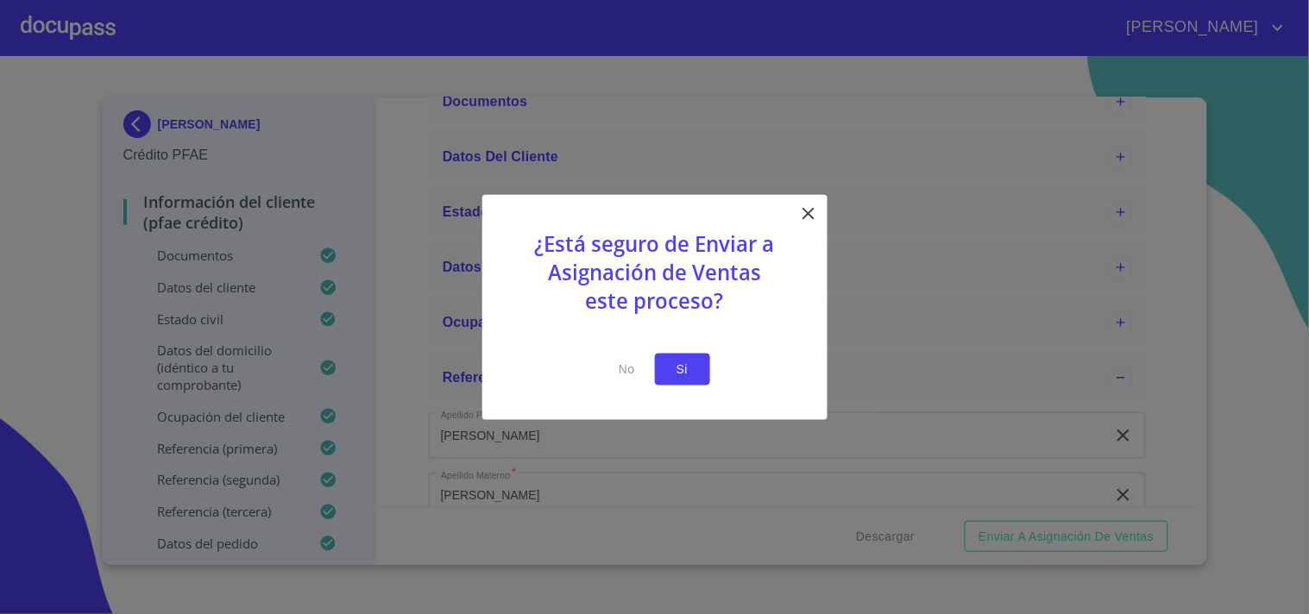
click at [678, 359] on span "Si" at bounding box center [683, 370] width 28 height 22
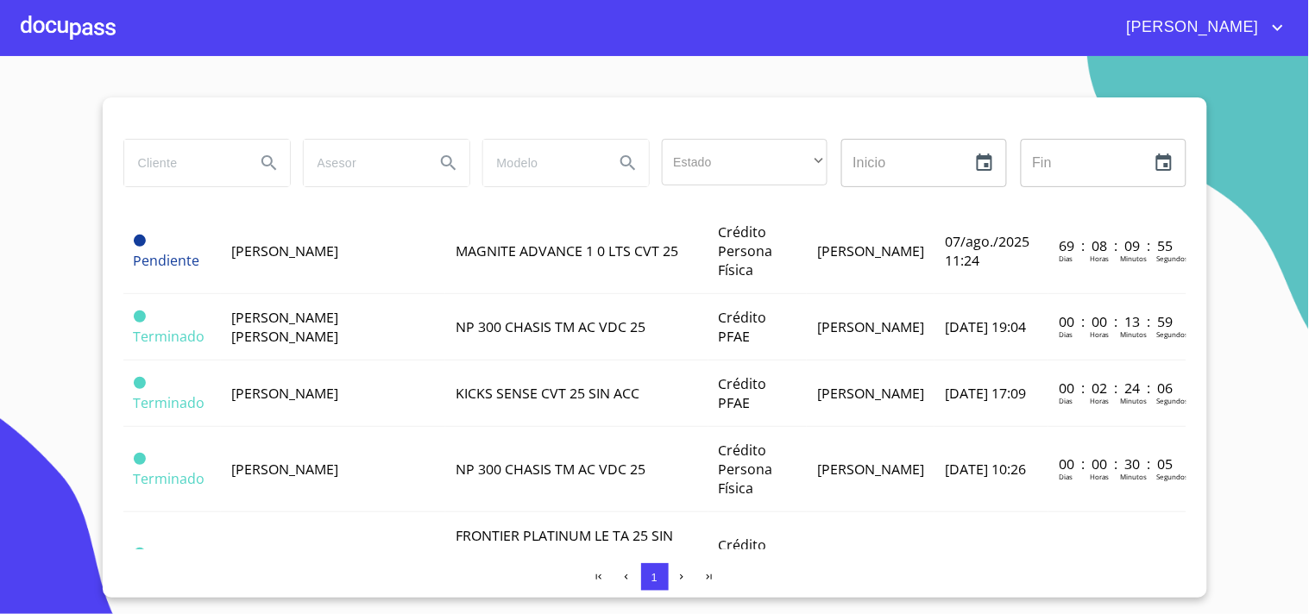
scroll to position [432, 0]
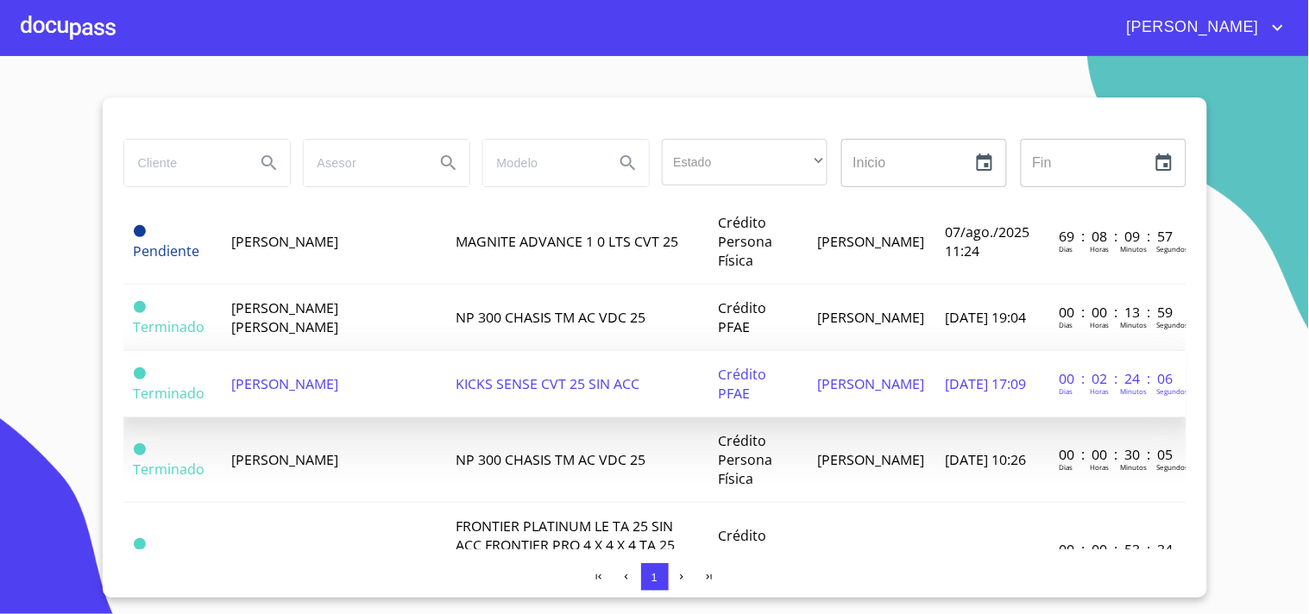
click at [364, 418] on td "[PERSON_NAME]" at bounding box center [333, 384] width 224 height 66
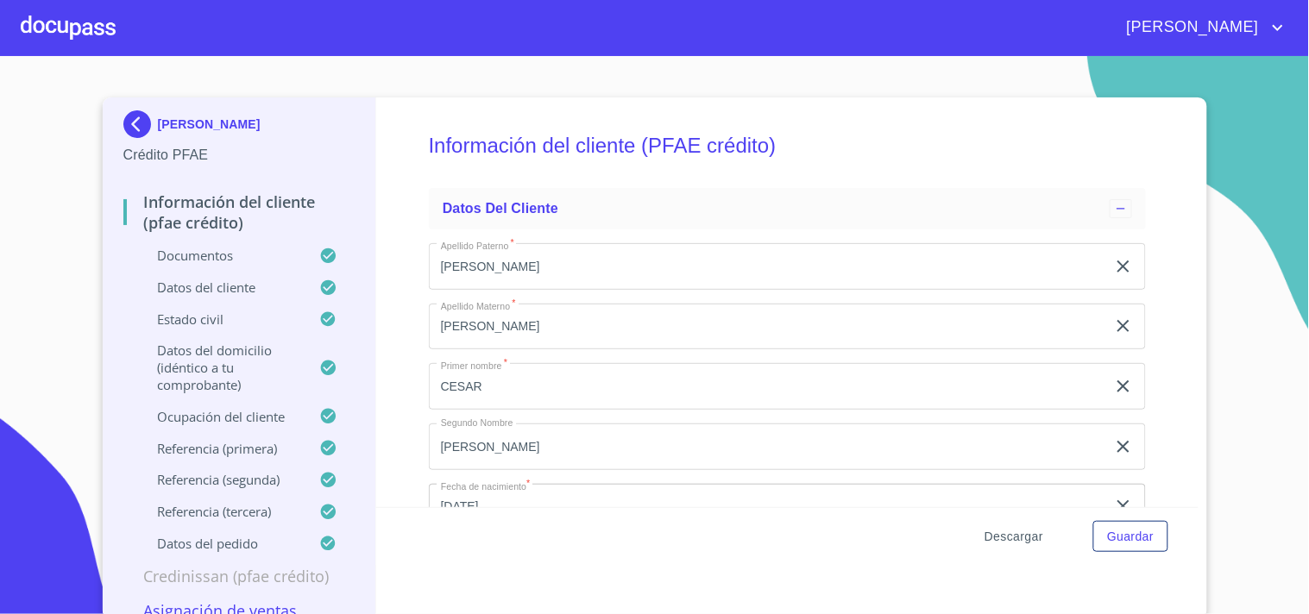
click at [1005, 536] on span "Descargar" at bounding box center [1014, 537] width 59 height 22
